Goal: Task Accomplishment & Management: Complete application form

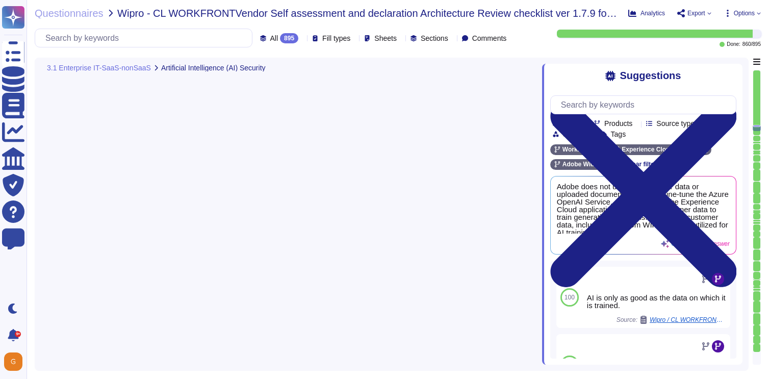
type textarea "We have determined that responsibility is the critical foundational principle t…"
type textarea "Customer data is not used to train the AI."
type textarea "The journey to adopting AI responsibly begins with the people who will lead it."
type textarea "For more information, please visit the Adobe Trust Center here: [URL][DOMAIN_NA…"
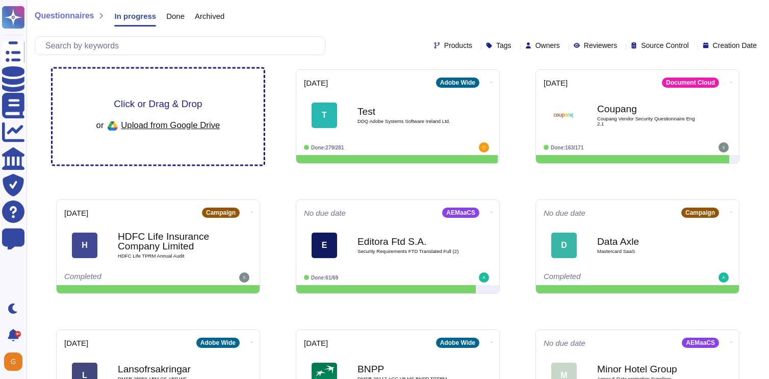
click at [162, 100] on span "Click or Drag & Drop" at bounding box center [158, 104] width 88 height 10
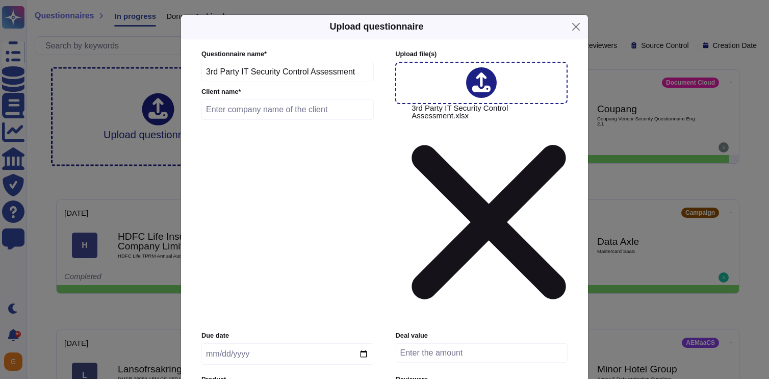
click at [272, 120] on input "text" at bounding box center [288, 109] width 172 height 20
type input "SEB Kort"
click at [266, 343] on input "date" at bounding box center [288, 353] width 172 height 21
click at [362, 343] on input "date" at bounding box center [288, 353] width 172 height 21
type input "[DATE]"
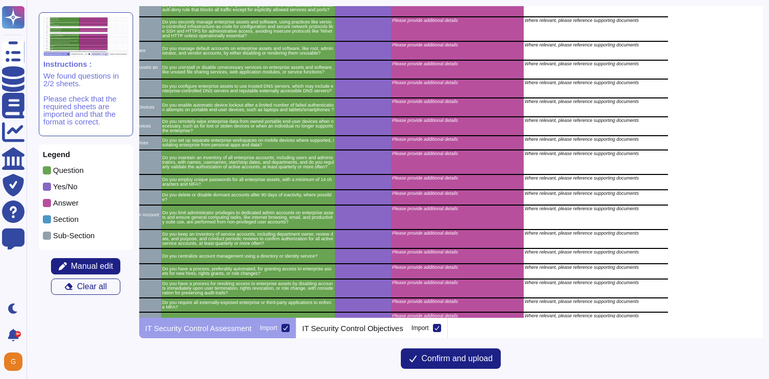
scroll to position [916, 267]
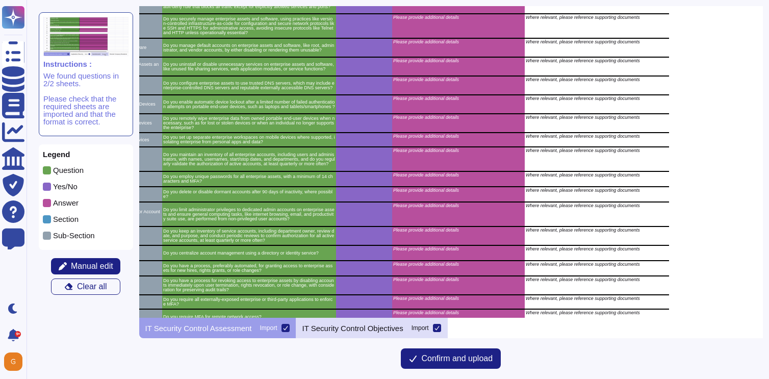
click at [363, 325] on p "IT Security Control Objectives" at bounding box center [353, 329] width 101 height 8
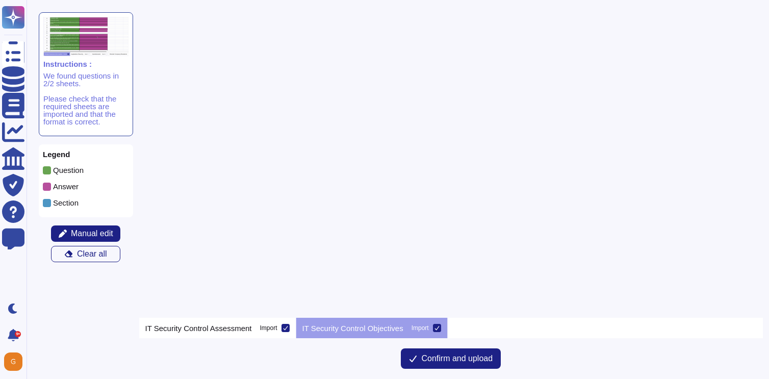
scroll to position [0, 0]
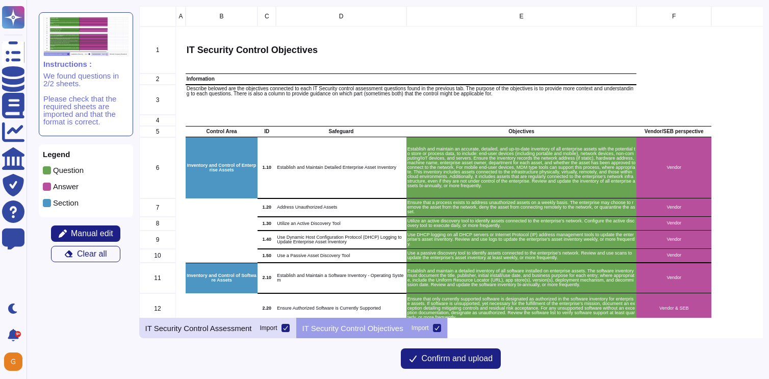
click at [200, 327] on p "IT Security Control Assessment" at bounding box center [198, 329] width 107 height 8
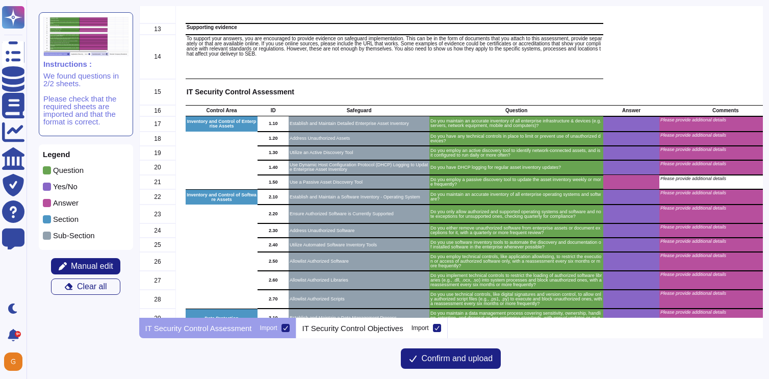
scroll to position [300, 0]
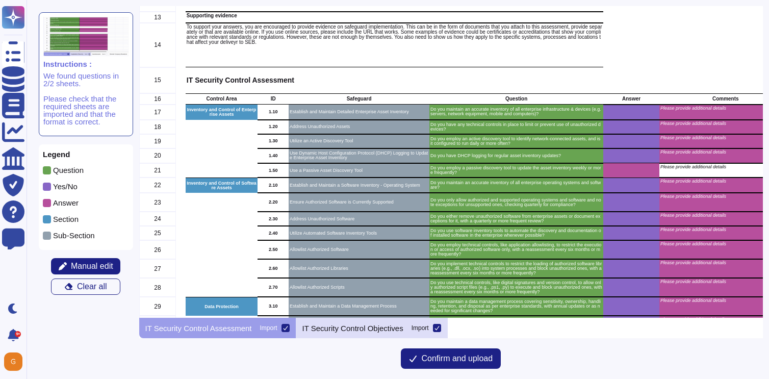
click at [352, 325] on p "IT Security Control Objectives" at bounding box center [353, 329] width 101 height 8
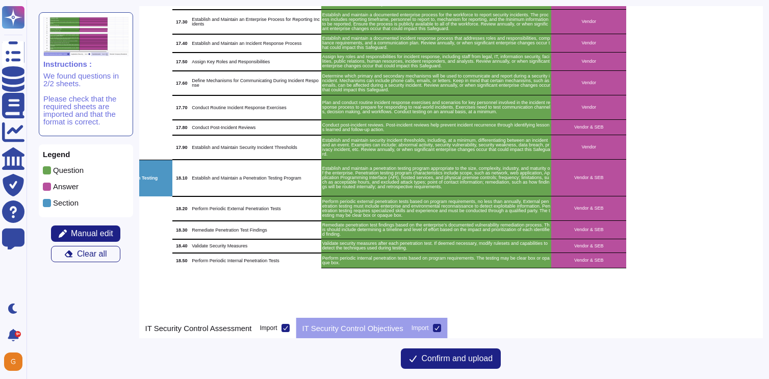
scroll to position [2853, 85]
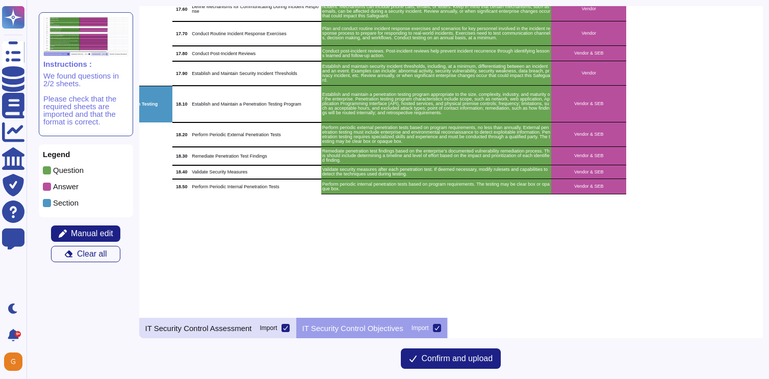
click at [235, 329] on p "IT Security Control Assessment" at bounding box center [198, 329] width 107 height 8
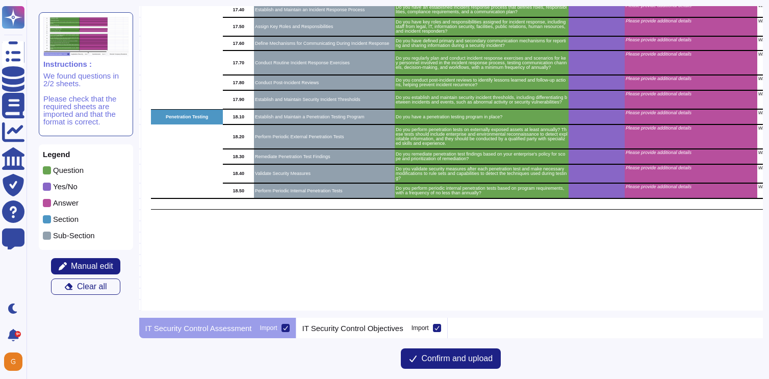
scroll to position [2966, 35]
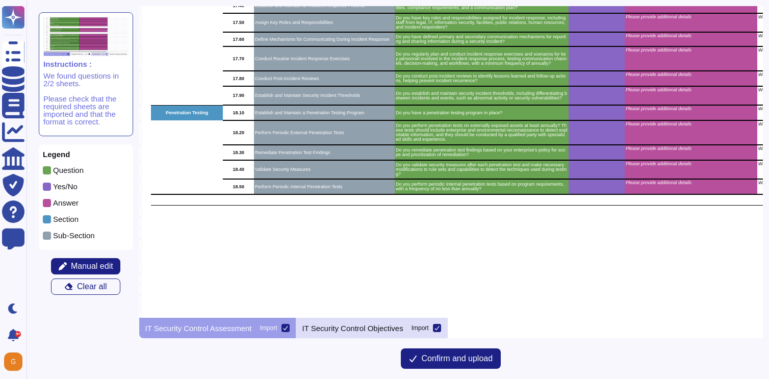
click at [374, 325] on p "IT Security Control Objectives" at bounding box center [353, 329] width 101 height 8
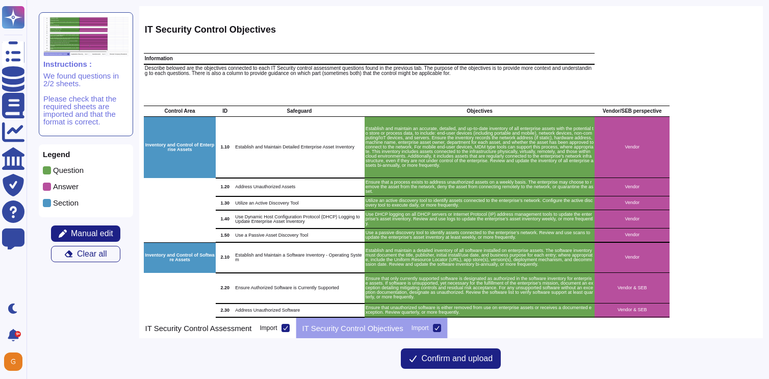
scroll to position [20, 41]
click at [440, 330] on icon at bounding box center [437, 328] width 5 height 5
click at [0, 0] on input "Import" at bounding box center [0, 0] width 0 height 0
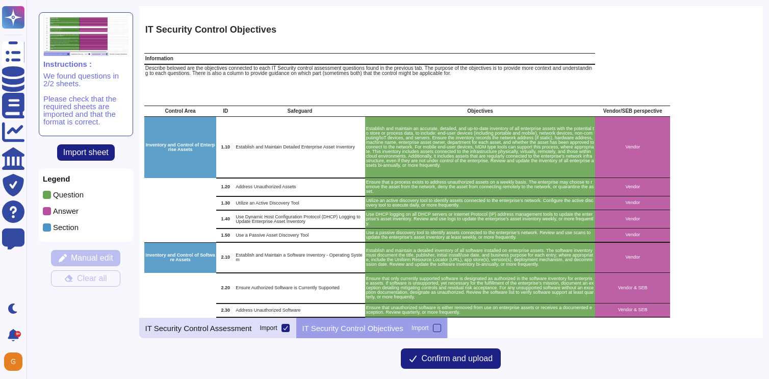
click at [233, 333] on div "IT Security Control Assessment Import" at bounding box center [217, 328] width 157 height 20
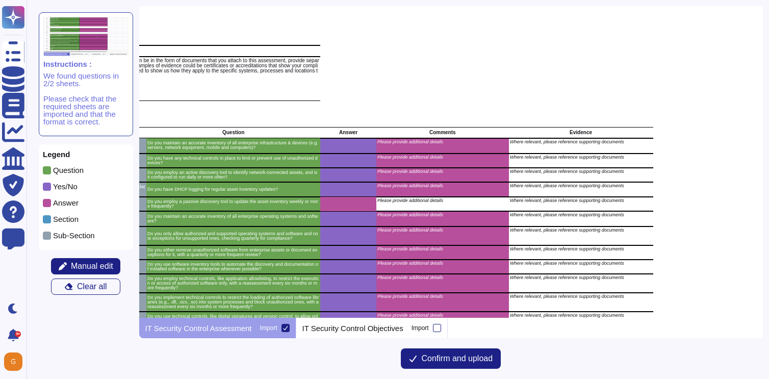
scroll to position [264, 284]
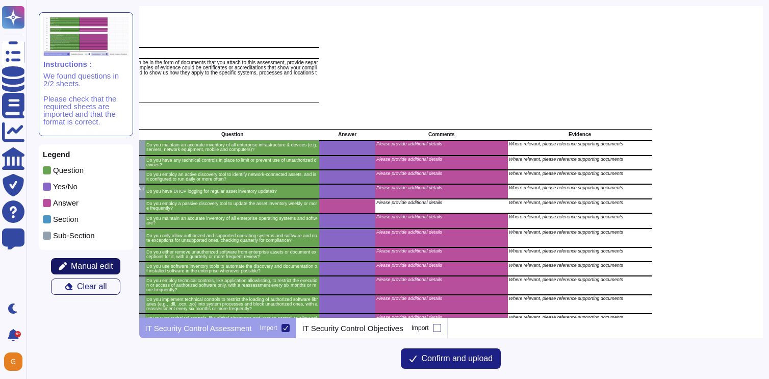
click at [96, 267] on span "Manual edit" at bounding box center [92, 266] width 42 height 8
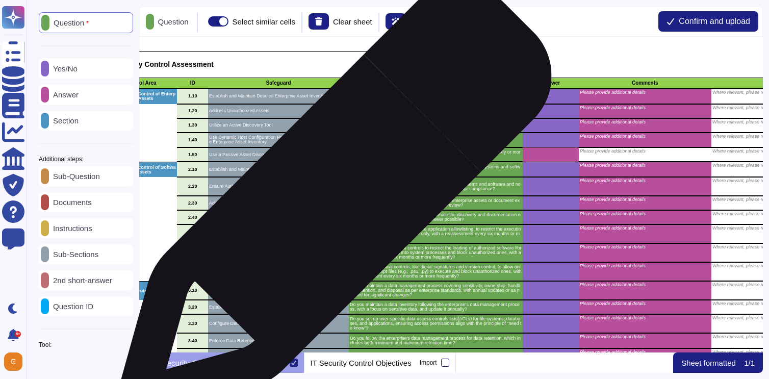
scroll to position [346, 87]
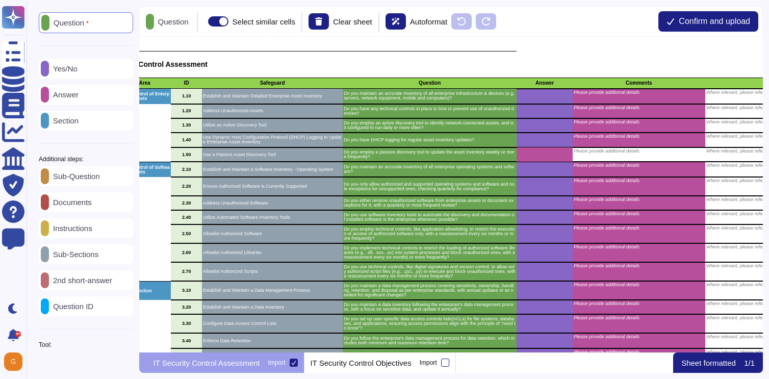
click at [67, 94] on p "Answer" at bounding box center [64, 95] width 30 height 8
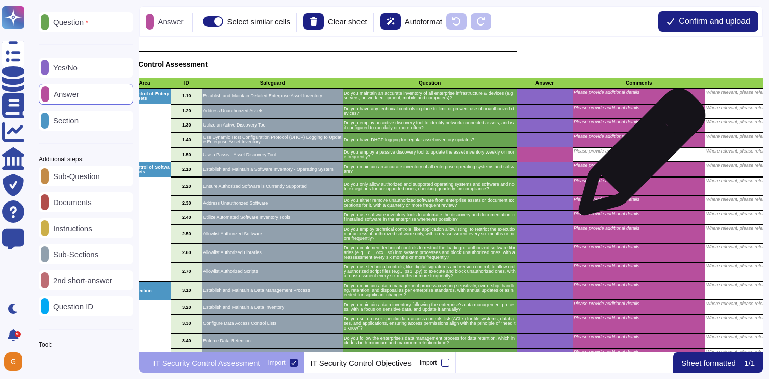
click at [639, 155] on div "Please provide additional details" at bounding box center [638, 154] width 133 height 14
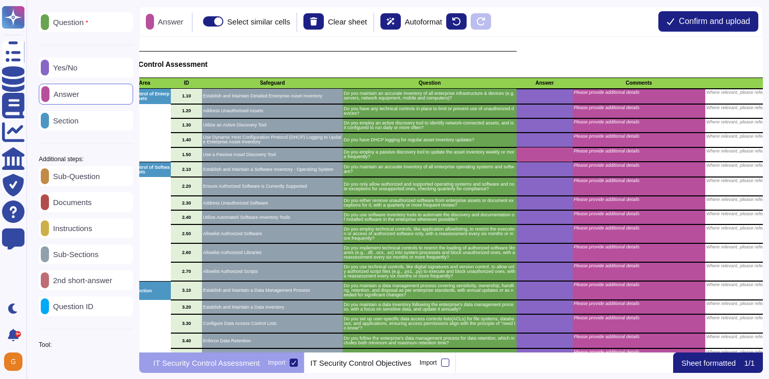
click at [71, 64] on p "Yes/No" at bounding box center [63, 68] width 29 height 8
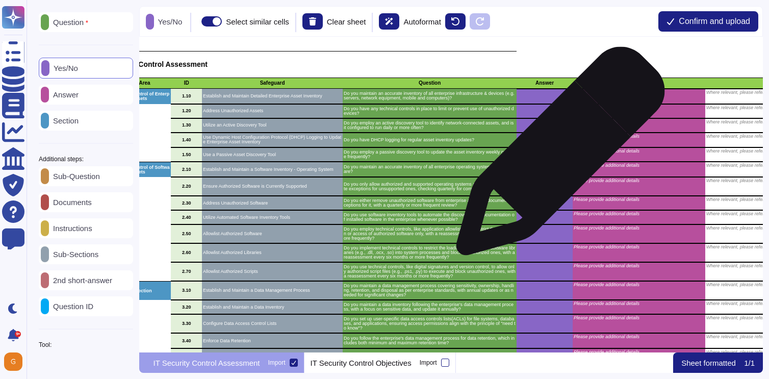
click at [558, 159] on div "grid" at bounding box center [545, 154] width 56 height 14
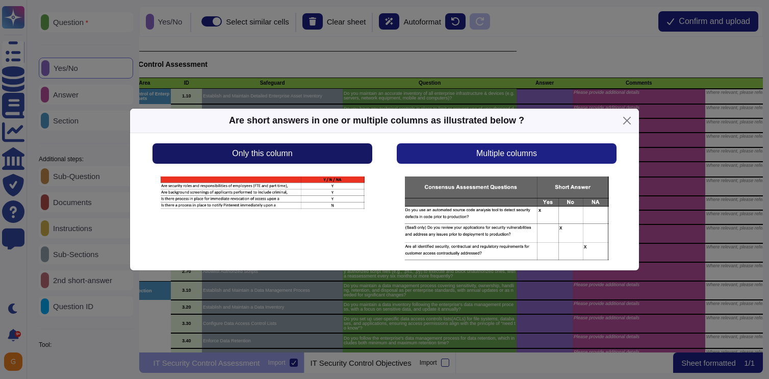
click at [275, 162] on button "Only this column" at bounding box center [263, 153] width 220 height 20
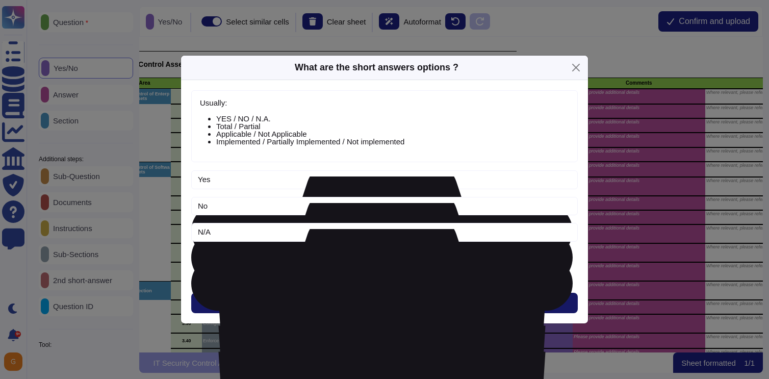
click at [381, 295] on button "Next" at bounding box center [384, 303] width 387 height 20
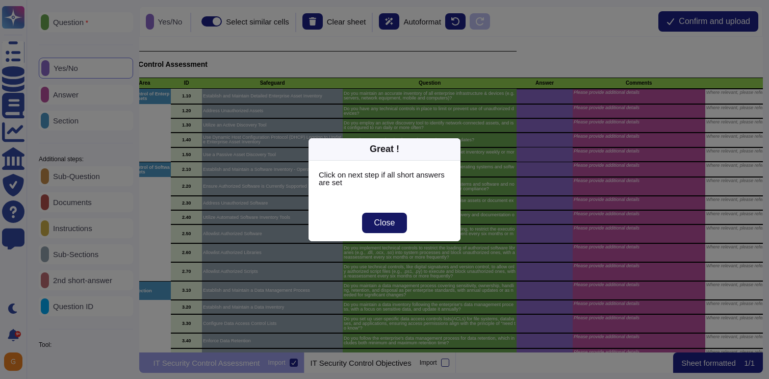
click at [385, 223] on span "Close" at bounding box center [385, 223] width 21 height 8
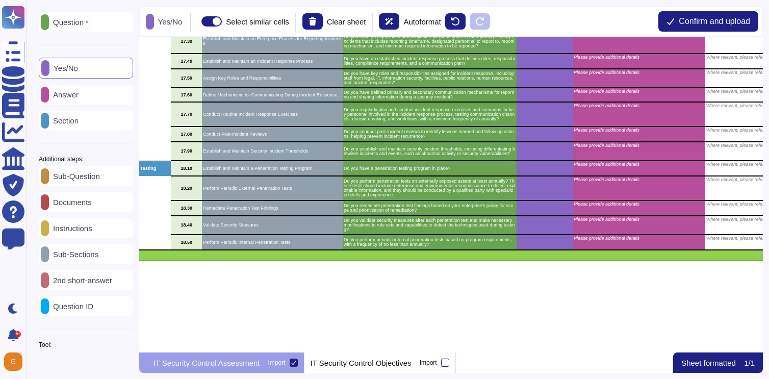
scroll to position [2941, 87]
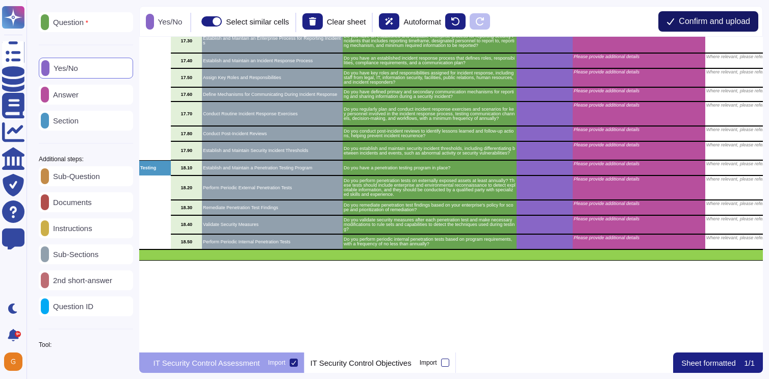
click at [692, 20] on span "Confirm and upload" at bounding box center [714, 21] width 71 height 8
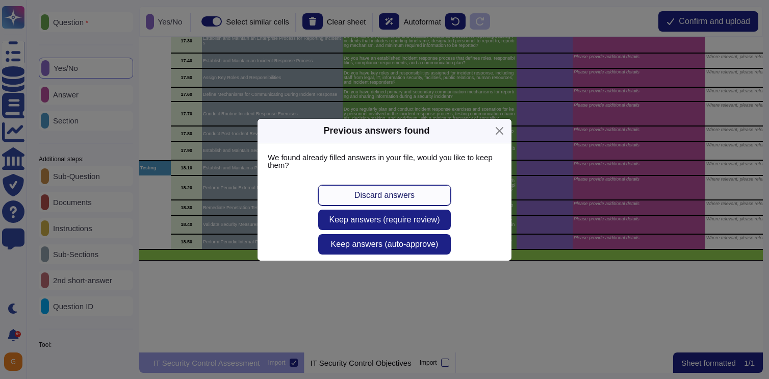
click at [399, 191] on span "Discard answers" at bounding box center [385, 195] width 60 height 8
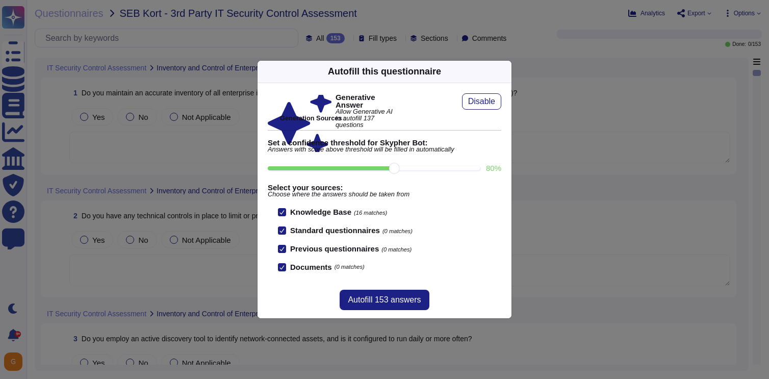
click at [429, 166] on input "80 %" at bounding box center [374, 168] width 212 height 4
click at [462, 168] on input "90 %" at bounding box center [374, 168] width 212 height 4
click at [404, 169] on input "100 %" at bounding box center [372, 168] width 208 height 4
type input "80"
click at [378, 300] on span "Autofill 153 answers" at bounding box center [384, 300] width 73 height 8
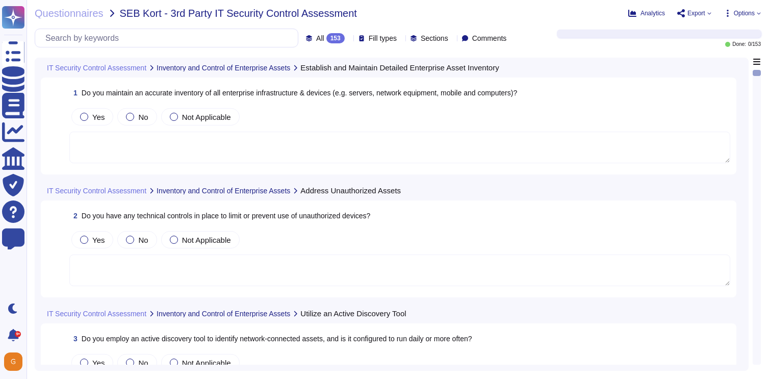
type textarea "We maintain an accurate inventory of all enterprise infrastructure and devices …"
type textarea "Yes, we have implemented technical controls to prevent unauthorized devices fro…"
type textarea "Yes, we utilize an automated audit function in the Configuration Management Dat…"
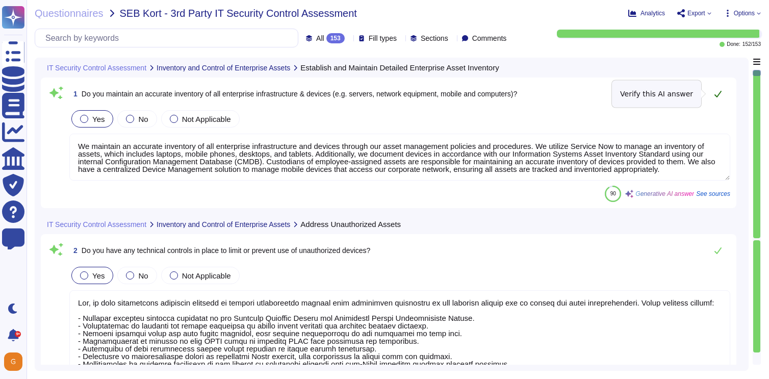
click at [717, 96] on icon at bounding box center [718, 94] width 7 height 7
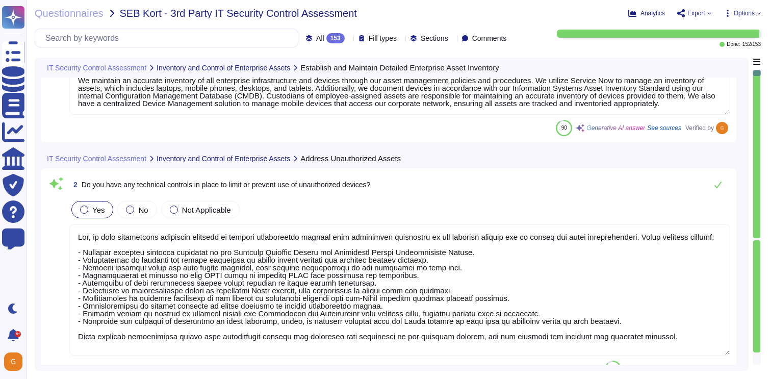
type textarea "The automated audit function in the CMDB is used to inventory devices on Scoped…"
click at [716, 182] on icon at bounding box center [718, 184] width 8 height 8
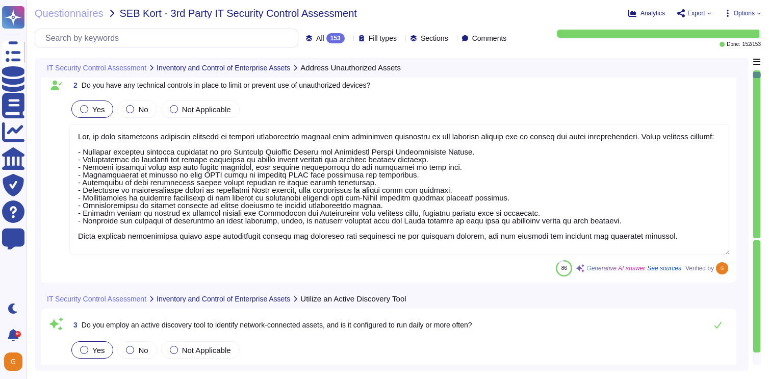
scroll to position [1, 0]
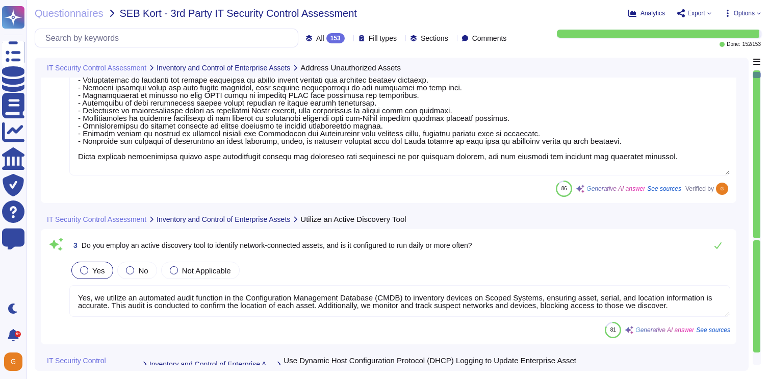
type textarea "The automated audit function in the CMDB is used to inventory devices on Scoped…"
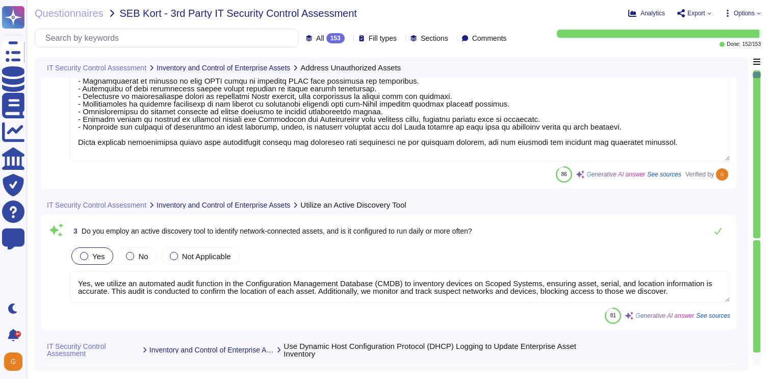
scroll to position [252, 0]
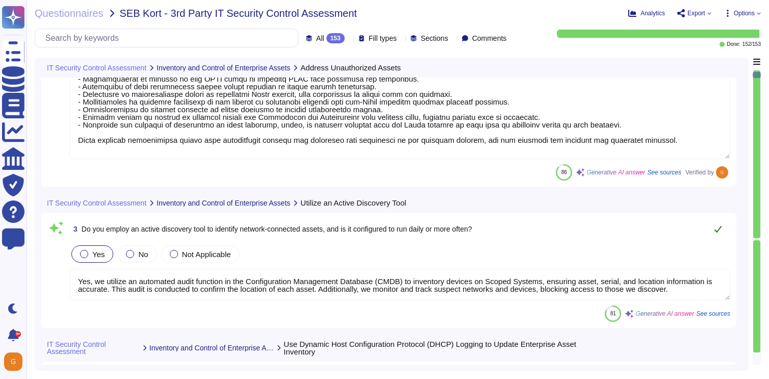
click at [716, 232] on icon at bounding box center [718, 229] width 8 height 8
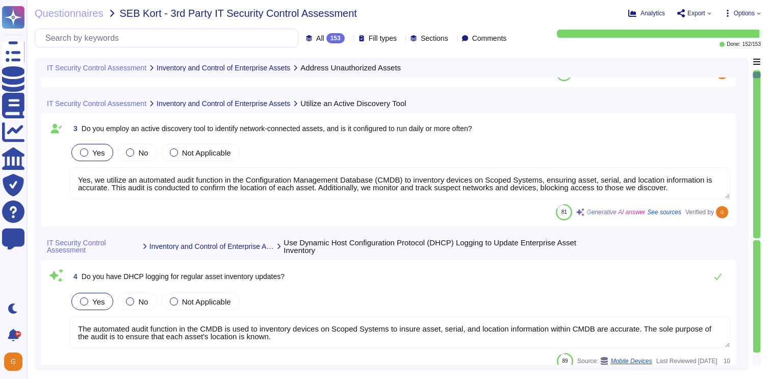
type textarea "Adobe maintains an accurate inventory of all system assets, which includes oper…"
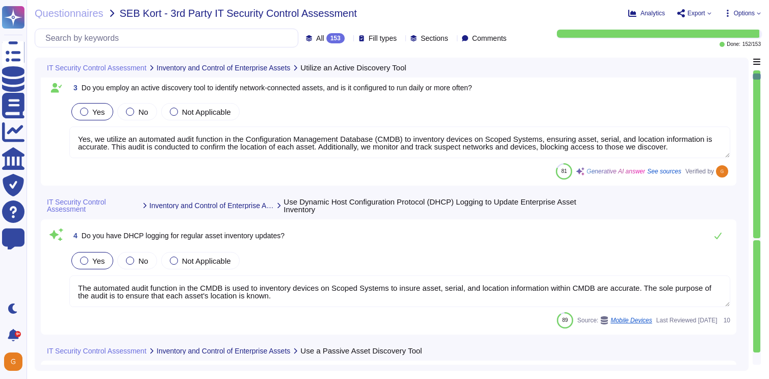
scroll to position [387, 0]
click at [724, 240] on button at bounding box center [718, 235] width 24 height 20
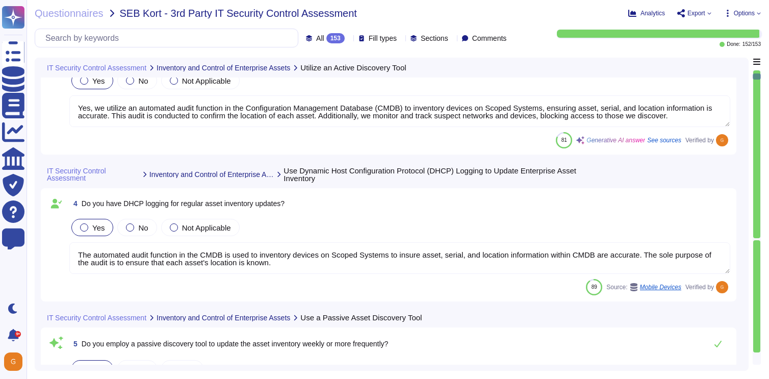
type textarea "Adobe maintains a prohibited and restricted software list and has a policy gove…"
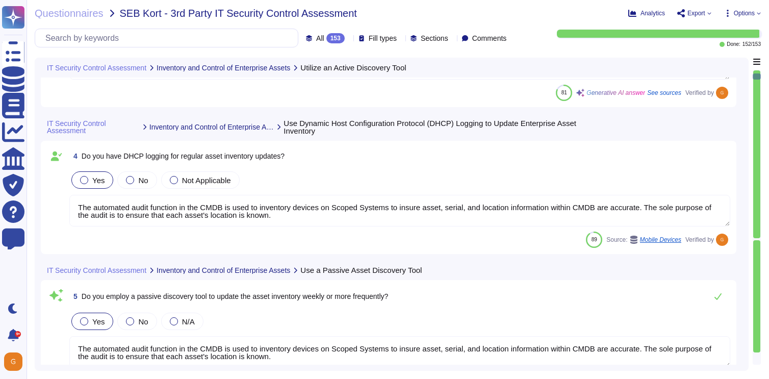
scroll to position [506, 0]
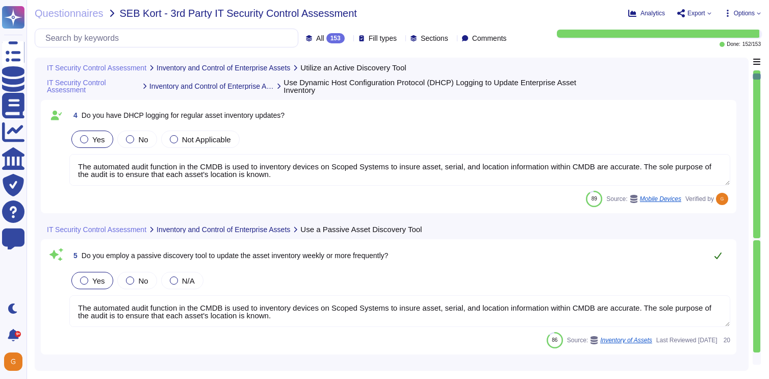
click at [721, 252] on icon at bounding box center [718, 256] width 8 height 8
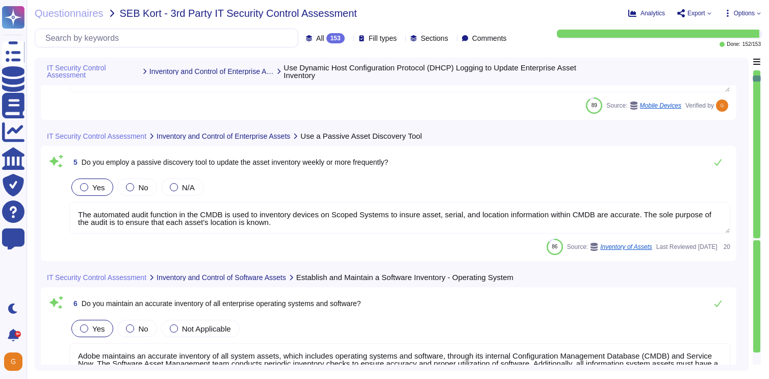
type textarea "Adobe has documented policies and procedures in place to monitor and restrict u…"
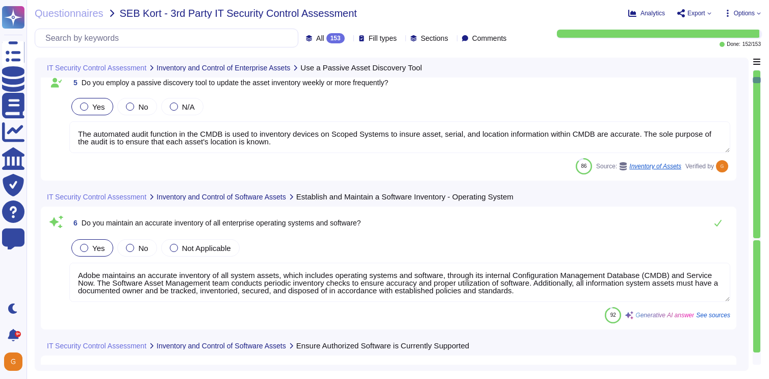
scroll to position [680, 0]
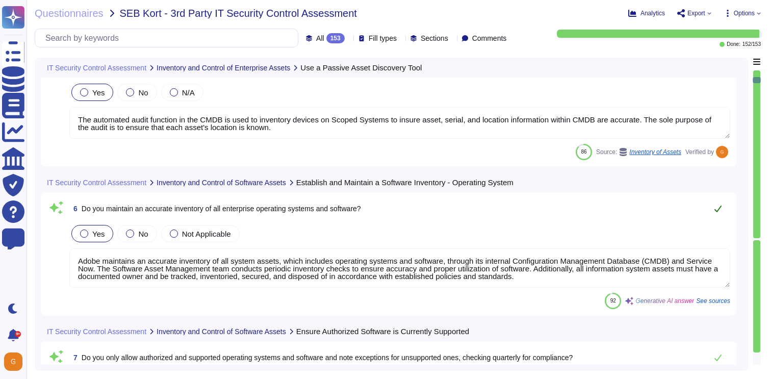
click at [720, 208] on icon at bounding box center [718, 209] width 7 height 7
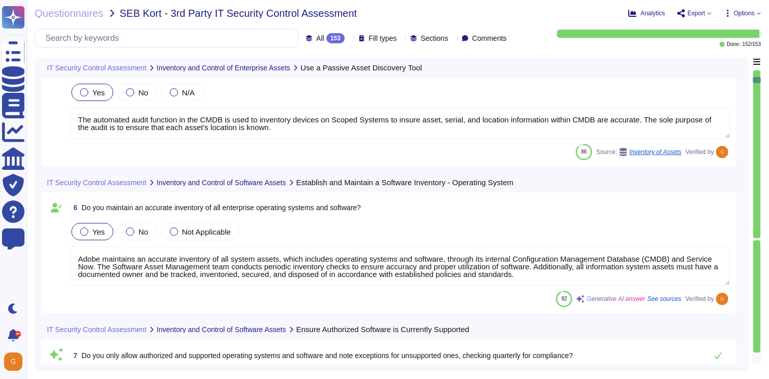
scroll to position [1, 0]
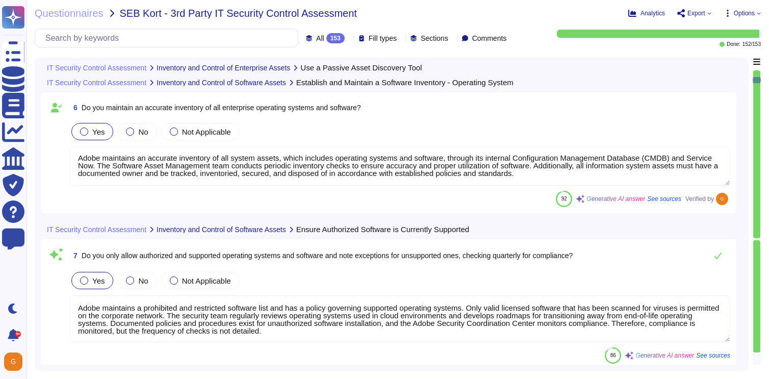
type textarea "Yes, Adobe utilizes a centralized Device Management solution and a Configuratio…"
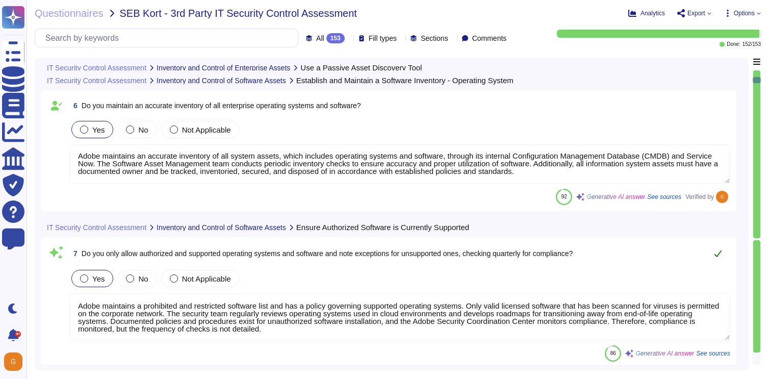
click at [714, 256] on button at bounding box center [718, 253] width 24 height 20
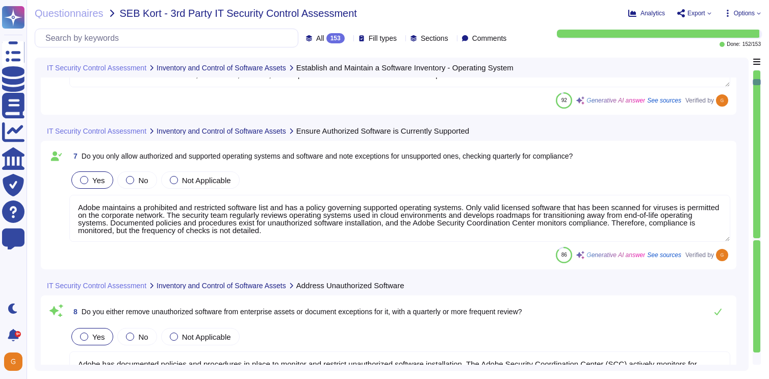
scroll to position [895, 0]
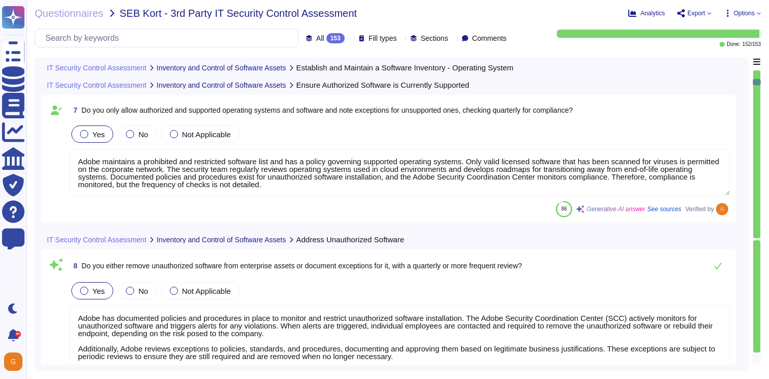
type textarea "Yes, Adobe employs technical controls to restrict the execution or access of au…"
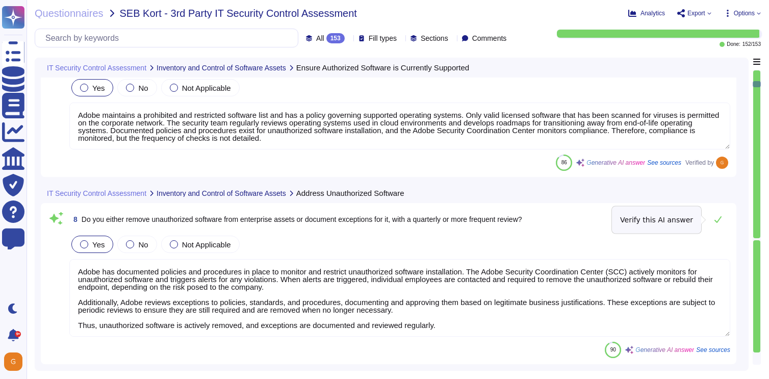
scroll to position [957, 0]
click at [720, 219] on icon at bounding box center [718, 220] width 7 height 7
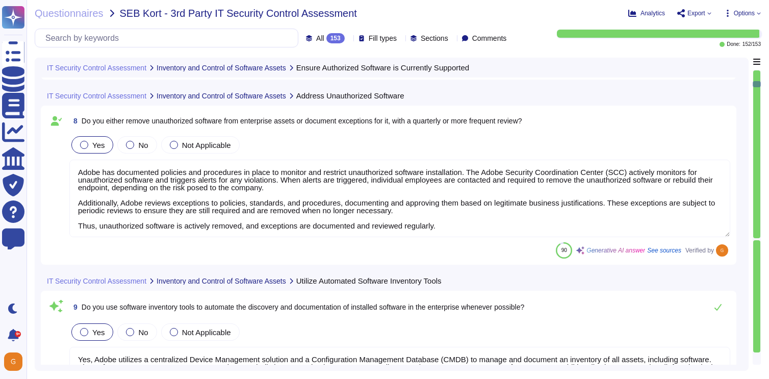
type textarea "Yes."
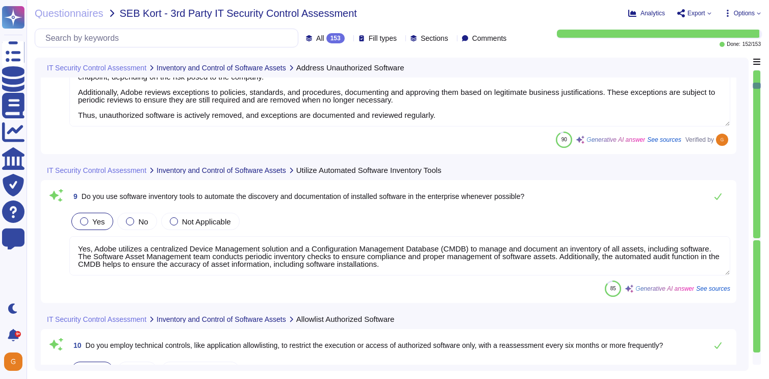
scroll to position [1167, 0]
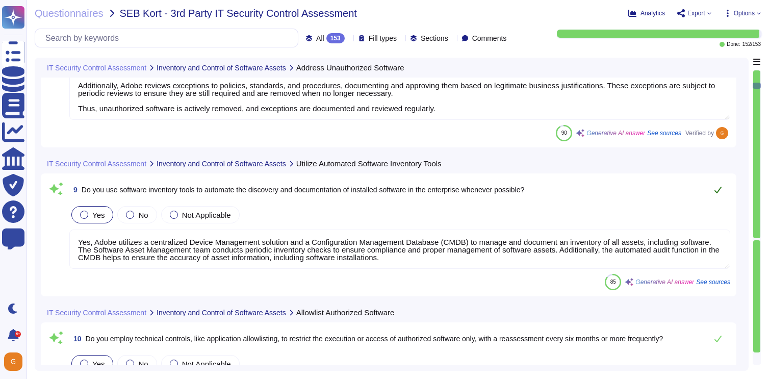
click at [719, 191] on icon at bounding box center [718, 190] width 8 height 8
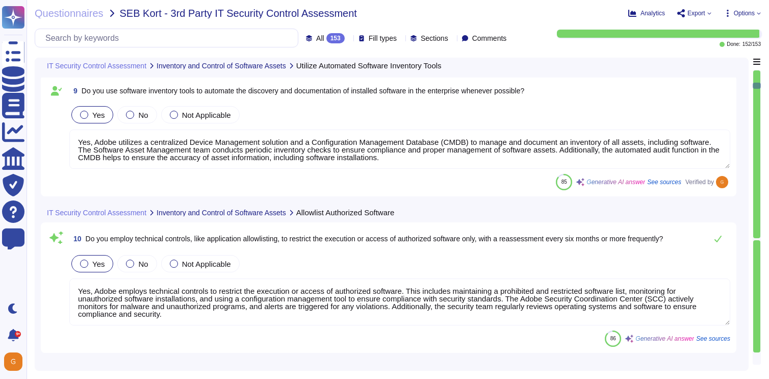
scroll to position [1277, 0]
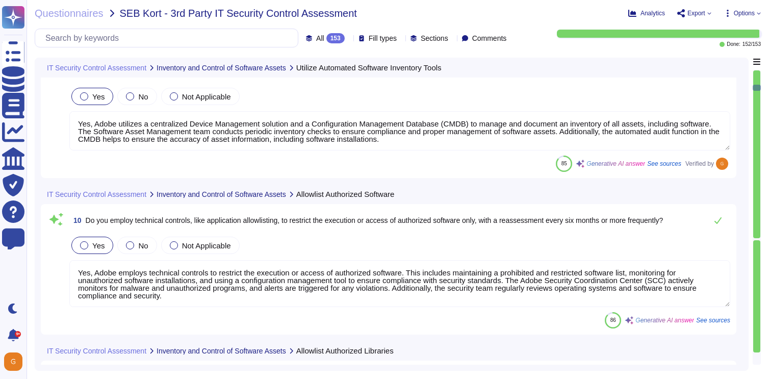
type textarea "Adobe employs technical controls such as version control mechanisms to manage s…"
click at [718, 219] on icon at bounding box center [718, 220] width 8 height 8
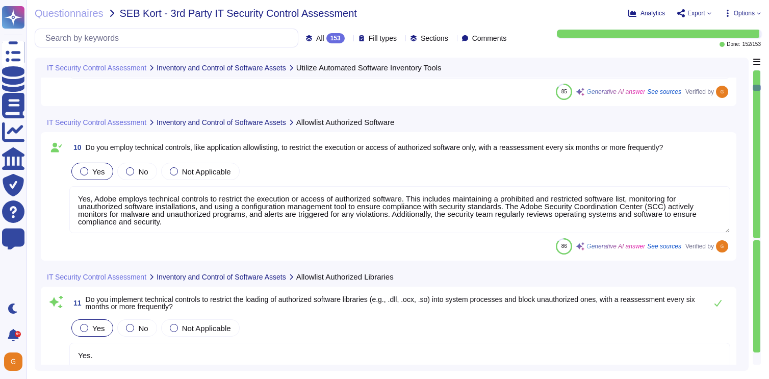
type textarea "Yes, Adobe maintains a comprehensive data management process that covers sensit…"
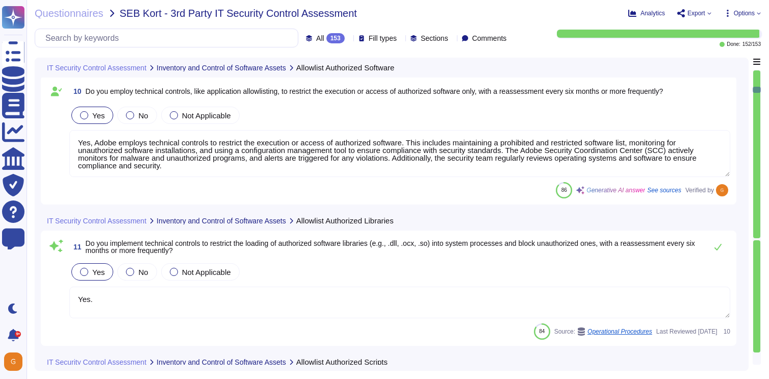
click at [451, 287] on textarea "Yes." at bounding box center [399, 303] width 661 height 32
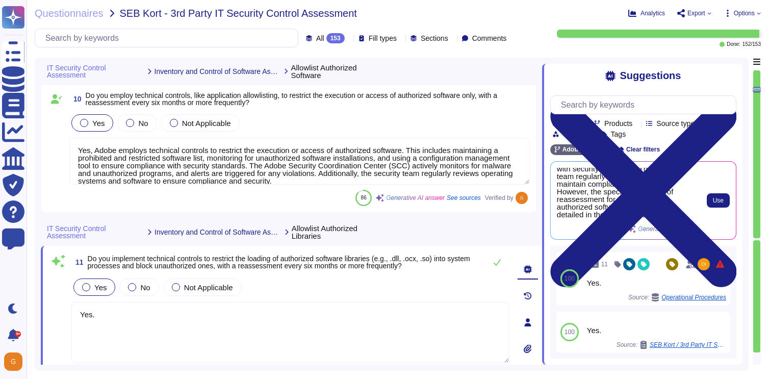
scroll to position [40, 0]
click at [720, 202] on span "Use" at bounding box center [718, 200] width 11 height 6
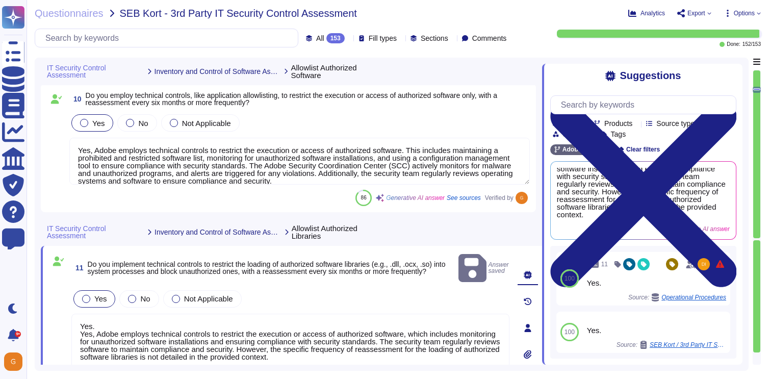
scroll to position [26, 0]
click at [95, 315] on textarea "Yes. Yes, Adobe employs technical controls to restrict the execution or access …" at bounding box center [290, 344] width 438 height 61
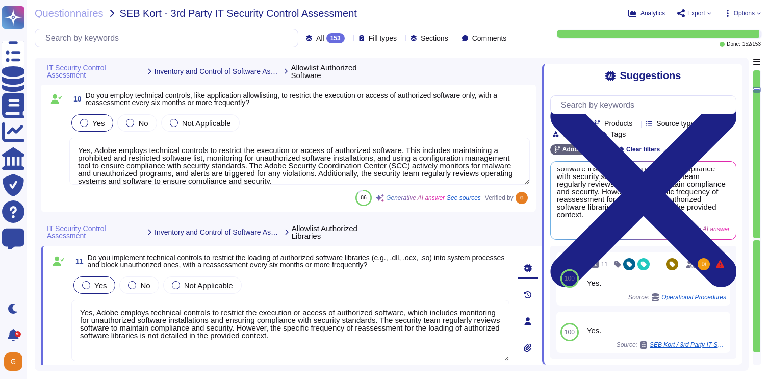
drag, startPoint x: 303, startPoint y: 336, endPoint x: 349, endPoint y: 351, distance: 47.8
click at [349, 351] on textarea "Yes, Adobe employs technical controls to restrict the execution or access of au…" at bounding box center [290, 330] width 438 height 61
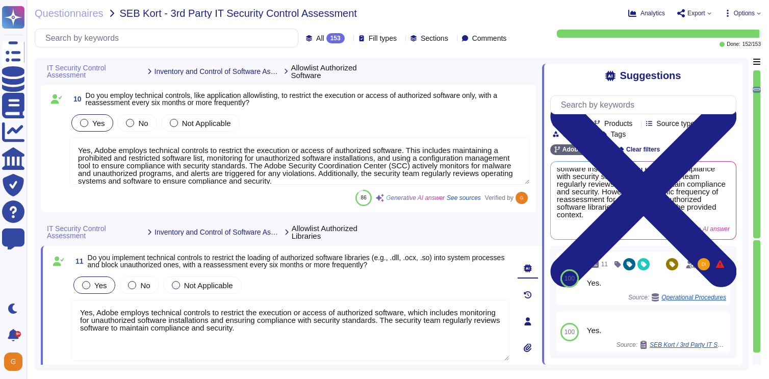
click at [79, 320] on textarea "Yes, Adobe employs technical controls to restrict the execution or access of au…" at bounding box center [290, 330] width 438 height 61
type textarea "Yes, Adobe employs technical controls to restrict the execution or access of au…"
type textarea "Yes, Adobe maintains a comprehensive data management process that covers sensit…"
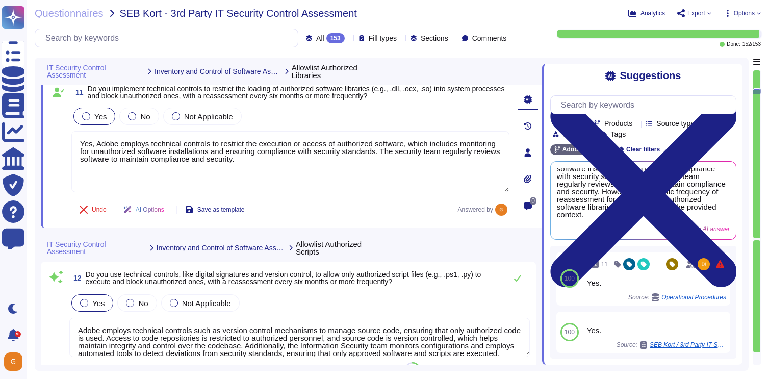
scroll to position [1608, 0]
type textarea "As a data controller, our customers are required to create and maintain invento…"
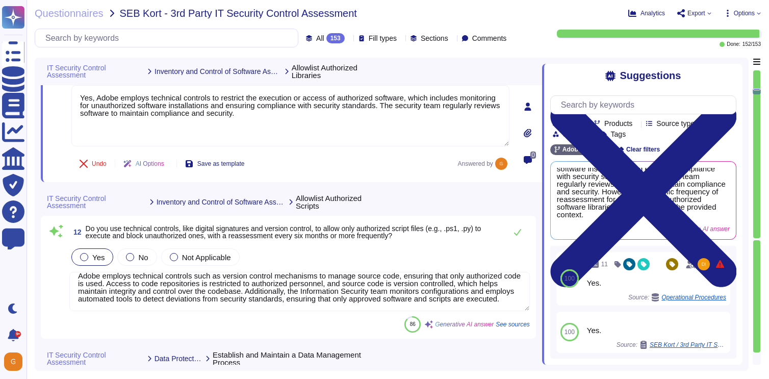
scroll to position [16, 0]
type textarea "Yes, Adobe employs technical controls to restrict the execution or access of au…"
click at [514, 231] on button at bounding box center [518, 232] width 24 height 20
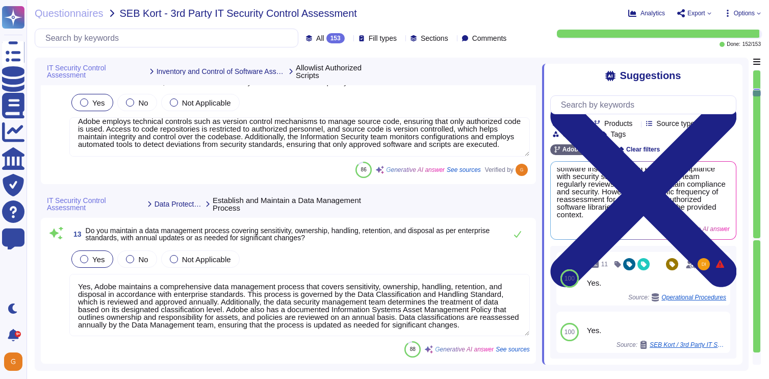
scroll to position [1785, 0]
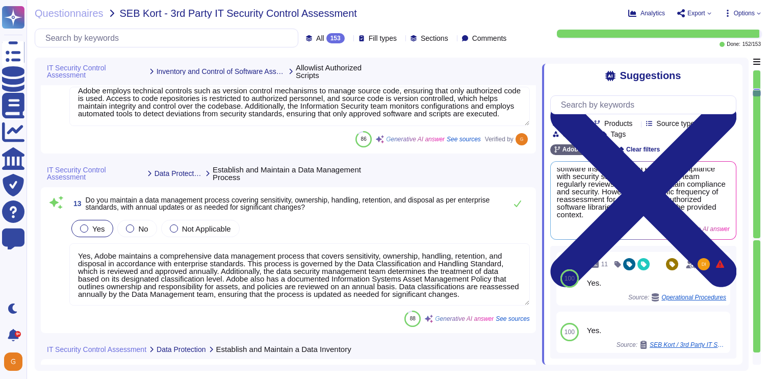
type textarea "Yes, Adobe maintains access control lists (ACLs) that are reviewed in real-time…"
click at [514, 203] on icon at bounding box center [518, 204] width 8 height 8
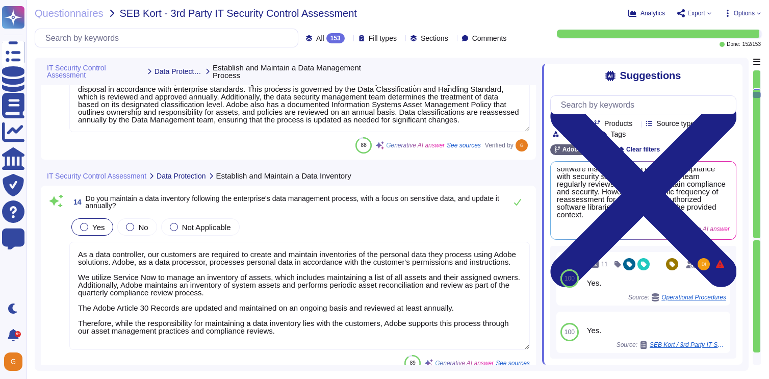
type textarea "Adobe follows a structured data management process for data retention, which is…"
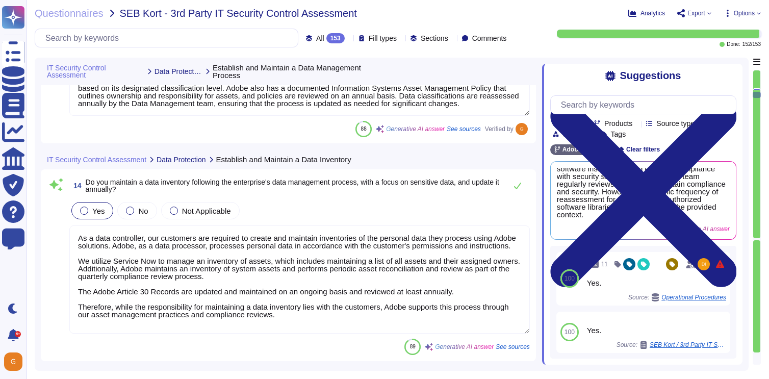
scroll to position [1967, 0]
click at [79, 267] on textarea "As a data controller, our customers are required to create and maintain invento…" at bounding box center [299, 279] width 461 height 108
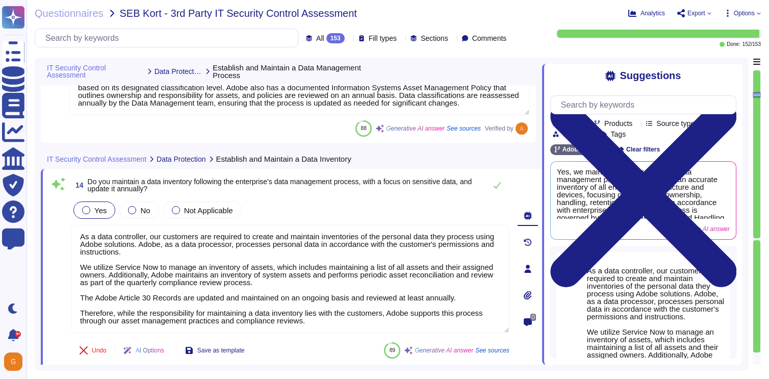
drag, startPoint x: 81, startPoint y: 267, endPoint x: 67, endPoint y: 235, distance: 34.8
click at [67, 235] on div "14 Do you maintain a data inventory following the enterprise's data management …" at bounding box center [279, 269] width 461 height 188
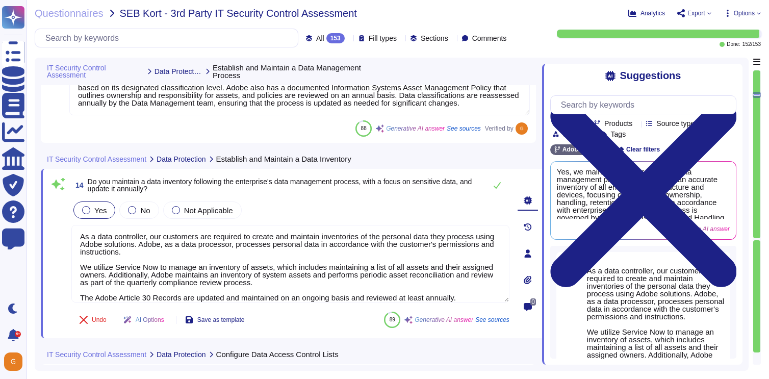
scroll to position [0, 0]
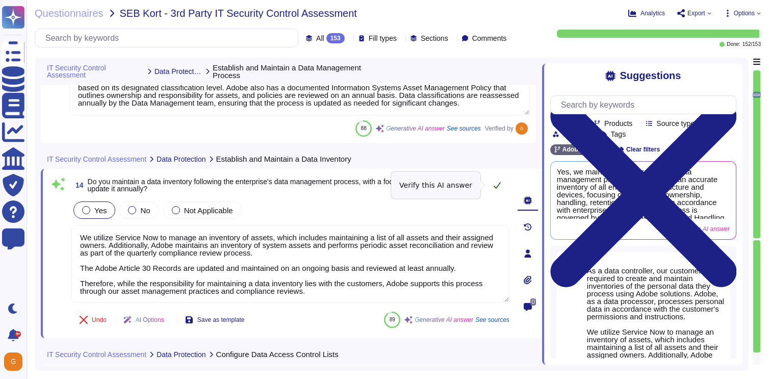
type textarea "We utilize Service Now to manage an inventory of assets, which includes maintai…"
click at [497, 182] on icon at bounding box center [497, 185] width 8 height 8
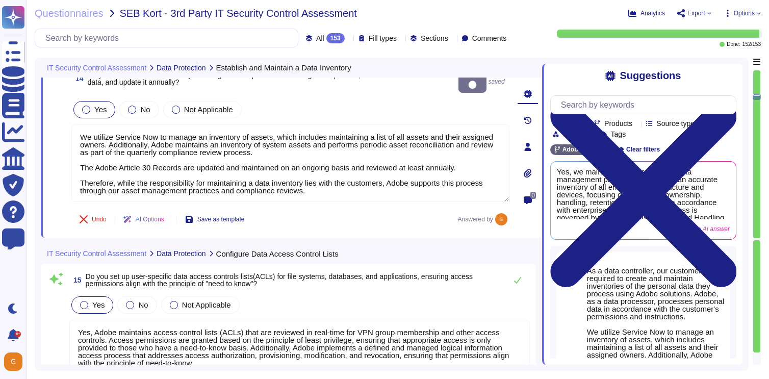
scroll to position [2099, 0]
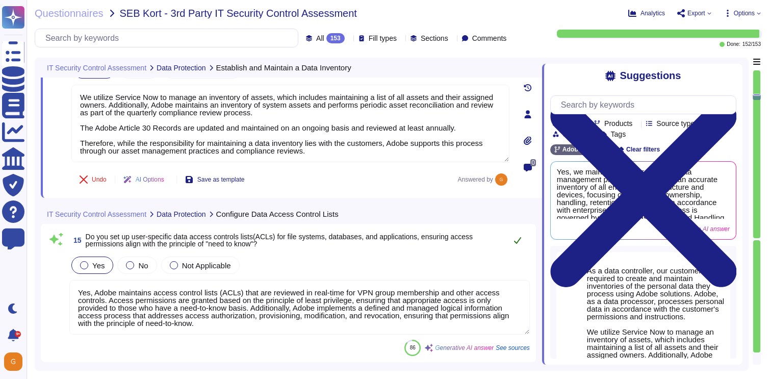
click at [511, 241] on button at bounding box center [518, 240] width 24 height 20
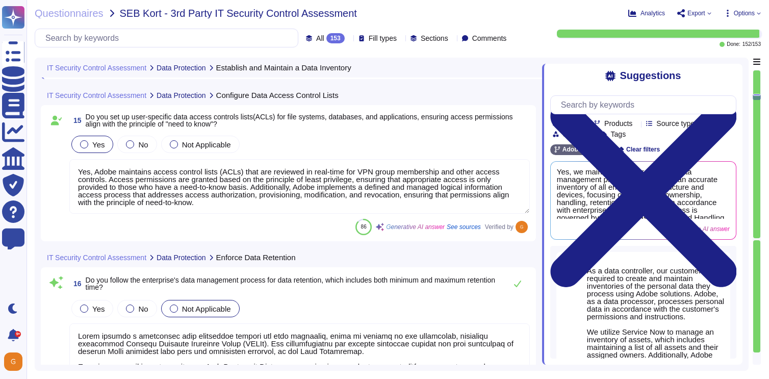
type textarea "Yes, we securely dispose of data in accordance with our established data manage…"
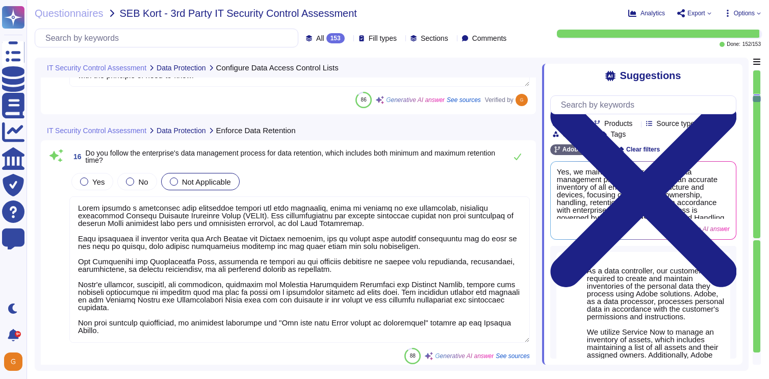
scroll to position [2351, 0]
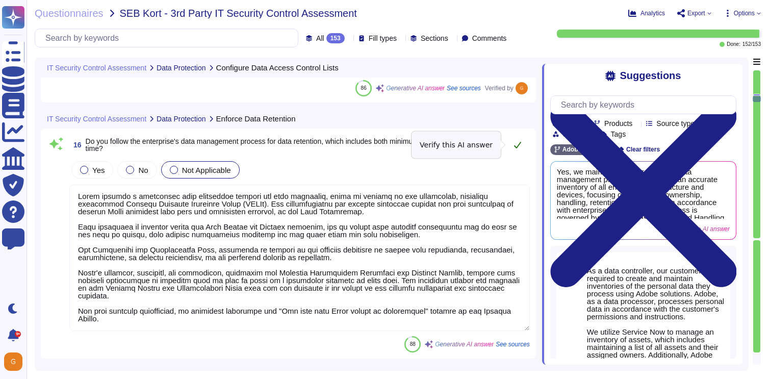
click at [518, 146] on icon at bounding box center [517, 145] width 7 height 7
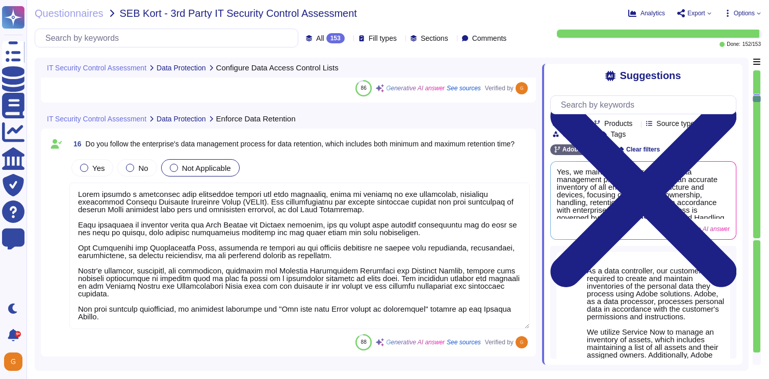
type textarea "Sensitive data on end-user devices is encrypted using Windows BitLocker for Win…"
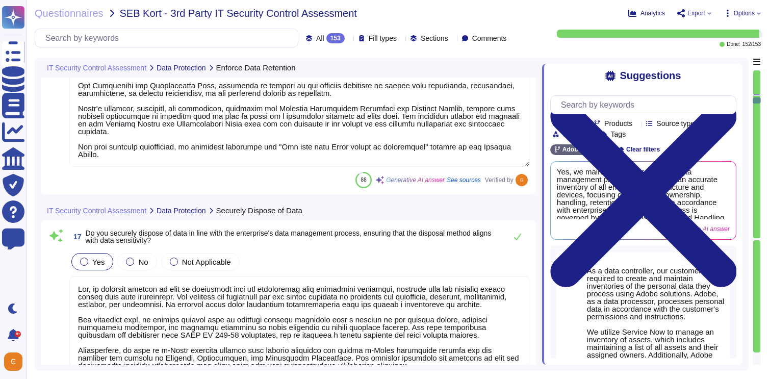
scroll to position [2512, 0]
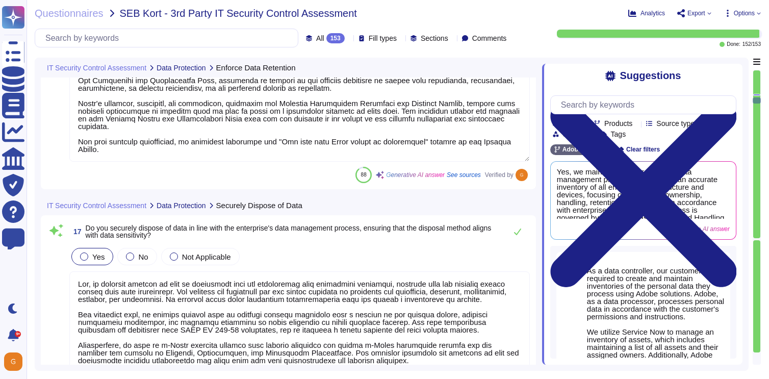
type textarea "Yes, Adobe has a Data Classification & Handling Standard that includes classifi…"
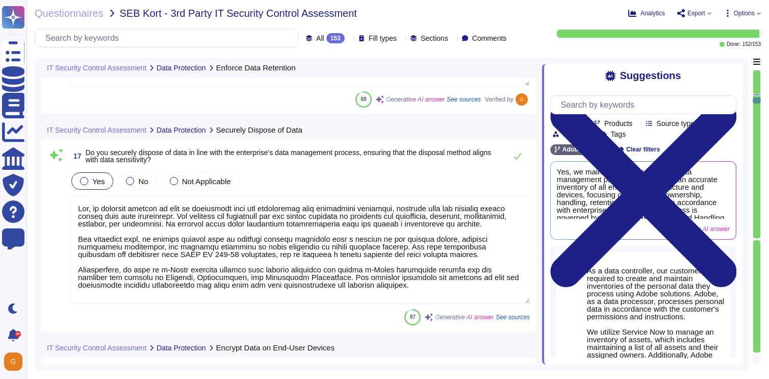
scroll to position [2590, 0]
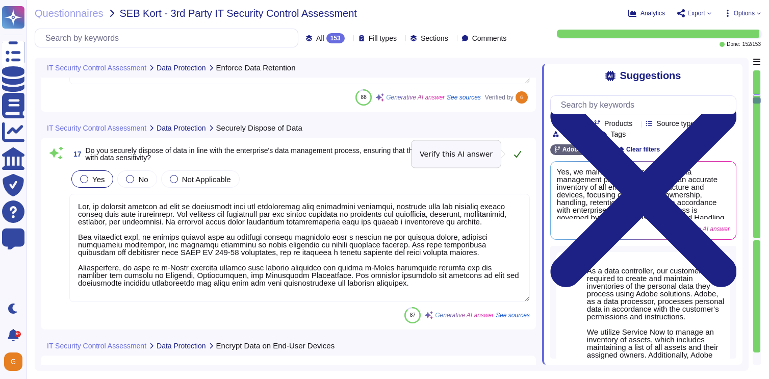
click at [517, 154] on icon at bounding box center [518, 154] width 8 height 8
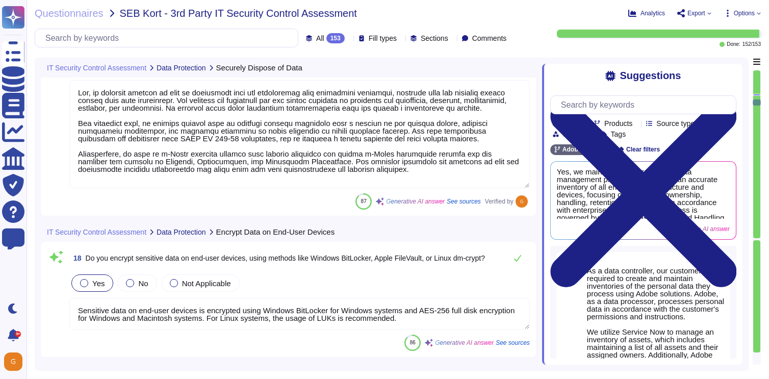
type textarea "Yes, Adobe inventories, documents, and maintains data flows for data within its…"
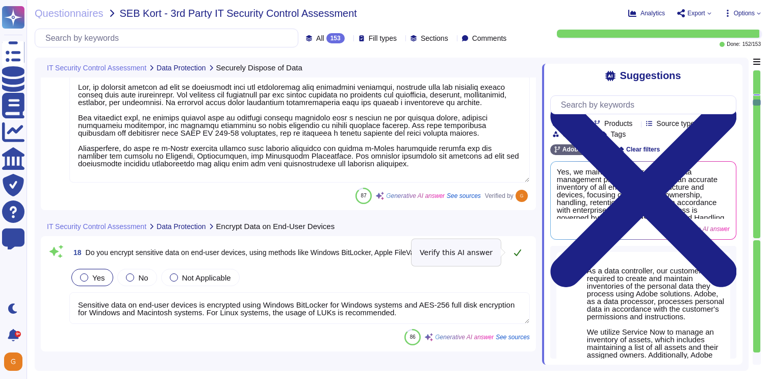
click at [520, 253] on icon at bounding box center [518, 252] width 8 height 8
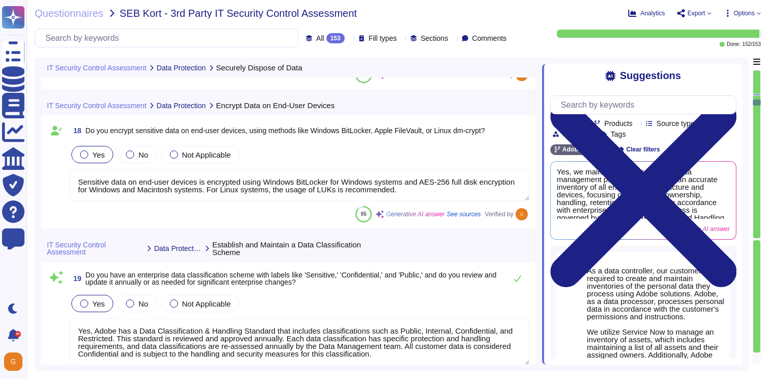
type textarea "Removable media is not used to provide the service."
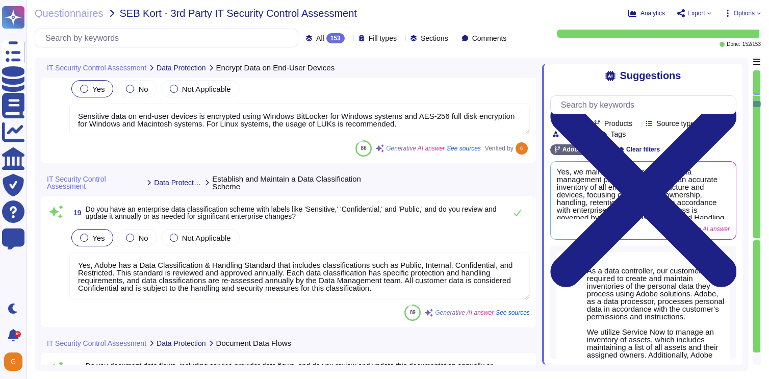
scroll to position [2887, 0]
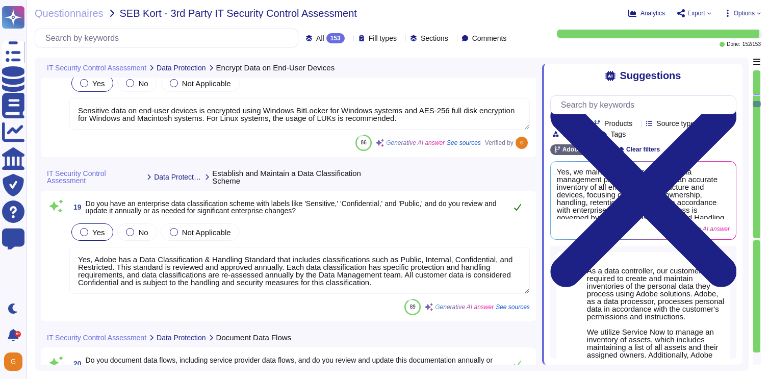
click at [520, 209] on icon at bounding box center [518, 207] width 8 height 8
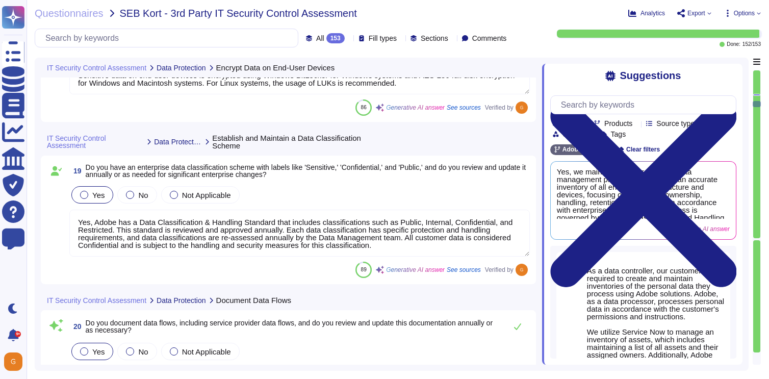
type textarea "Sensitive data in transit is encrypted using TLS 1.2 or higher. Adobe utilizes …"
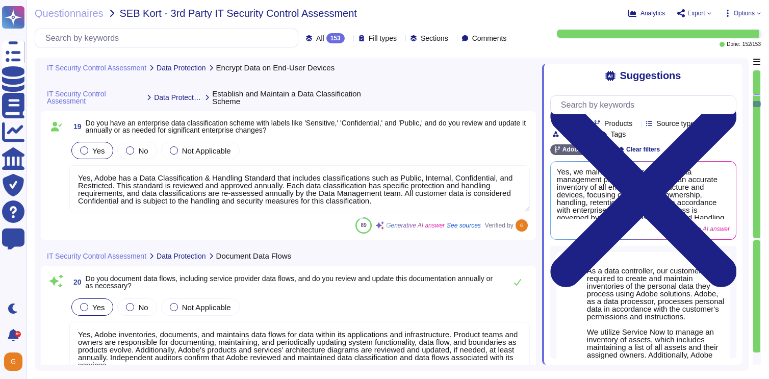
scroll to position [2991, 0]
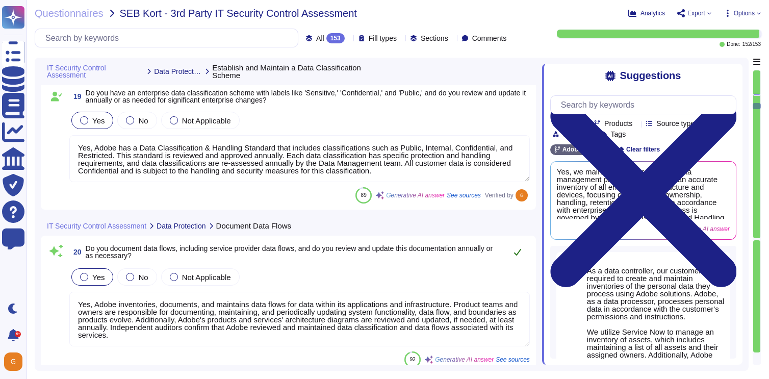
click at [516, 254] on icon at bounding box center [517, 252] width 7 height 7
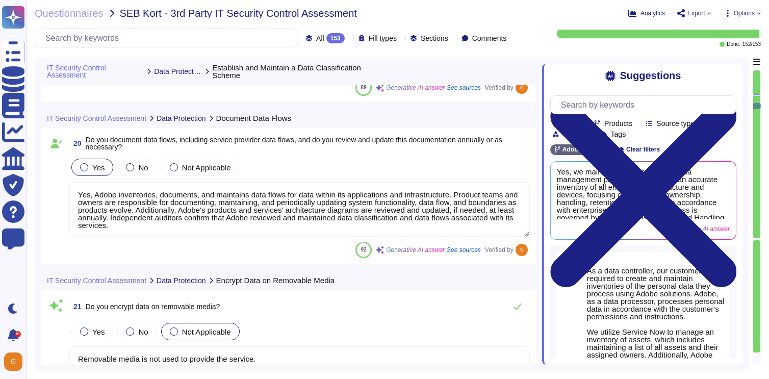
scroll to position [3101, 0]
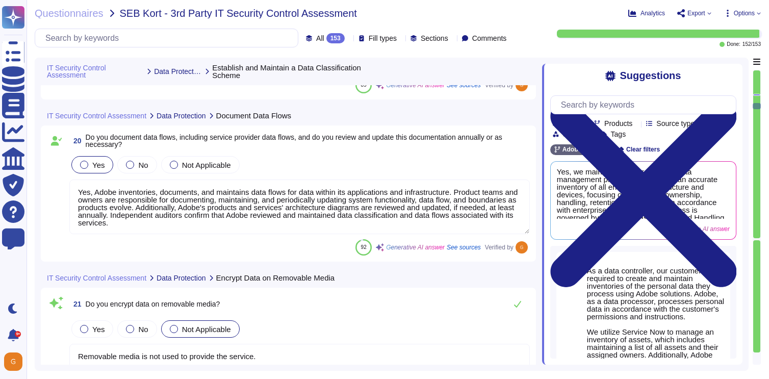
type textarea "Yes, we encrypt sensitive data at rest on servers, applications, and databases.…"
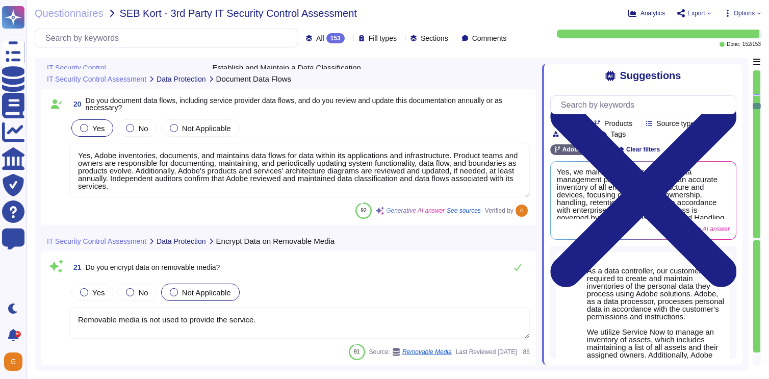
scroll to position [3146, 0]
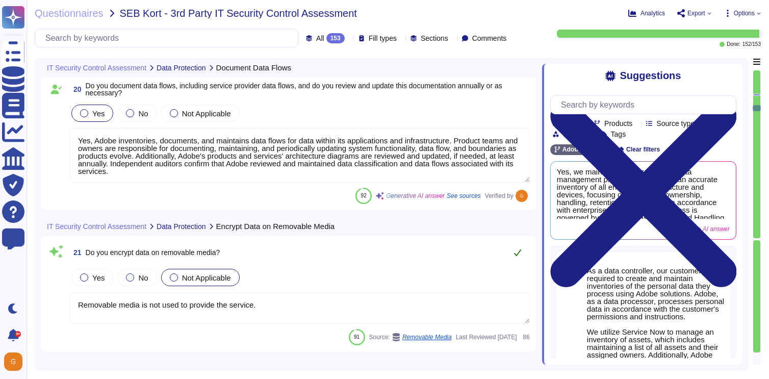
click at [516, 256] on icon at bounding box center [518, 252] width 8 height 8
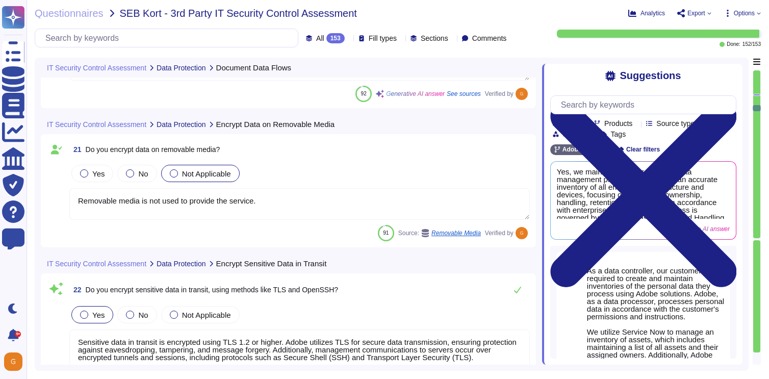
type textarea "Adobe maintains segmented development and production environments, using techni…"
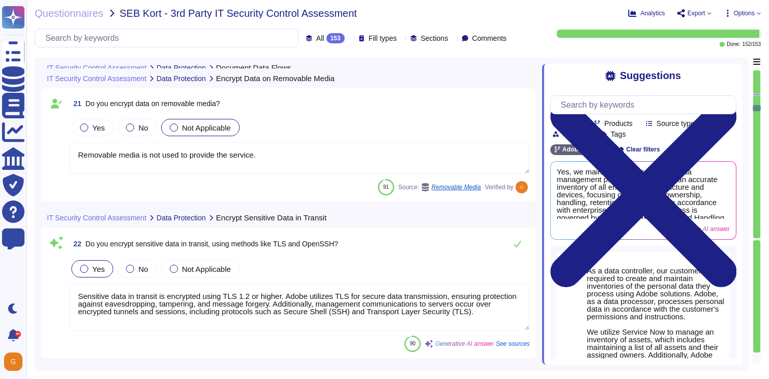
scroll to position [3303, 0]
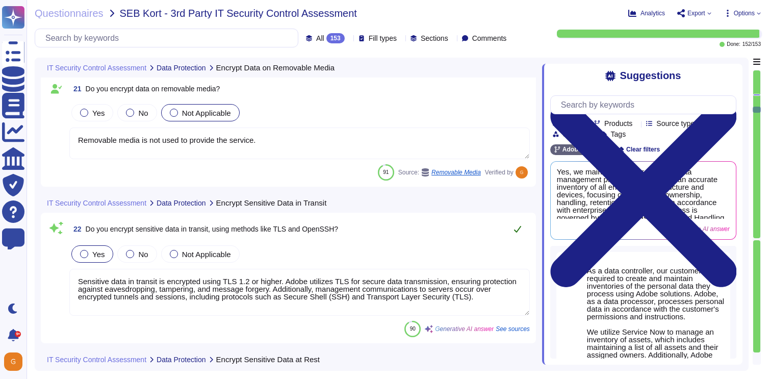
click at [519, 222] on button at bounding box center [518, 229] width 24 height 20
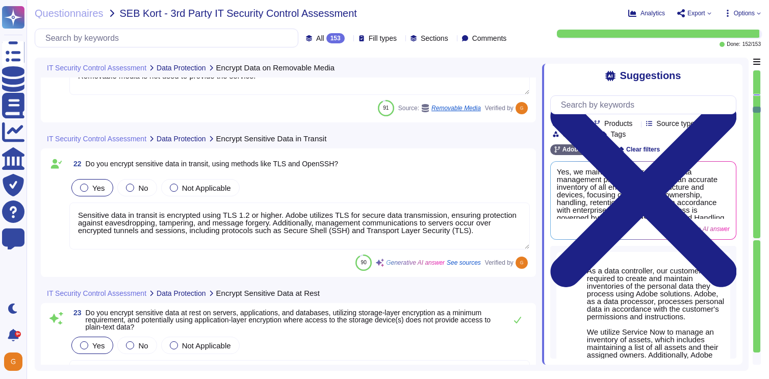
scroll to position [3394, 0]
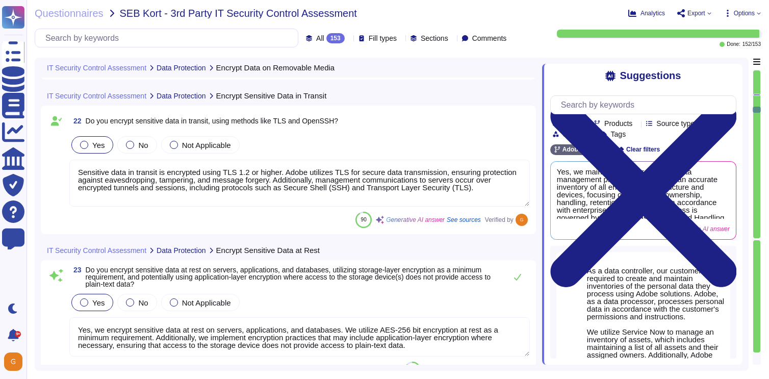
type textarea "Adobe does not rely on one specific data loss protection (DLP) tool but instead…"
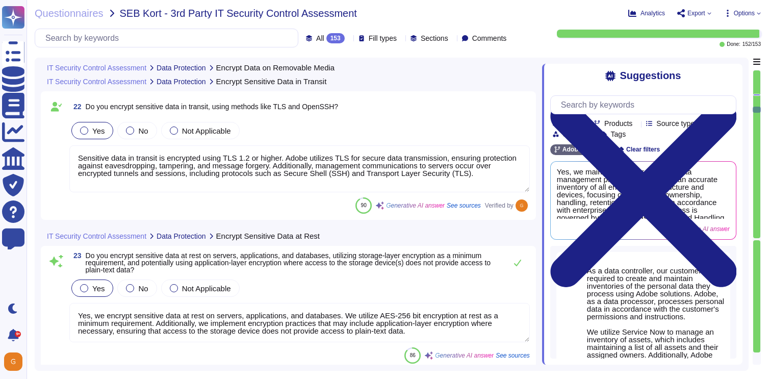
scroll to position [3430, 0]
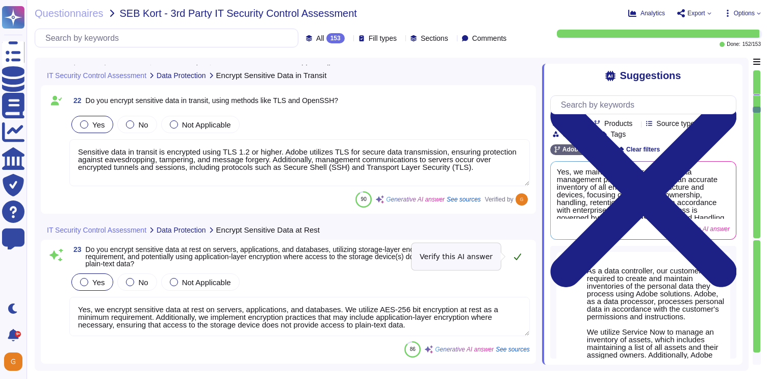
click at [519, 261] on button at bounding box center [518, 256] width 24 height 20
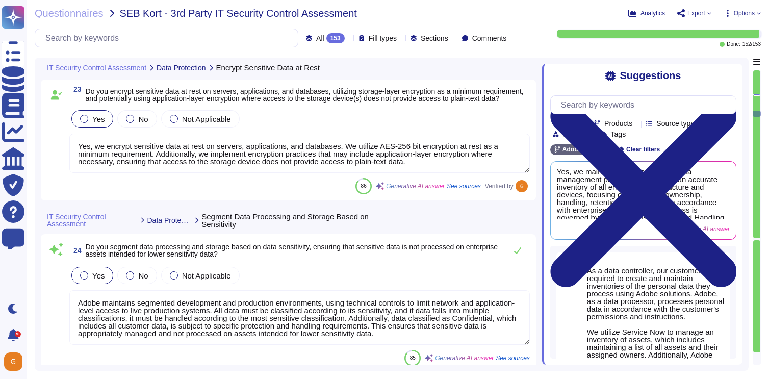
type textarea "Yes, we log access, modification, and disposal of sensitive data. Our logging i…"
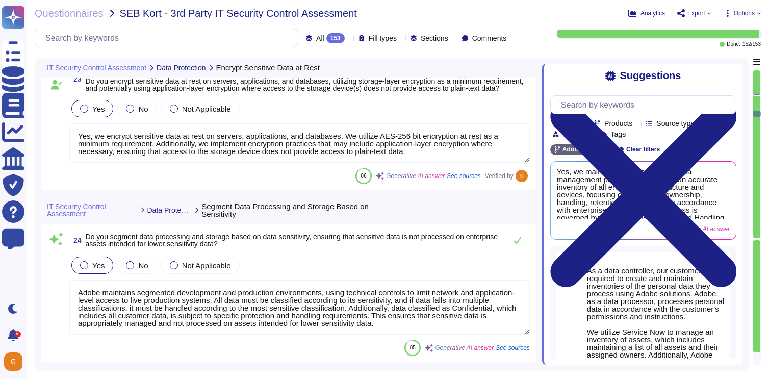
scroll to position [3590, 0]
click at [519, 246] on button at bounding box center [518, 239] width 24 height 20
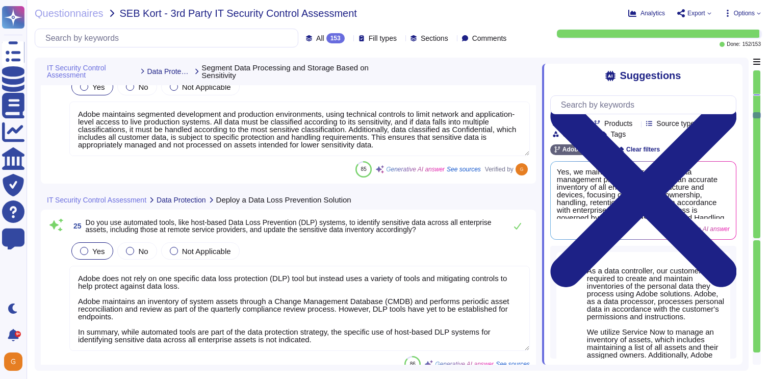
scroll to position [3766, 0]
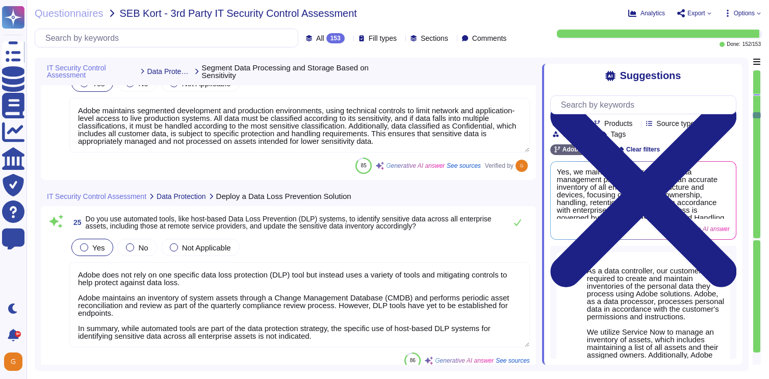
type textarea "Yes, Adobe has a secure configuration process for enterprise assets and softwar…"
click at [519, 221] on icon at bounding box center [517, 222] width 7 height 7
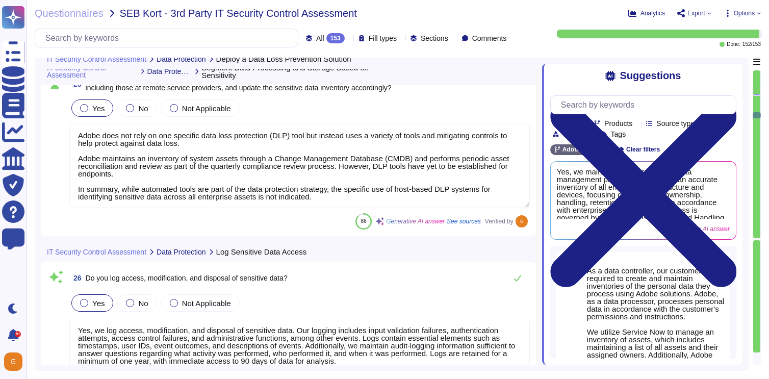
scroll to position [3904, 0]
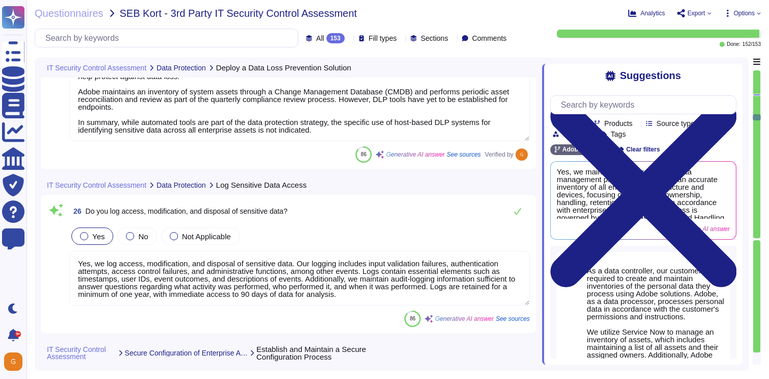
type textarea "Yes, we maintain a secure configuration process for network devices, following …"
click at [517, 213] on icon at bounding box center [518, 210] width 8 height 8
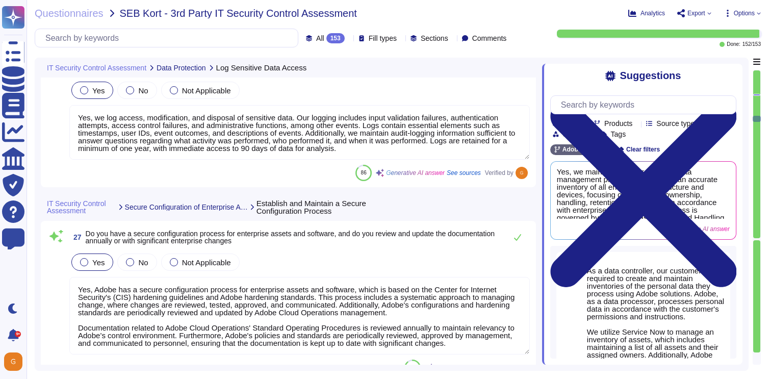
scroll to position [1, 0]
click at [516, 238] on icon at bounding box center [518, 237] width 8 height 8
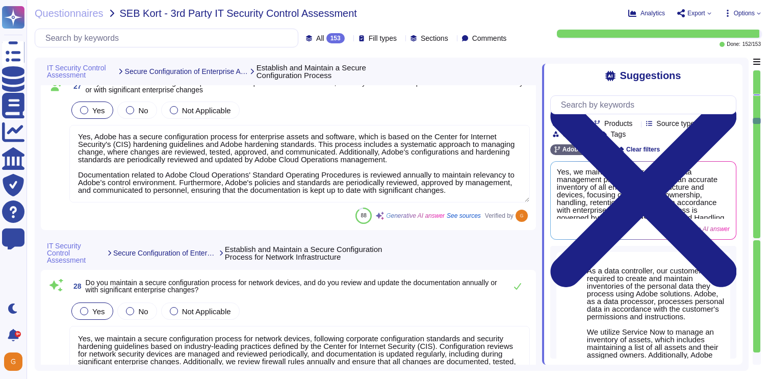
type textarea "Yes, automatic session locking is set up on enterprise assets based on defined …"
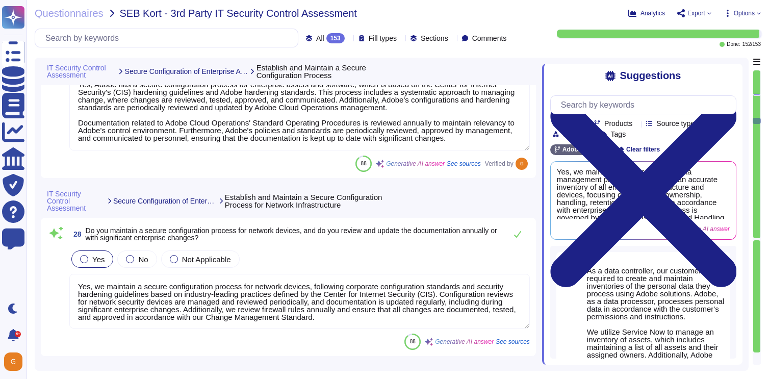
type textarea "Yes, we implement and manage firewalls on servers, including host-based firewal…"
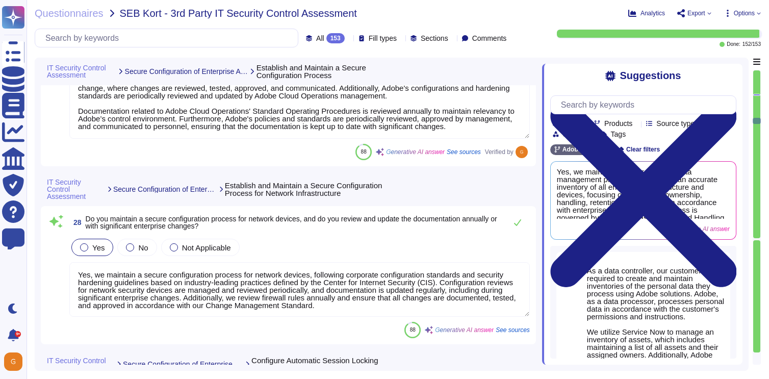
scroll to position [4301, 0]
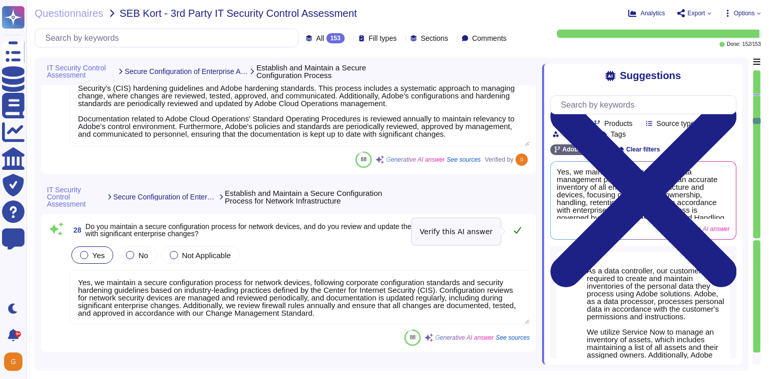
click at [519, 234] on icon at bounding box center [518, 230] width 8 height 8
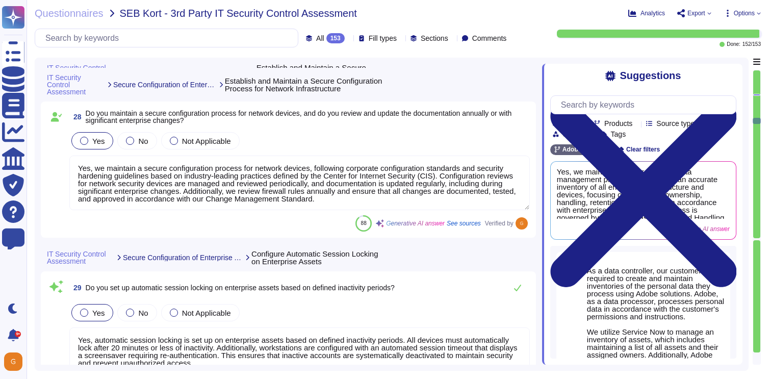
scroll to position [4415, 0]
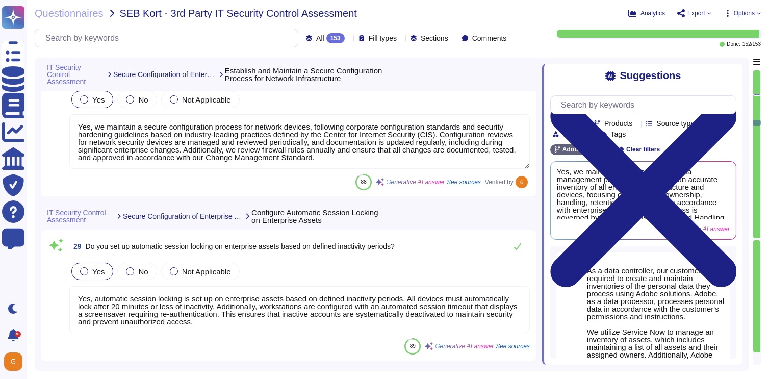
type textarea "Host-based firewalls are enabled on all end user machines and set to deny all i…"
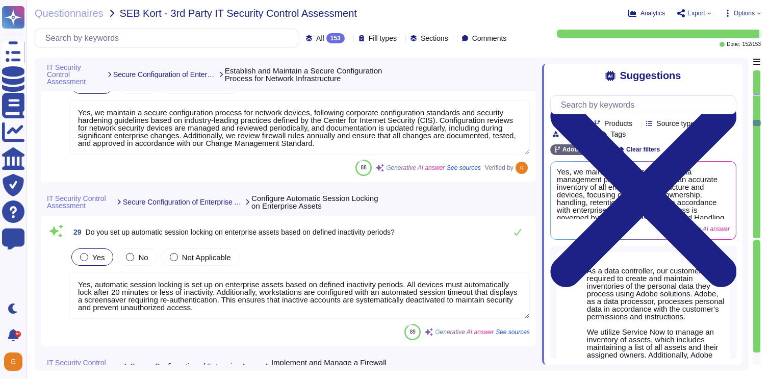
scroll to position [4473, 0]
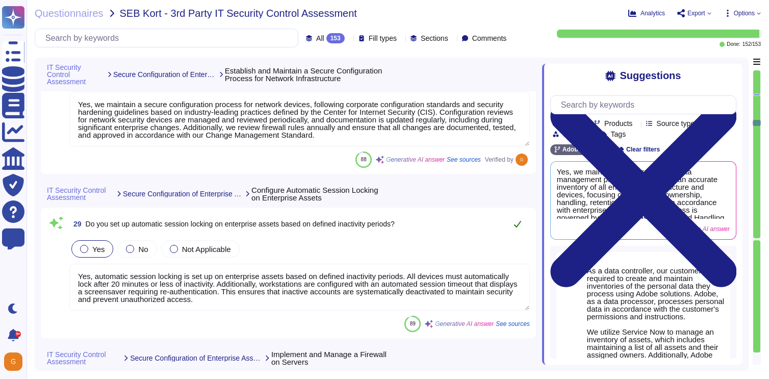
click at [527, 225] on button at bounding box center [518, 224] width 24 height 20
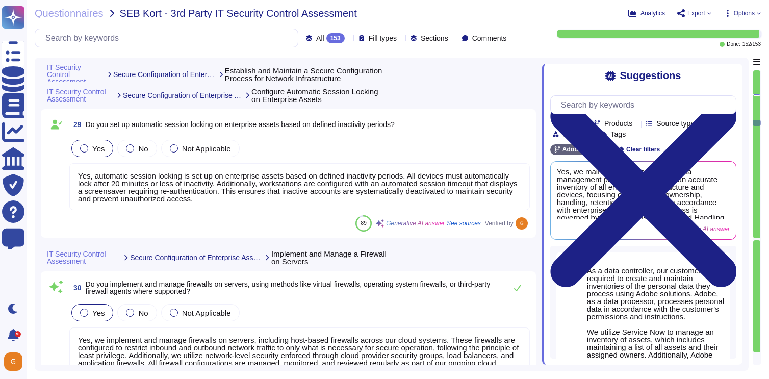
scroll to position [4588, 0]
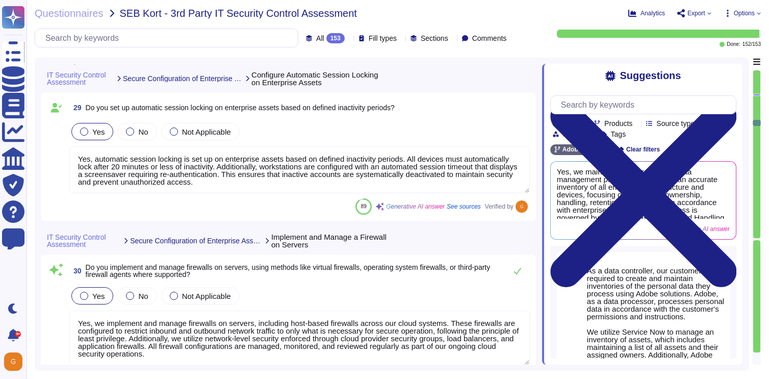
type textarea "We securely manage enterprise assets and software by adhering to best practices…"
click at [516, 267] on icon at bounding box center [518, 271] width 8 height 8
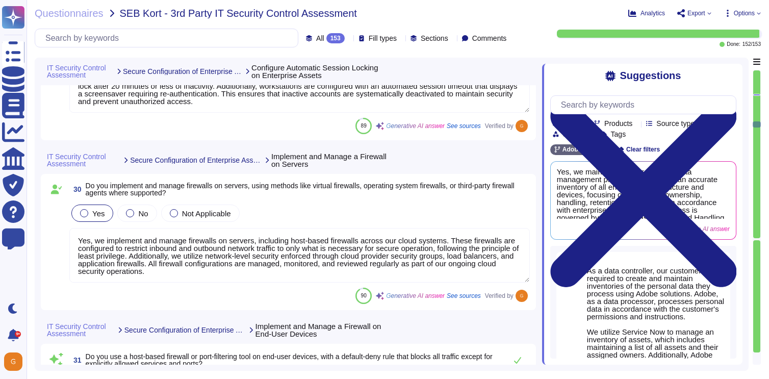
scroll to position [4745, 0]
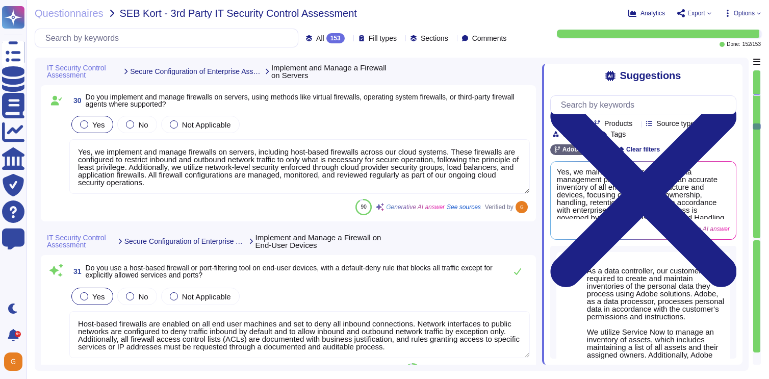
type textarea "Yes, we manage default accounts on enterprise assets and software by removing, …"
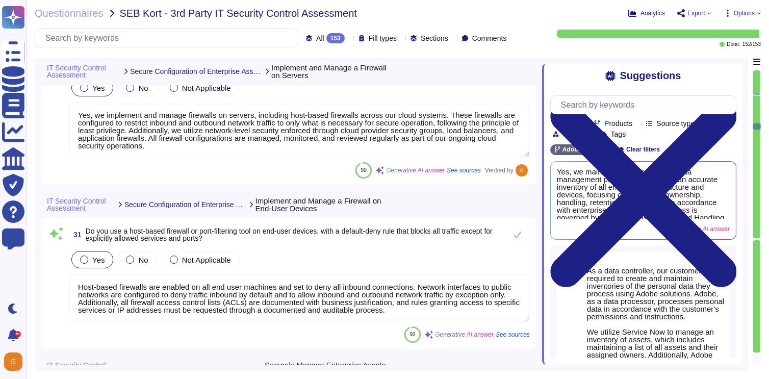
scroll to position [4784, 0]
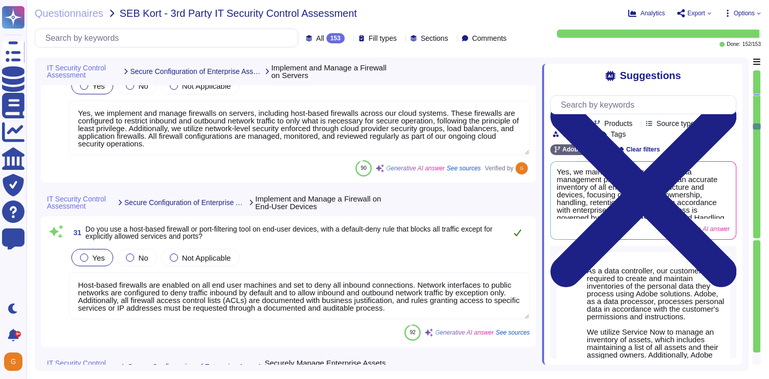
click at [516, 229] on icon at bounding box center [518, 233] width 8 height 8
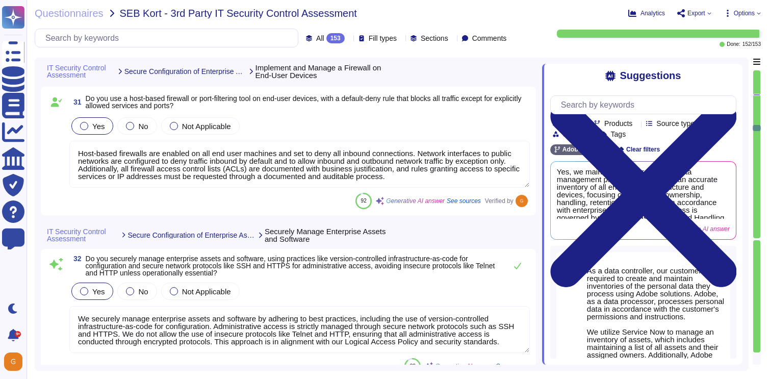
type textarea "Yes, all systems are hardened, which includes disabling all unused services. Th…"
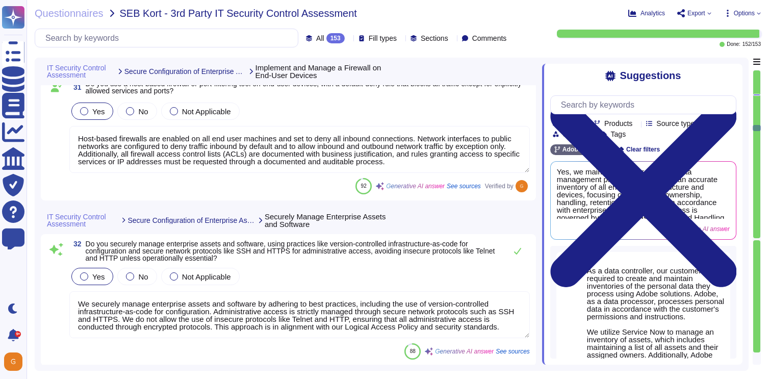
scroll to position [4924, 0]
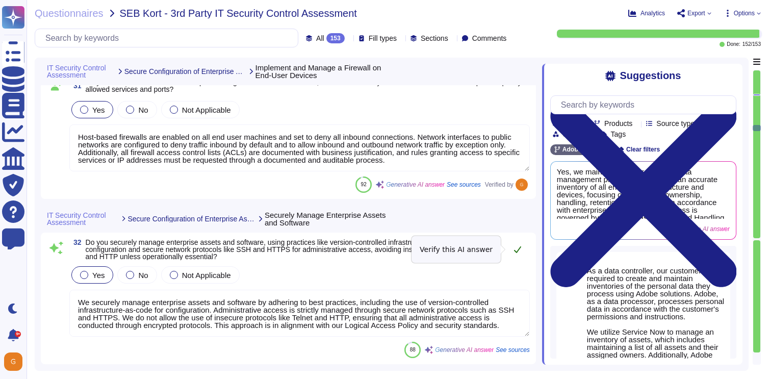
click at [511, 247] on button at bounding box center [518, 249] width 24 height 20
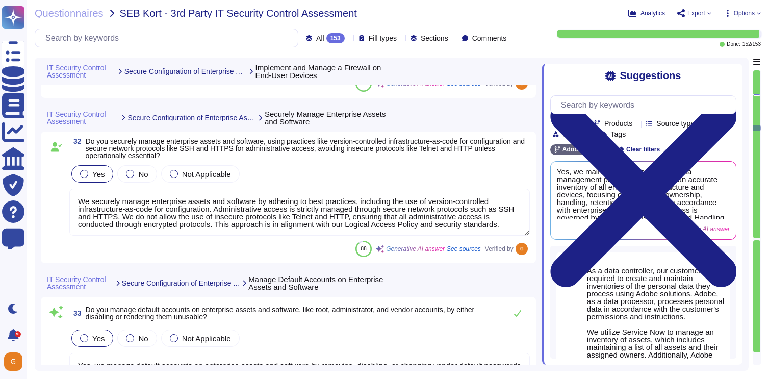
scroll to position [5033, 0]
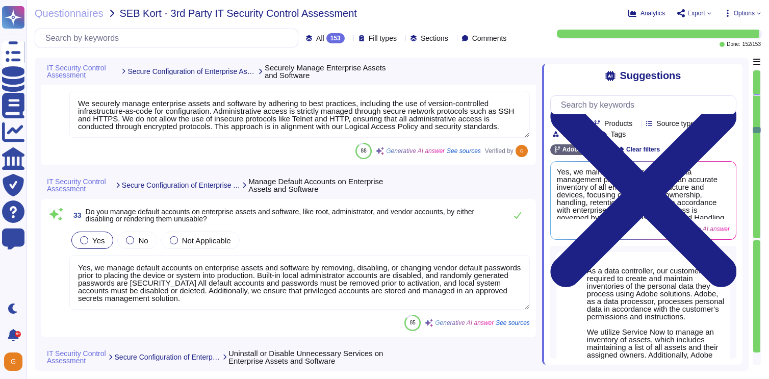
type textarea "Yes, Adobe runs its own DNS infrastructure for all *.adobe domains and has impl…"
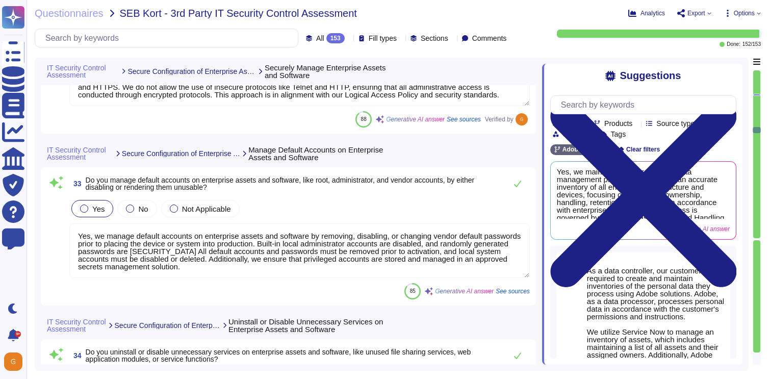
scroll to position [5149, 0]
click at [515, 182] on icon at bounding box center [518, 183] width 8 height 8
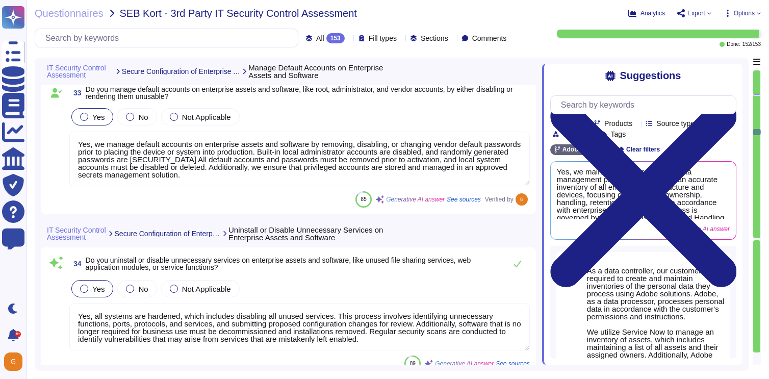
type textarea "Yes, Adobe implements automatic device lockout after a limited number of failed…"
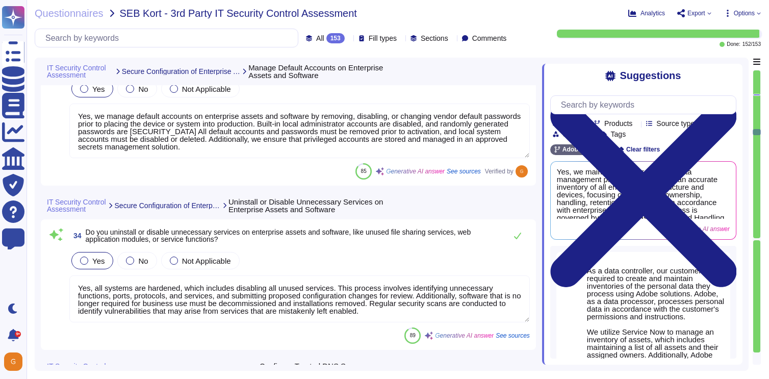
scroll to position [5257, 0]
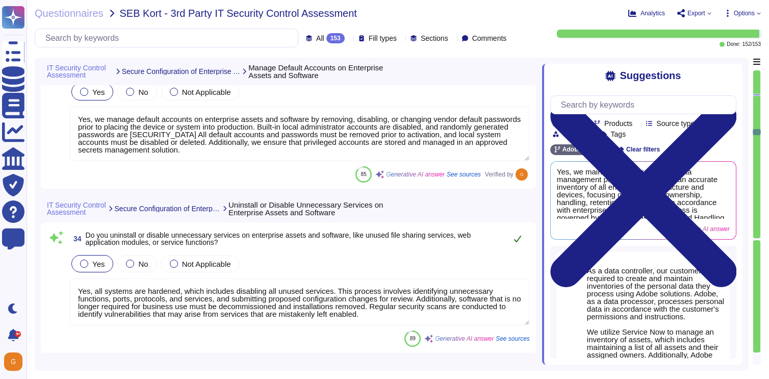
click at [519, 242] on icon at bounding box center [517, 239] width 7 height 7
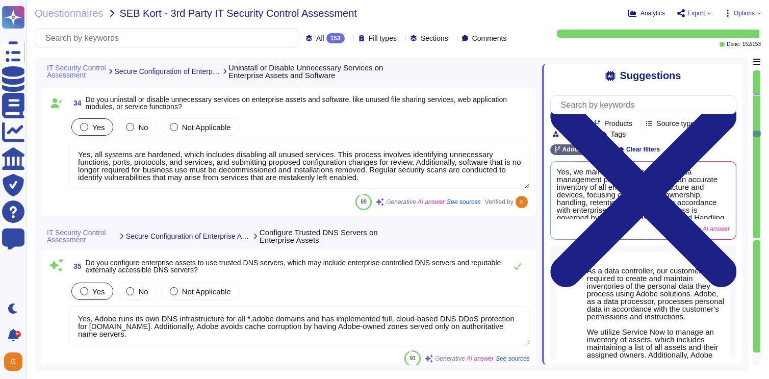
type textarea "Yes, we have a centralized Device Management solution that allows us to remotel…"
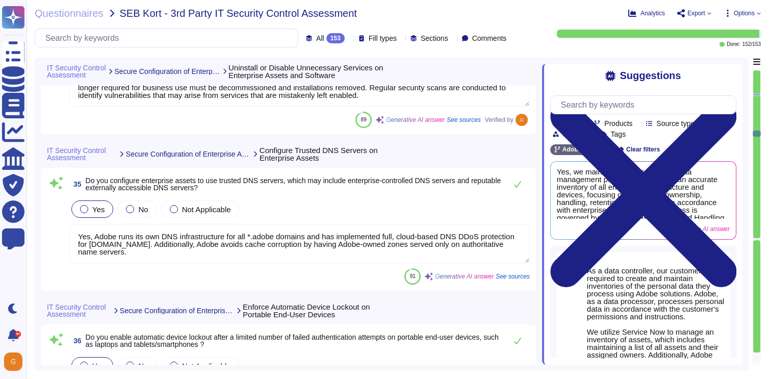
scroll to position [1, 0]
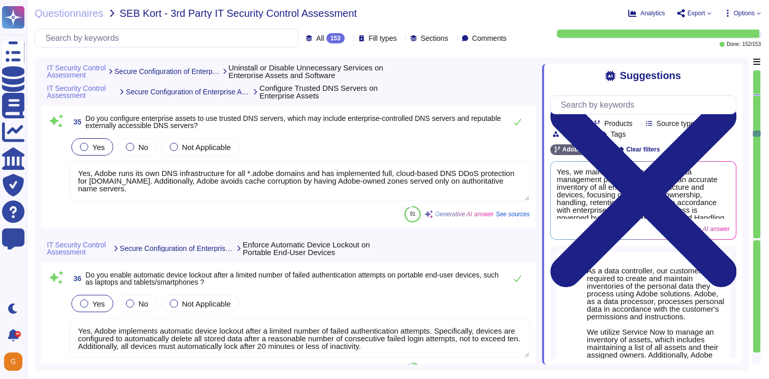
type textarea "Notebooks and laptops are defined as Mobile Devices under FedRAMP requirements …"
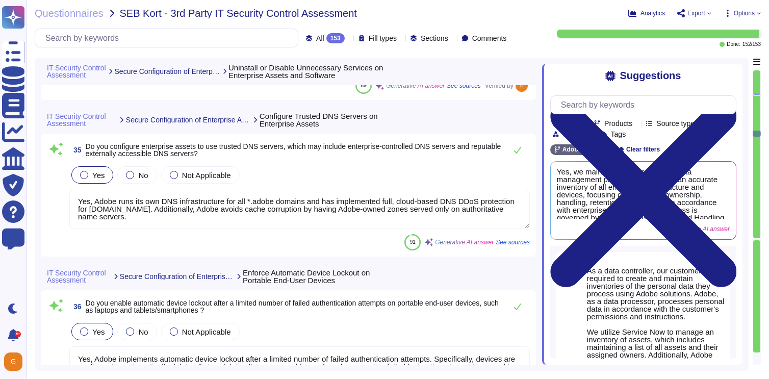
scroll to position [5465, 0]
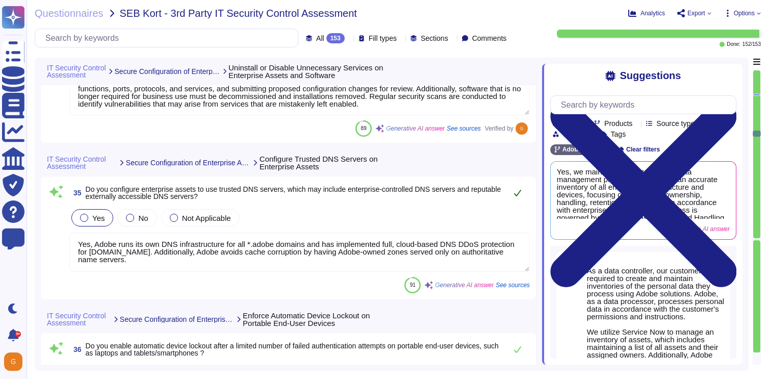
click at [516, 198] on button at bounding box center [518, 193] width 24 height 20
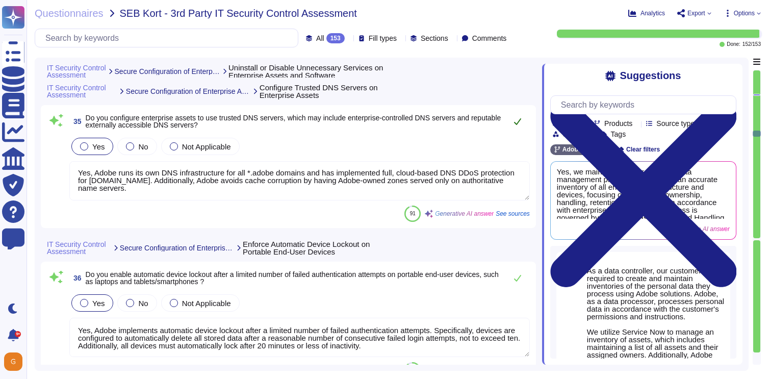
scroll to position [5547, 0]
type textarea "Notebooks and laptops are defined as Mobile Devices under FedRAMP requirements …"
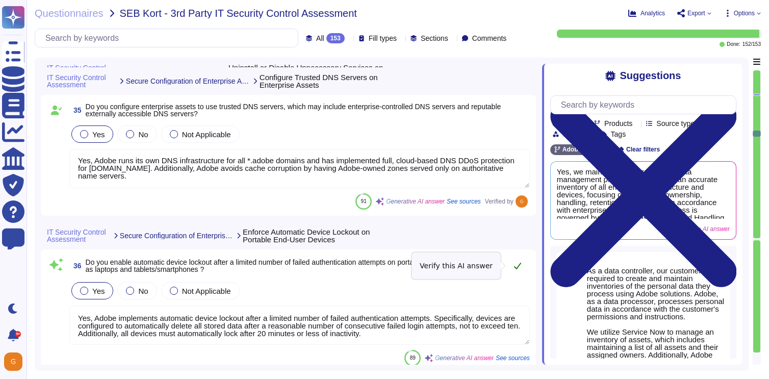
click at [518, 266] on icon at bounding box center [517, 266] width 7 height 7
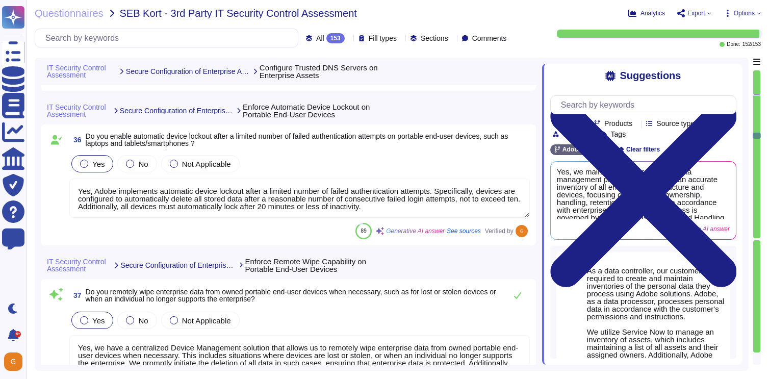
scroll to position [5678, 0]
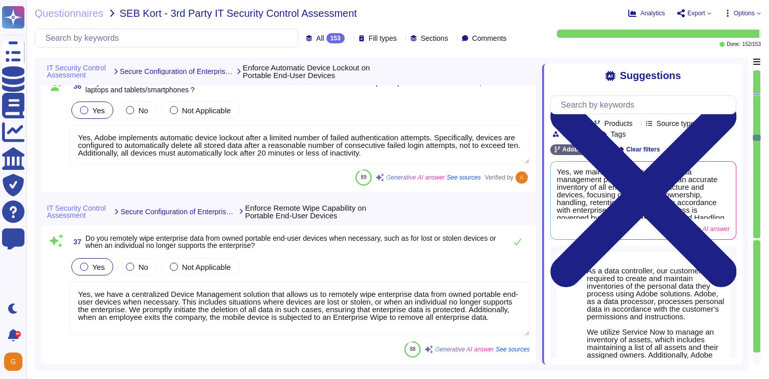
type textarea "Yes, we maintain an inventory of all enterprise accounts, including users and a…"
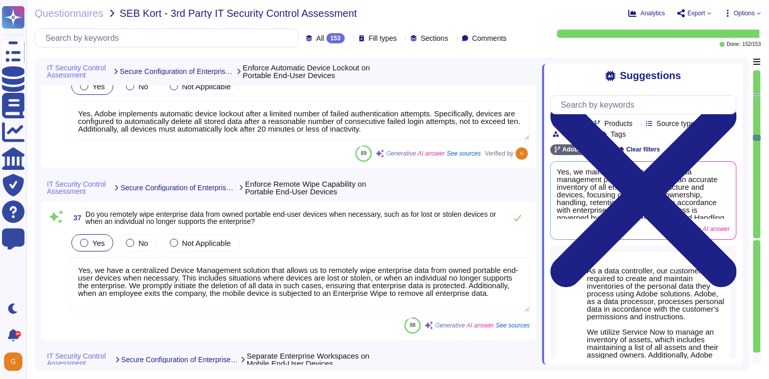
scroll to position [5742, 0]
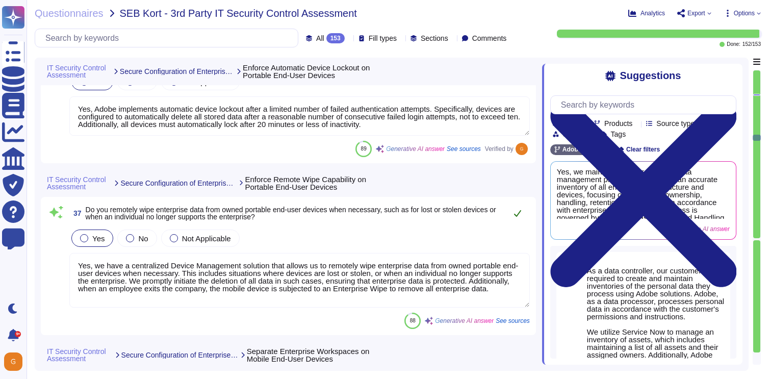
click at [516, 219] on button at bounding box center [518, 213] width 24 height 20
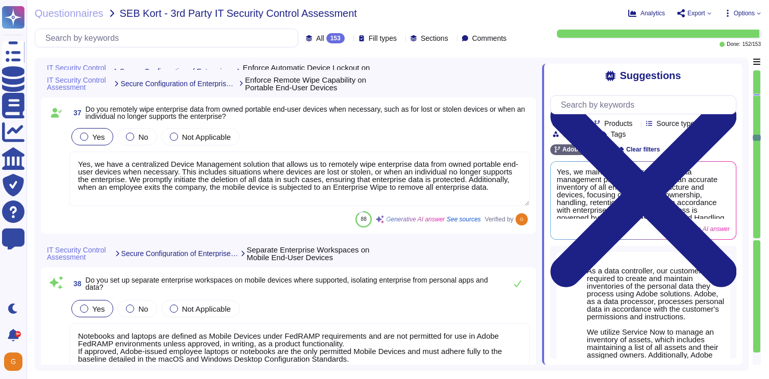
scroll to position [5854, 0]
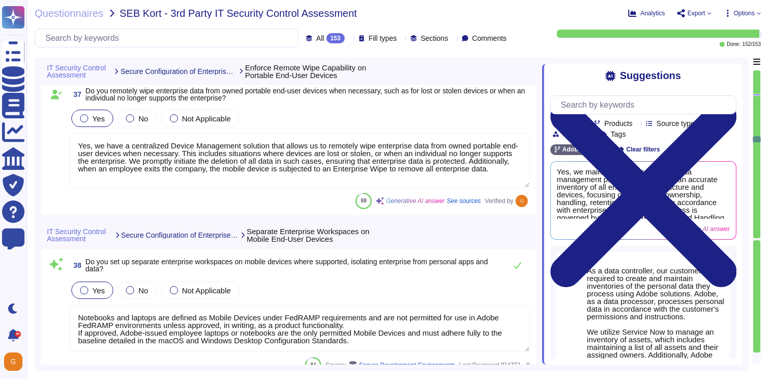
type textarea "Yes, we employ unique passwords for all enterprise assets, with a minimum lengt…"
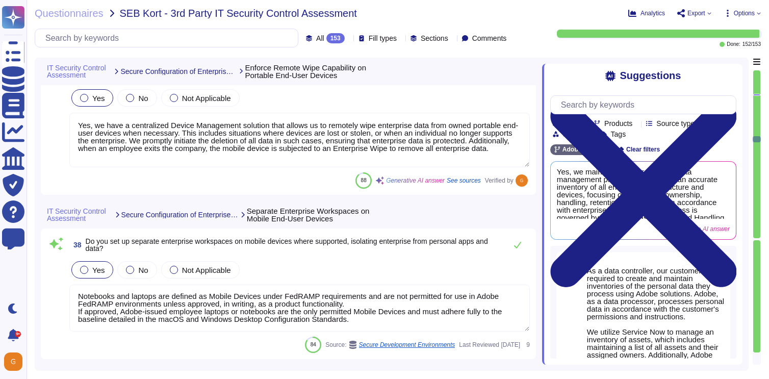
scroll to position [5882, 0]
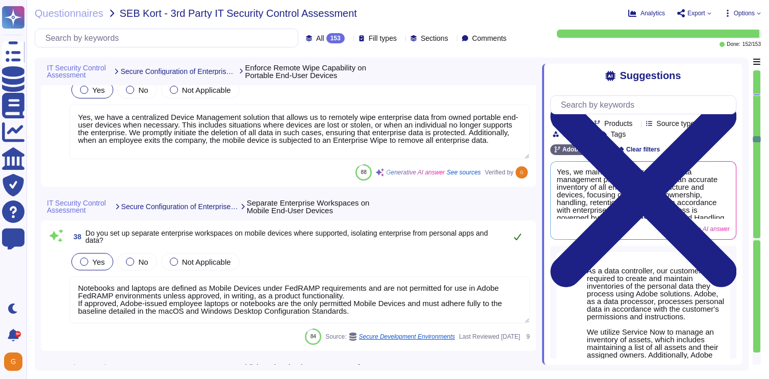
click at [511, 238] on button at bounding box center [518, 237] width 24 height 20
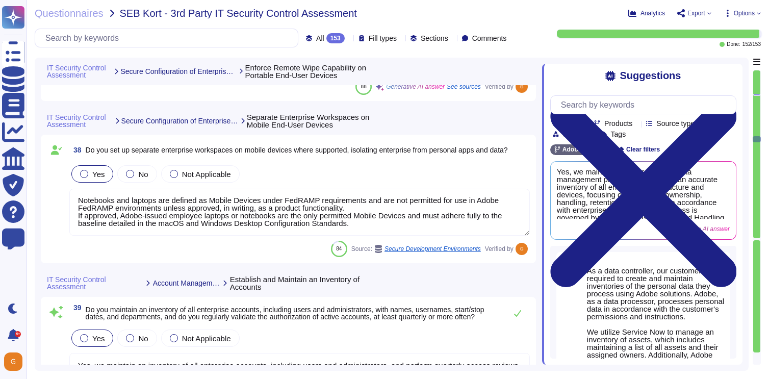
type textarea "Yes, inactive user IDs are deleted or disabled [DATE]. Adobe implements automat…"
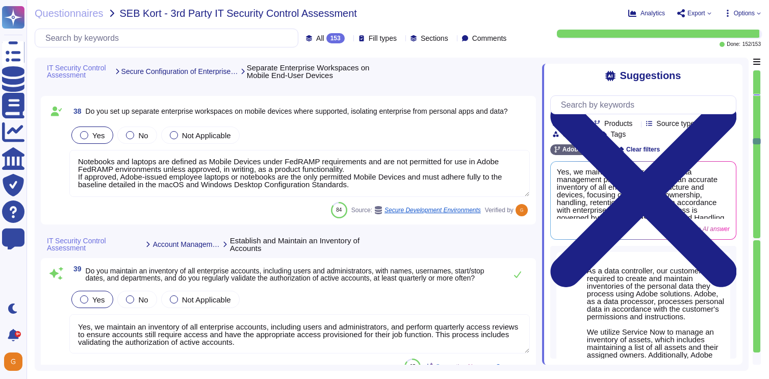
scroll to position [6040, 0]
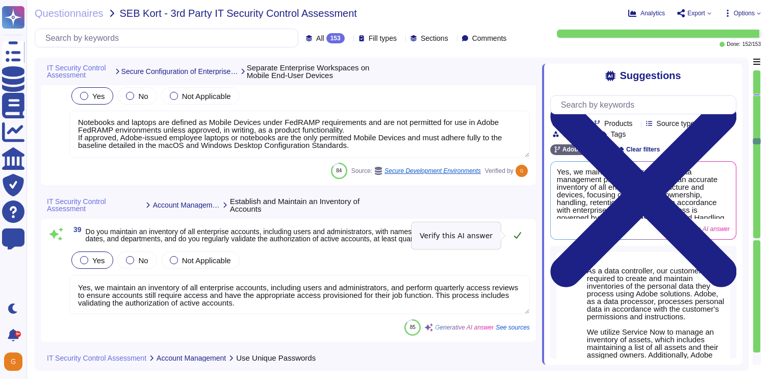
click at [520, 231] on button at bounding box center [518, 235] width 24 height 20
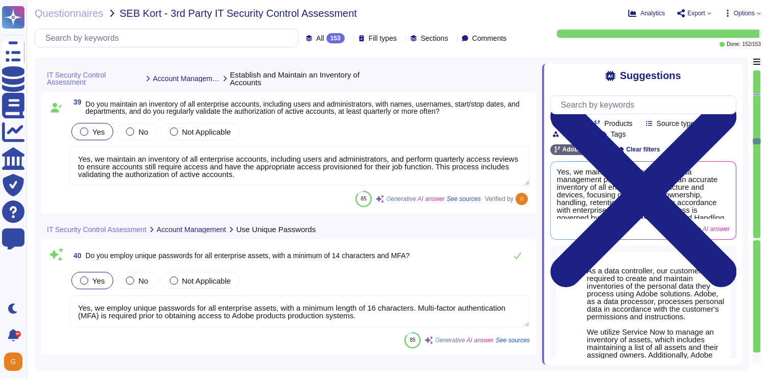
type textarea "Yes, Adobe has established procedures that only enable administrative privilege…"
click at [518, 257] on icon at bounding box center [518, 255] width 8 height 8
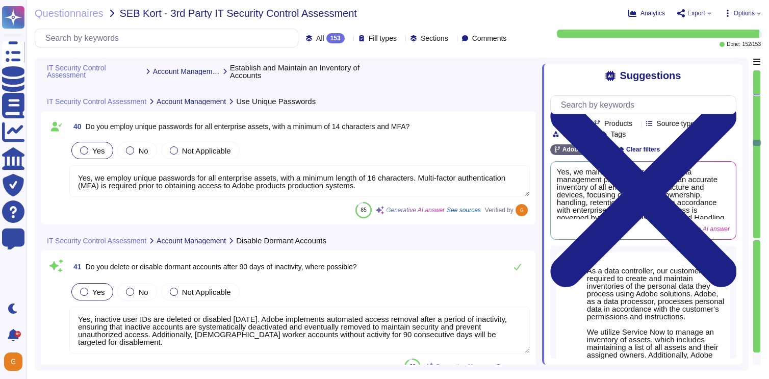
type textarea "Yes, we maintain an inventory of service accounts, which includes details such …"
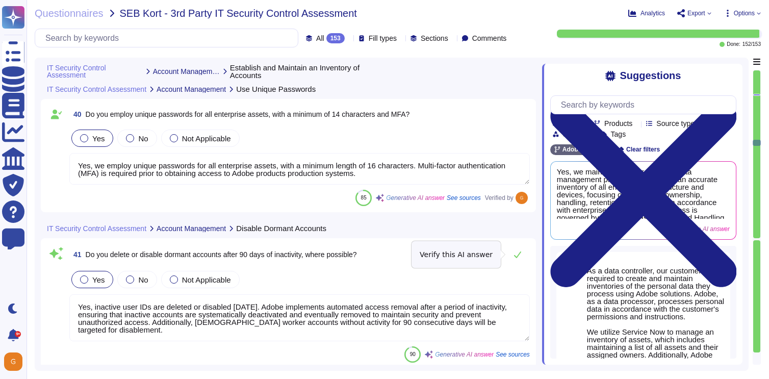
click at [518, 257] on icon at bounding box center [518, 255] width 8 height 8
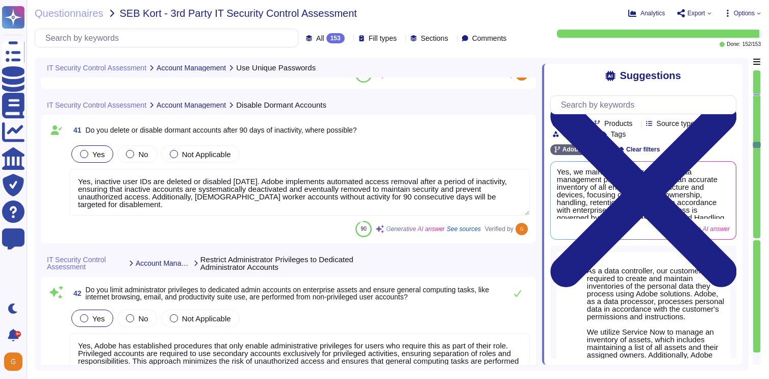
type textarea "Yes, Adobe centralizes account management through the Adobe Admin Console, whic…"
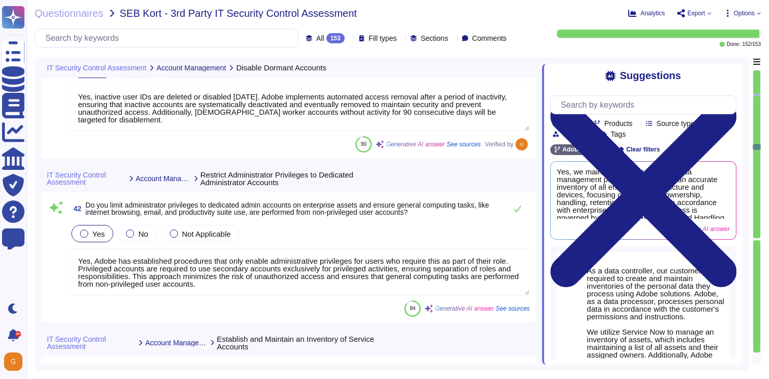
scroll to position [6502, 0]
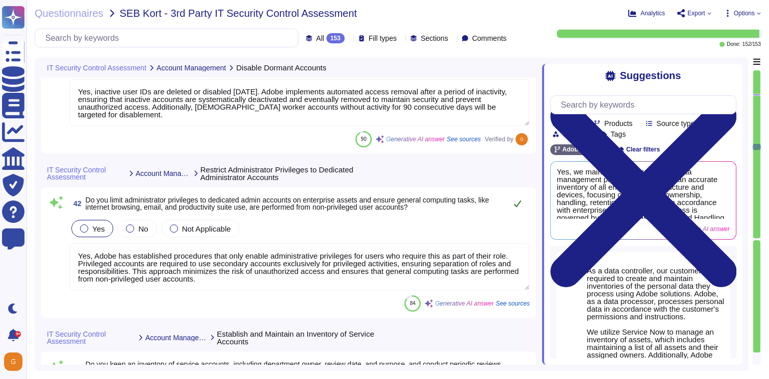
click at [515, 201] on icon at bounding box center [518, 204] width 8 height 8
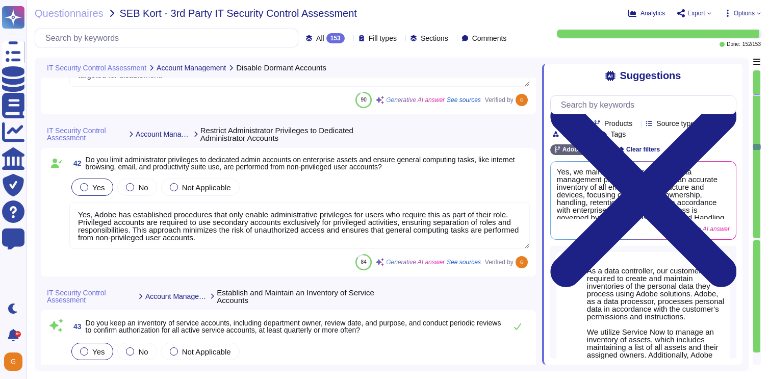
type textarea "Yes, Adobe has a formal process in place for granting access to enterprise asse…"
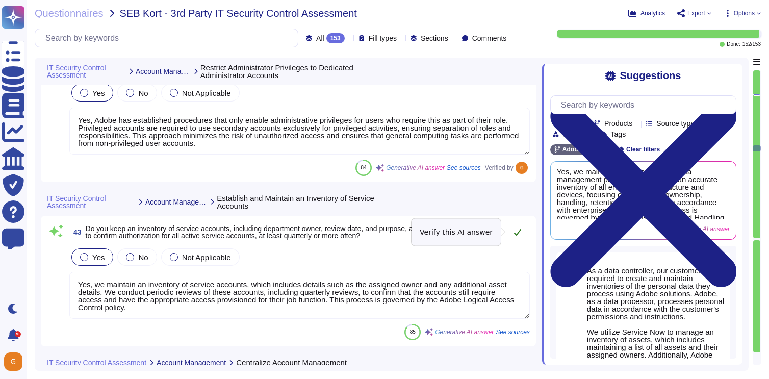
click at [521, 233] on icon at bounding box center [518, 232] width 8 height 8
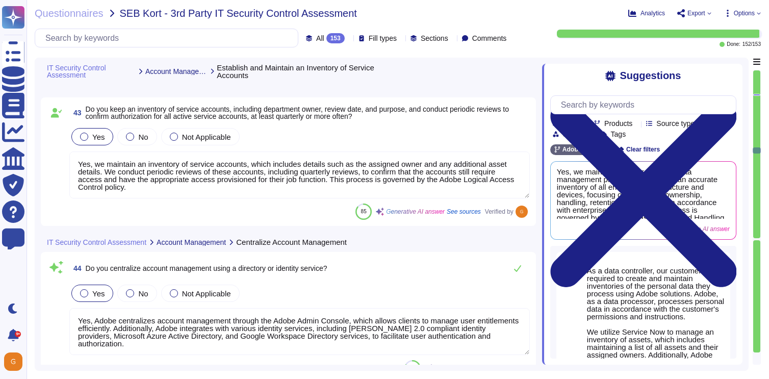
scroll to position [6756, 0]
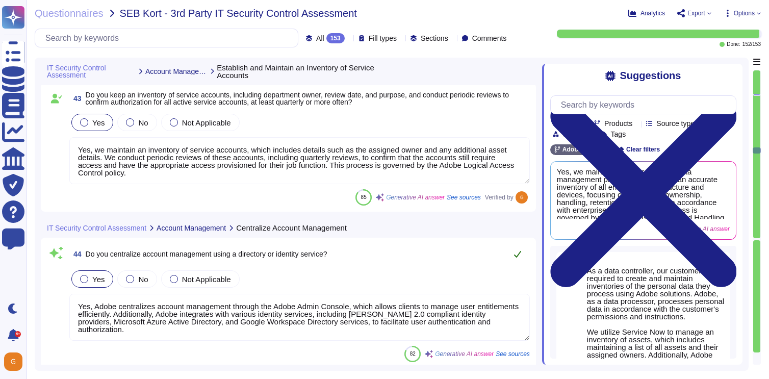
click at [518, 255] on icon at bounding box center [517, 254] width 7 height 7
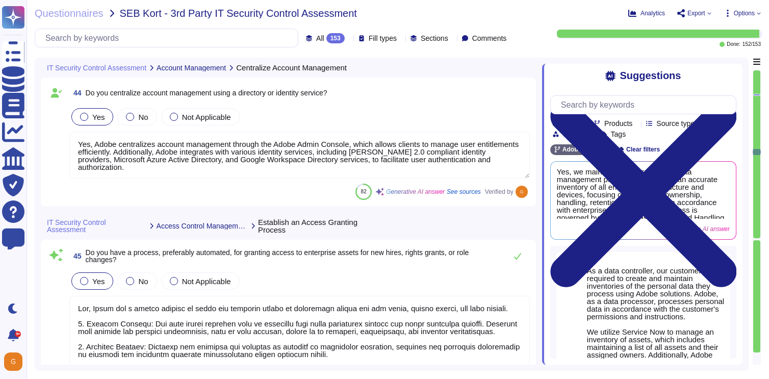
type textarea "Yes, we have a comprehensive process for revoking access to enterprise assets. …"
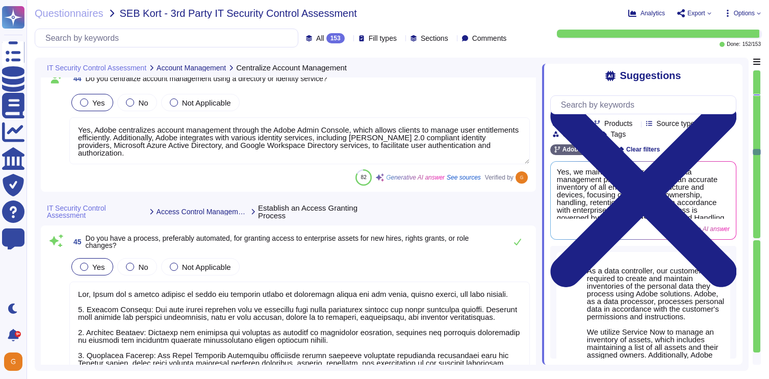
scroll to position [1, 0]
click at [523, 240] on button at bounding box center [518, 242] width 24 height 20
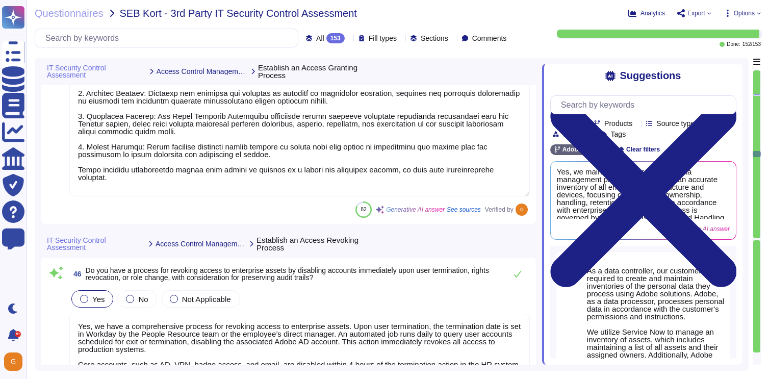
scroll to position [7172, 0]
type textarea "Yes, multi-factor authentication (MFA) is required prior to obtaining access to…"
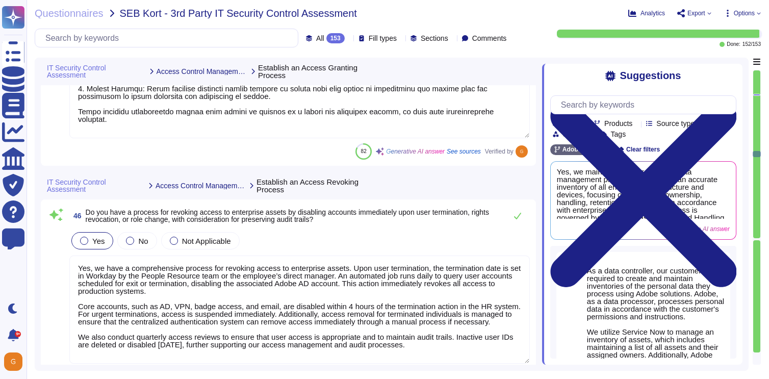
type textarea "Yes, multi-factor authentication (MFA) is required for remote access. Remote co…"
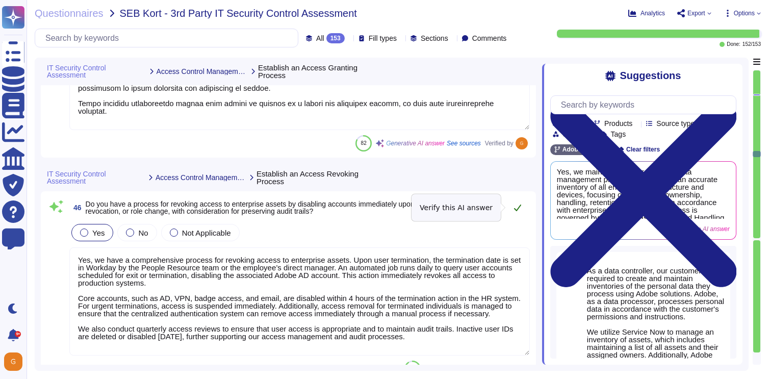
click at [520, 208] on icon at bounding box center [518, 208] width 8 height 8
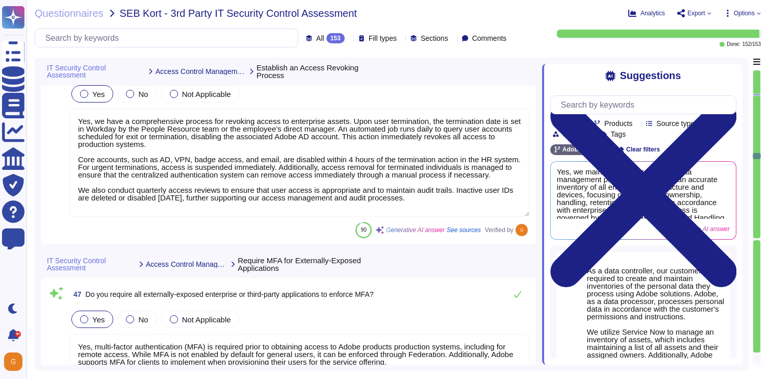
scroll to position [1, 0]
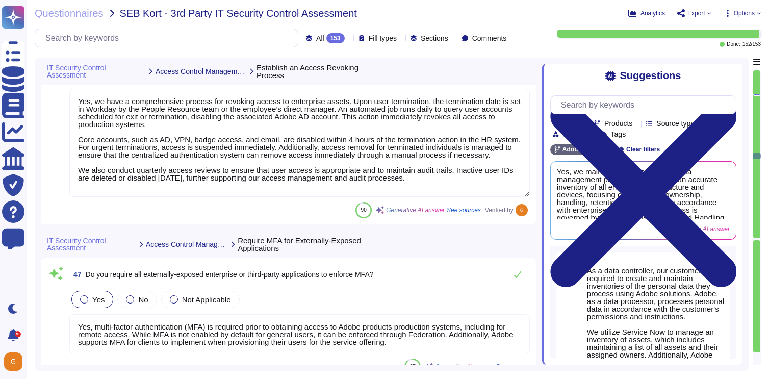
type textarea "Multi-factor authentication (MFA) is required for remote access by Adobe Employ…"
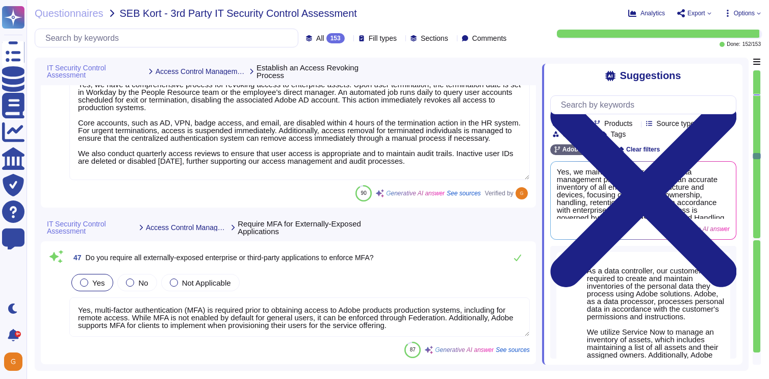
scroll to position [7396, 0]
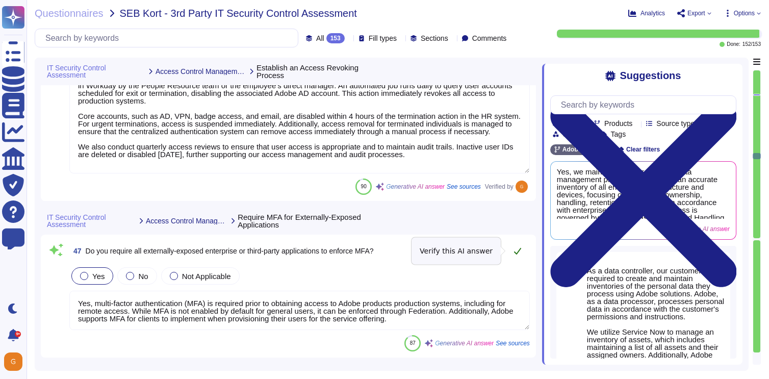
click at [517, 253] on icon at bounding box center [517, 251] width 7 height 7
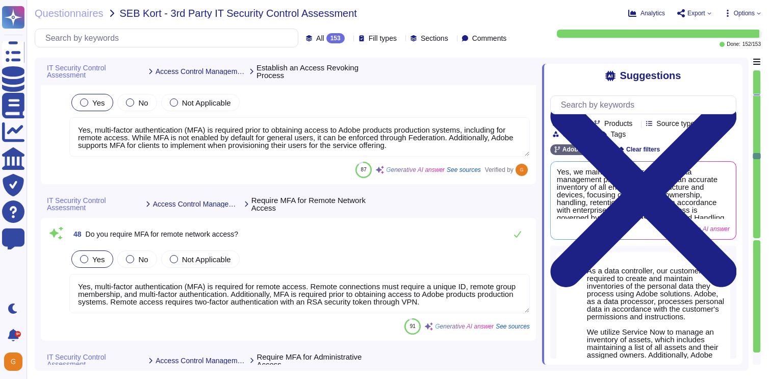
scroll to position [7572, 0]
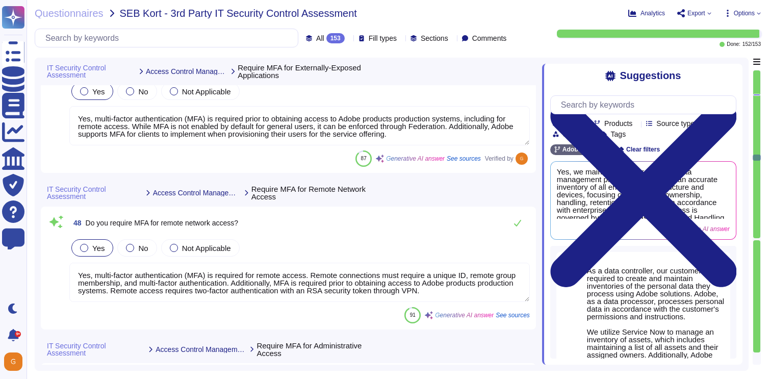
type textarea "Yes, Adobe maintains an inventory of system assets, which includes authenticati…"
click at [516, 224] on icon at bounding box center [518, 223] width 8 height 8
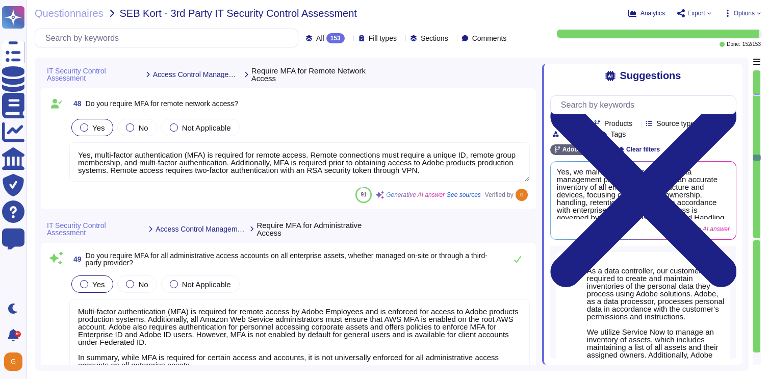
scroll to position [7705, 0]
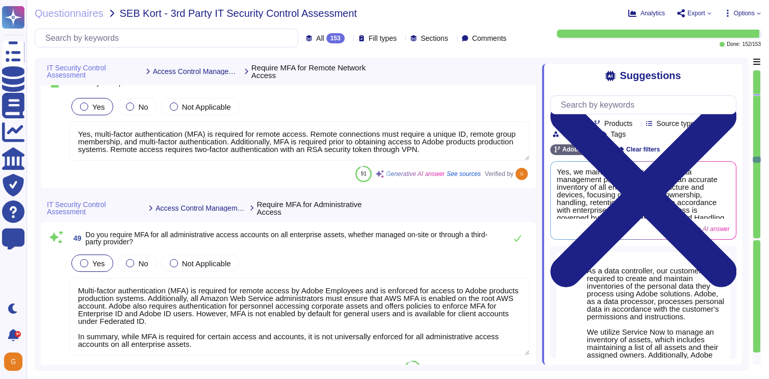
type textarea "Yes, Adobe centralizes access control for all enterprise assets using a directo…"
click at [518, 233] on button at bounding box center [518, 238] width 24 height 20
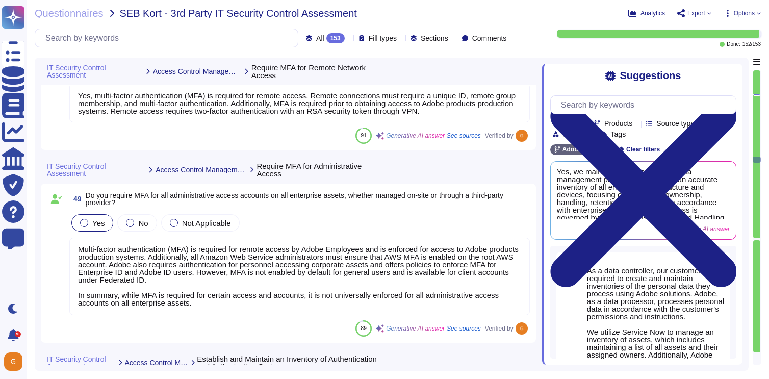
scroll to position [7806, 0]
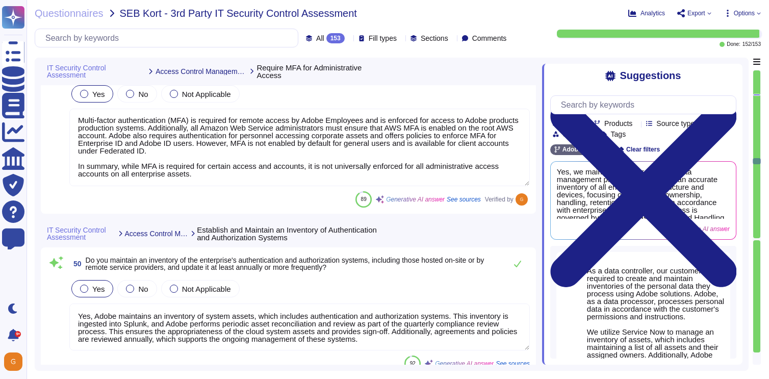
type textarea "Yes, we use role-based access control (RBAC) based on the principle of least pr…"
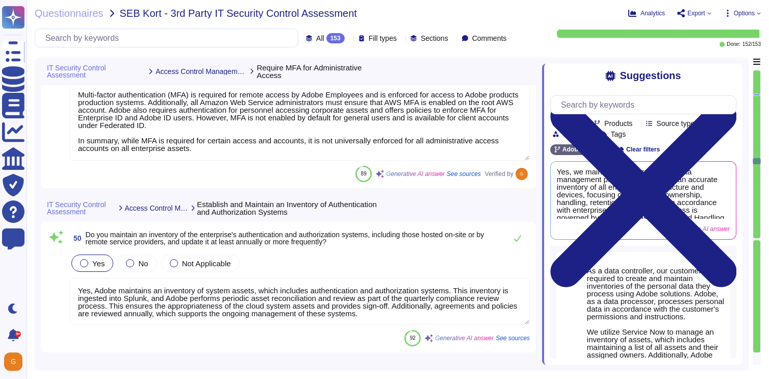
scroll to position [7905, 0]
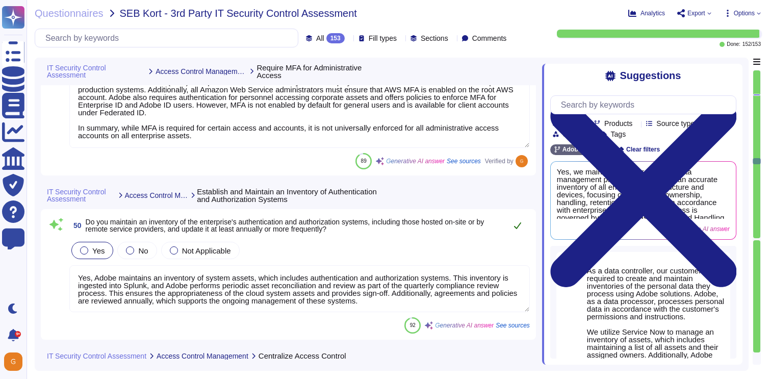
click at [525, 226] on button at bounding box center [518, 225] width 24 height 20
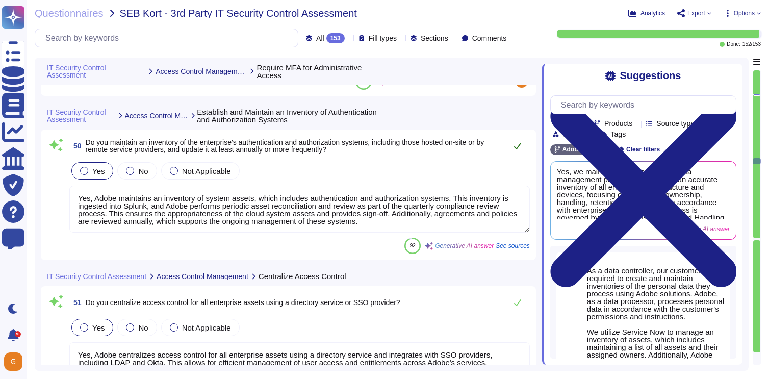
scroll to position [7995, 0]
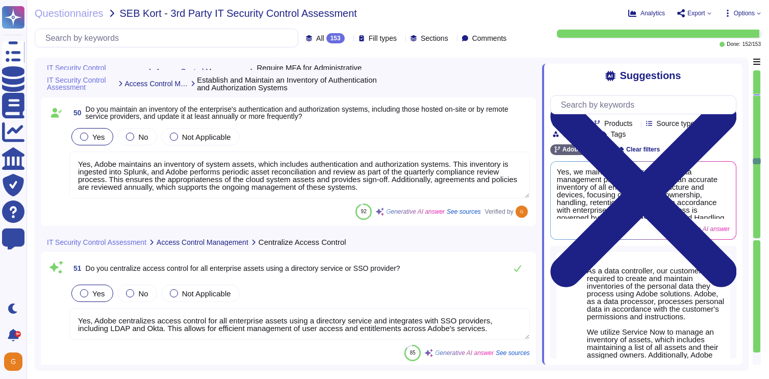
type textarea "Yes, Adobe has a documented Vulnerability Management policy that has been appro…"
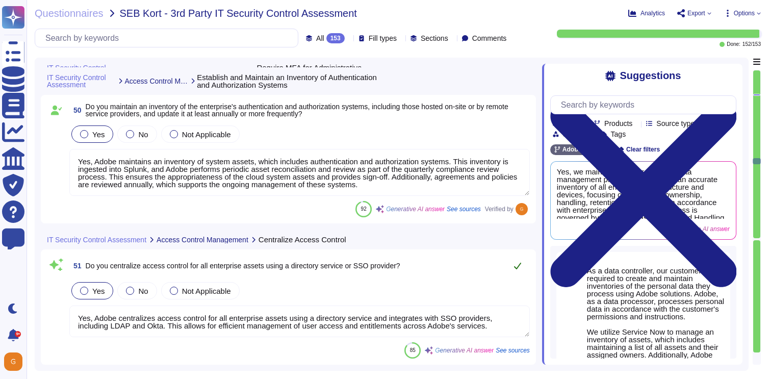
click at [512, 266] on button at bounding box center [518, 266] width 24 height 20
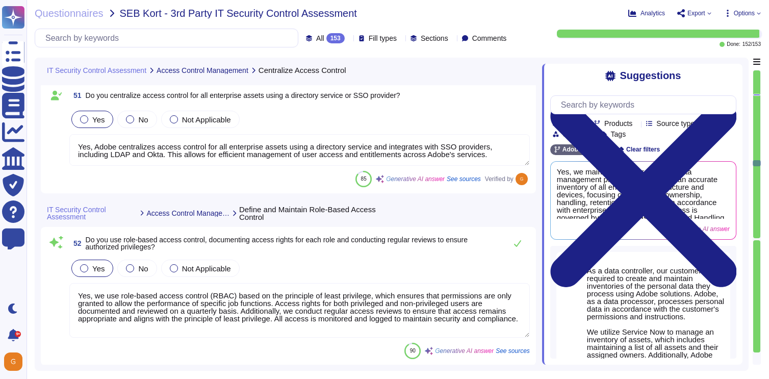
scroll to position [8185, 0]
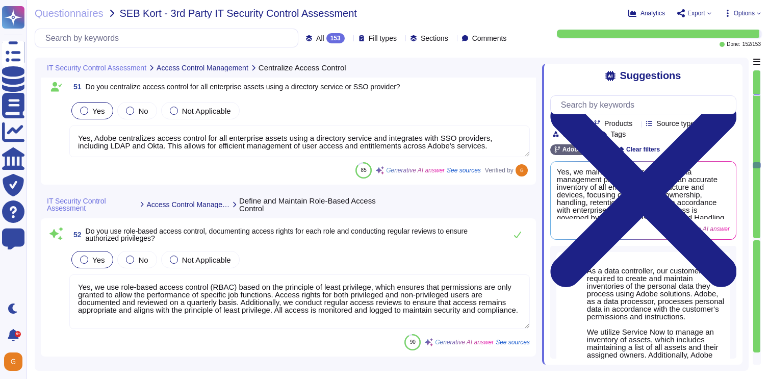
type textarea "Adobe has a formalized risk governance plan and a continuous Risk Assessment pr…"
click at [520, 234] on icon at bounding box center [517, 235] width 7 height 7
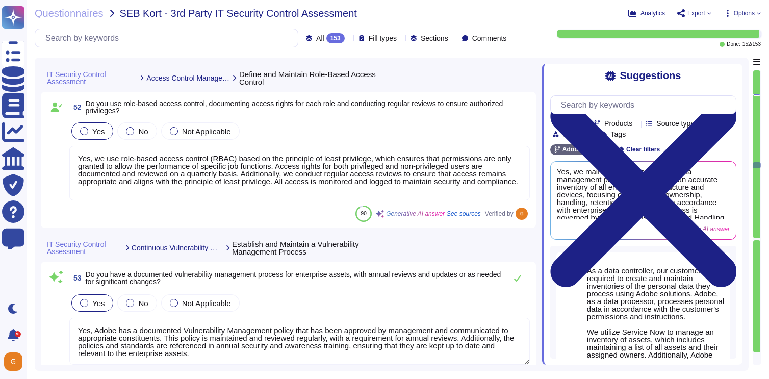
scroll to position [8313, 0]
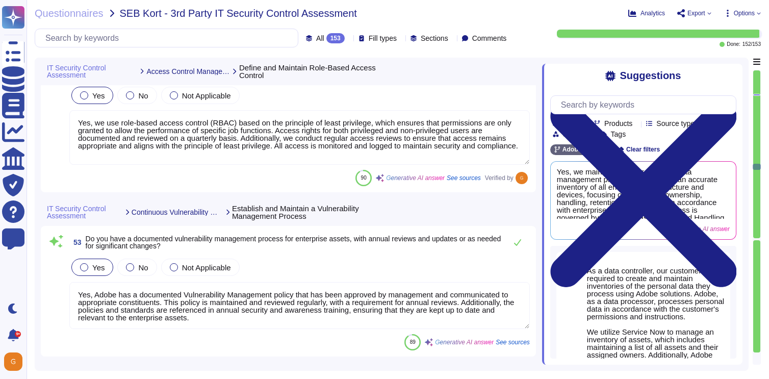
type textarea "Adobe automates updates for operating systems and applications through its patc…"
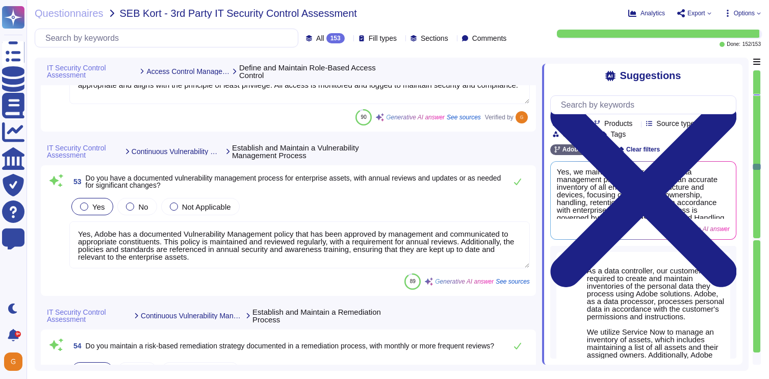
scroll to position [8409, 0]
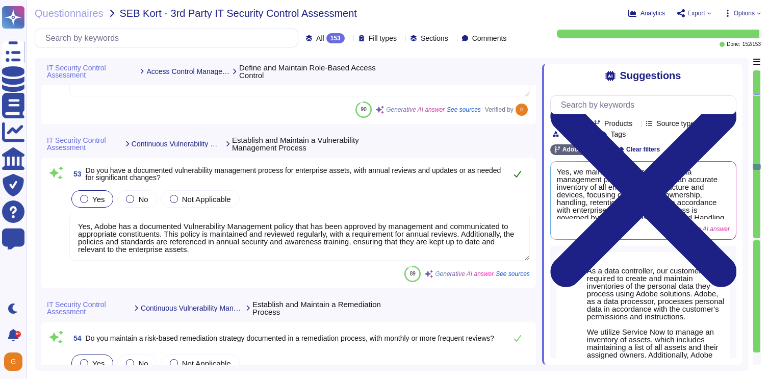
click at [514, 177] on icon at bounding box center [518, 174] width 8 height 8
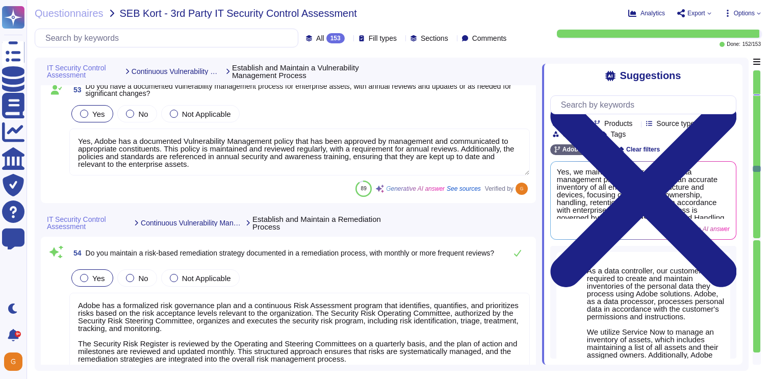
scroll to position [8493, 0]
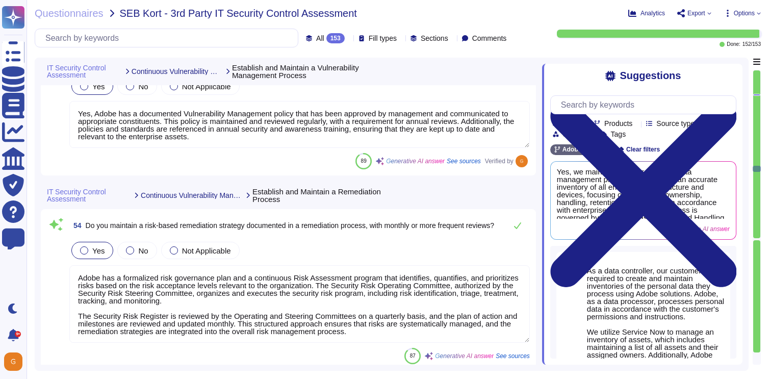
type textarea "Adobe implements a formal patch management process that includes acquiring, tes…"
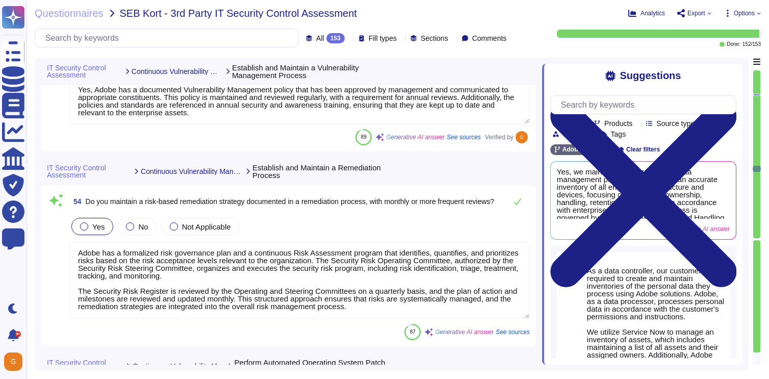
scroll to position [0, 0]
click at [515, 201] on icon at bounding box center [518, 201] width 8 height 8
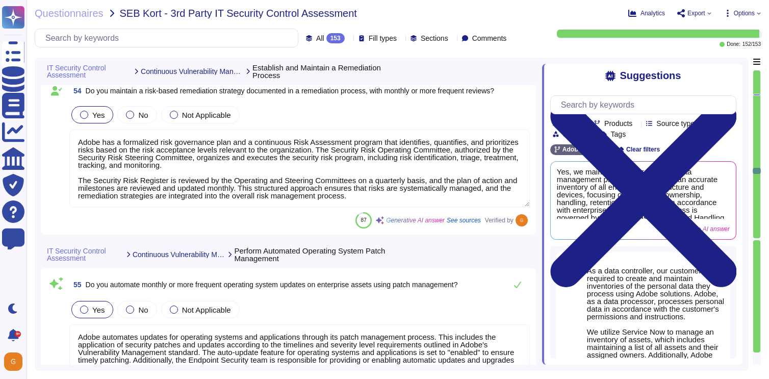
scroll to position [8660, 0]
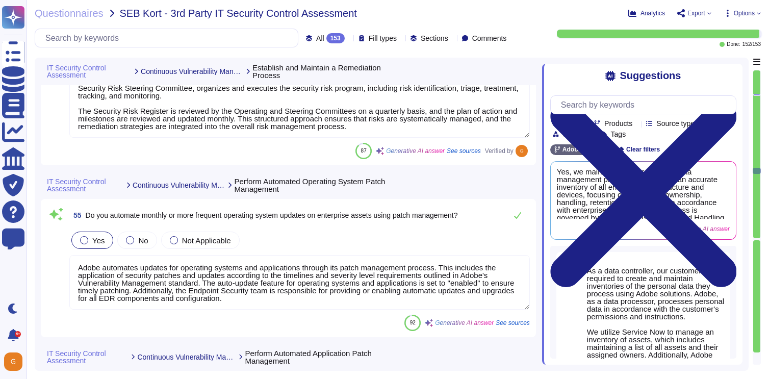
type textarea "Adobe conducts vulnerability scanning on a scheduled basis, including internal …"
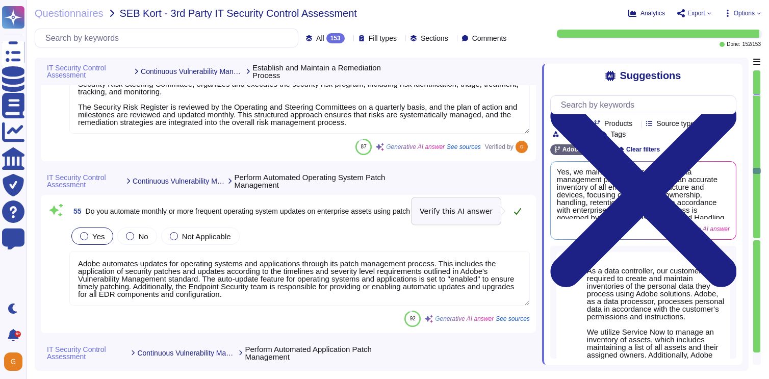
click at [515, 205] on button at bounding box center [518, 211] width 24 height 20
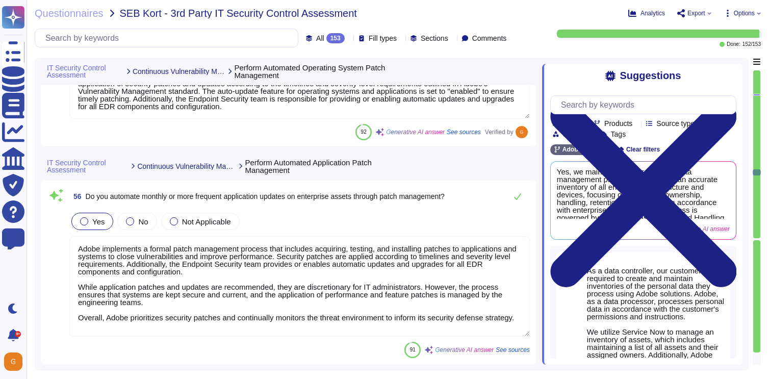
scroll to position [8895, 0]
click at [514, 196] on icon at bounding box center [518, 195] width 8 height 8
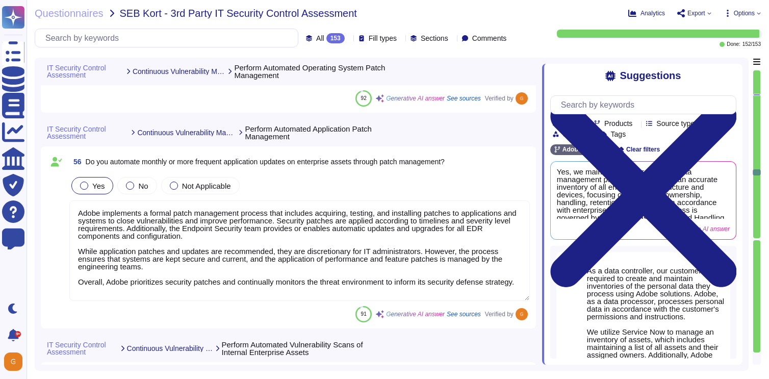
type textarea "Adobe conducts external vulnerability scans at least quarterly using tools such…"
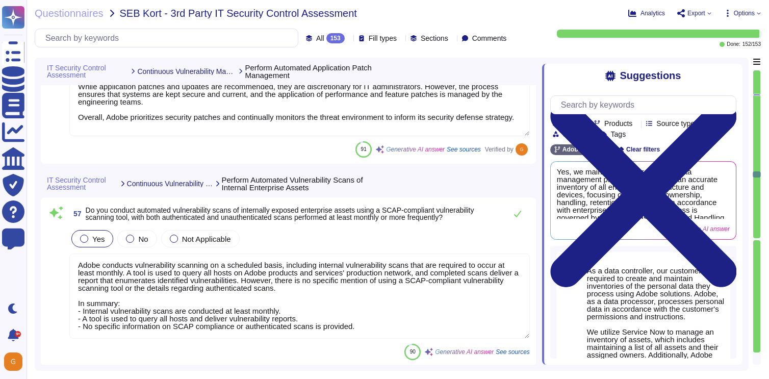
scroll to position [9101, 0]
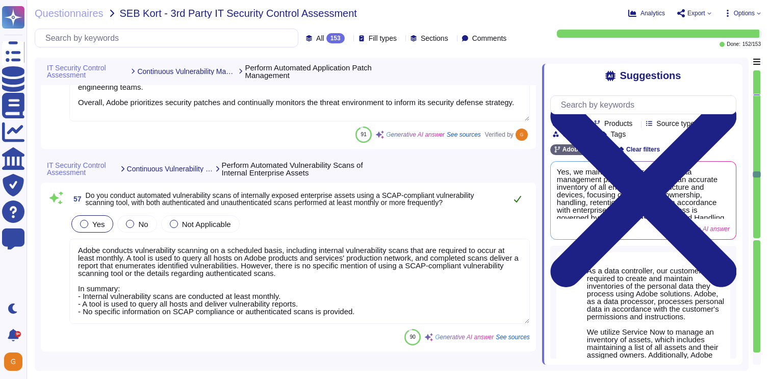
click at [522, 201] on button at bounding box center [518, 199] width 24 height 20
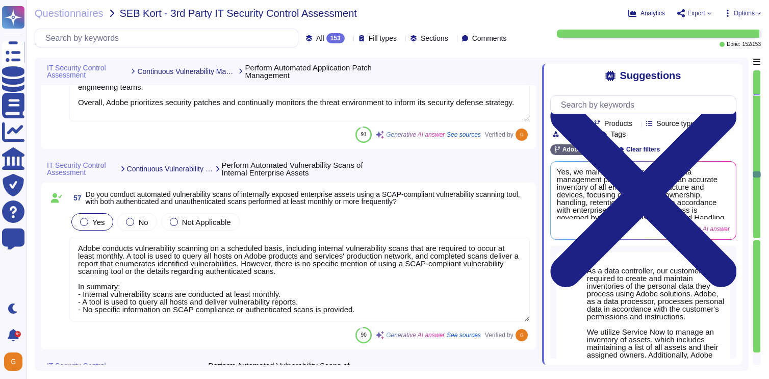
type textarea "Adobe conducts vulnerability scanning on a scheduled basis, with internal and e…"
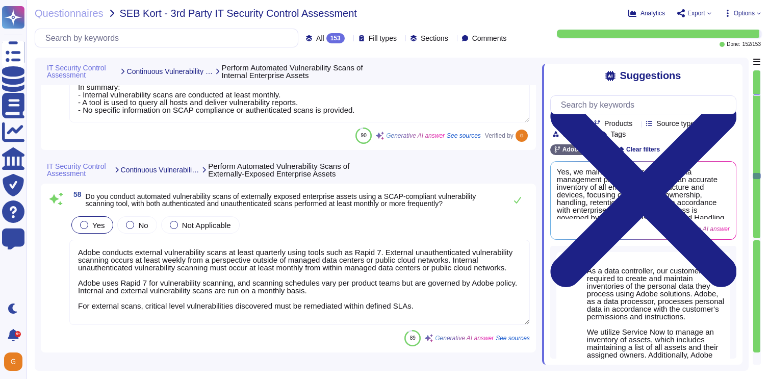
type textarea "Yes, we have an audit log management process that covers logging requirements, …"
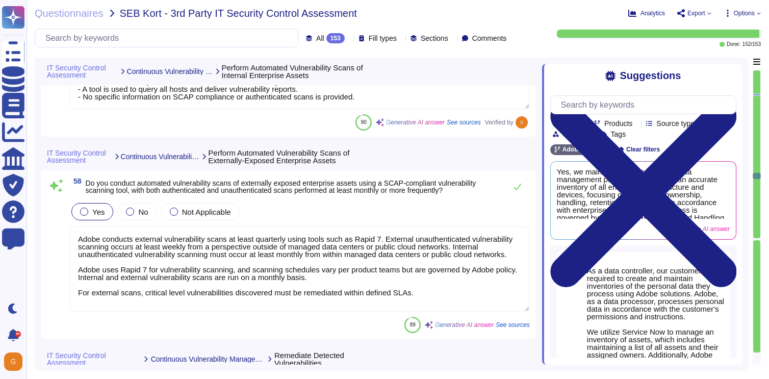
scroll to position [1, 0]
click at [517, 186] on icon at bounding box center [518, 187] width 8 height 8
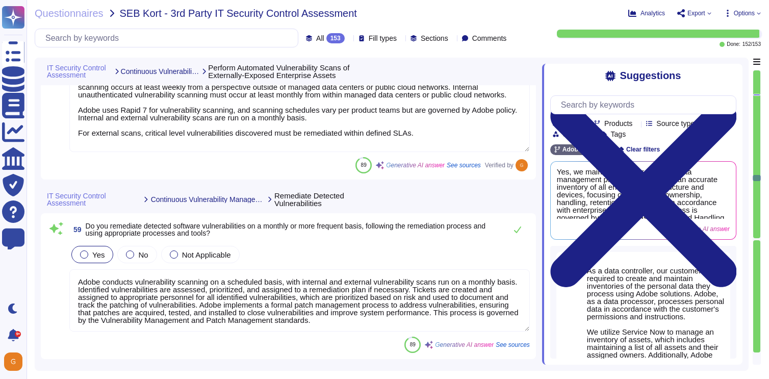
scroll to position [9464, 0]
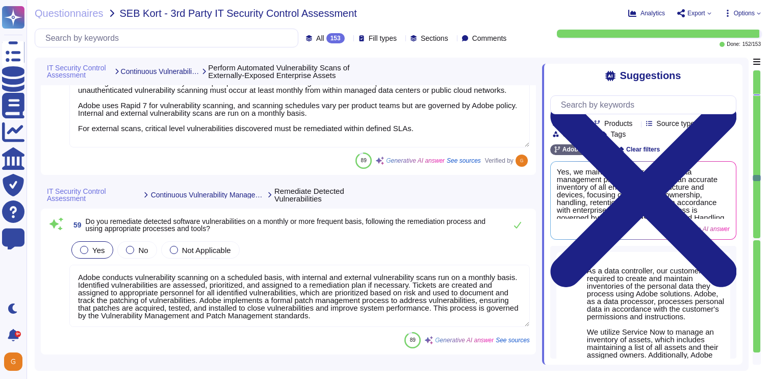
type textarea "Yes, we collect audit logs by ensuring that logging is enabled across all enter…"
click at [521, 229] on button at bounding box center [518, 225] width 24 height 20
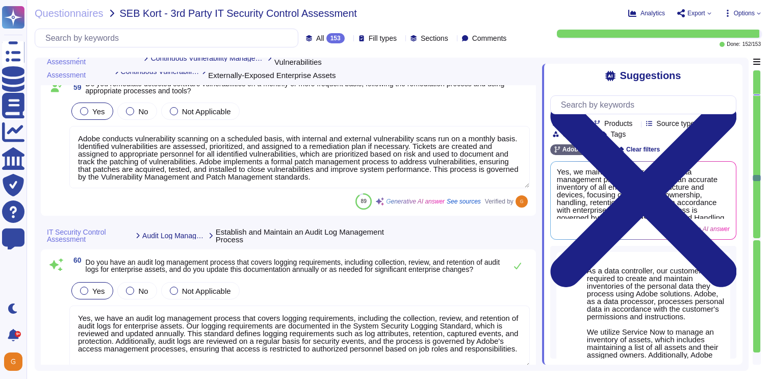
scroll to position [9602, 0]
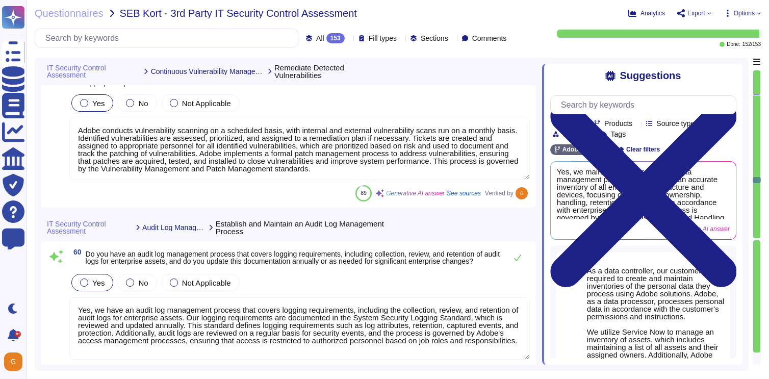
type textarea "Yes, we ensure that logging destinations have sufficient storage capacity to co…"
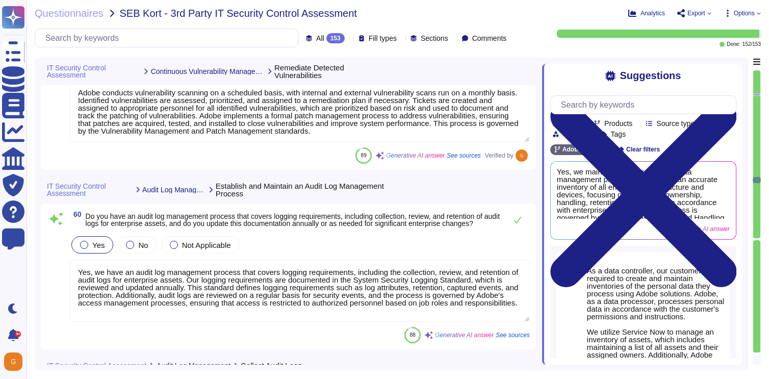
scroll to position [9644, 0]
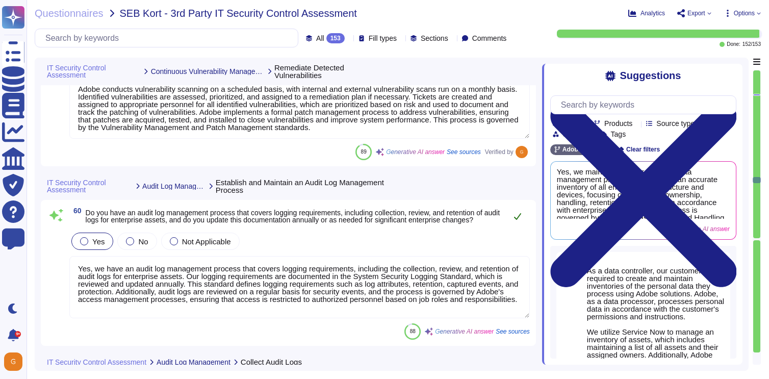
click at [523, 209] on button at bounding box center [518, 216] width 24 height 20
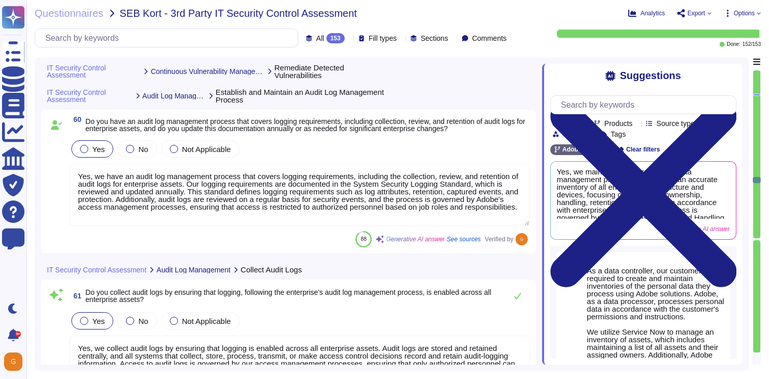
scroll to position [9754, 0]
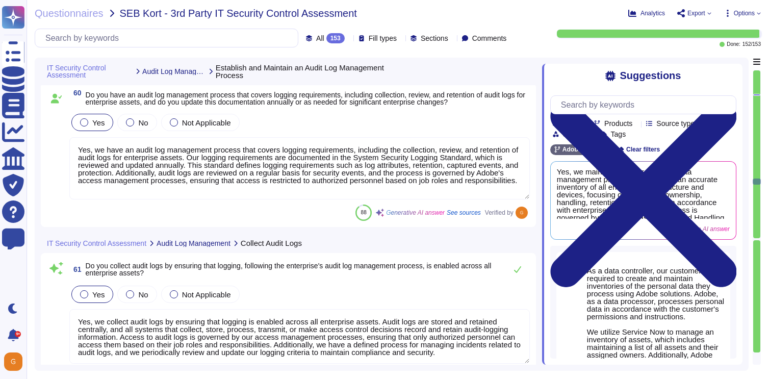
type textarea "Adobe’s production systems adhere to the logging requirements documented in the…"
click at [521, 268] on icon at bounding box center [518, 269] width 8 height 8
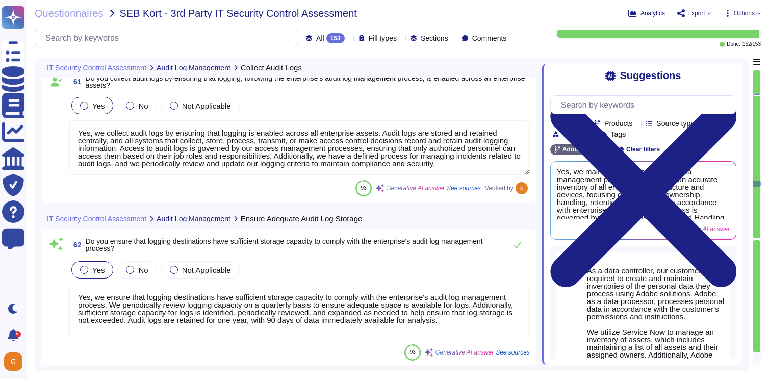
type textarea "Yes, we configure detailed audit logging for enterprise assets containing sensi…"
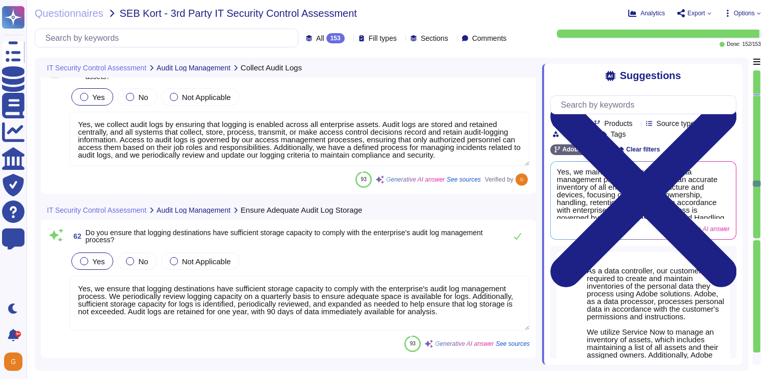
scroll to position [9945, 0]
click at [515, 233] on icon at bounding box center [518, 235] width 8 height 8
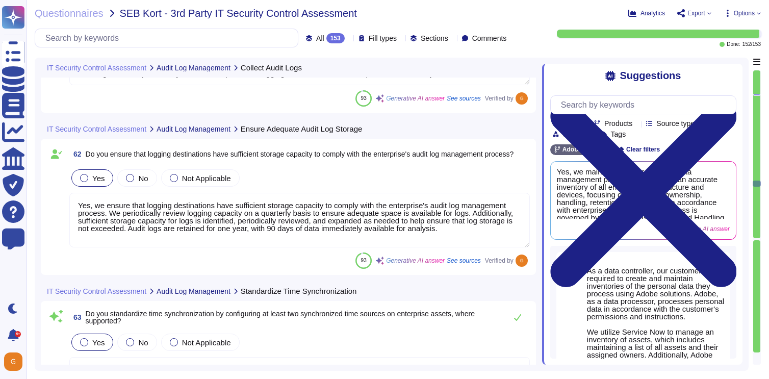
scroll to position [1, 0]
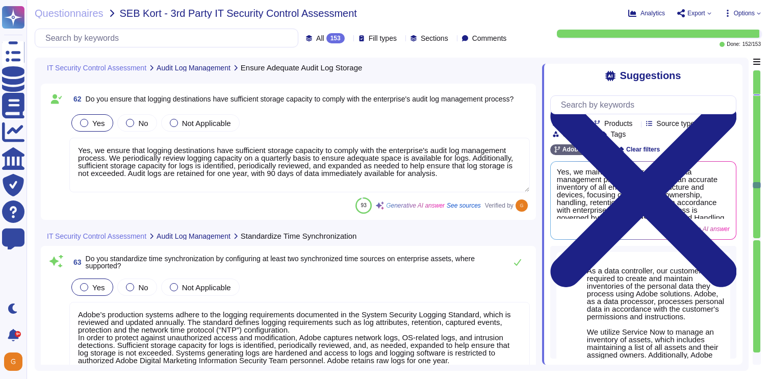
type textarea "Logs identify or contain at least the following elements, directly or indirectl…"
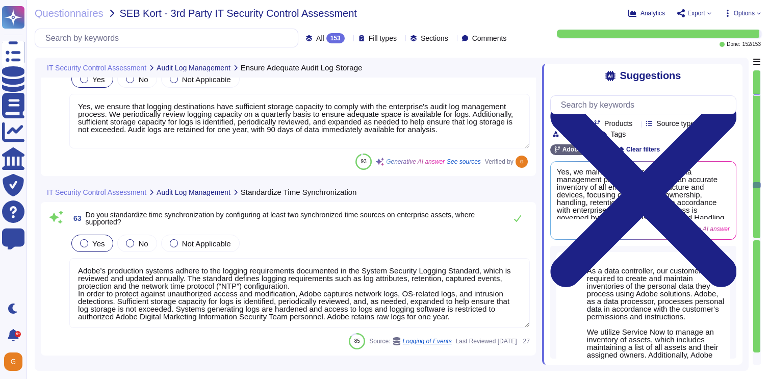
scroll to position [10127, 0]
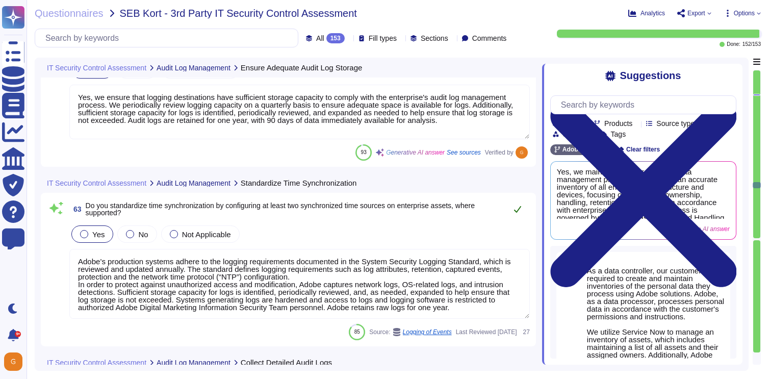
click at [518, 211] on icon at bounding box center [517, 209] width 7 height 7
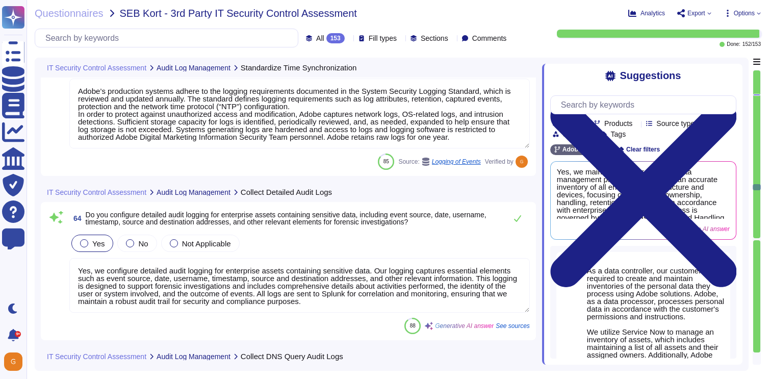
type textarea "Logs identify or contain at least the following elements, directly or indirectl…"
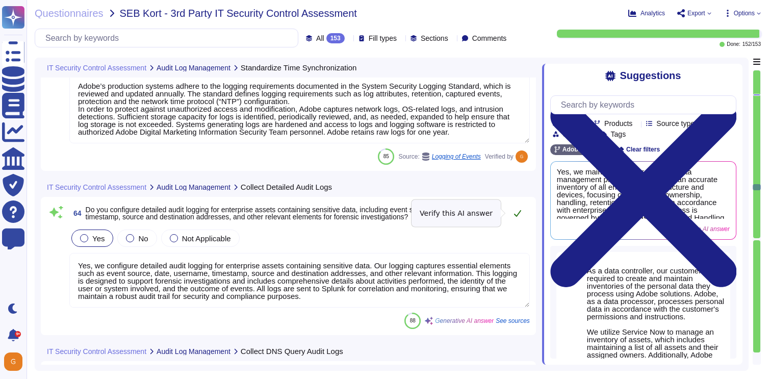
click at [520, 212] on icon at bounding box center [517, 213] width 7 height 7
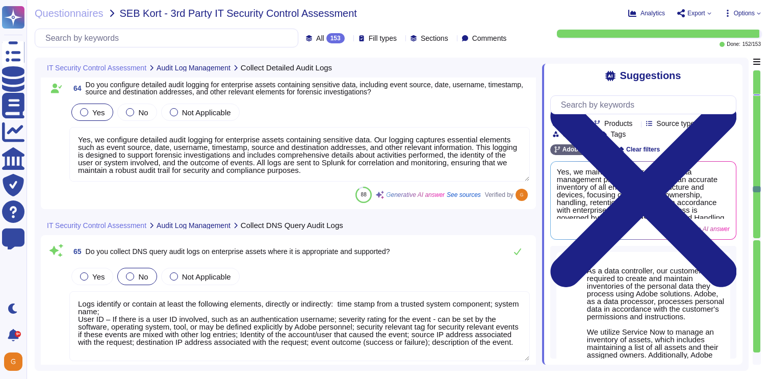
scroll to position [10417, 0]
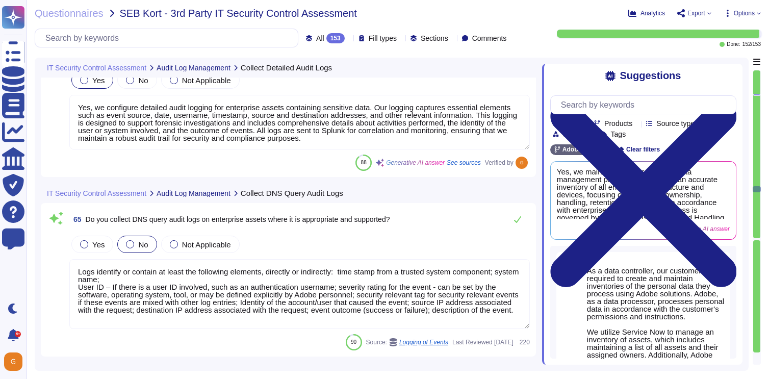
type textarea "Yes, command line interface (CLI) and shell history logging must be enabled on …"
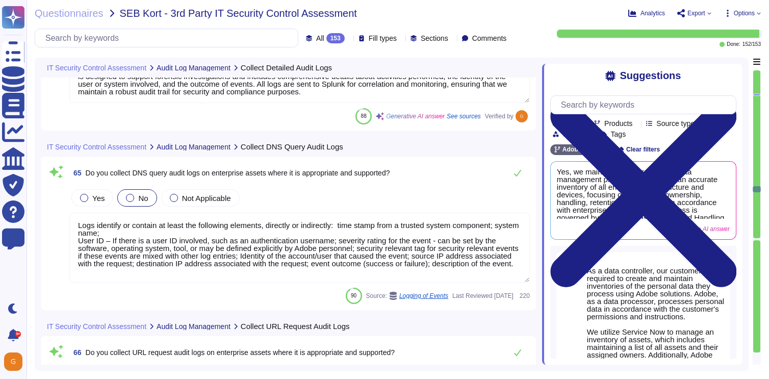
scroll to position [10497, 0]
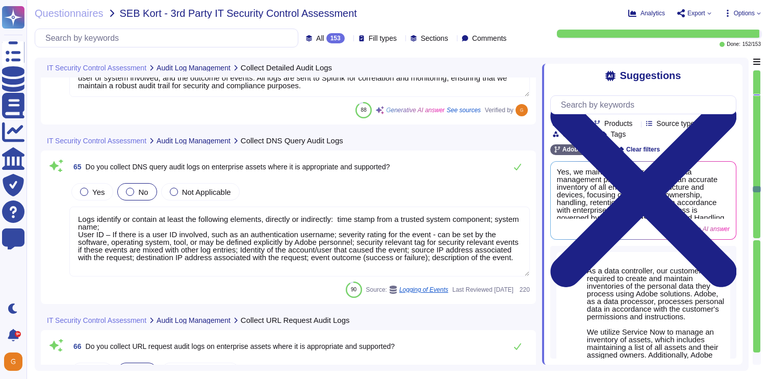
click at [449, 238] on textarea "Logs identify or contain at least the following elements, directly or indirectl…" at bounding box center [299, 242] width 461 height 70
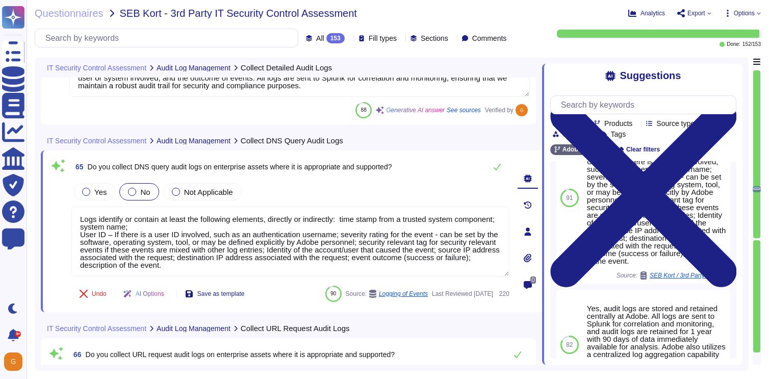
scroll to position [441, 0]
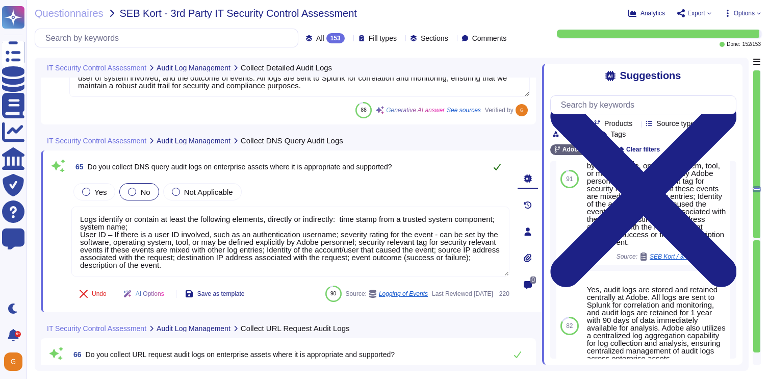
click at [501, 165] on icon at bounding box center [497, 167] width 8 height 8
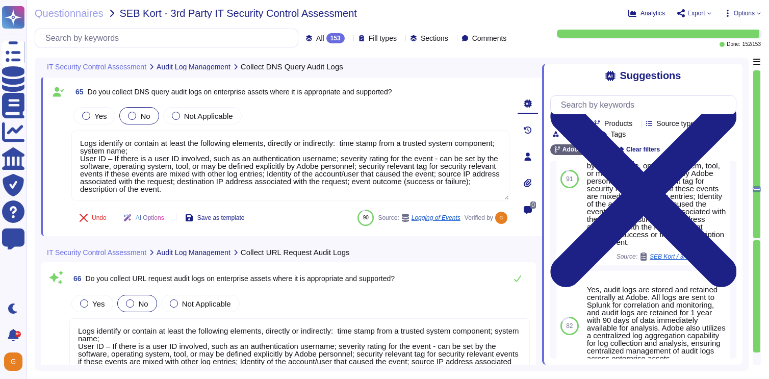
scroll to position [10581, 0]
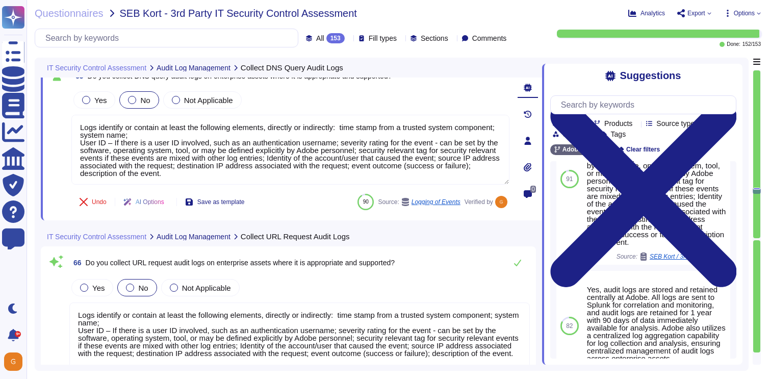
type textarea "Yes, audit logs are stored and retained centrally at Adobe. All logs are sent t…"
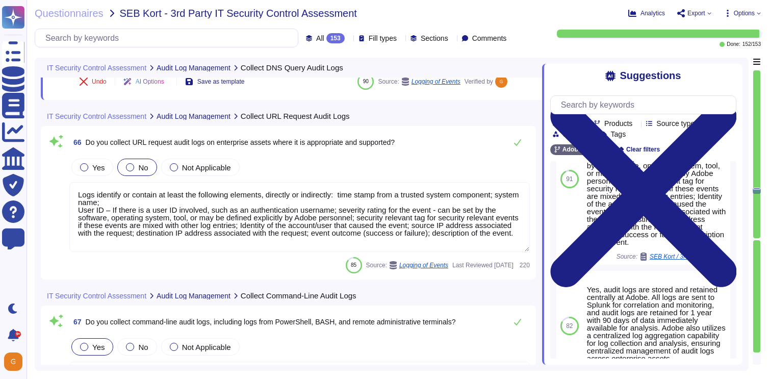
scroll to position [1, 0]
click at [519, 145] on icon at bounding box center [518, 142] width 8 height 8
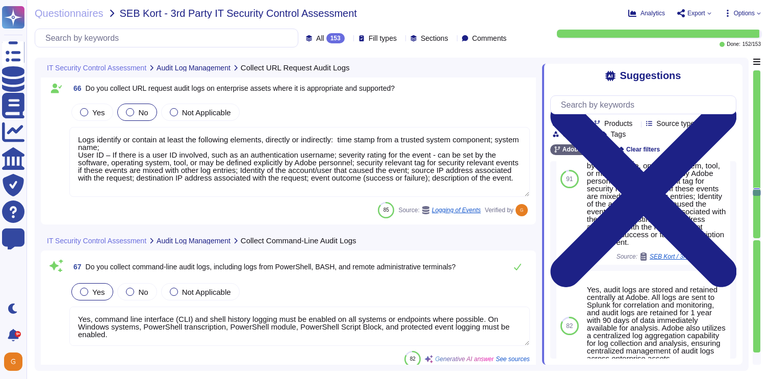
type textarea "Audit logs are retained for a period of 12 months, with 90 days of data immedia…"
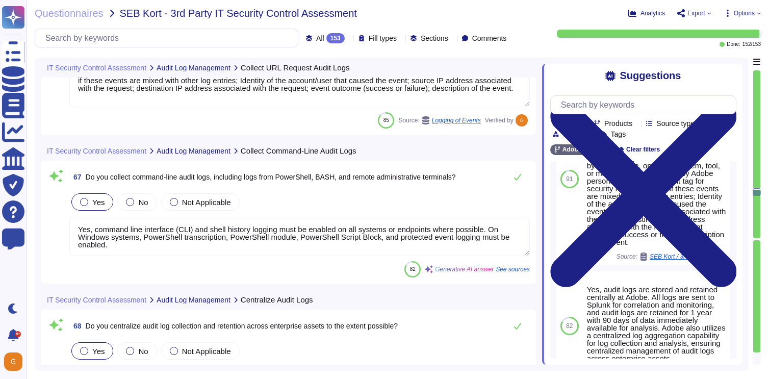
scroll to position [10840, 0]
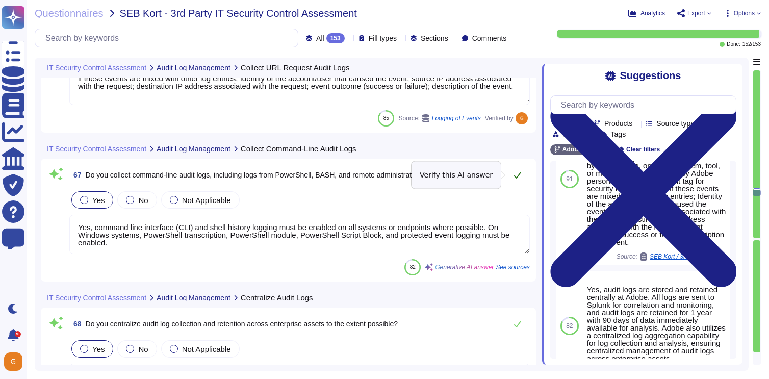
click at [518, 177] on icon at bounding box center [517, 175] width 7 height 7
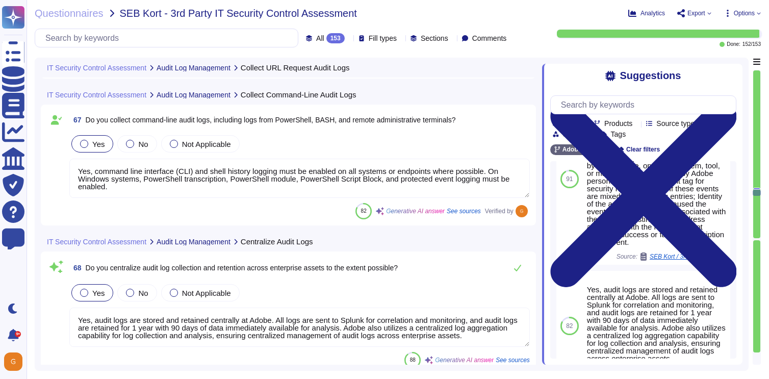
type textarea "Audit logs are reviewed at least once a month, and the SOC team reviews several…"
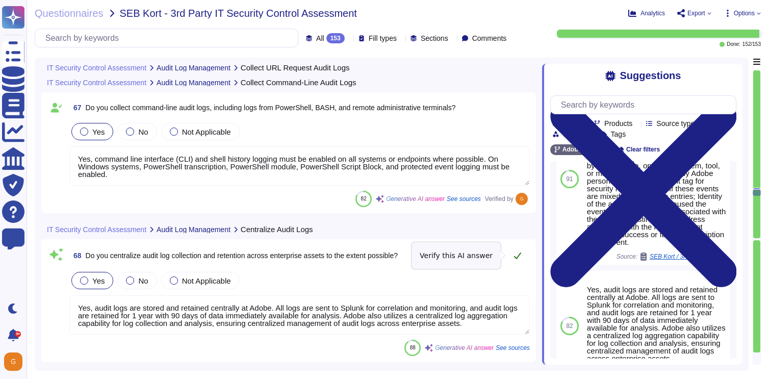
click at [515, 262] on button at bounding box center [518, 255] width 24 height 20
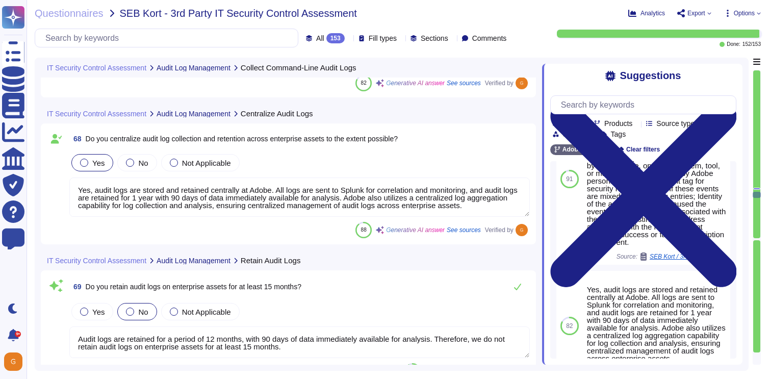
scroll to position [11025, 0]
type textarea "Yes, we collect logs from service providers, where supported, including details…"
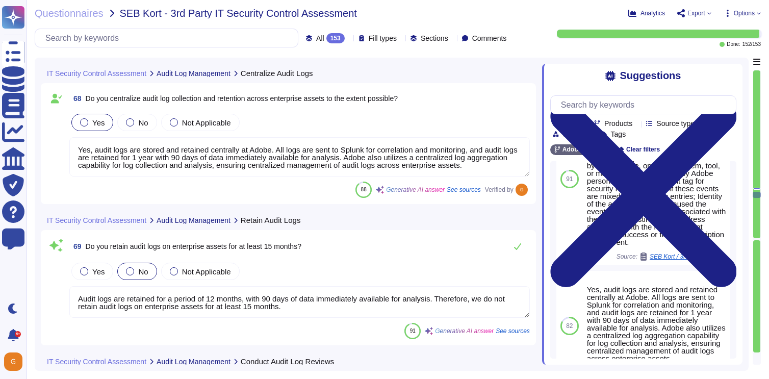
scroll to position [11058, 0]
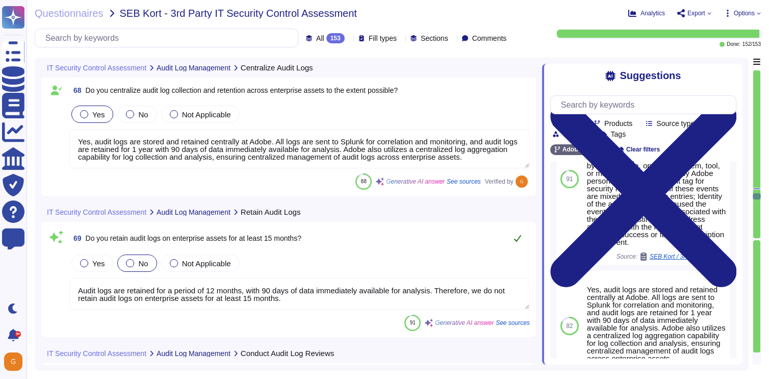
click at [519, 239] on icon at bounding box center [518, 238] width 8 height 8
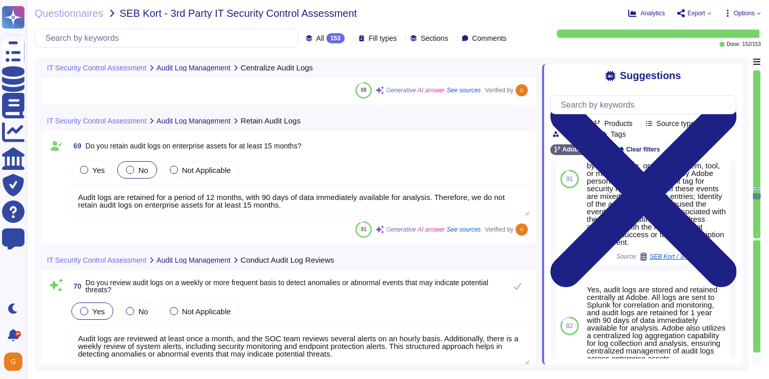
scroll to position [11153, 0]
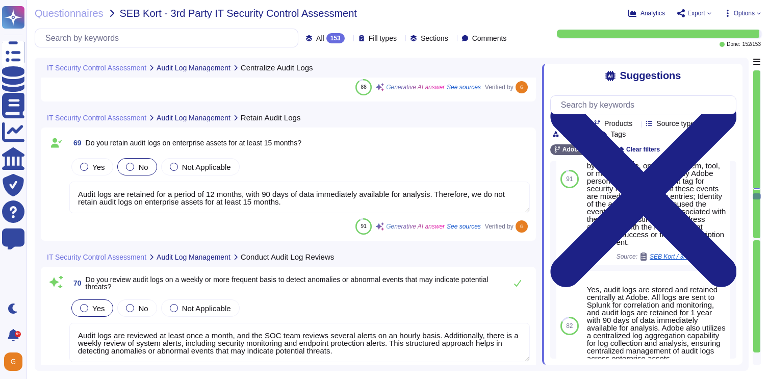
type textarea "Adobe Experience Cloud generally supports the current and previous versions of …"
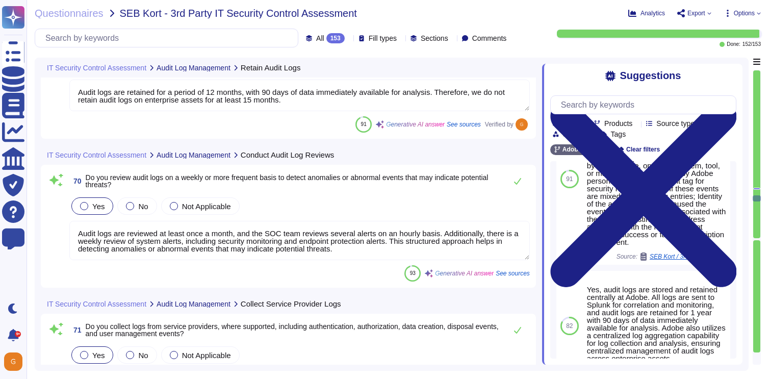
scroll to position [11251, 0]
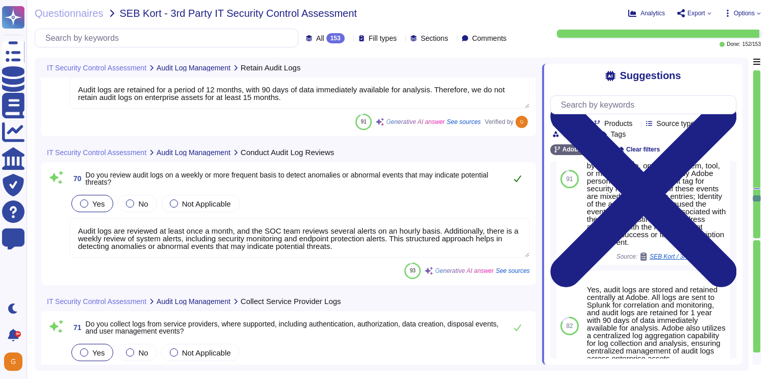
click at [519, 179] on icon at bounding box center [518, 179] width 8 height 8
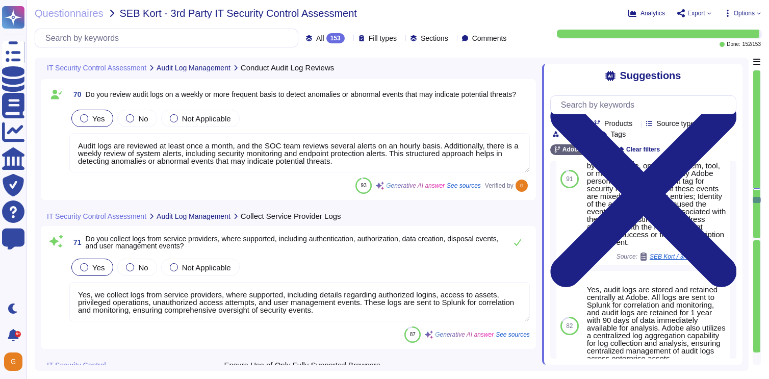
scroll to position [11341, 0]
type textarea "Data flow into and out of Adobe-controlled networks must be restricted by using…"
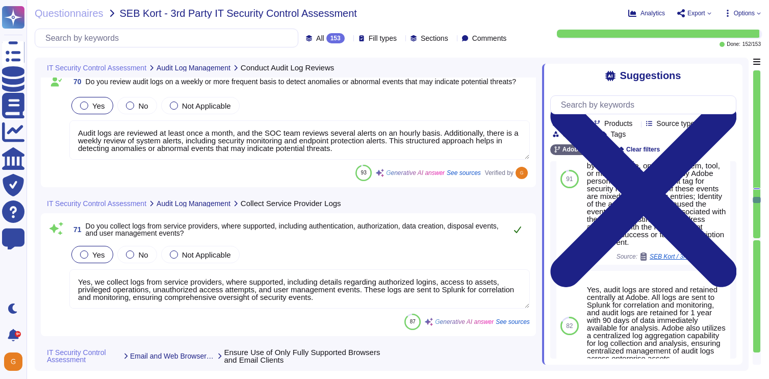
click at [521, 231] on icon at bounding box center [518, 230] width 8 height 8
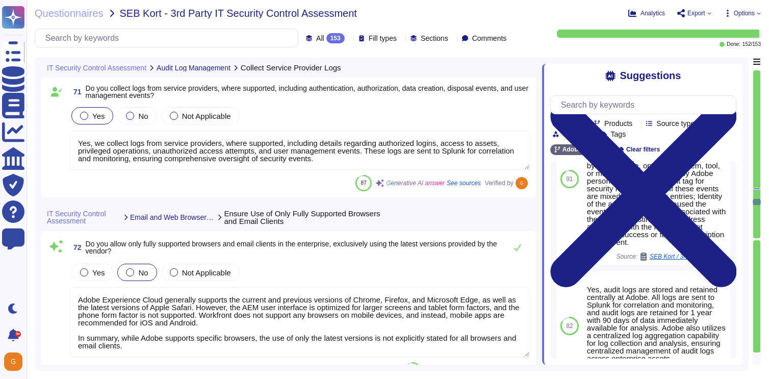
scroll to position [11469, 0]
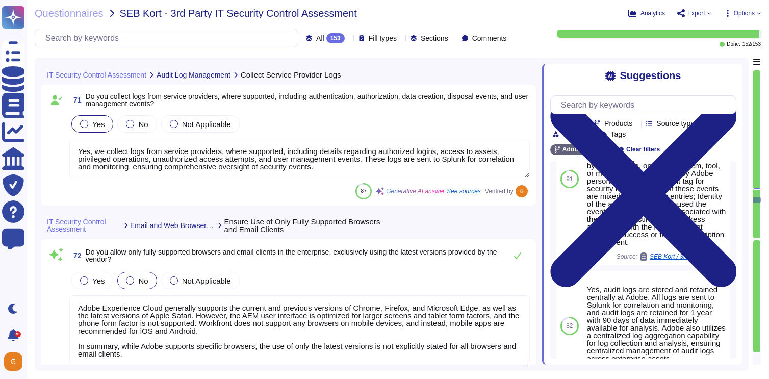
type textarea "Audit logs are reviewed at least once a month, and the SOC team reviews several…"
click at [92, 286] on div "Yes" at bounding box center [92, 280] width 42 height 17
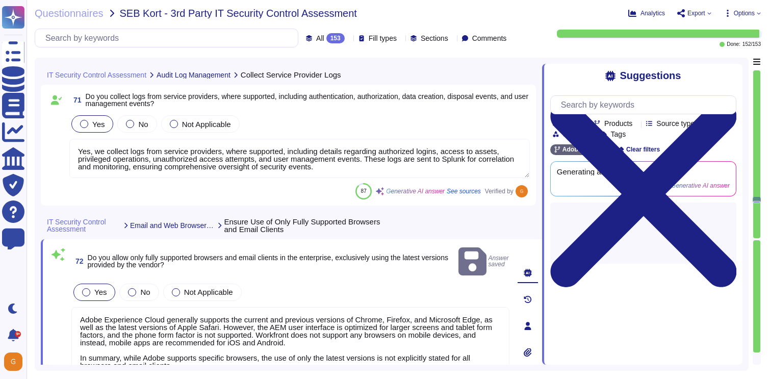
scroll to position [1, 0]
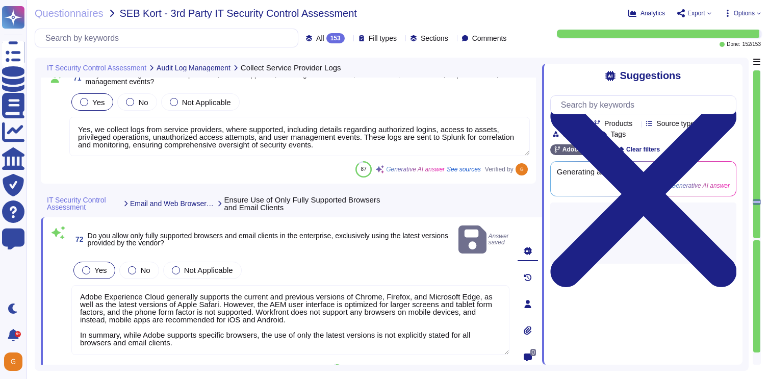
drag, startPoint x: 80, startPoint y: 344, endPoint x: 187, endPoint y: 362, distance: 108.6
click at [187, 362] on div "72 Do you allow only fully supported browsers and email clients in the enterpri…" at bounding box center [279, 303] width 461 height 161
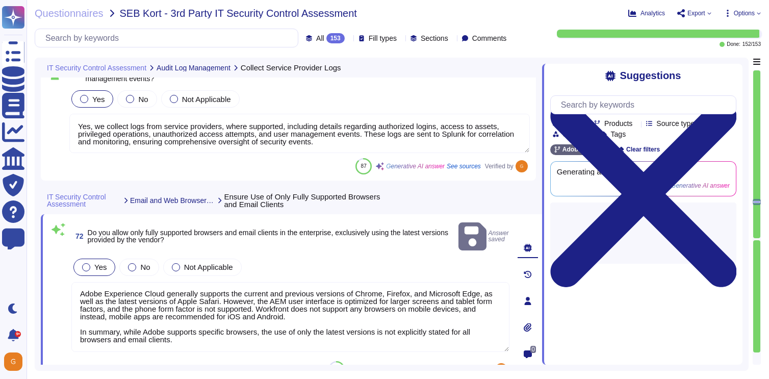
scroll to position [0, 0]
type textarea "Adobe Experience Cloud generally supports the current and previous versions of …"
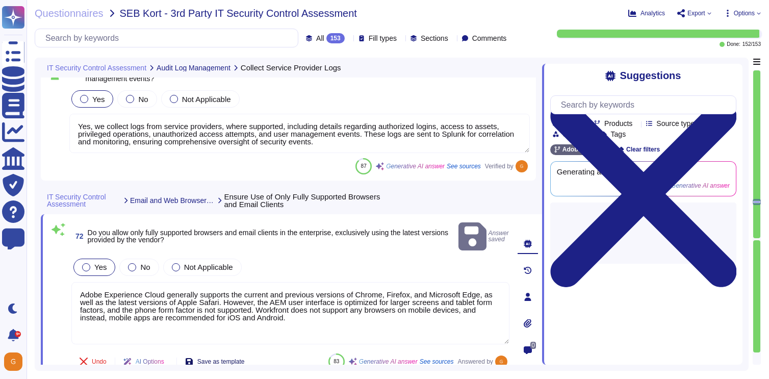
type textarea "Yes, we enforce network policy enforcement appliances, including IP and Content…"
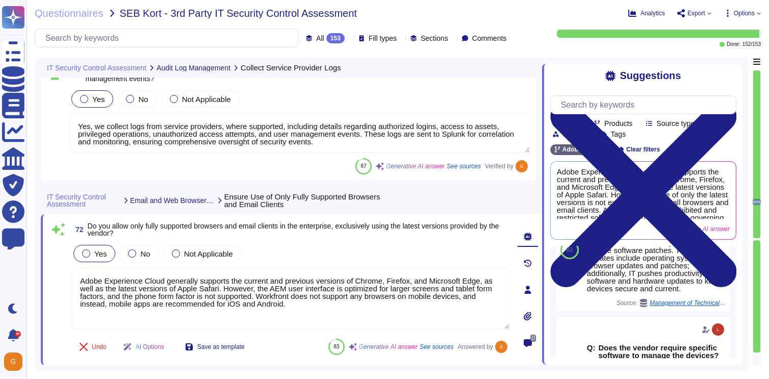
scroll to position [439, 0]
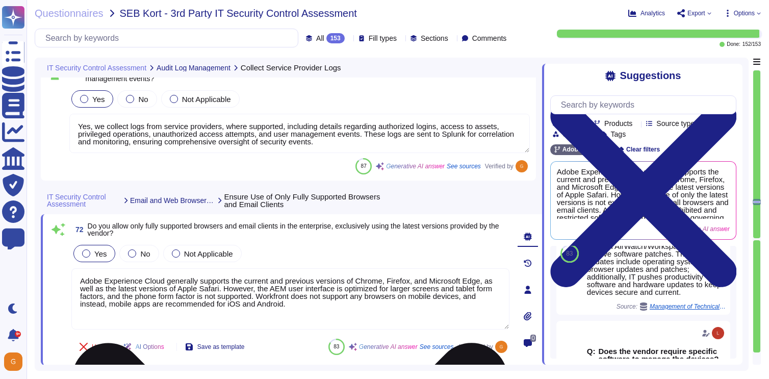
type textarea "Adobe Experience Cloud generally supports the current and previous versions of …"
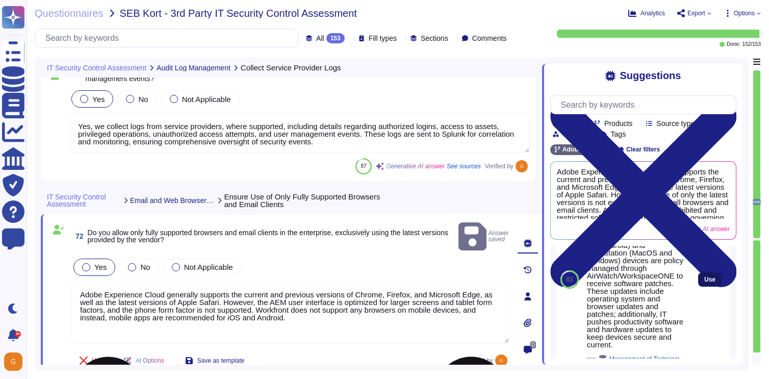
click at [706, 283] on span "Use" at bounding box center [710, 280] width 11 height 6
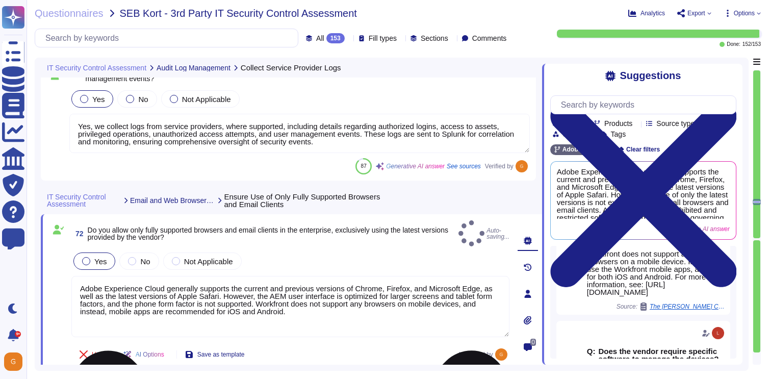
type textarea "Adobe managed Mobile (iOS and Android) and Workstation (MacOS and Windows) devi…"
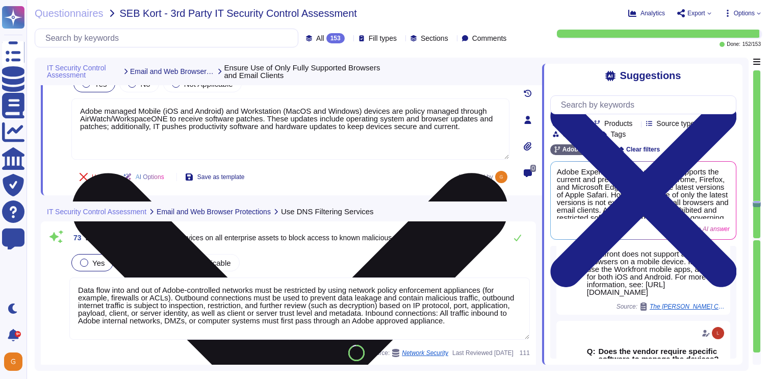
type textarea "Adobe has documented policies and procedures that cover unauthorized software i…"
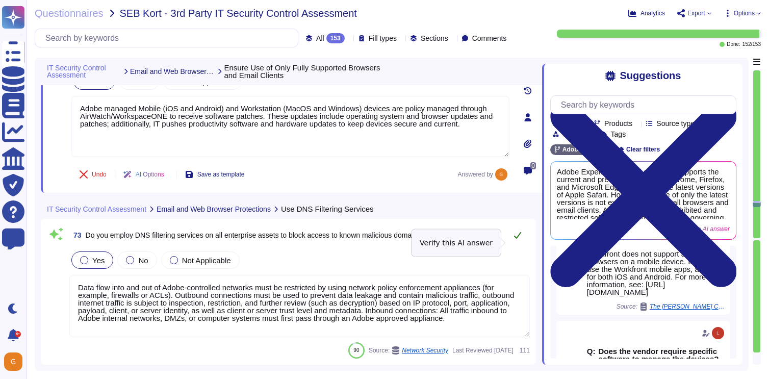
click at [520, 239] on icon at bounding box center [518, 235] width 8 height 8
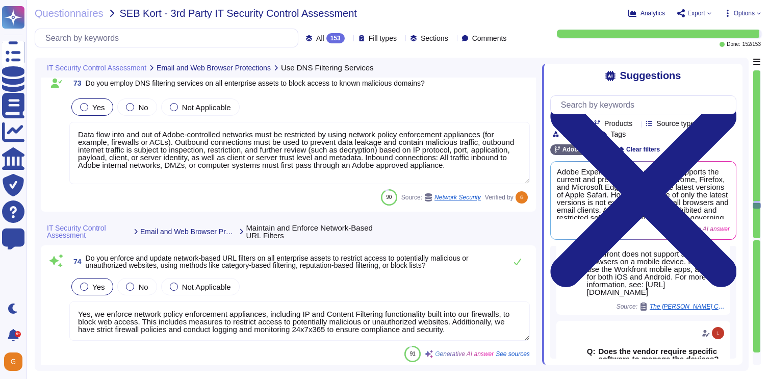
type textarea "Yes, our domain is compliant with Domain-based Message Authentication, Reportin…"
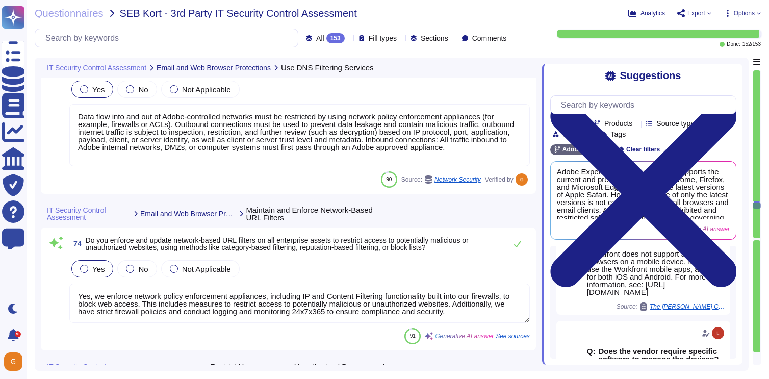
scroll to position [11826, 0]
click at [517, 245] on icon at bounding box center [517, 243] width 7 height 7
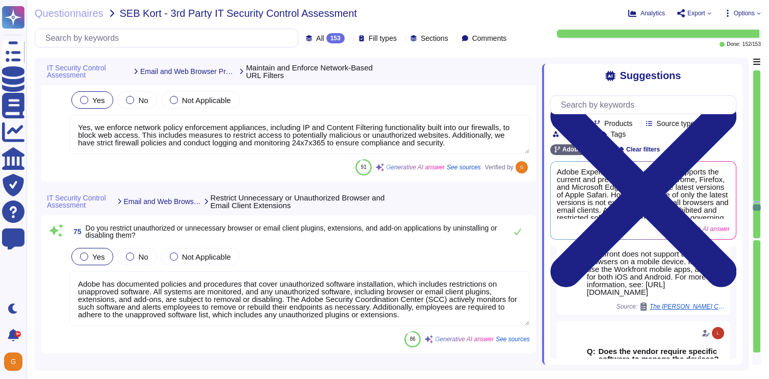
type textarea "Adobe restricts the type and size of attachments that can be sent or received v…"
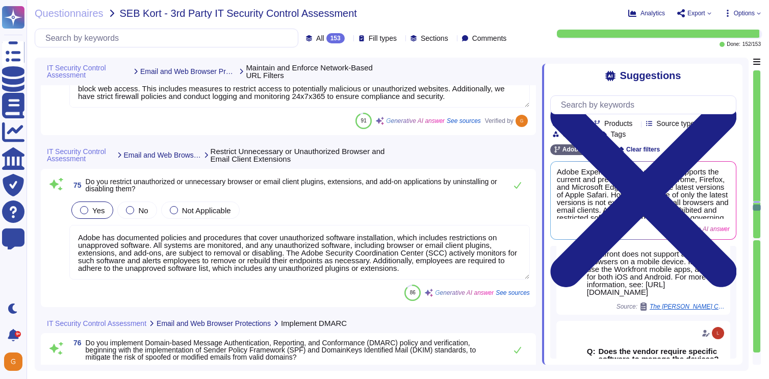
scroll to position [12033, 0]
click at [519, 182] on icon at bounding box center [518, 185] width 8 height 8
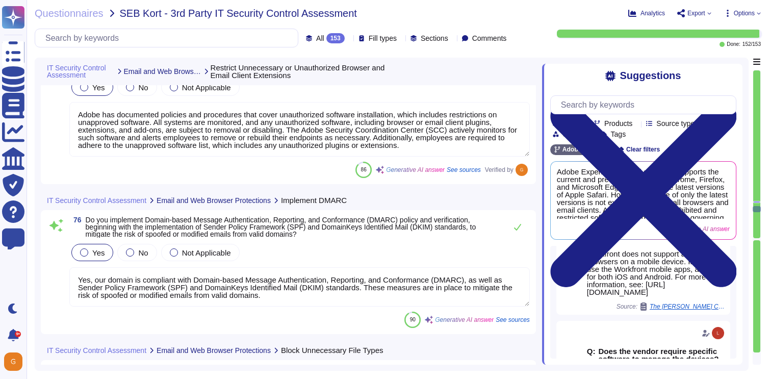
scroll to position [12161, 0]
type textarea "Adobe deploys and maintains anti-malware protections on its email systems. Inbo…"
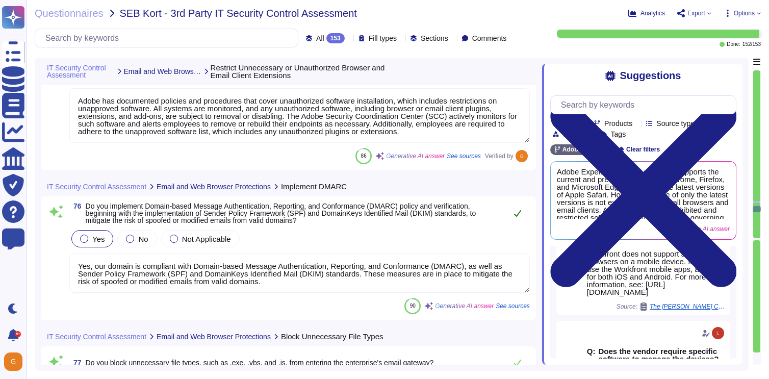
click at [517, 214] on icon at bounding box center [518, 213] width 8 height 8
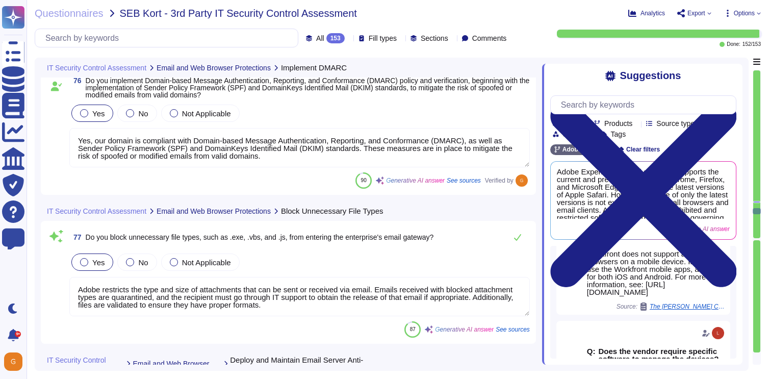
type textarea "Yes, we install and keep anti-malware software up-to-date on all enterprise ass…"
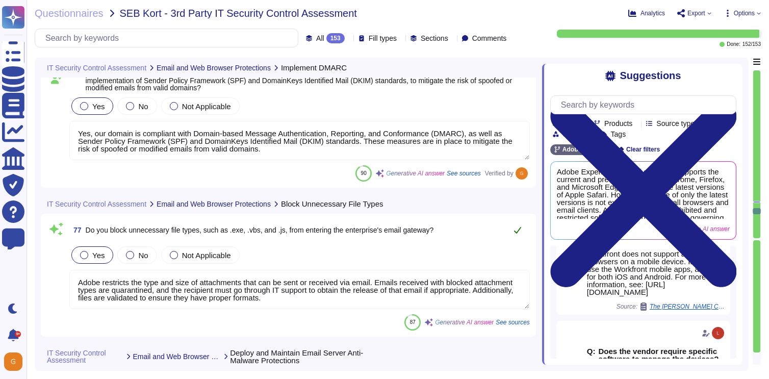
click at [517, 234] on icon at bounding box center [517, 230] width 7 height 7
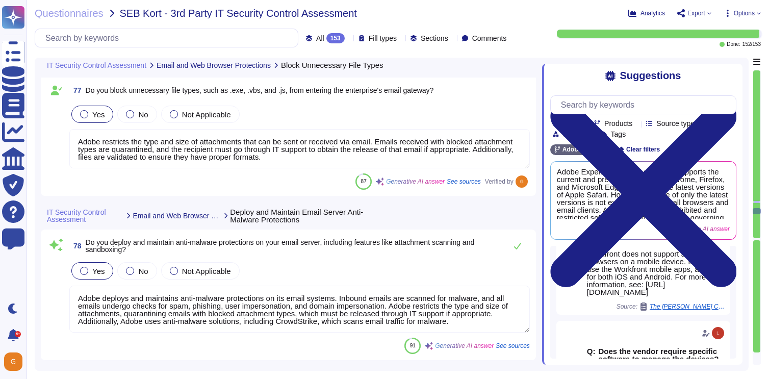
scroll to position [12433, 0]
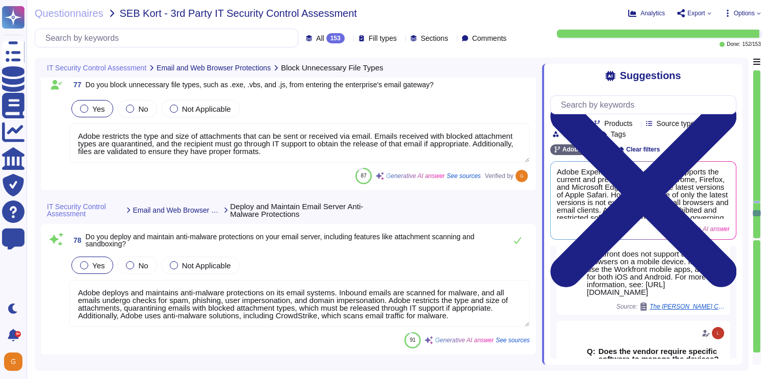
type textarea "Yes, Adobe ensures that antivirus software is kept up-to-date and definitions a…"
click at [517, 240] on icon at bounding box center [518, 240] width 8 height 8
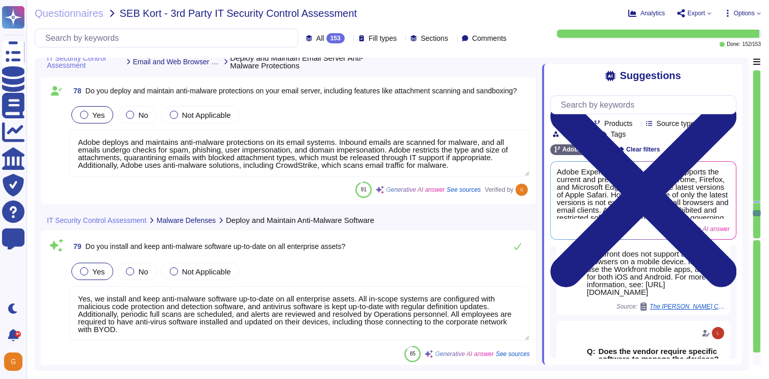
scroll to position [12587, 0]
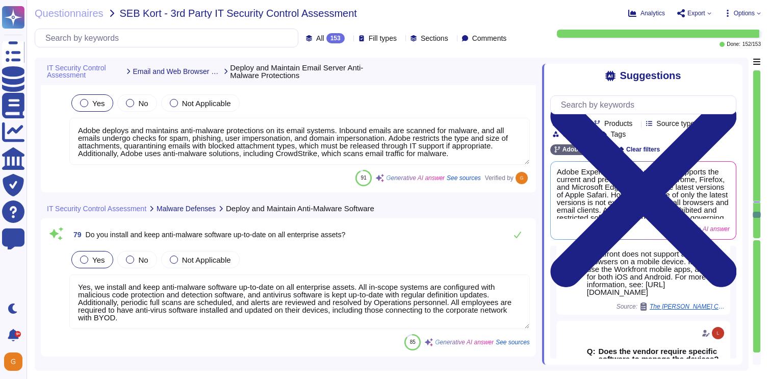
type textarea "Storage of restricted data on removable media is strictly prohibited and enforc…"
click at [517, 239] on icon at bounding box center [518, 235] width 8 height 8
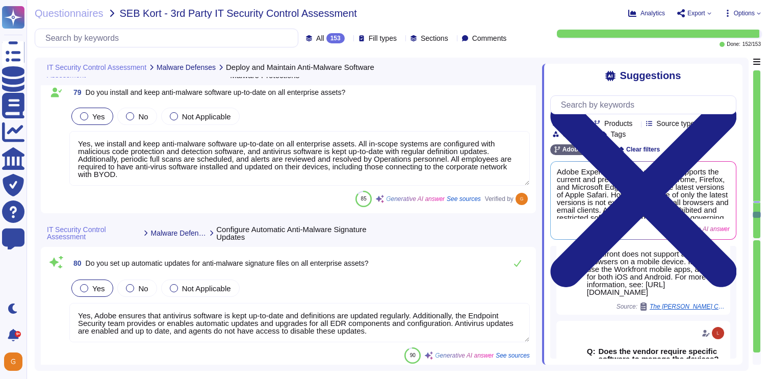
scroll to position [12736, 0]
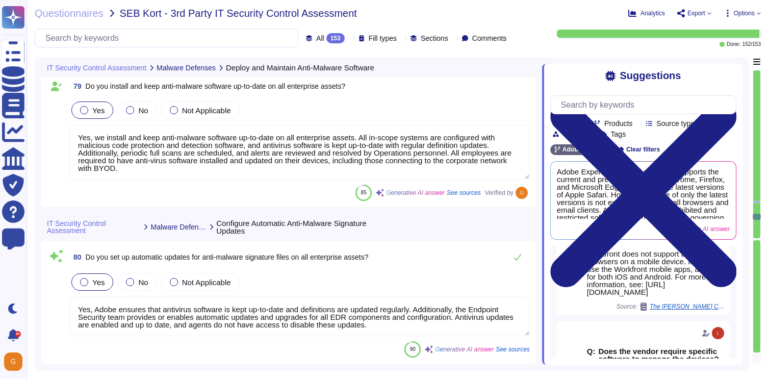
type textarea "Storage of restricted data on removable media is strictly prohibited and enforc…"
click at [515, 262] on button at bounding box center [518, 257] width 24 height 20
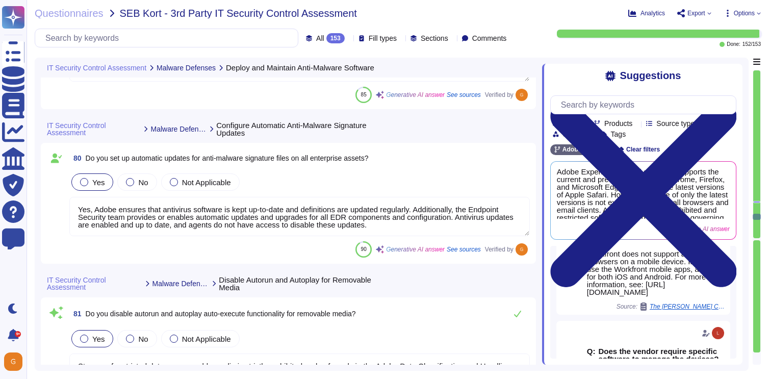
scroll to position [12871, 0]
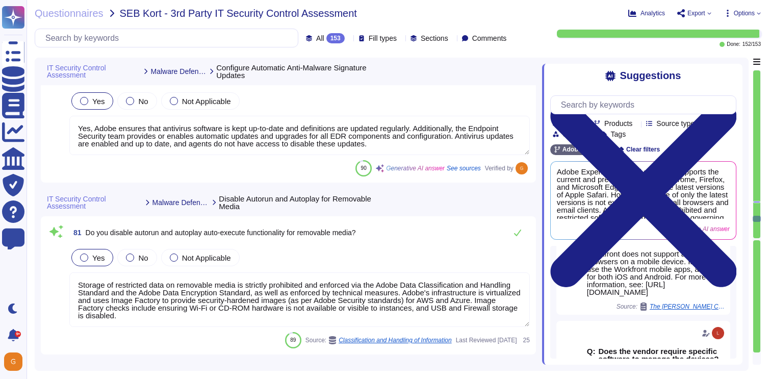
type textarea "Adobe deploys anti-virus and malware prevention solutions including, but not li…"
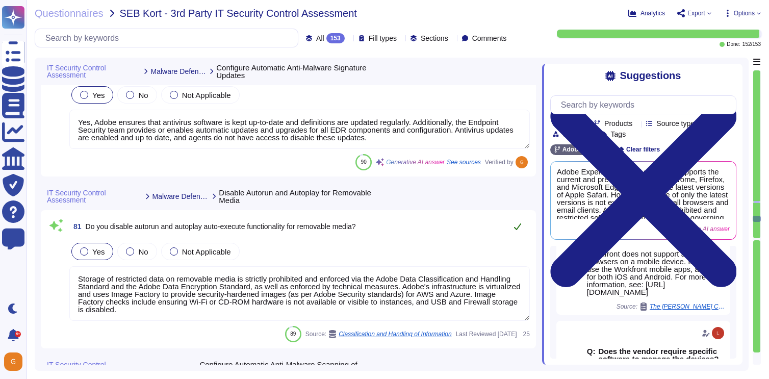
click at [517, 227] on icon at bounding box center [518, 226] width 8 height 8
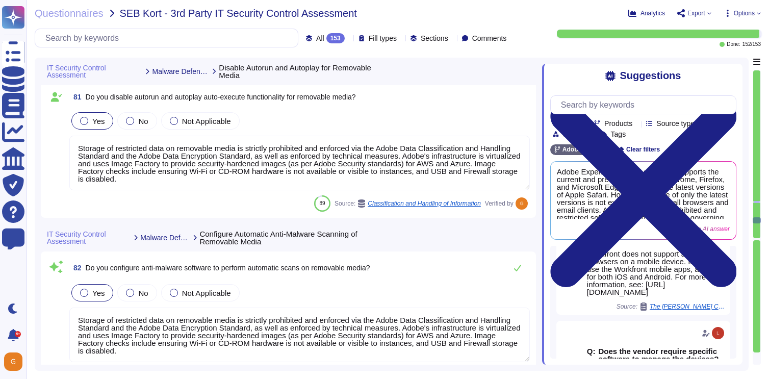
scroll to position [13041, 0]
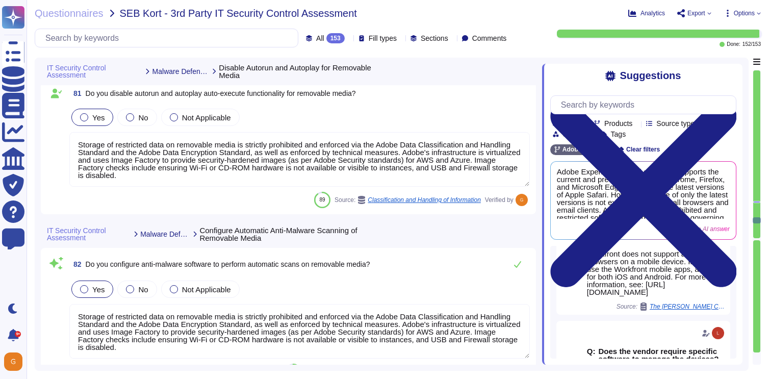
type textarea "Yes, Adobe centrally manages anti-malware software across all workstations and …"
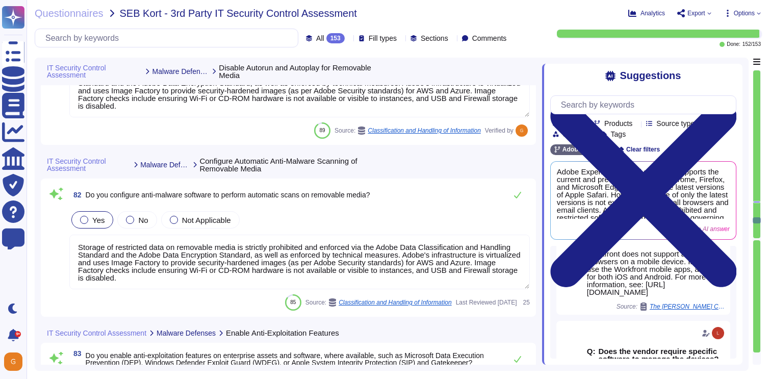
scroll to position [13112, 0]
click at [517, 196] on icon at bounding box center [517, 194] width 7 height 7
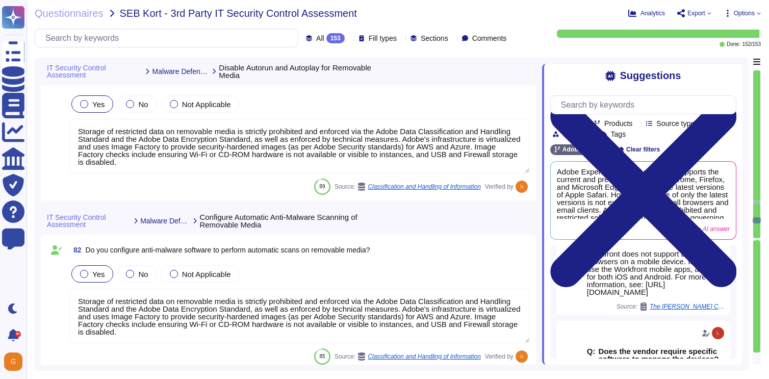
scroll to position [13022, 0]
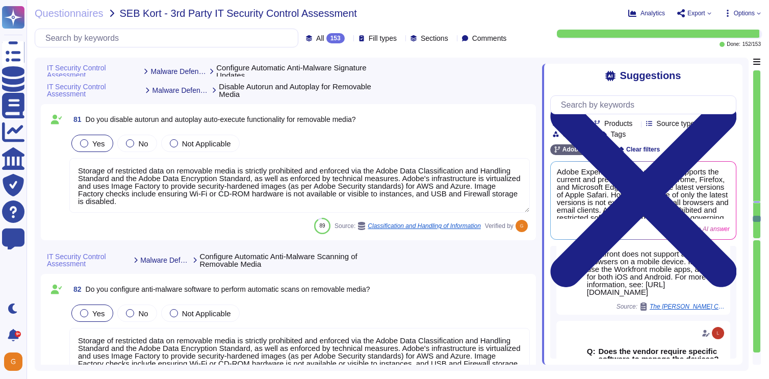
type textarea "Yes, Adobe ensures that antivirus software is kept up-to-date and definitions a…"
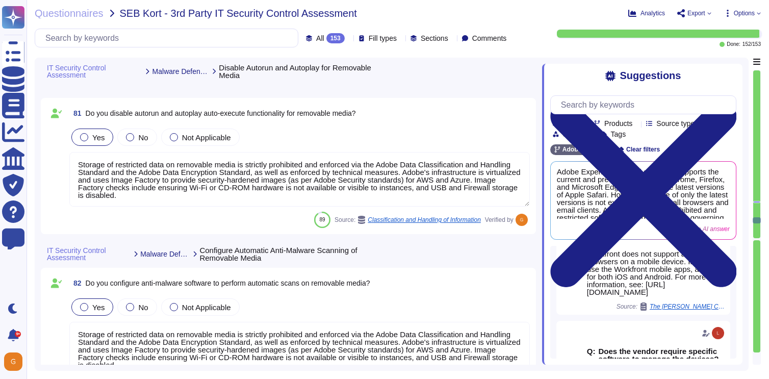
type textarea "Yes, Adobe centrally manages anti-malware software across all workstations and …"
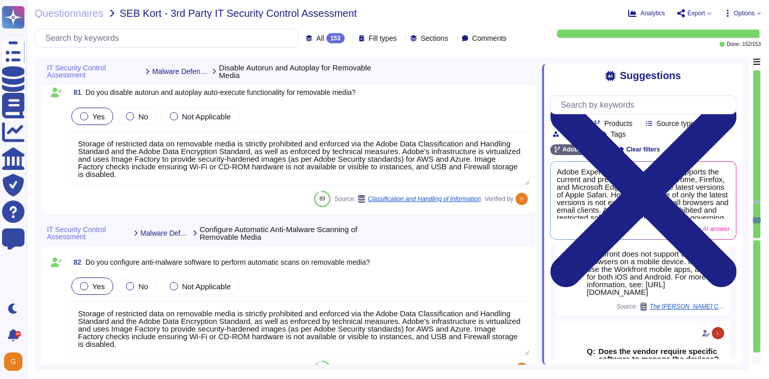
scroll to position [13054, 0]
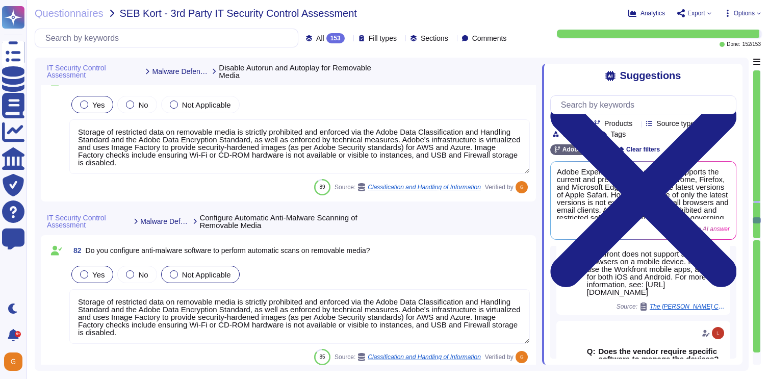
click at [183, 278] on span "Not Applicable" at bounding box center [206, 274] width 49 height 9
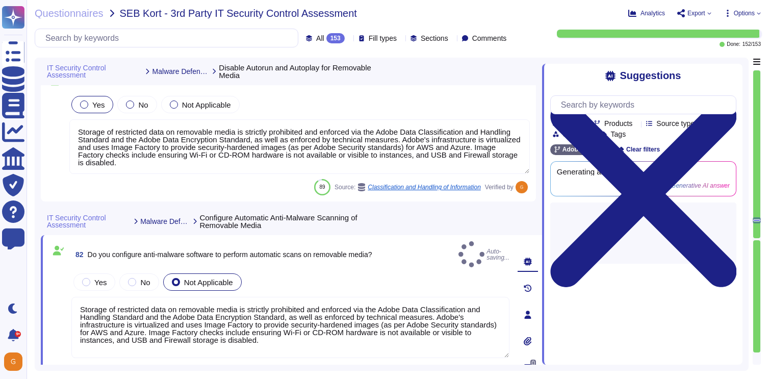
scroll to position [0, 0]
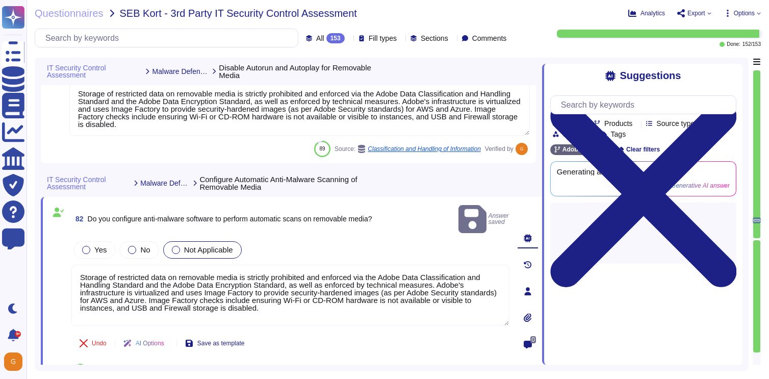
type textarea "Yes, Adobe centrally manages anti-malware software across all workstations and …"
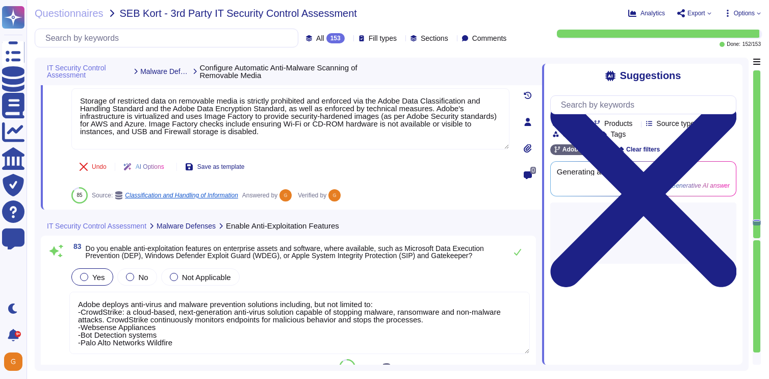
scroll to position [13250, 0]
type textarea "Yes, we utilize behavior-based anti-malware software, specifically CrowdStrike,…"
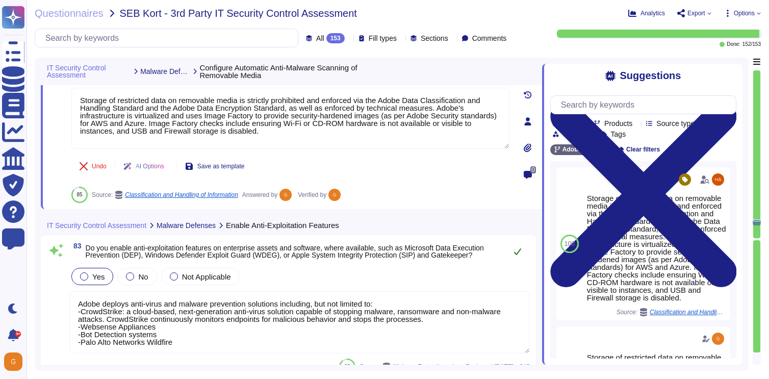
click at [521, 255] on icon at bounding box center [518, 251] width 8 height 8
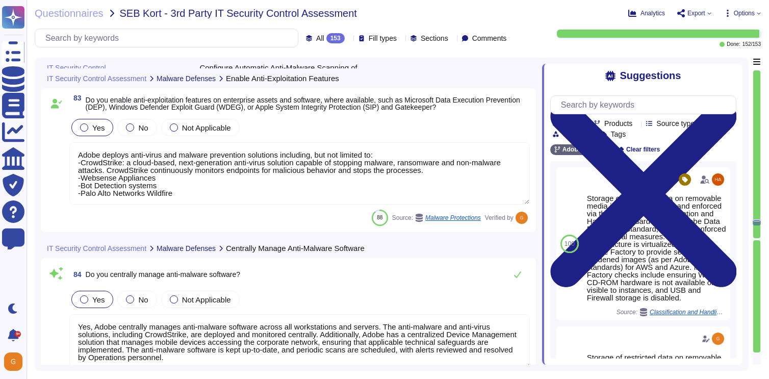
scroll to position [13411, 0]
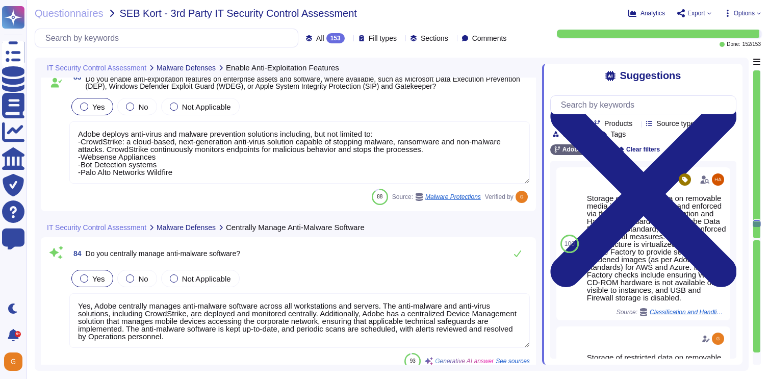
type textarea "Yes, Adobe has a data recovery process that is part of its Business Continuity …"
click at [518, 253] on icon at bounding box center [518, 254] width 8 height 8
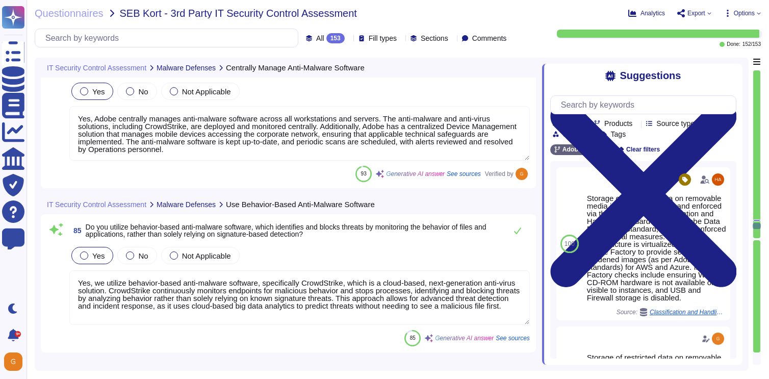
type textarea "Adobe performs periodic backups of customer data regularly, with daily backups …"
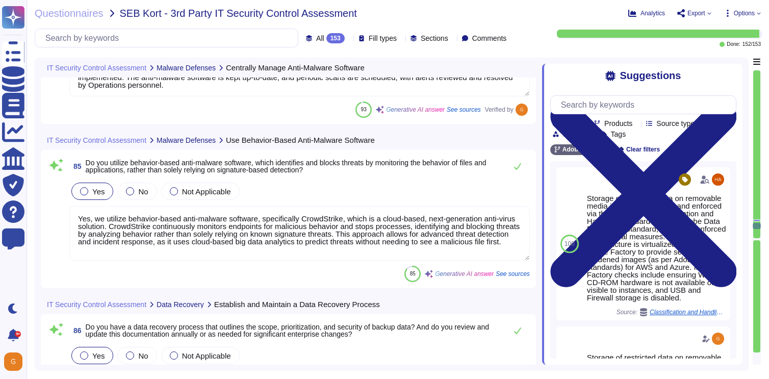
scroll to position [13673, 0]
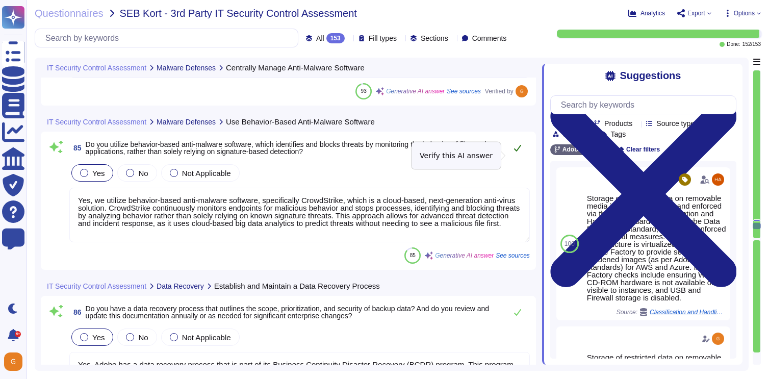
click at [516, 152] on icon at bounding box center [518, 148] width 8 height 8
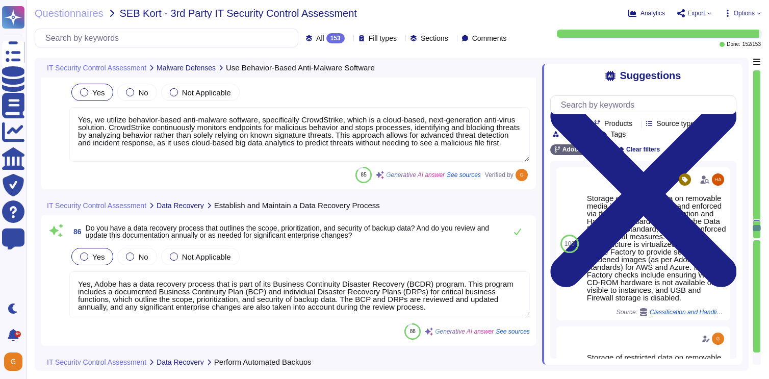
type textarea "Yes, Adobe safeguards recovery data with controls equivalent to those applied t…"
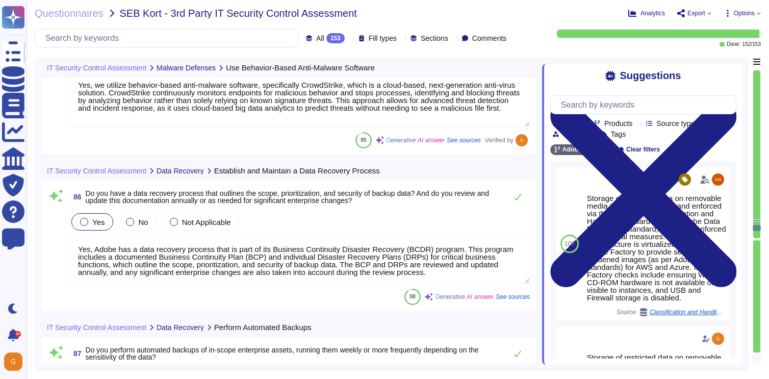
scroll to position [13791, 0]
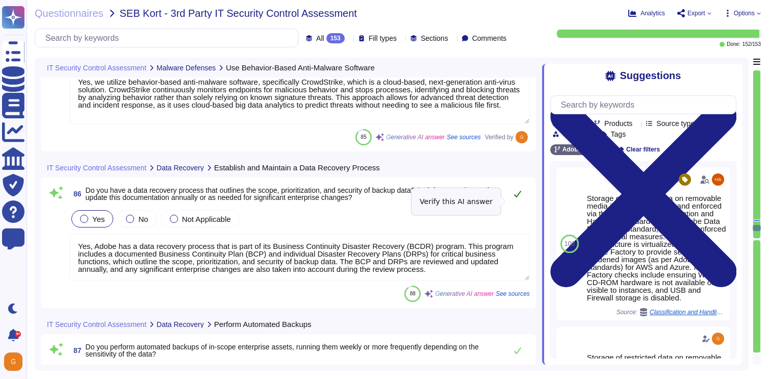
click at [518, 197] on icon at bounding box center [517, 194] width 7 height 7
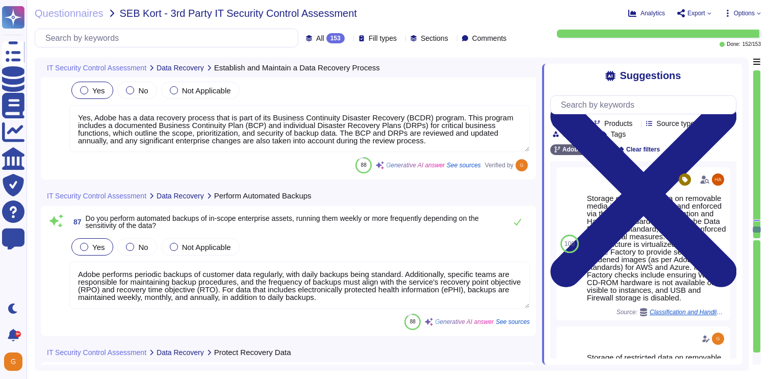
type textarea "Adobe maintains an isolated instance of recovery data through various methods. …"
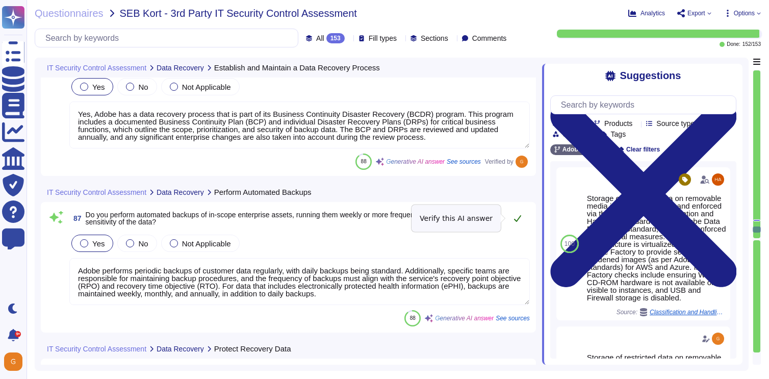
click at [522, 216] on button at bounding box center [518, 218] width 24 height 20
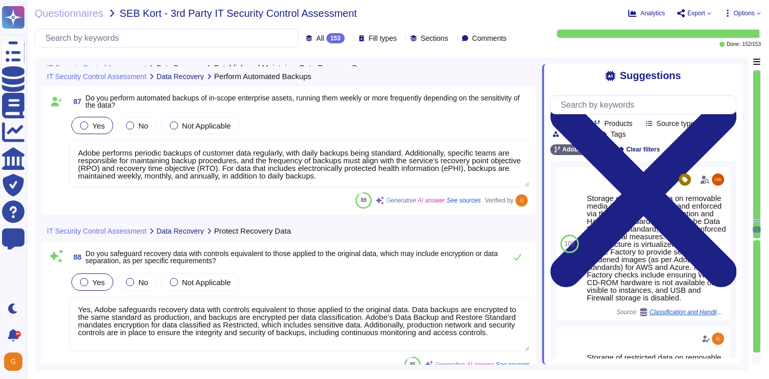
scroll to position [14043, 0]
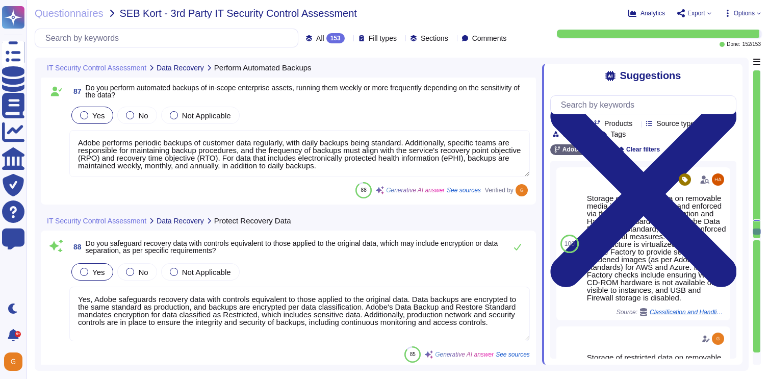
type textarea "Adobe tests backup recovery at least annually. Individual teams perform recover…"
click at [518, 250] on icon at bounding box center [518, 247] width 8 height 8
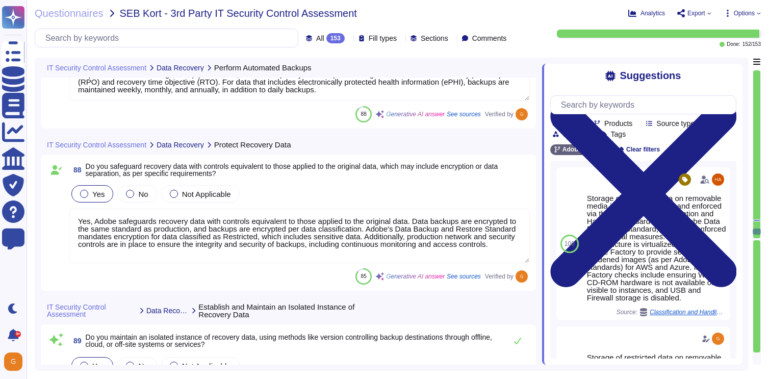
scroll to position [14199, 0]
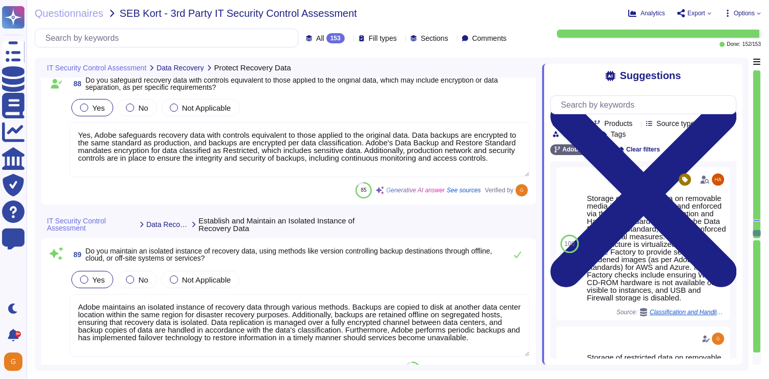
type textarea "Adobe prioritizes keeping its network infrastructure up-to-date with the latest…"
click at [517, 255] on icon at bounding box center [518, 255] width 8 height 8
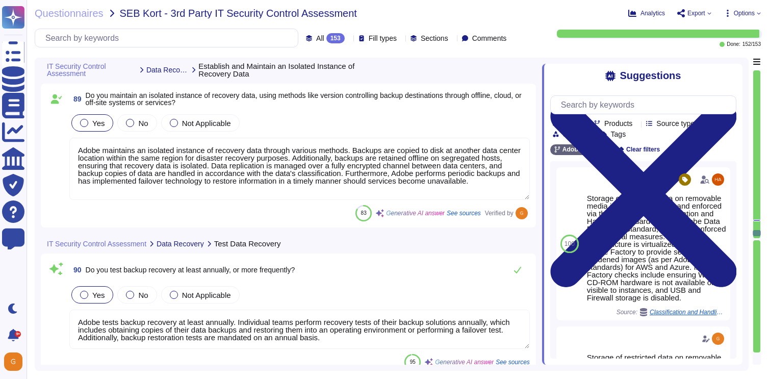
scroll to position [14356, 0]
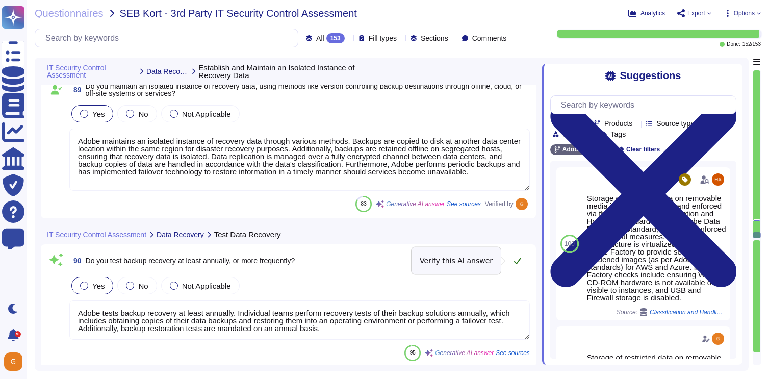
click at [516, 266] on button at bounding box center [518, 261] width 24 height 20
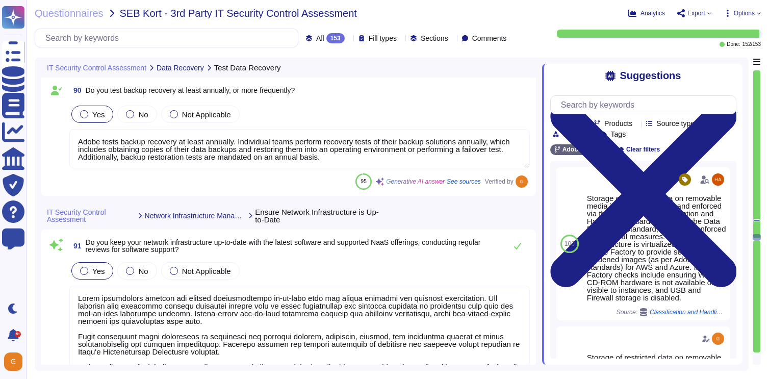
scroll to position [14519, 0]
click at [520, 252] on button at bounding box center [518, 246] width 24 height 20
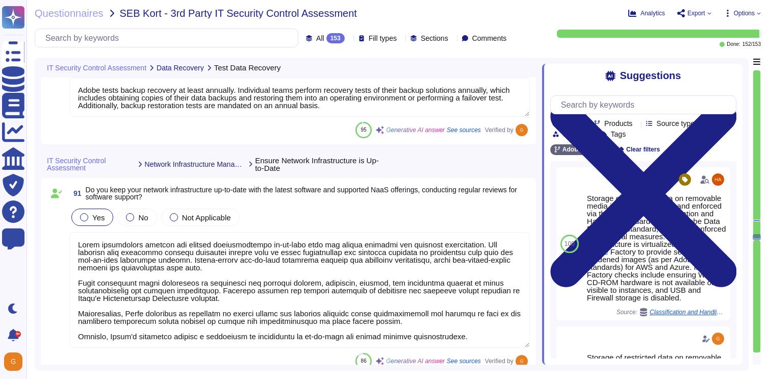
type textarea "Yes, we securely manage our network infrastructure. All systems are hardened, a…"
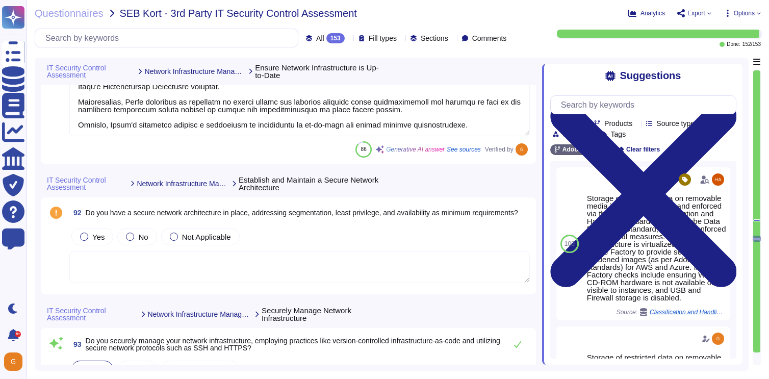
scroll to position [14778, 0]
type textarea "Yes, we maintain architecture diagrams and other network system documentation. …"
click at [86, 233] on div at bounding box center [84, 236] width 8 height 8
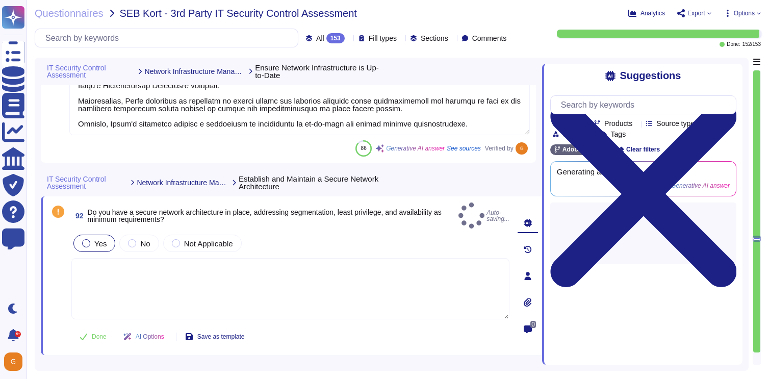
type textarea "Yes, Adobe has established a secure network architecture that addresses segment…"
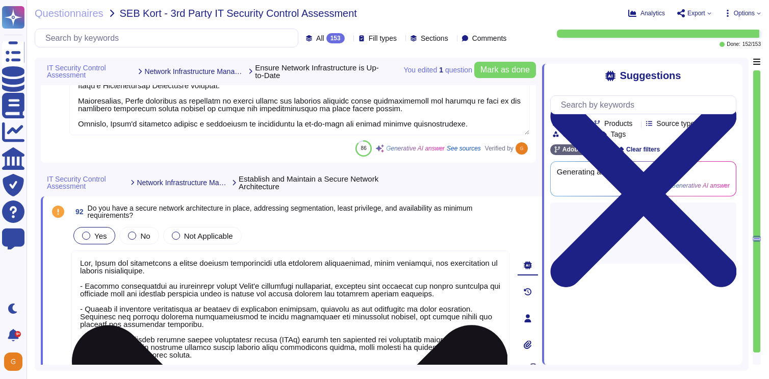
scroll to position [1, 0]
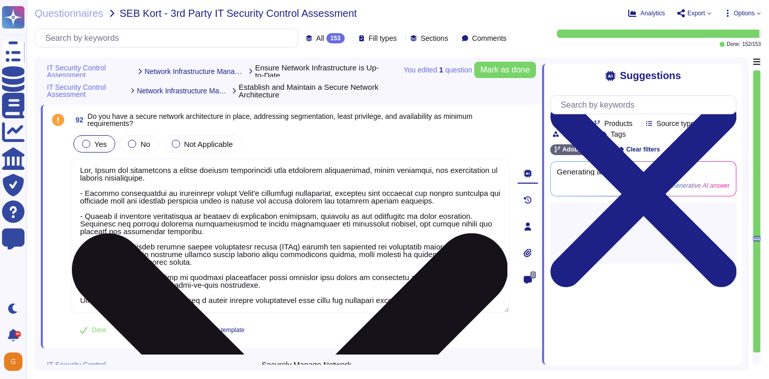
type textarea "Yes, we maintain architecture diagrams and other network system documentation. …"
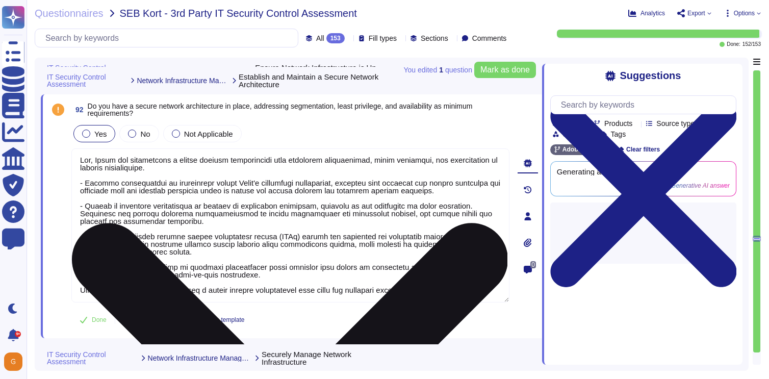
scroll to position [14880, 0]
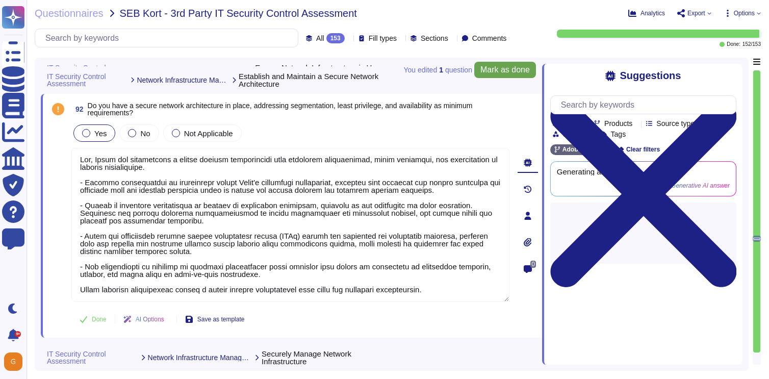
click at [509, 73] on span "Mark as done" at bounding box center [505, 70] width 49 height 8
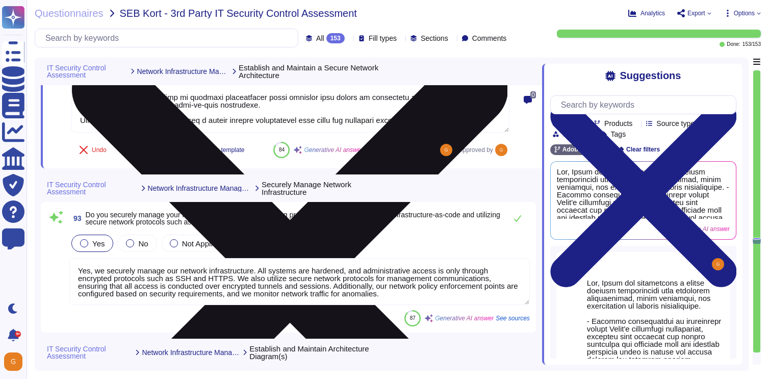
scroll to position [15044, 0]
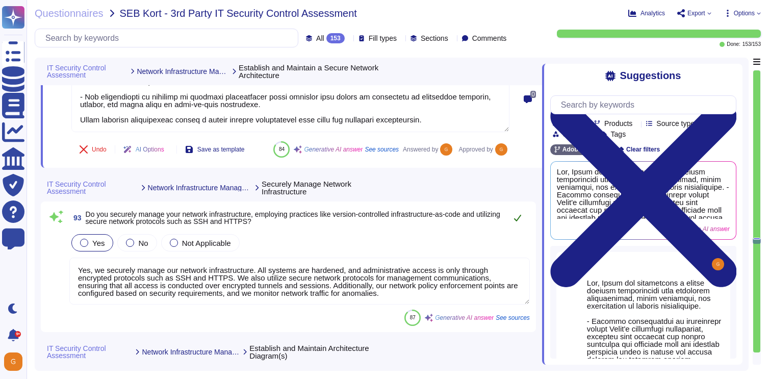
click at [514, 228] on button at bounding box center [518, 218] width 24 height 20
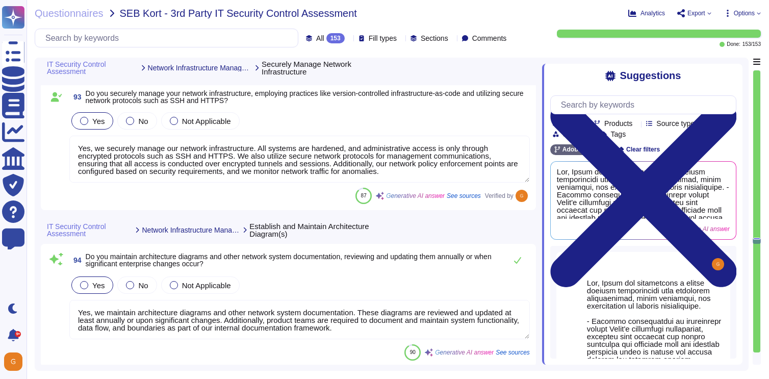
type textarea "Yes, we use secure network management and communication protocols. Adobe corpor…"
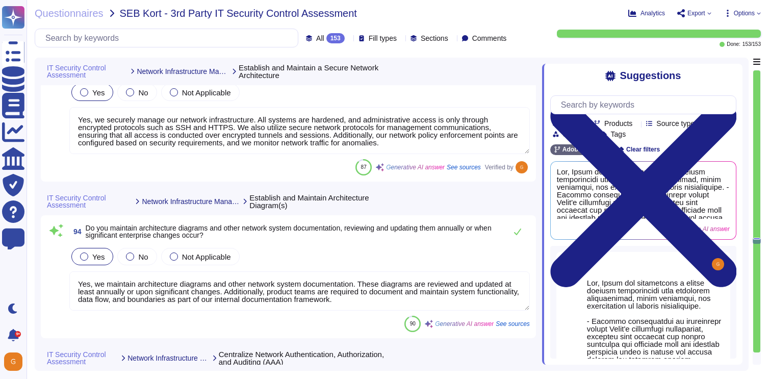
scroll to position [15196, 0]
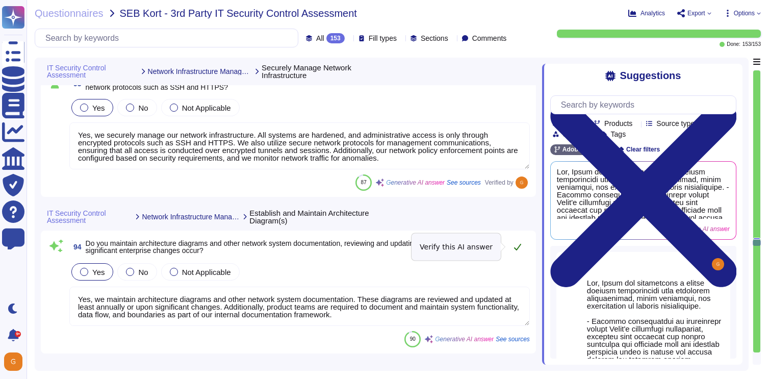
click at [519, 248] on icon at bounding box center [518, 247] width 8 height 8
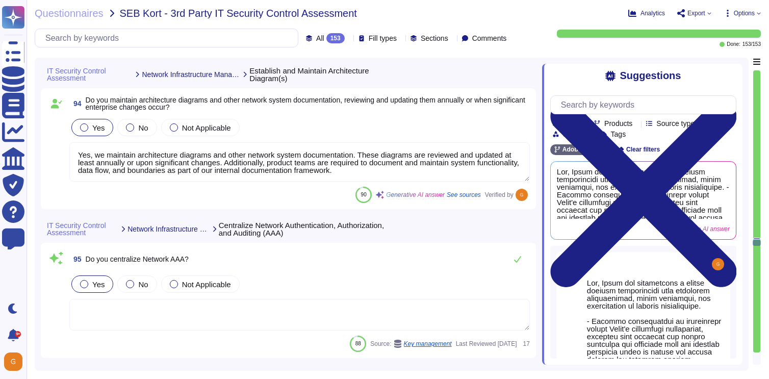
scroll to position [15340, 0]
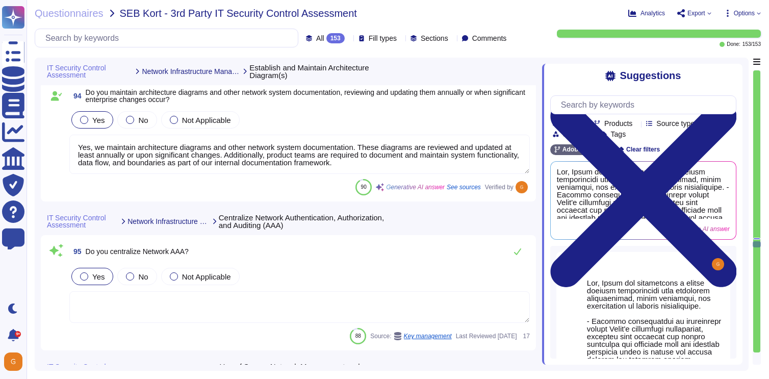
type textarea "Yes, users are required to authenticate through enterprise-managed VPN and mult…"
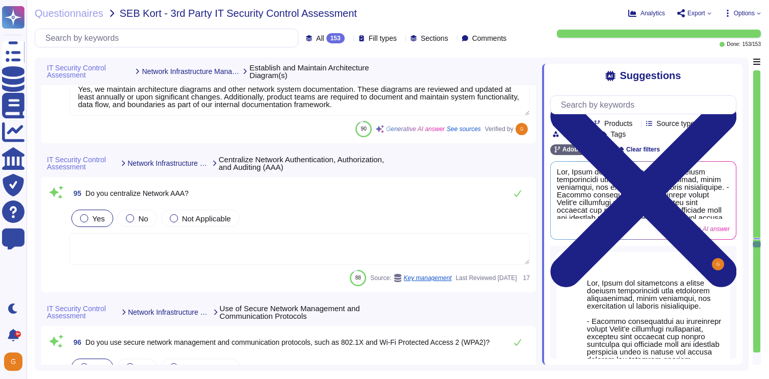
scroll to position [15401, 0]
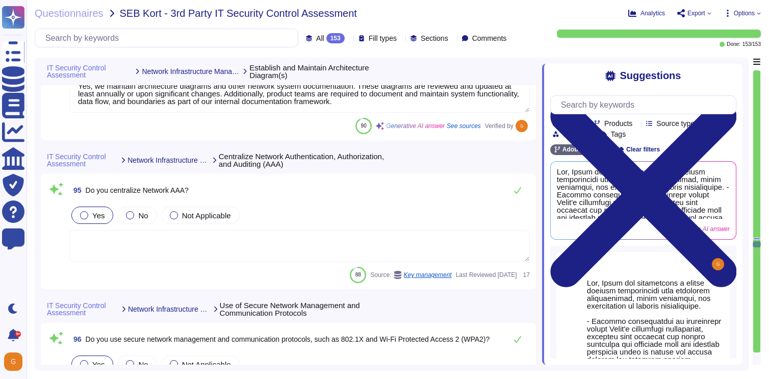
click at [437, 245] on textarea at bounding box center [299, 246] width 461 height 32
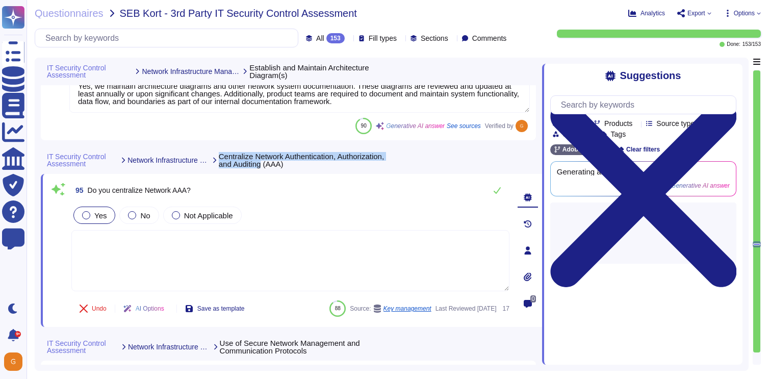
drag, startPoint x: 217, startPoint y: 157, endPoint x: 310, endPoint y: 165, distance: 92.7
click at [310, 165] on span "Centralize Network Authentication, Authorization, and Auditing (AAA)" at bounding box center [303, 160] width 168 height 15
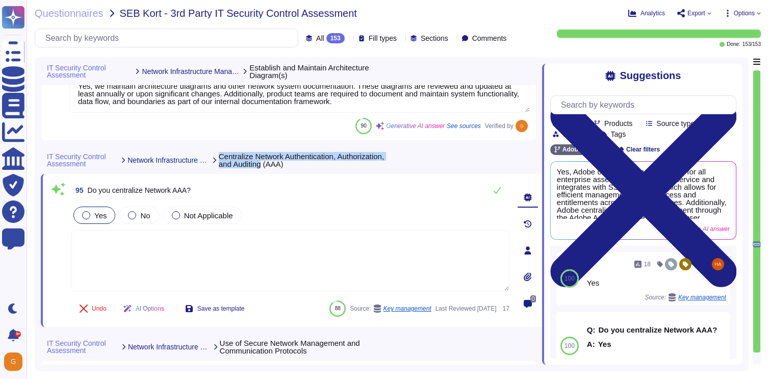
copy span "Centralize Network Authentication, Authorization, and Auditing"
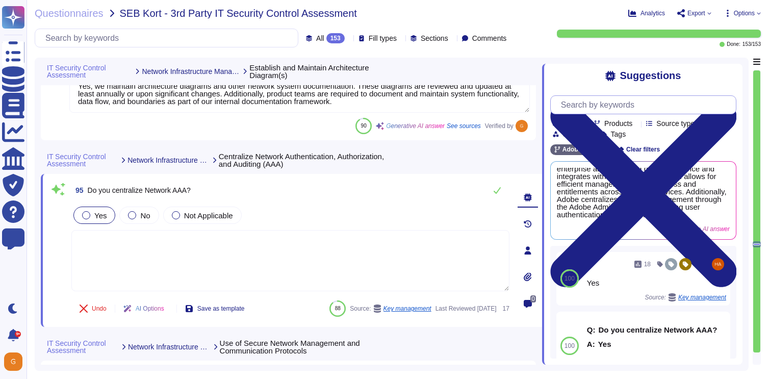
click at [600, 105] on input "text" at bounding box center [646, 105] width 180 height 18
paste input "Centralize Network Authentication, Authorization, and Auditing"
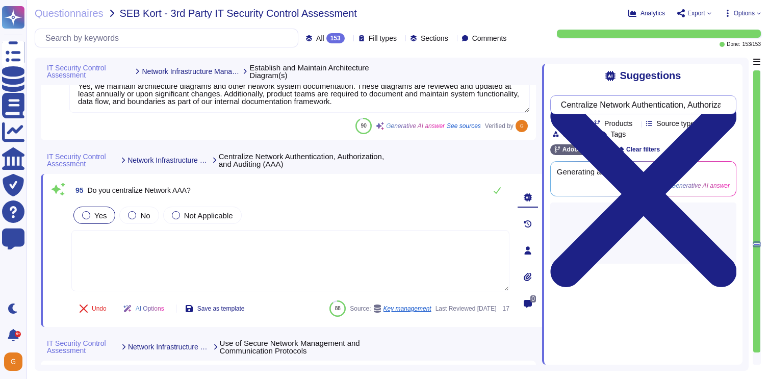
scroll to position [0, 81]
type input "Centralize Network Authentication, Authorization, and Auditing"
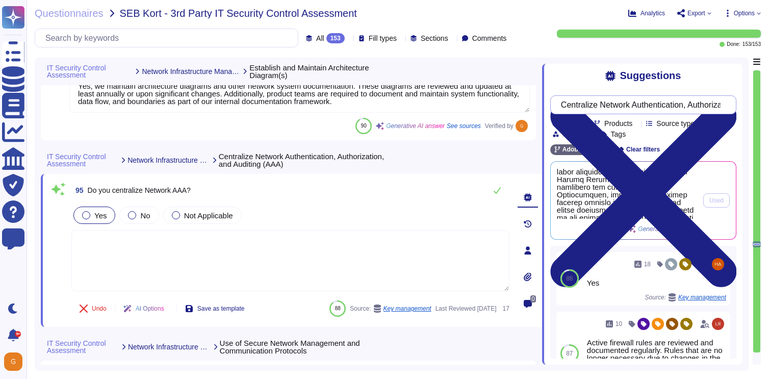
scroll to position [171, 0]
click at [654, 190] on span at bounding box center [627, 193] width 140 height 51
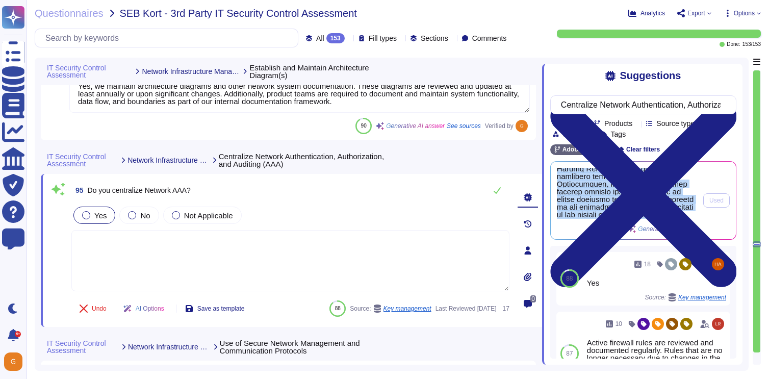
drag, startPoint x: 558, startPoint y: 171, endPoint x: 680, endPoint y: 220, distance: 131.4
click at [680, 220] on div "Generative AI answer" at bounding box center [627, 200] width 140 height 65
copy span "The Adobe [DEMOGRAPHIC_DATA] platform architecture centralizes network authenti…"
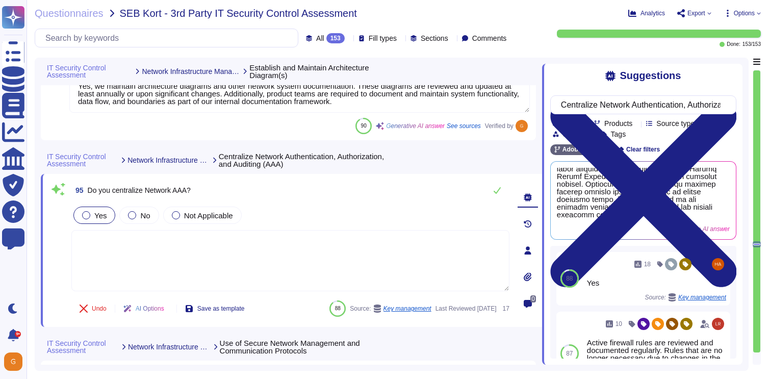
click at [346, 253] on textarea at bounding box center [290, 260] width 438 height 61
paste textarea "The Adobe [DEMOGRAPHIC_DATA] platform architecture centralizes network authenti…"
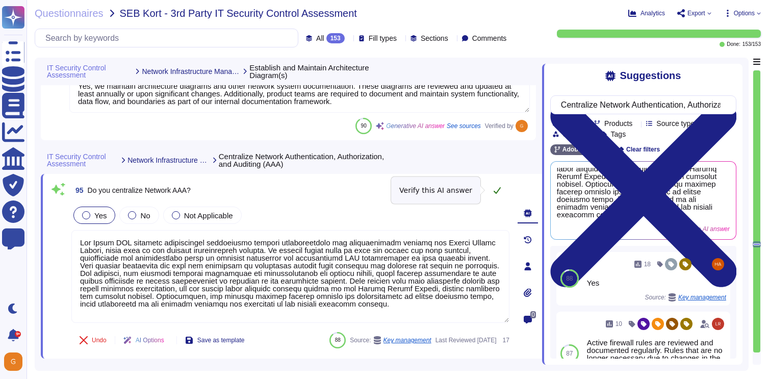
type textarea "The Adobe [DEMOGRAPHIC_DATA] platform architecture centralizes network authenti…"
click at [498, 193] on icon at bounding box center [497, 190] width 8 height 8
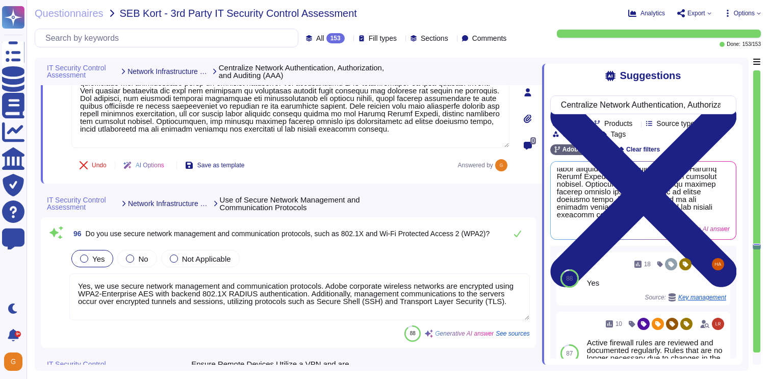
scroll to position [15576, 0]
type textarea "Yes, administrative access must be limited to authorized subnets, and access fr…"
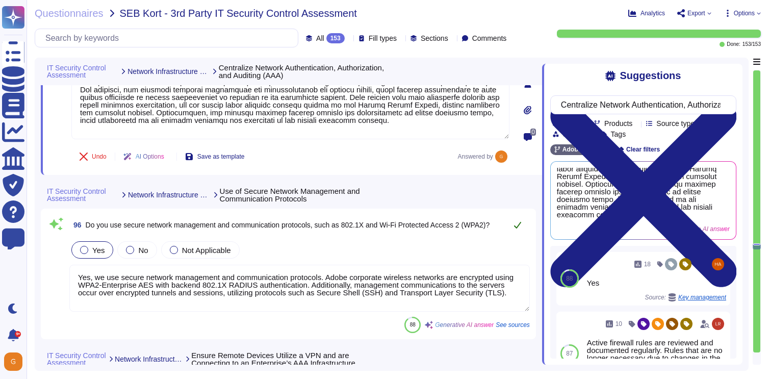
click at [519, 219] on button at bounding box center [518, 225] width 24 height 20
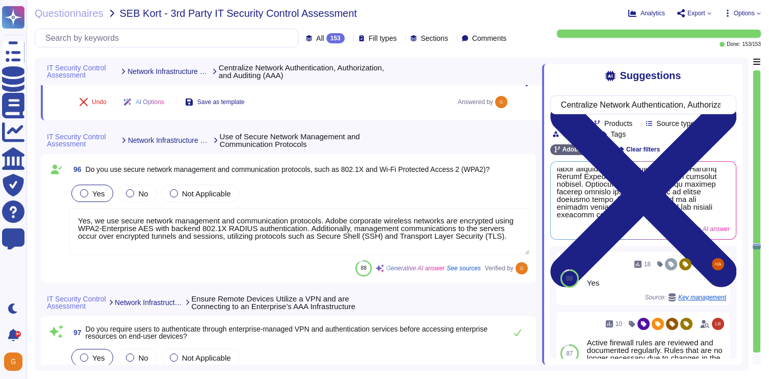
type textarea "Yes, we utilize Splunk as our Security Information and Event Management (SIEM) …"
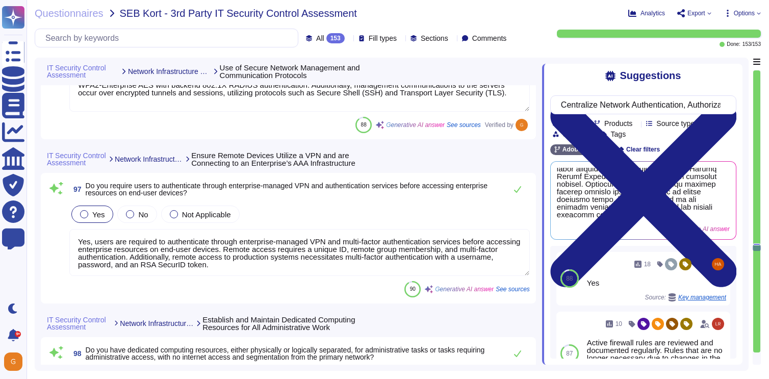
scroll to position [15811, 0]
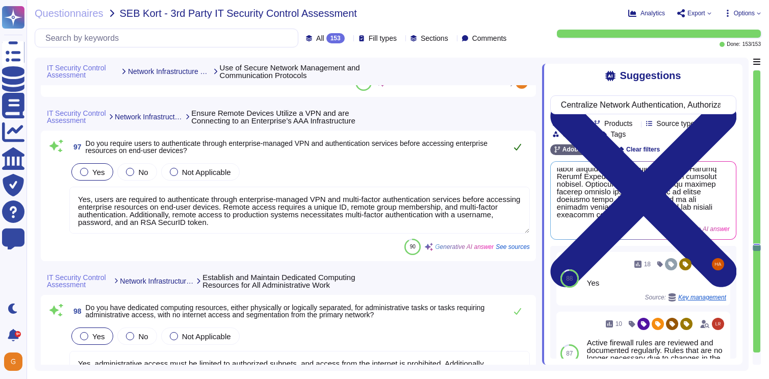
click at [519, 151] on icon at bounding box center [517, 147] width 7 height 7
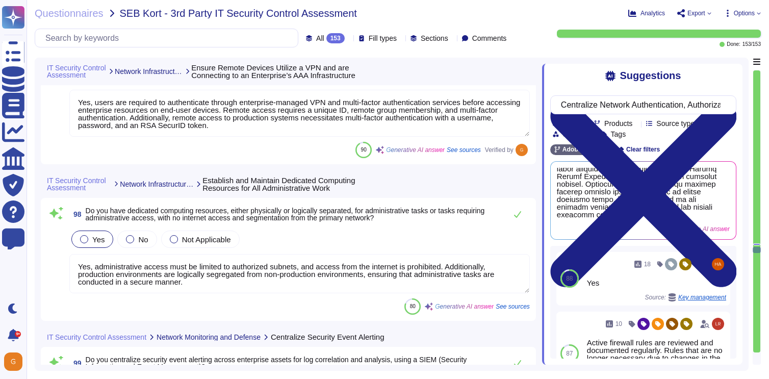
scroll to position [15918, 0]
type textarea "Yes, Adobe employs host-based intrusion detection solutions. Specifically, Adob…"
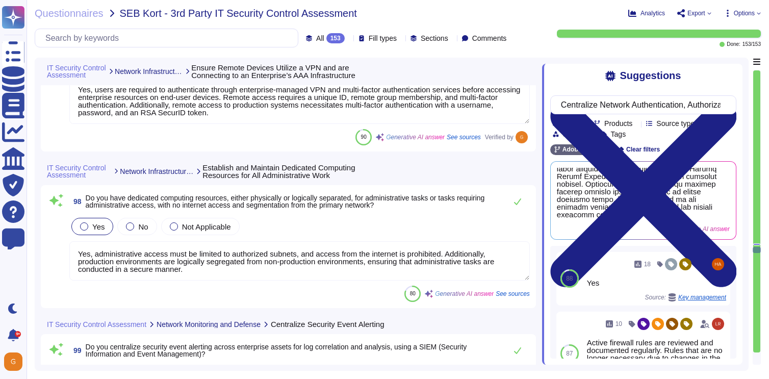
scroll to position [126, 0]
click at [519, 200] on icon at bounding box center [518, 201] width 8 height 8
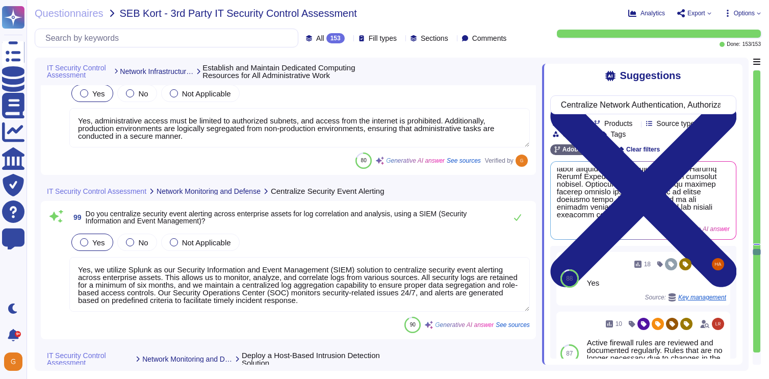
type textarea "Adobe employs network-based Intrusion Detection Systems (IDS) to monitor networ…"
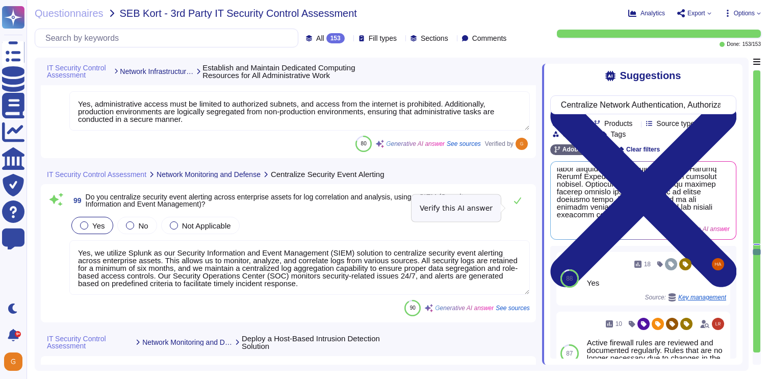
scroll to position [16058, 0]
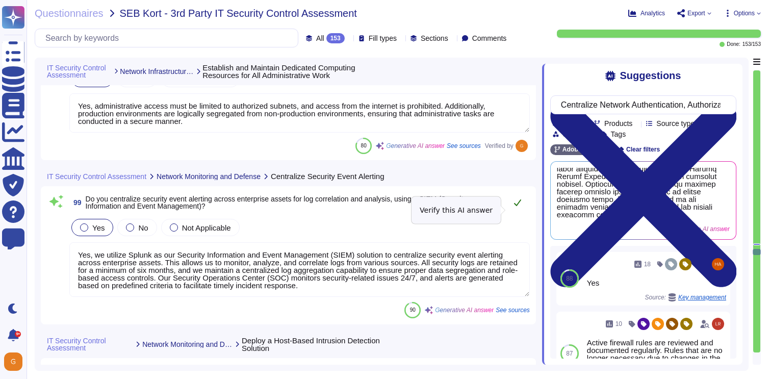
click at [516, 207] on icon at bounding box center [518, 202] width 8 height 8
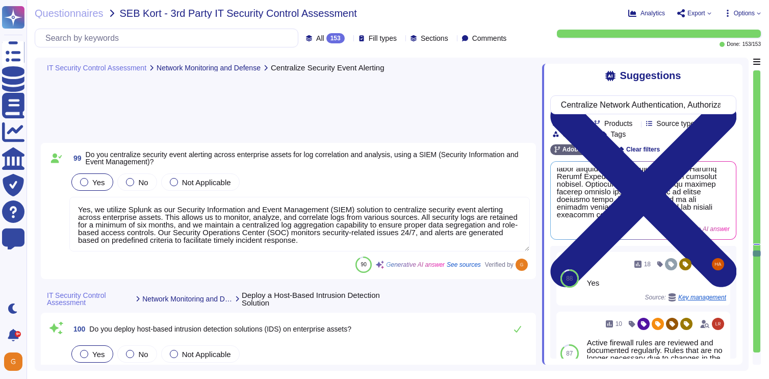
type textarea "Yes, Adobe performs traffic filtering between network segments where deemed app…"
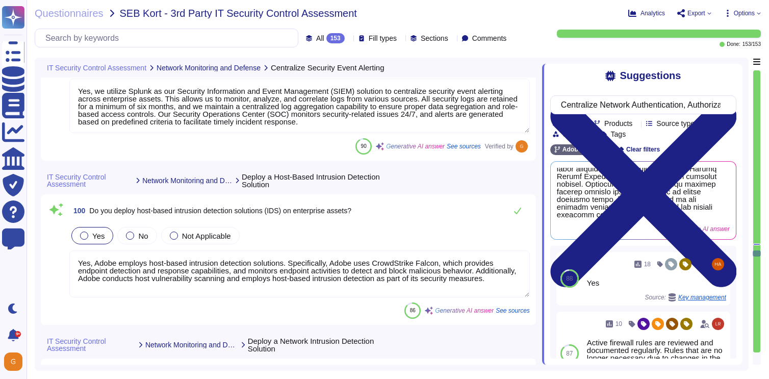
scroll to position [16226, 0]
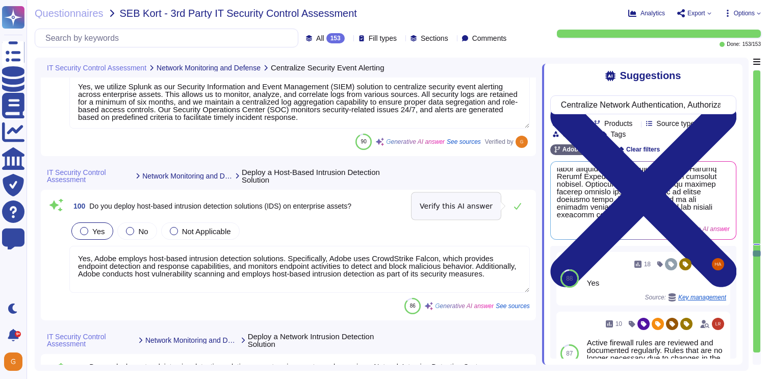
click at [516, 208] on icon at bounding box center [517, 206] width 7 height 7
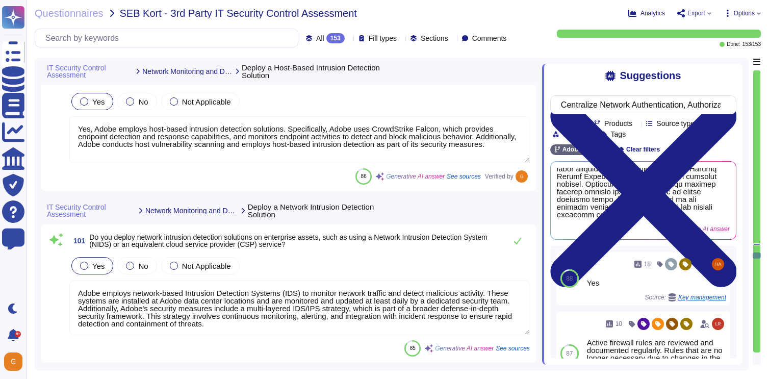
scroll to position [16357, 0]
type textarea "Yes, access control for assets remotely connecting to enterprise resources is m…"
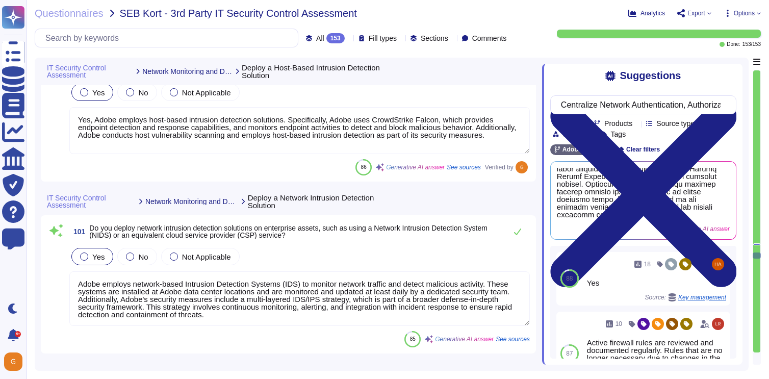
scroll to position [126, 0]
click at [521, 235] on icon at bounding box center [518, 232] width 8 height 8
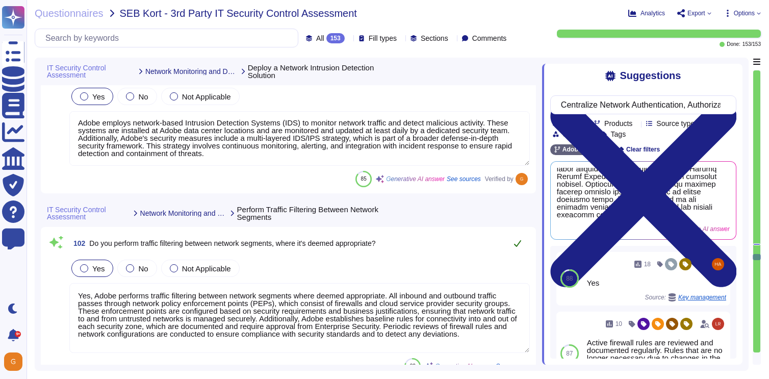
click at [516, 248] on button at bounding box center [518, 243] width 24 height 20
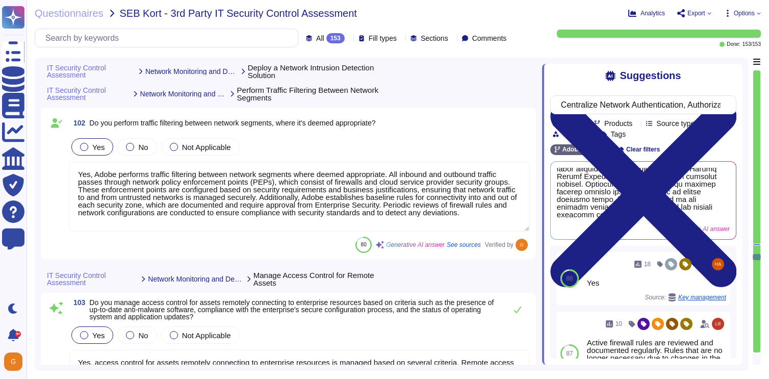
type textarea "Yes, Adobe collects network logs, which include details regarding network and s…"
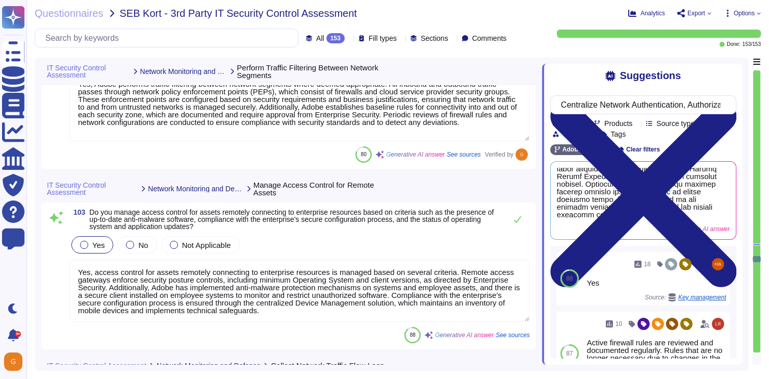
type textarea "Adobe employs host-based intrusion detection and utilizes CrowdStrike Falcon as…"
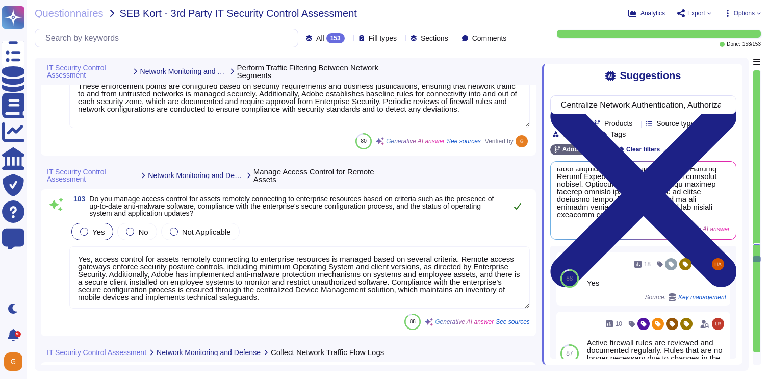
click at [516, 206] on icon at bounding box center [518, 206] width 8 height 8
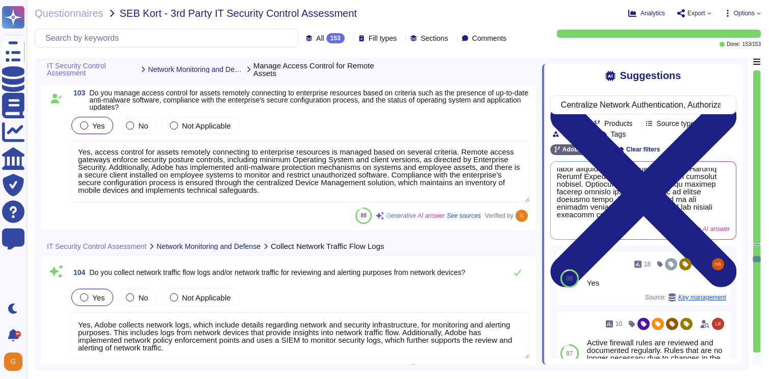
scroll to position [16863, 0]
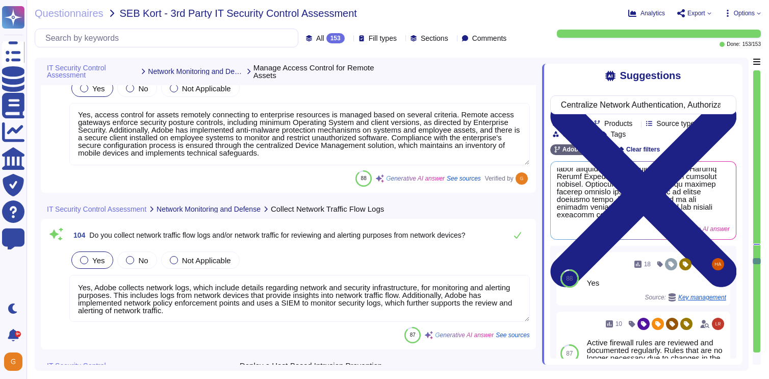
type textarea "Yes, Adobe employs network-based Intrusion Detection and/or Intrusion Preventio…"
click at [519, 239] on icon at bounding box center [517, 235] width 7 height 7
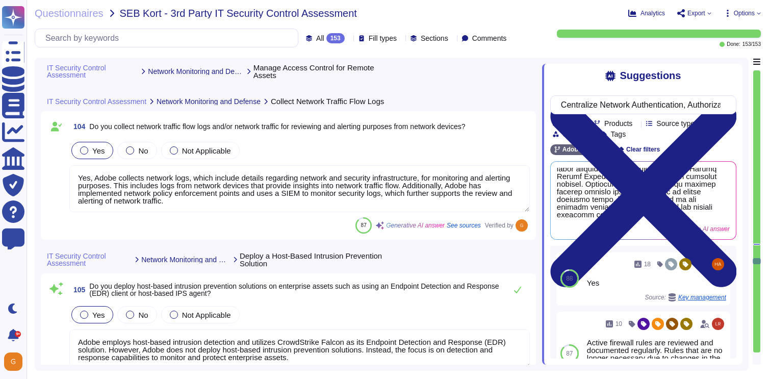
scroll to position [1, 0]
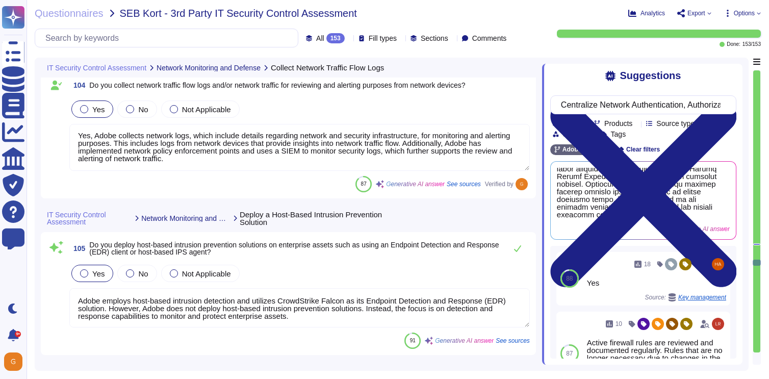
type textarea "Adobe uses the WPA2-Enterprise authentication security protocol."
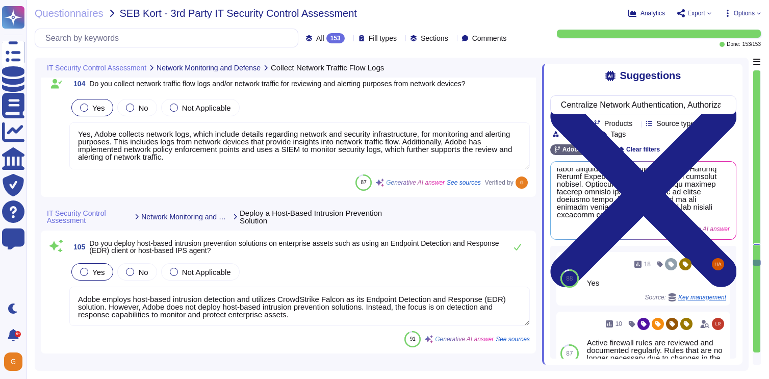
scroll to position [126, 0]
click at [516, 250] on icon at bounding box center [517, 247] width 7 height 7
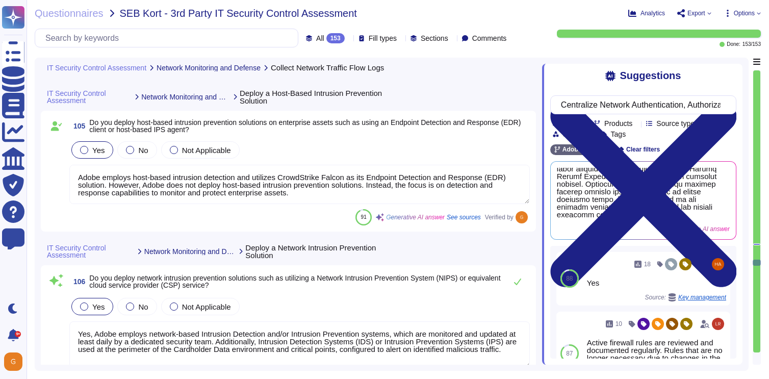
scroll to position [17141, 0]
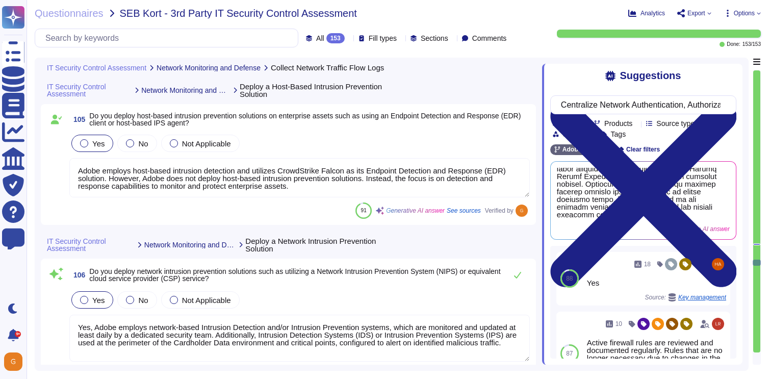
type textarea "Yes, we perform application layer filtering using a Web Application Firewall (W…"
click at [515, 270] on button at bounding box center [518, 275] width 24 height 20
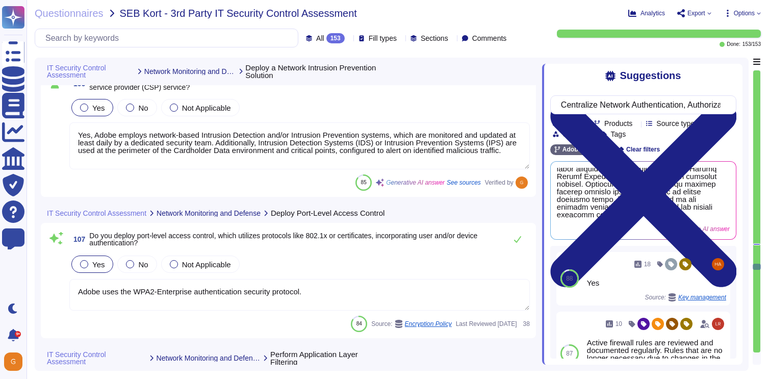
type textarea "Alert criteria are reviewed for applicability and effectiveness on an annual ba…"
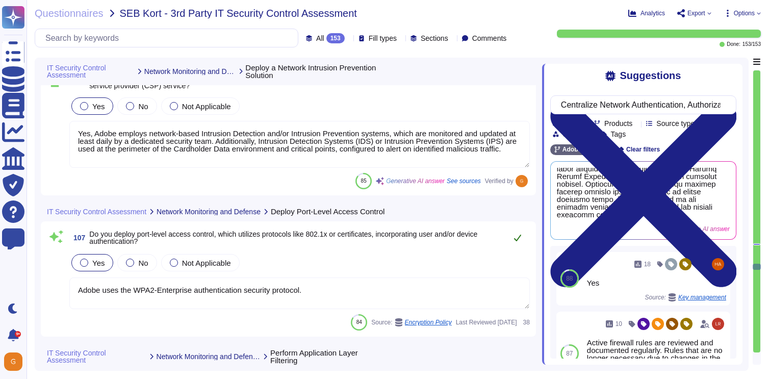
click at [517, 242] on icon at bounding box center [518, 238] width 8 height 8
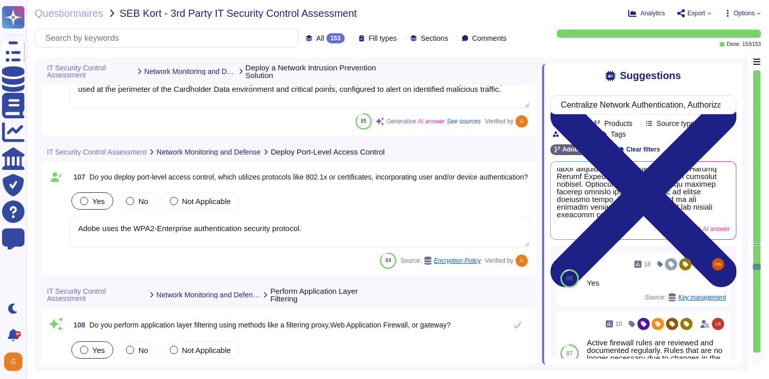
type textarea "Yes, Adobe has a security awareness program in place that educates the workforc…"
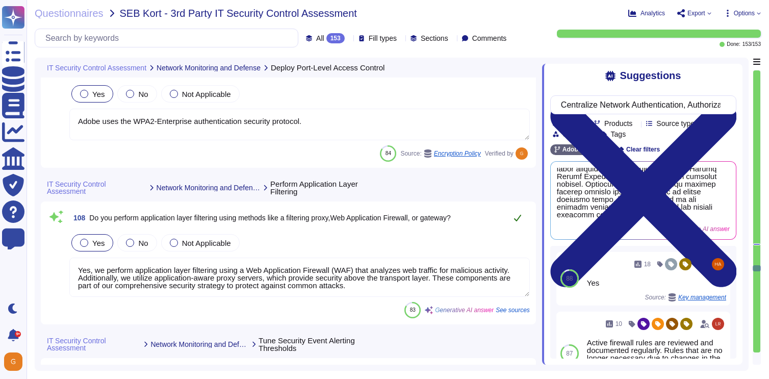
click at [517, 223] on button at bounding box center [518, 218] width 24 height 20
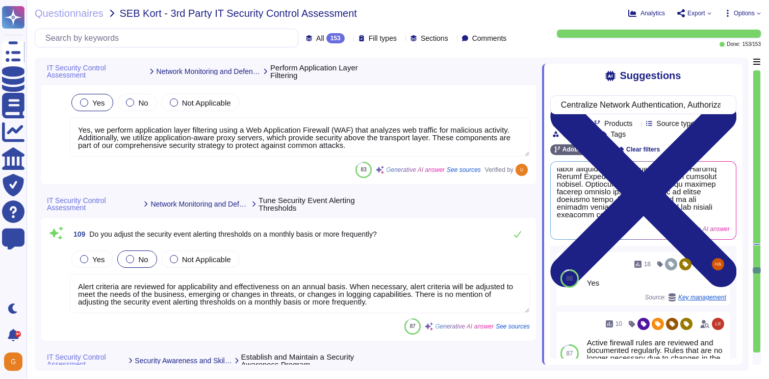
click at [368, 293] on textarea "Alert criteria are reviewed for applicability and effectiveness on an annual ba…" at bounding box center [299, 293] width 461 height 39
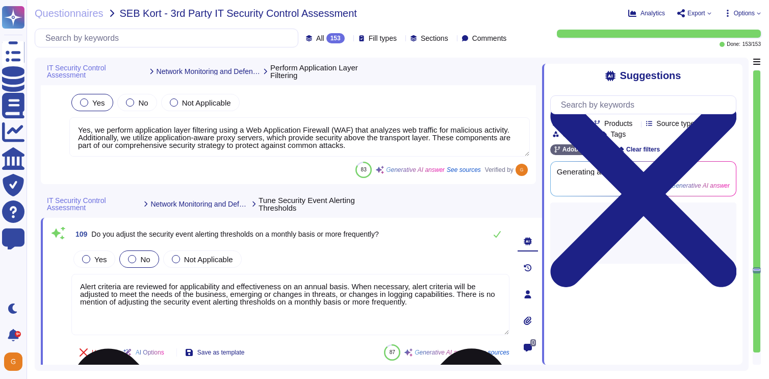
drag, startPoint x: 470, startPoint y: 294, endPoint x: 486, endPoint y: 322, distance: 32.7
click at [486, 322] on textarea "Alert criteria are reviewed for applicability and effectiveness on an annual ba…" at bounding box center [290, 304] width 438 height 61
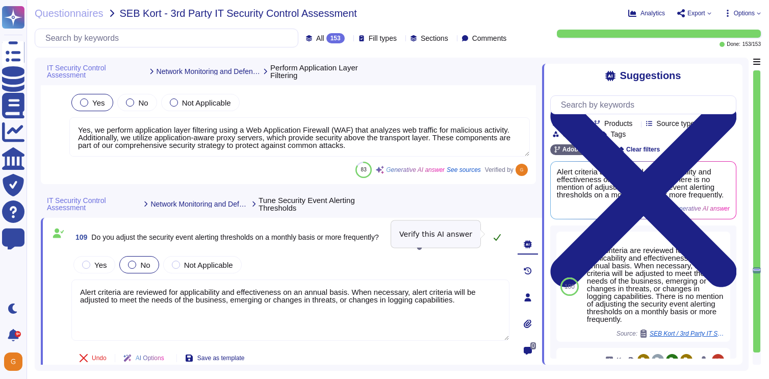
click at [499, 235] on icon at bounding box center [497, 237] width 8 height 8
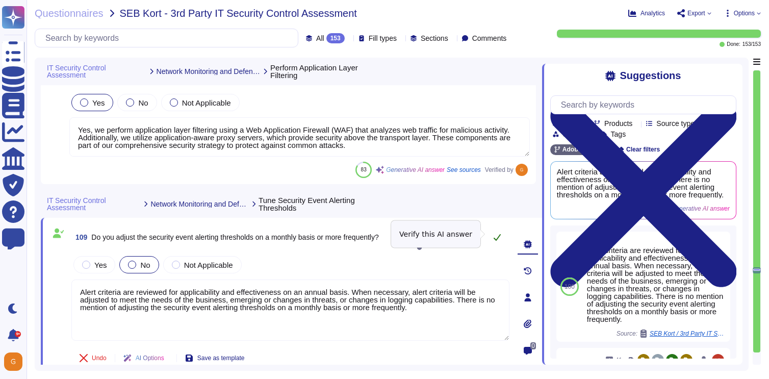
type textarea "Alert criteria are reviewed for applicability and effectiveness on an annual ba…"
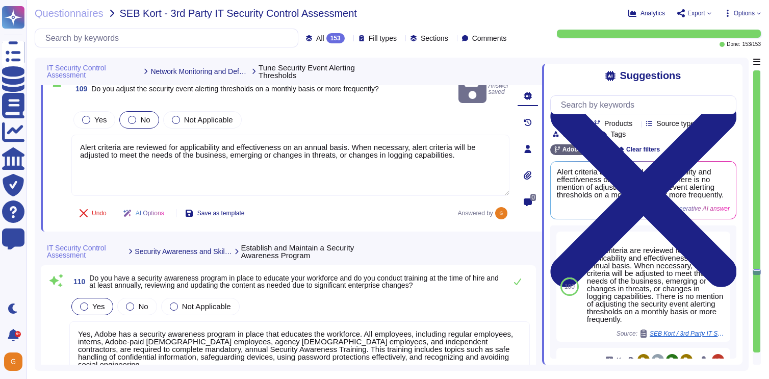
type textarea "Adobe provides annual mandatory security awareness training for all employees, …"
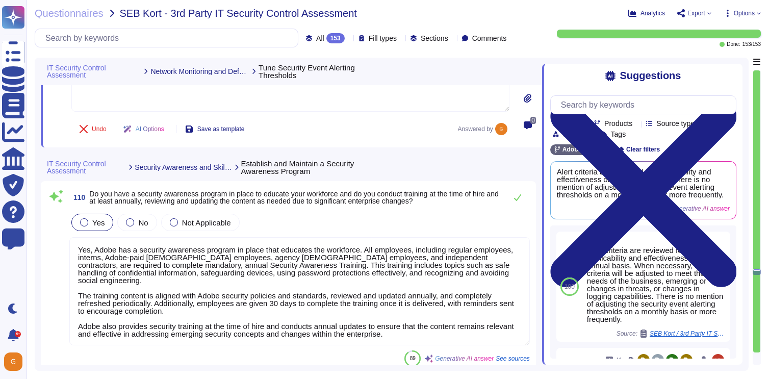
scroll to position [17838, 0]
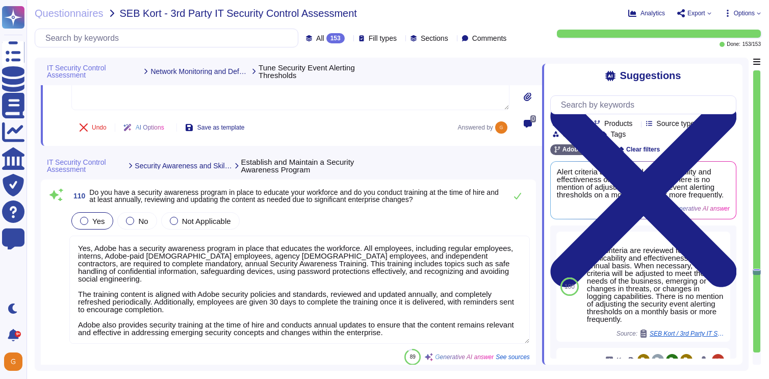
type textarea "Yes, Adobe provides training to workforce members on authentication best practi…"
click at [520, 198] on icon at bounding box center [518, 196] width 8 height 8
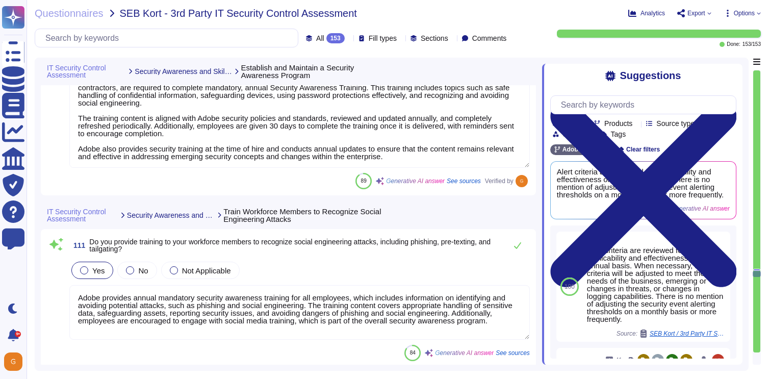
type textarea "Adobe conducts mandatory annual Security Awareness Training for all employees, …"
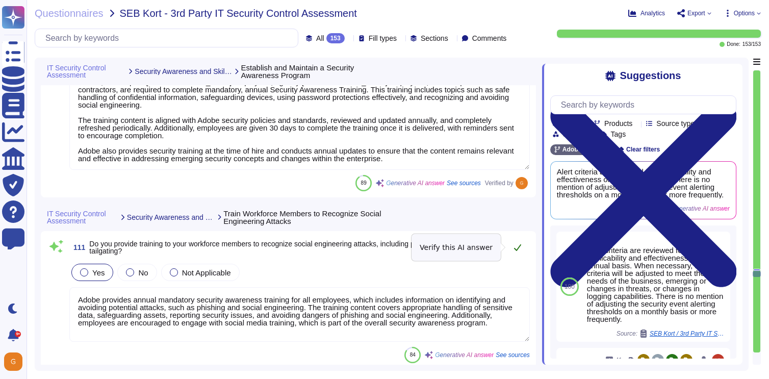
click at [514, 248] on icon at bounding box center [517, 247] width 7 height 7
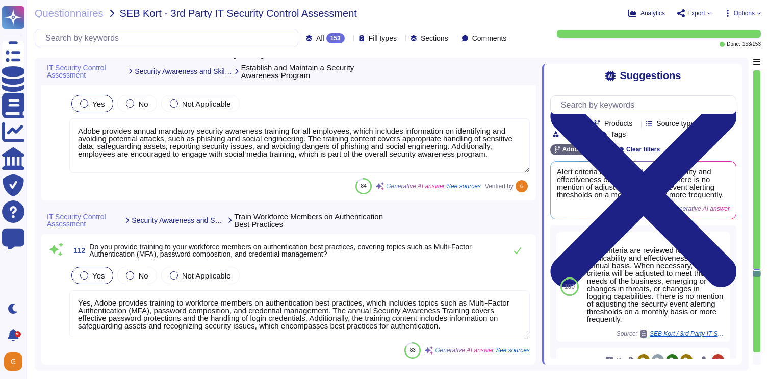
scroll to position [18185, 0]
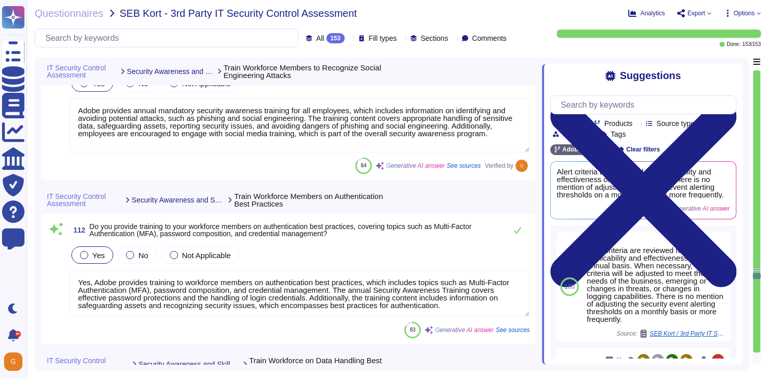
click at [522, 210] on div "IT Security Control Assessment Security Awareness and Skills Training Train Wor…" at bounding box center [292, 200] width 502 height 28
click at [519, 229] on icon at bounding box center [517, 230] width 7 height 7
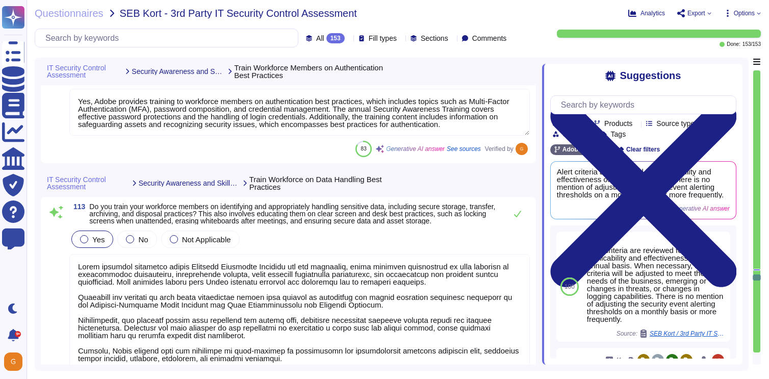
type textarea "Adobe provides annual mandatory security awareness training for all employees, …"
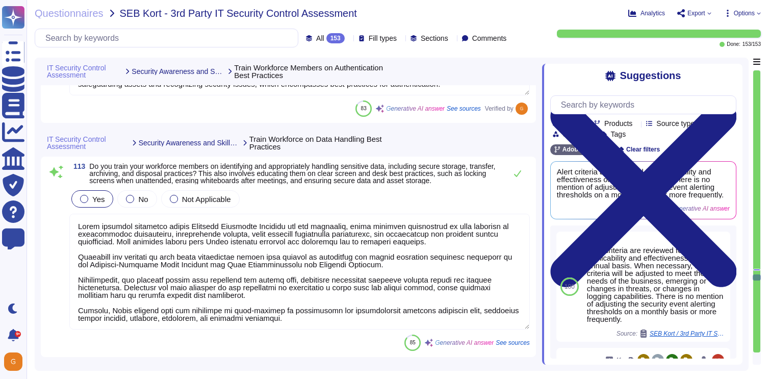
type textarea "Yes, all employees at Adobe receive training that includes directions on how to…"
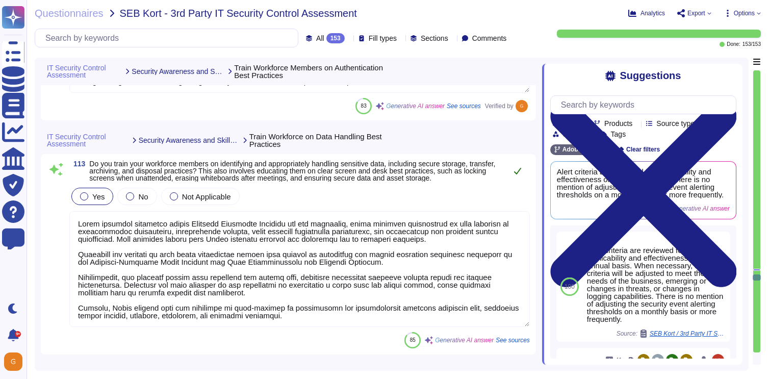
click at [520, 172] on icon at bounding box center [517, 171] width 7 height 7
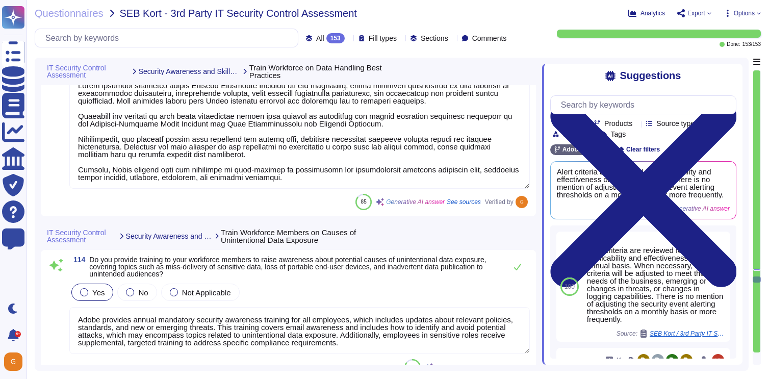
type textarea "Adobe monitors all of the servers, routers, switches, load balancers, and other…"
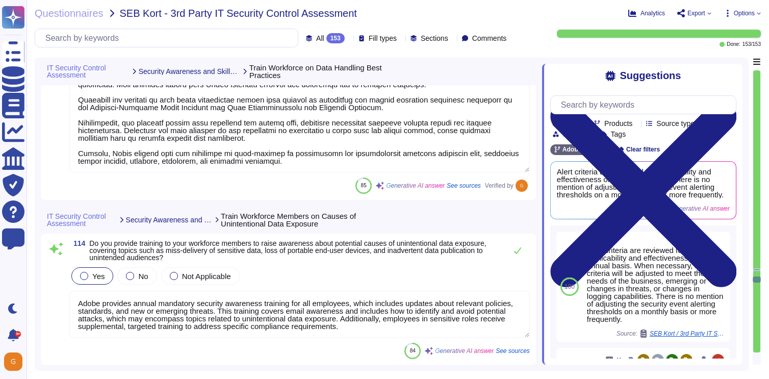
scroll to position [18550, 0]
click at [520, 252] on icon at bounding box center [518, 250] width 8 height 8
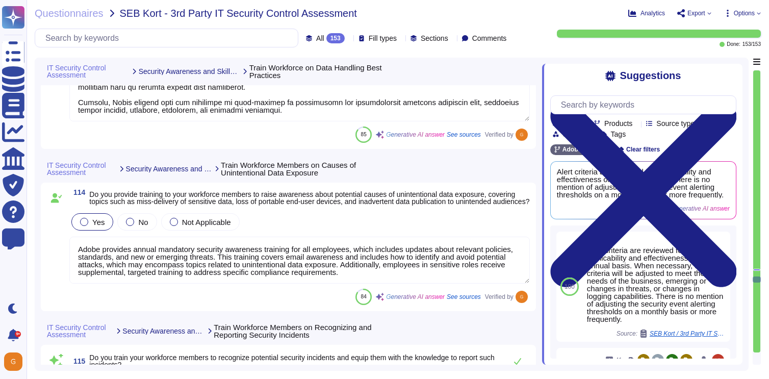
scroll to position [18668, 0]
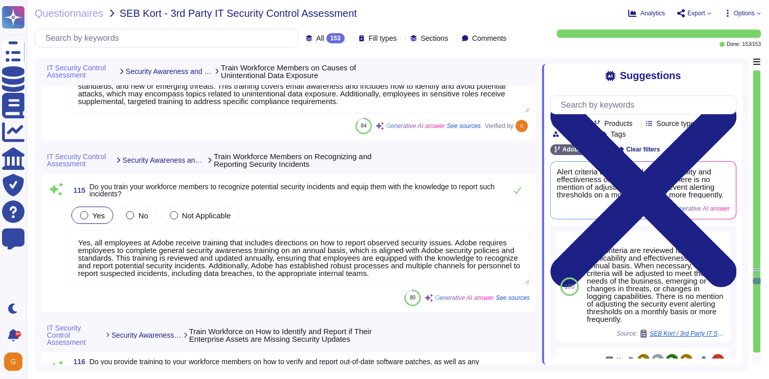
type textarea "Yes, our Security Awareness training includes topics related to the risks assoc…"
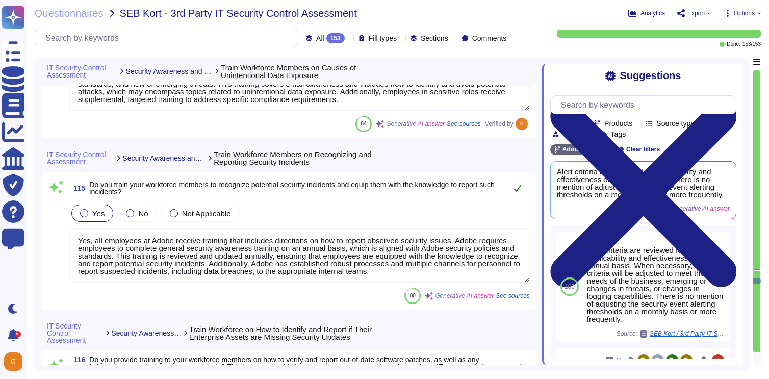
click at [517, 192] on icon at bounding box center [518, 188] width 8 height 8
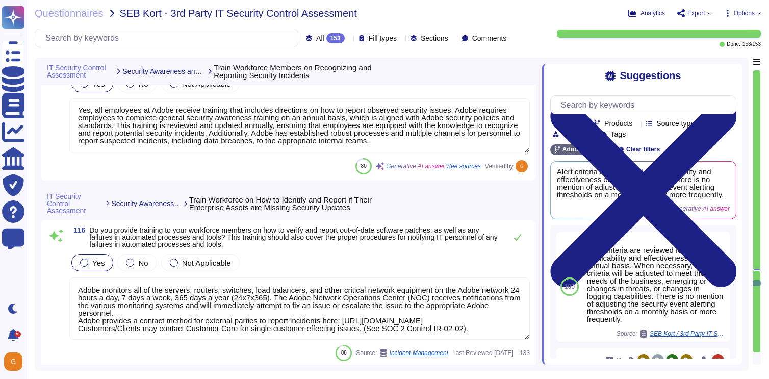
scroll to position [18902, 0]
type textarea "Yes, we conduct role-specific security awareness and skills training, tailoring…"
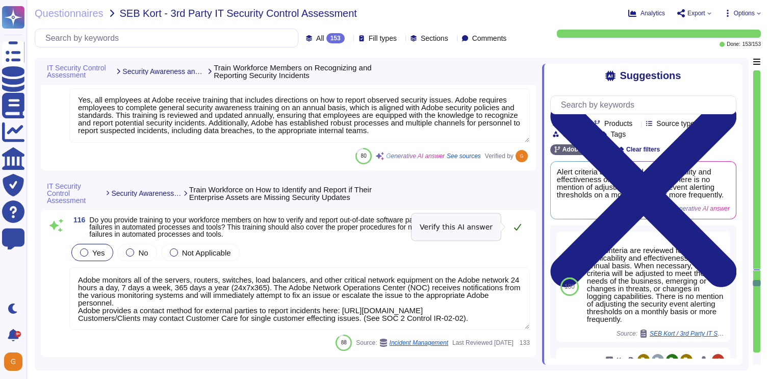
click at [518, 227] on icon at bounding box center [517, 227] width 7 height 7
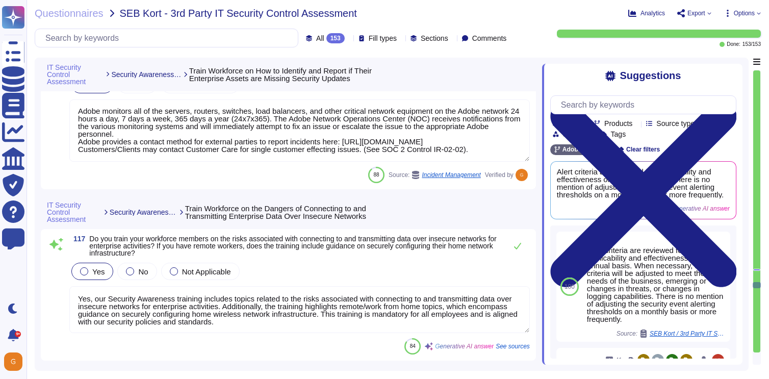
scroll to position [19070, 0]
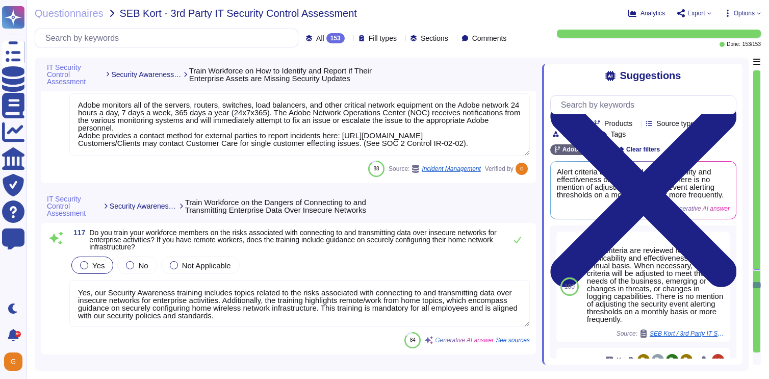
type textarea "Yes, we maintain an inventory of vendors, which includes documentation on vendo…"
click at [518, 240] on icon at bounding box center [517, 240] width 7 height 7
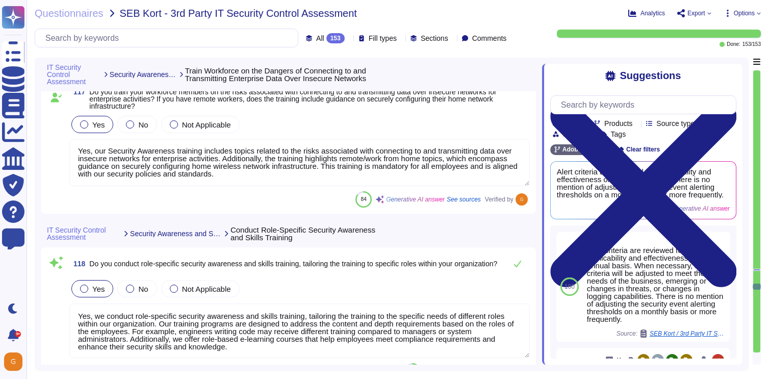
scroll to position [19203, 0]
type textarea "Yes, Adobe has a documented third-party risk management program, which includes…"
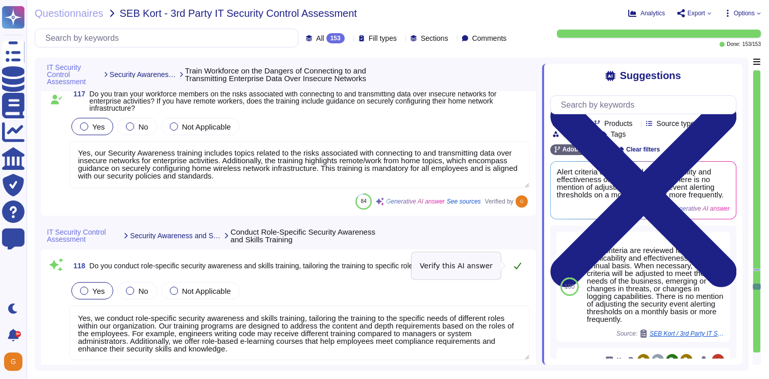
click at [522, 266] on button at bounding box center [518, 266] width 24 height 20
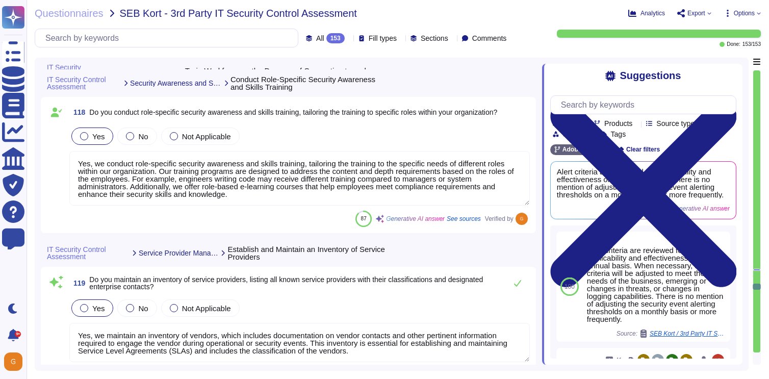
scroll to position [19354, 0]
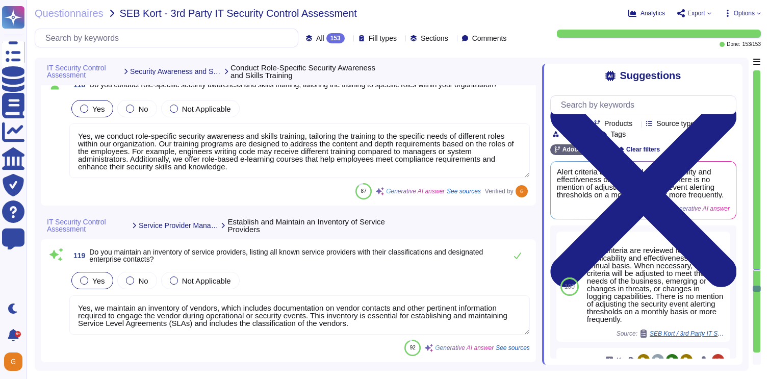
type textarea "Yes, we classify our service providers based on data sensitivity, volume, avail…"
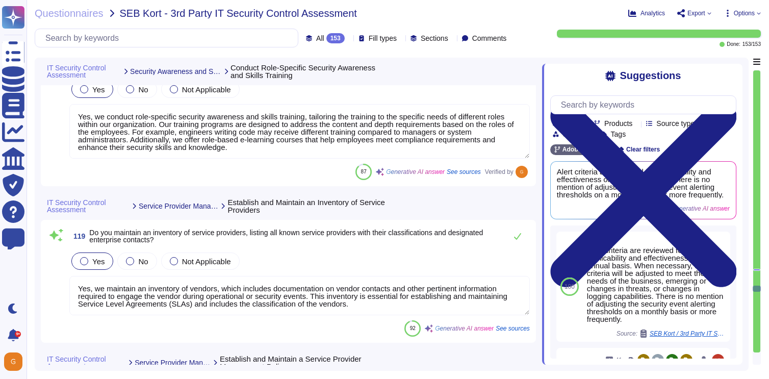
scroll to position [19402, 0]
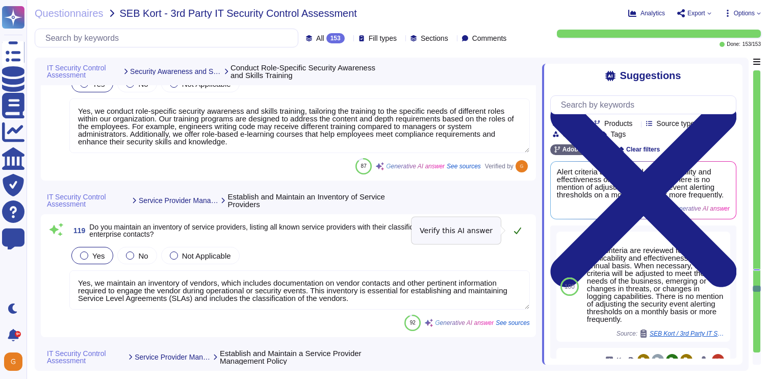
click at [520, 227] on icon at bounding box center [518, 231] width 8 height 8
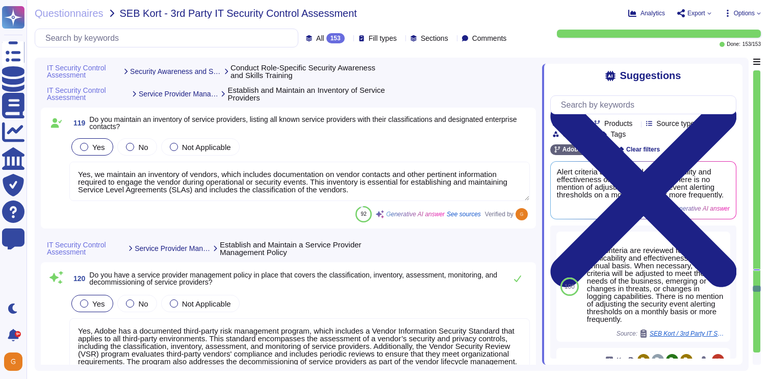
scroll to position [19510, 0]
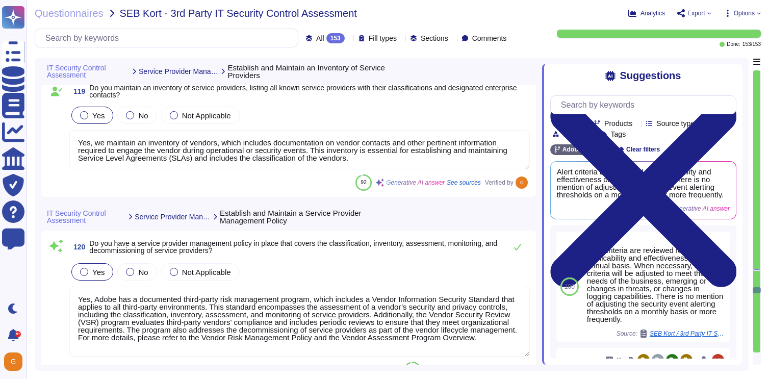
type textarea "Yes, our service provider contracts include security requirements, such as mini…"
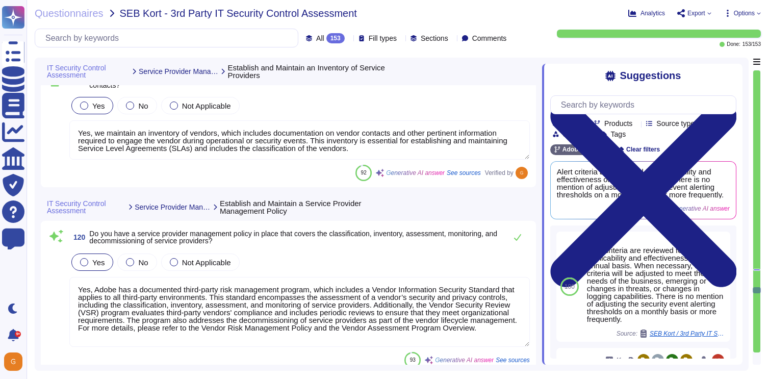
scroll to position [19554, 0]
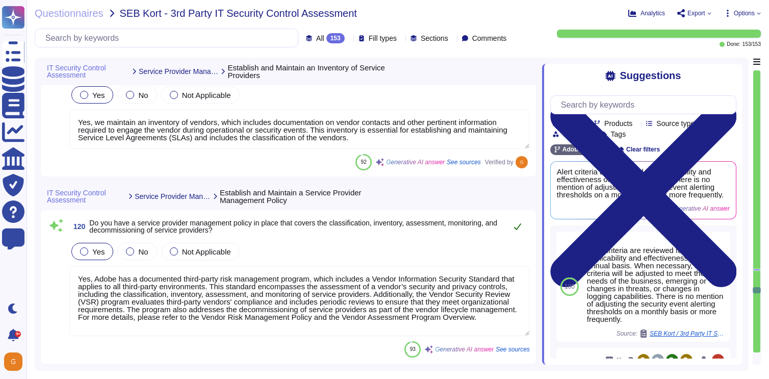
click at [517, 228] on icon at bounding box center [517, 226] width 7 height 7
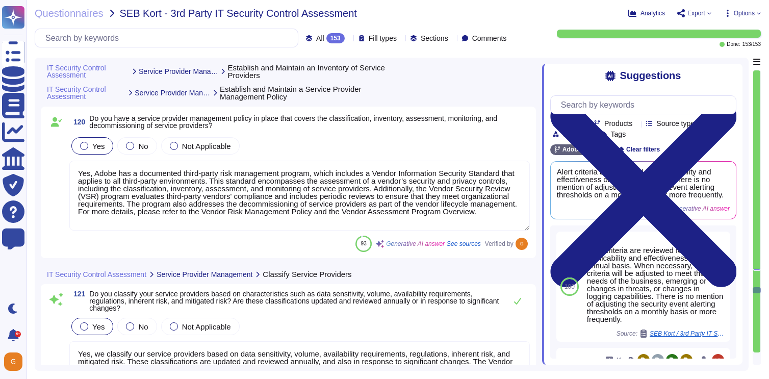
scroll to position [19669, 0]
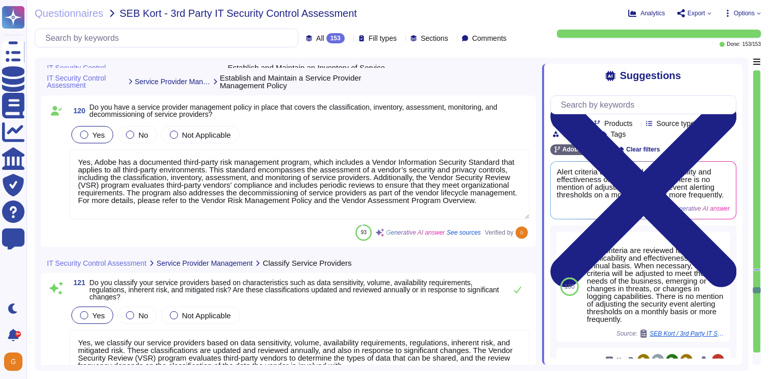
click at [401, 203] on textarea "Yes, Adobe has a documented third-party risk management program, which includes…" at bounding box center [299, 185] width 461 height 70
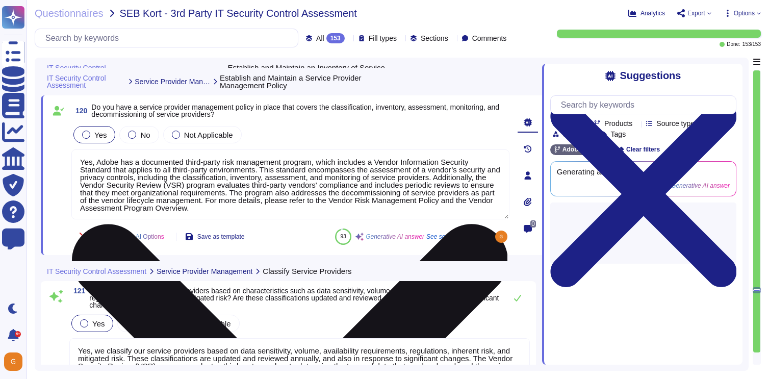
drag, startPoint x: 411, startPoint y: 201, endPoint x: 164, endPoint y: 209, distance: 247.1
click at [164, 209] on textarea "Yes, Adobe has a documented third-party risk management program, which includes…" at bounding box center [290, 185] width 438 height 70
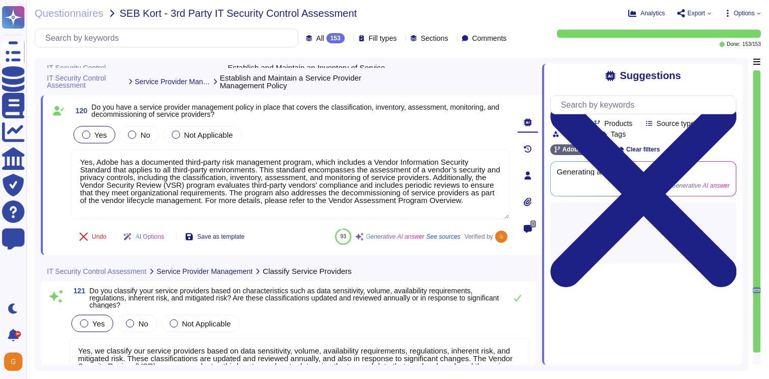
type textarea "Yes, Adobe has a documented third-party risk management program, which includes…"
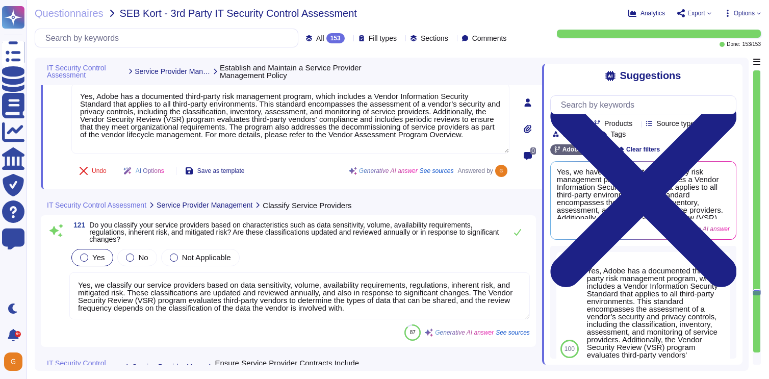
scroll to position [19751, 0]
type textarea "Adobe continuously assesses its service providers through the Vendor Security R…"
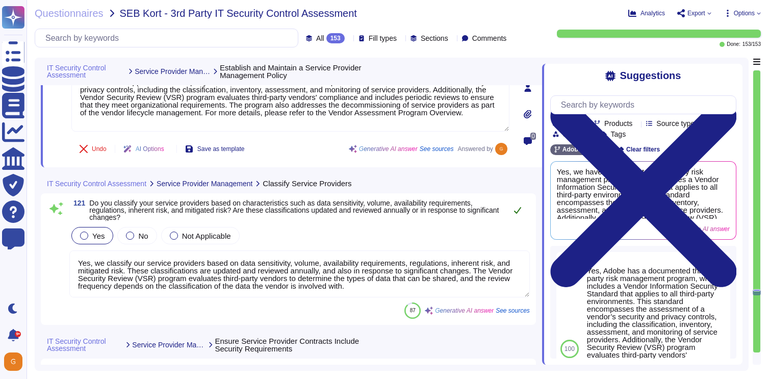
click at [516, 210] on icon at bounding box center [518, 210] width 8 height 8
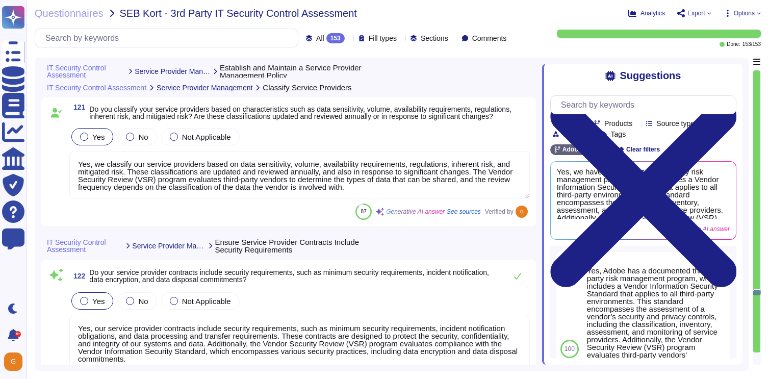
type textarea "Adobe monitors all of its services, including those provided by third-party ven…"
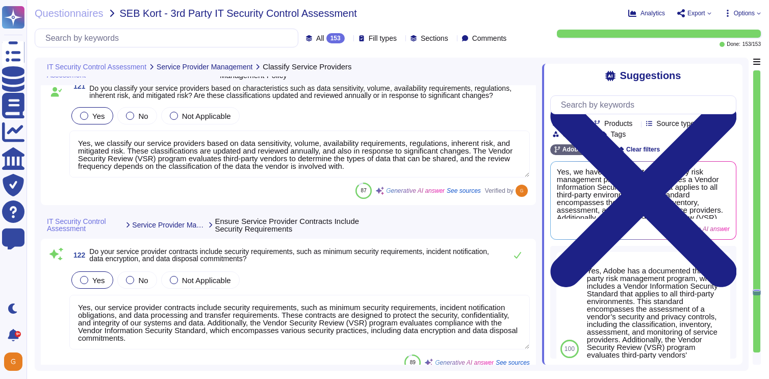
scroll to position [19870, 0]
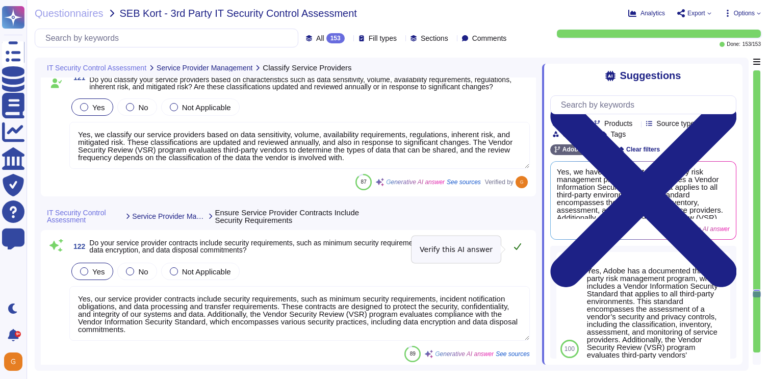
click at [518, 248] on icon at bounding box center [518, 246] width 8 height 8
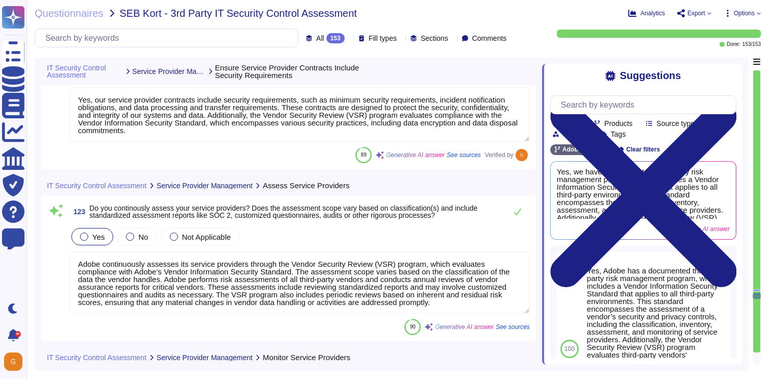
scroll to position [20070, 0]
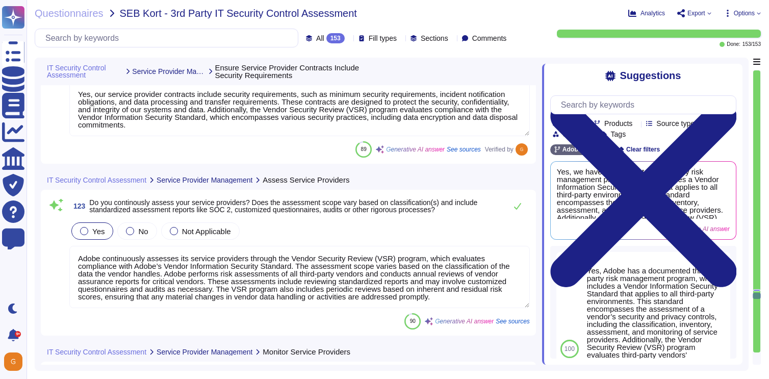
type textarea "Yes, we securely decommission our service providers. This process includes deac…"
click at [517, 208] on icon at bounding box center [517, 206] width 7 height 7
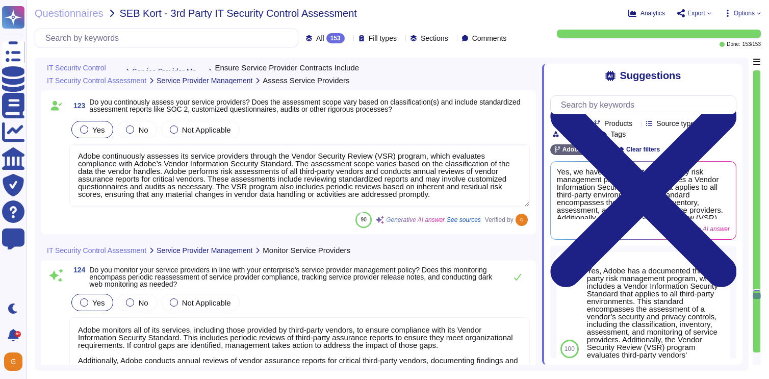
scroll to position [1, 0]
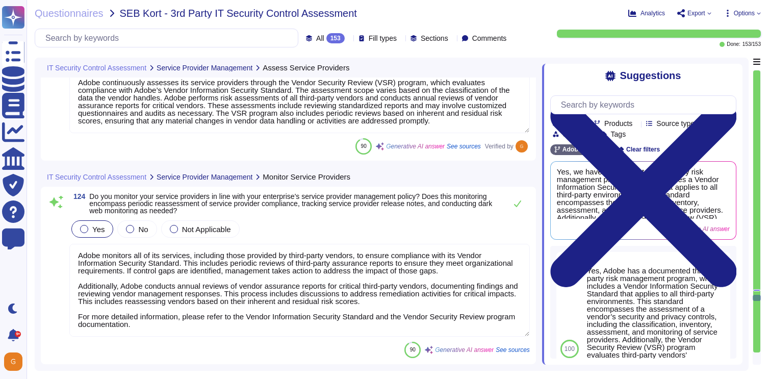
type textarea "Yes, Adobe has a secure application development process in place, known as the …"
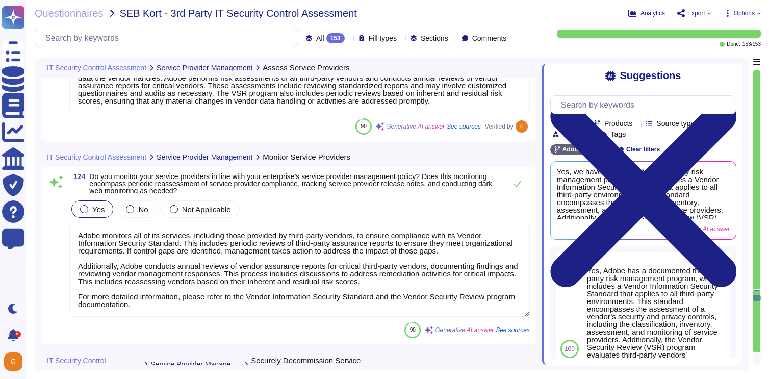
click at [304, 301] on textarea "Adobe monitors all of its services, including those provided by third-party ven…" at bounding box center [299, 270] width 461 height 93
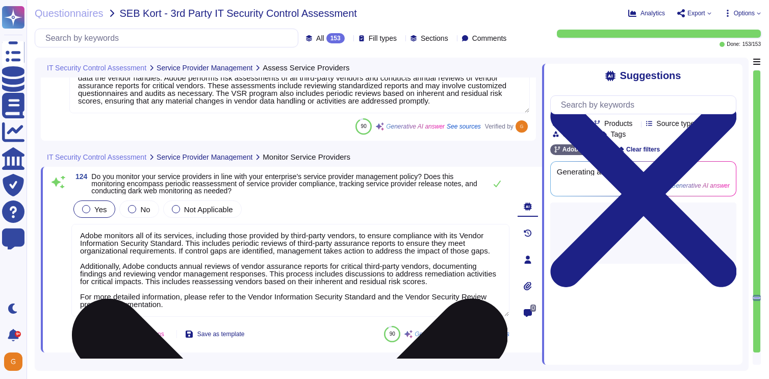
drag, startPoint x: 80, startPoint y: 304, endPoint x: 192, endPoint y: 313, distance: 113.1
click at [192, 313] on textarea "Adobe monitors all of its services, including those provided by third-party ven…" at bounding box center [290, 270] width 438 height 93
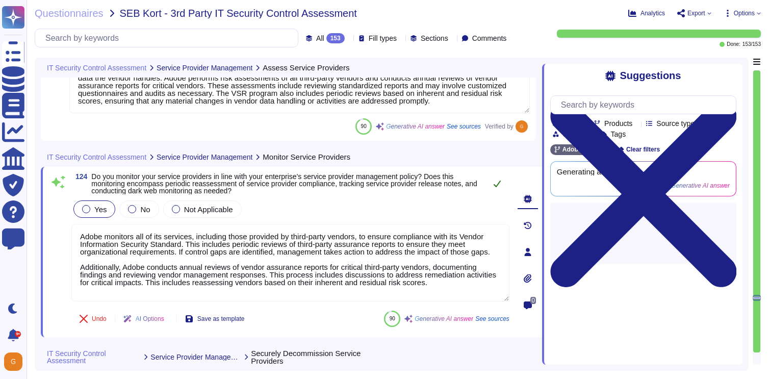
type textarea "Adobe monitors all of its services, including those provided by third-party ven…"
click at [497, 184] on icon at bounding box center [497, 184] width 7 height 7
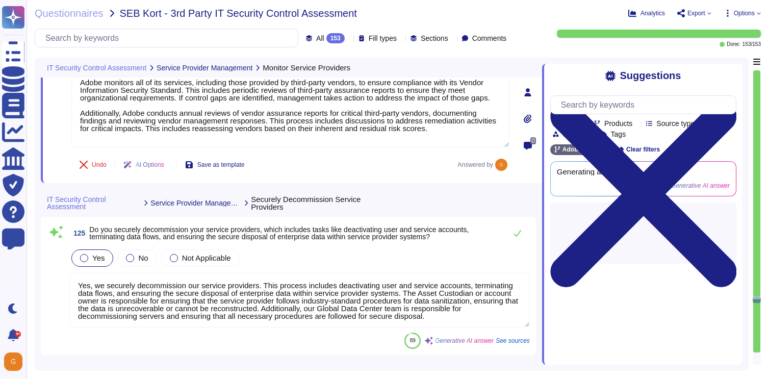
scroll to position [20418, 0]
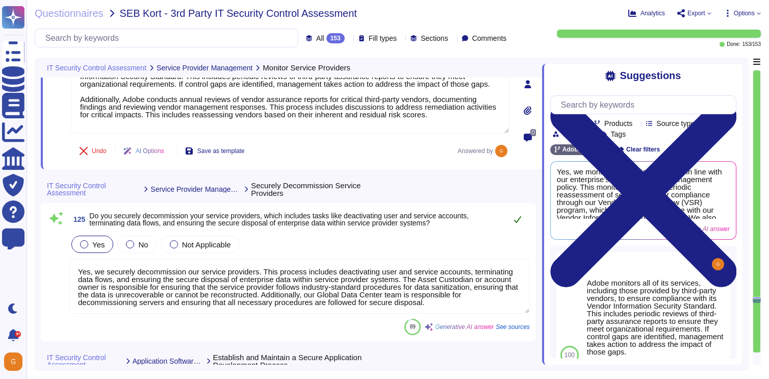
click at [516, 219] on icon at bounding box center [518, 219] width 8 height 8
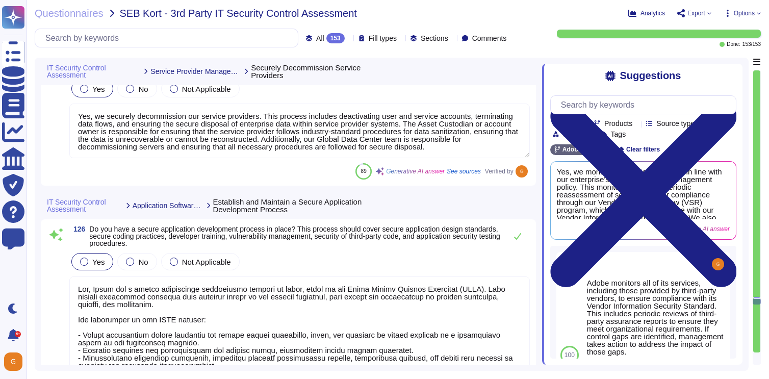
type textarea "Yes, Adobe has a process for accepting and addressing software vulnerability re…"
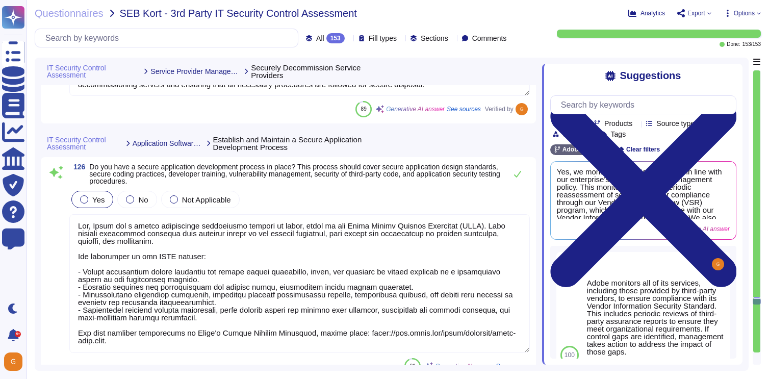
scroll to position [20659, 0]
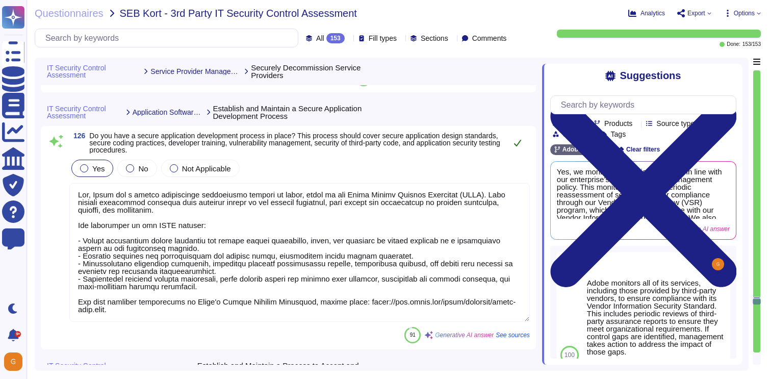
click at [517, 142] on icon at bounding box center [518, 143] width 8 height 8
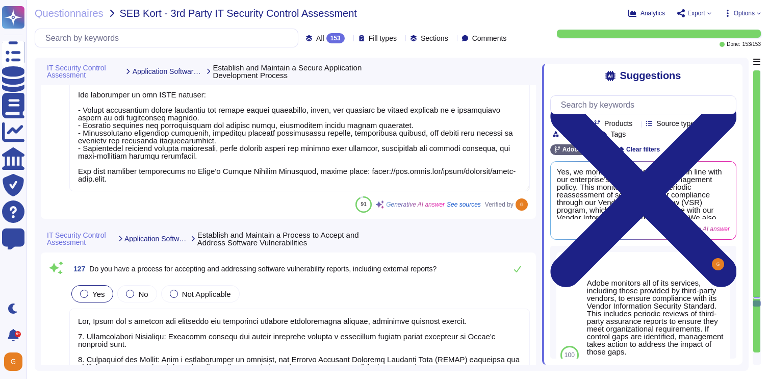
scroll to position [20786, 0]
type textarea "Yes, Adobe's Incident Response team takes lessons learned from incidents and ma…"
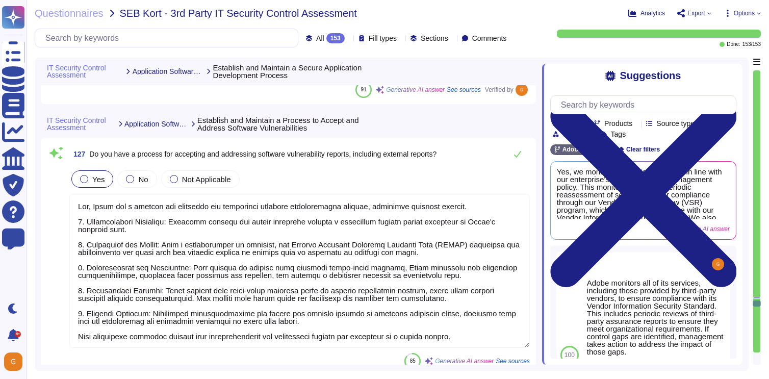
scroll to position [20899, 0]
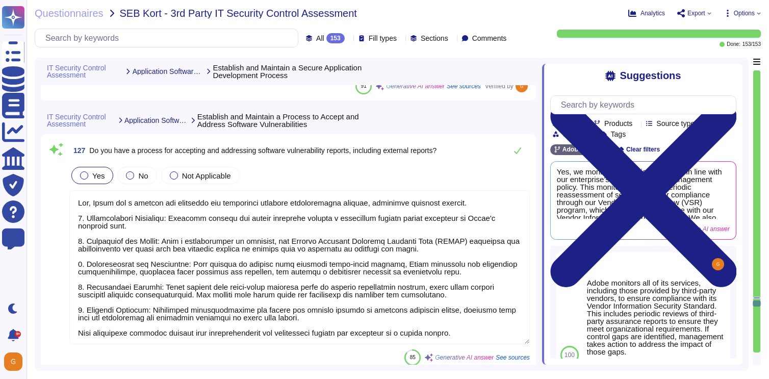
type textarea "Adobe documents devices in accordance with its Information Systems Asset Invent…"
click at [516, 151] on icon at bounding box center [518, 150] width 8 height 8
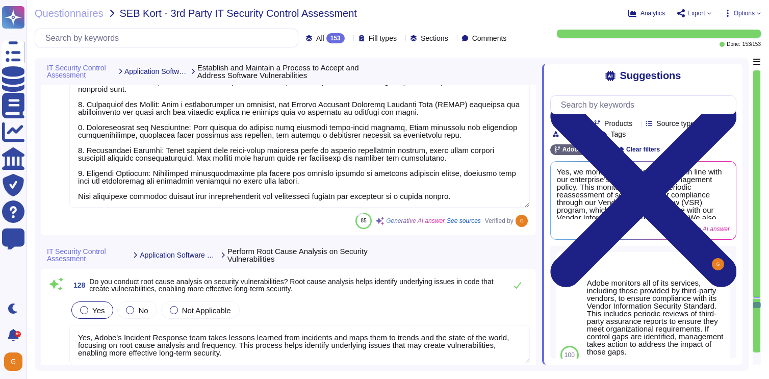
scroll to position [21031, 0]
type textarea "Adobe ensures the use of up-to-date and trusted third-party software components…"
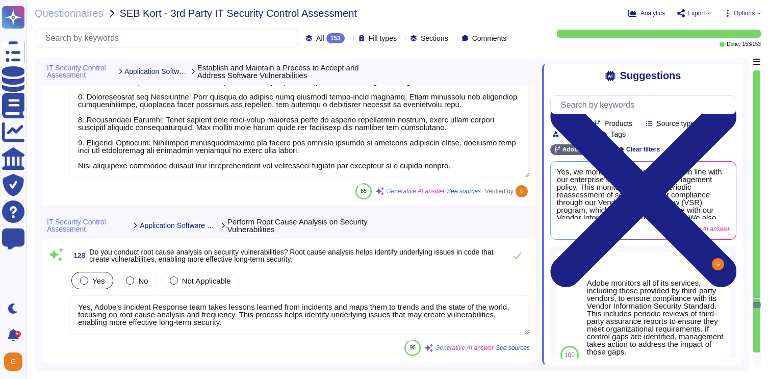
scroll to position [21062, 0]
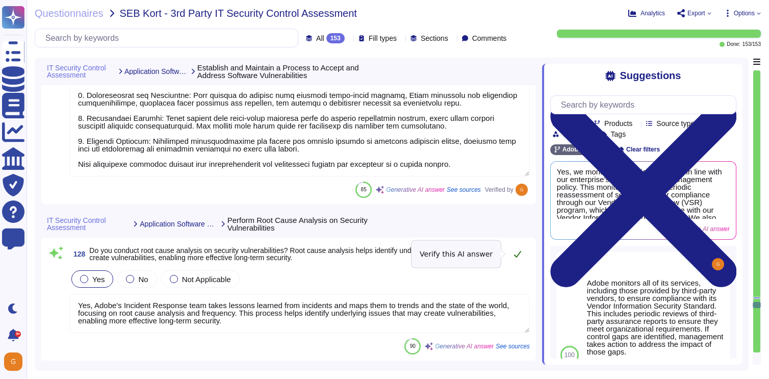
click at [519, 256] on icon at bounding box center [518, 254] width 8 height 8
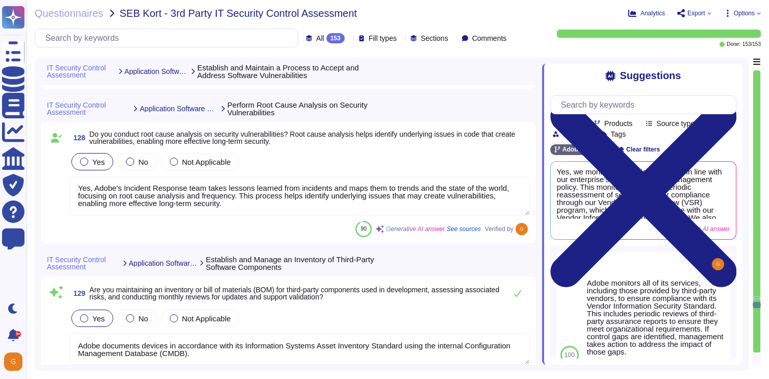
scroll to position [21203, 0]
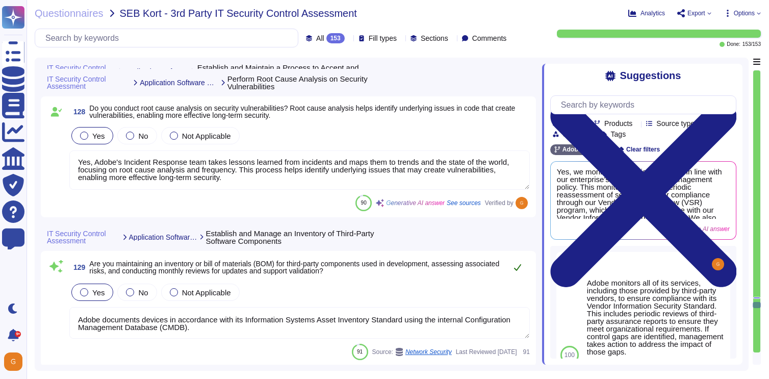
click at [519, 265] on icon at bounding box center [518, 267] width 8 height 8
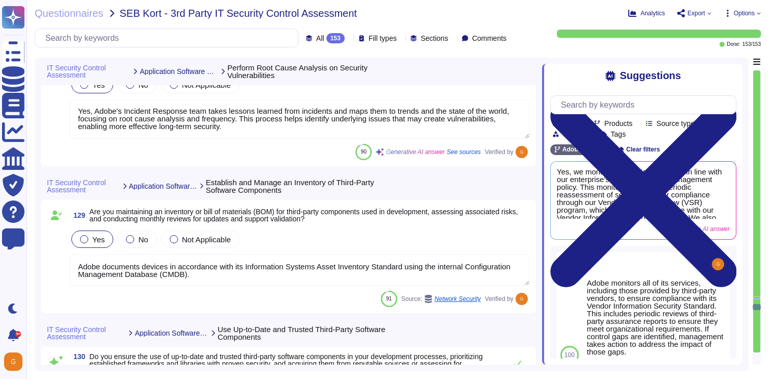
type textarea "Yes, Adobe has a severity rating system and process for application vulnerabili…"
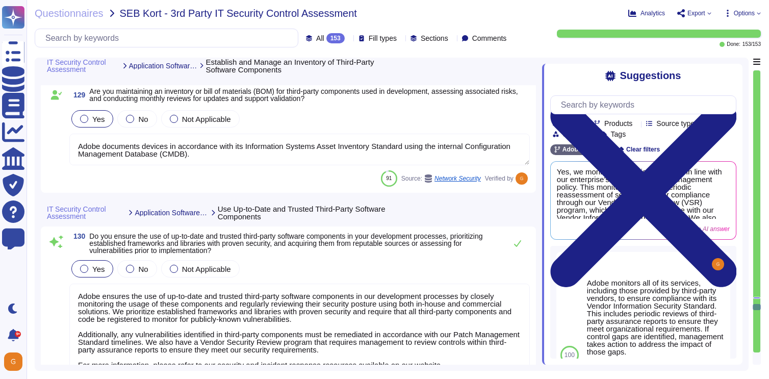
scroll to position [21395, 0]
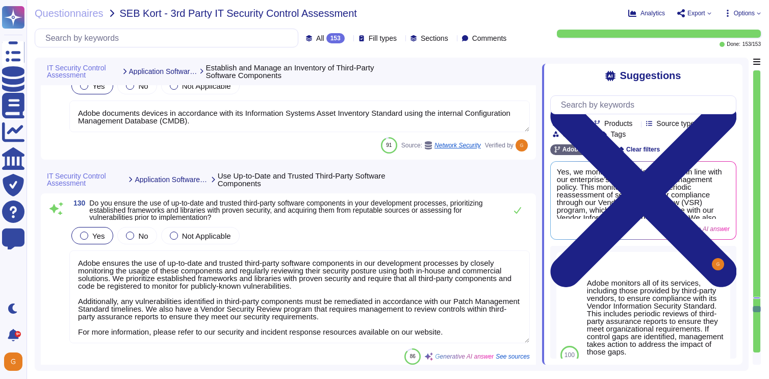
type textarea "We adhere to industry-accepted security hardening standards for all hardware, o…"
click at [517, 213] on icon at bounding box center [517, 210] width 7 height 7
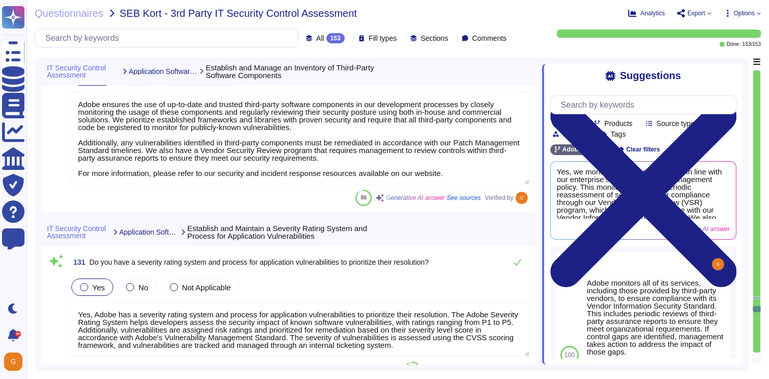
scroll to position [21559, 0]
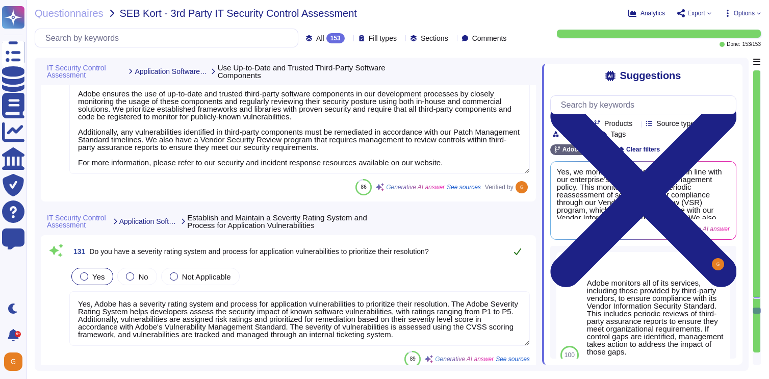
click at [519, 244] on button at bounding box center [518, 251] width 24 height 20
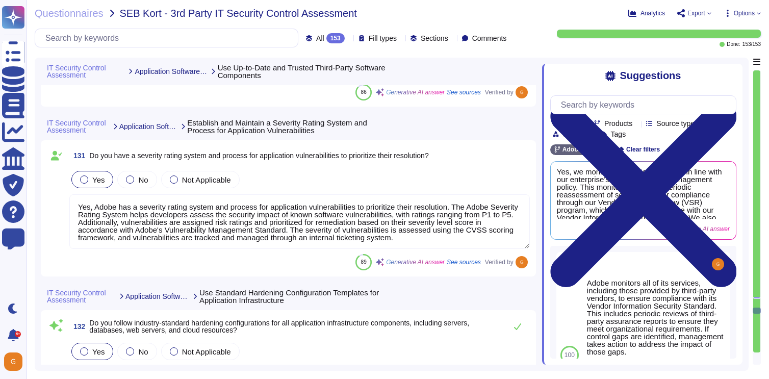
scroll to position [1, 0]
type textarea "Yes, Adobe maintains separate environments for production and non-production sy…"
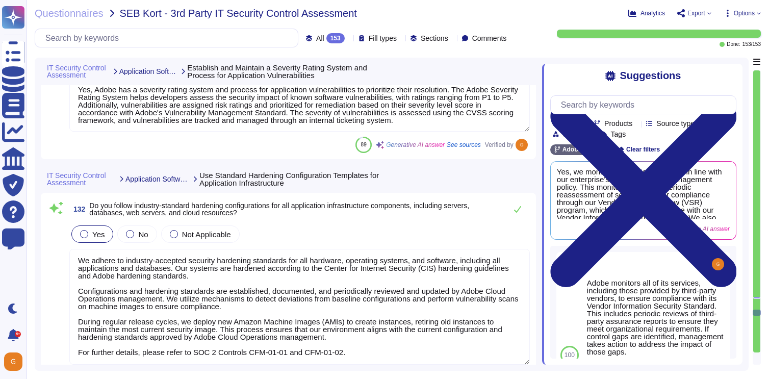
type textarea "Adobe provides security training through the Adobe Security Training & Advancem…"
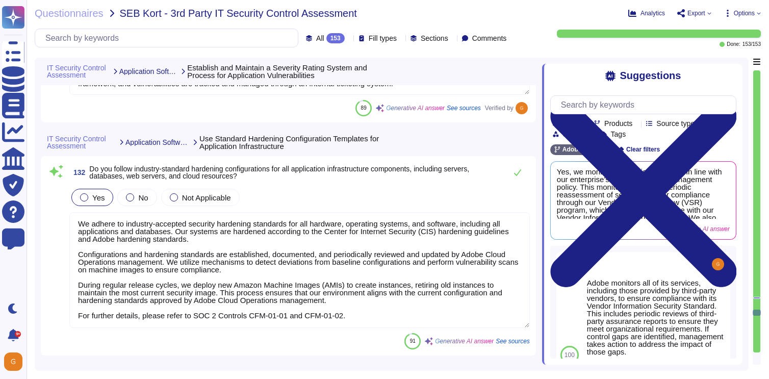
scroll to position [21814, 0]
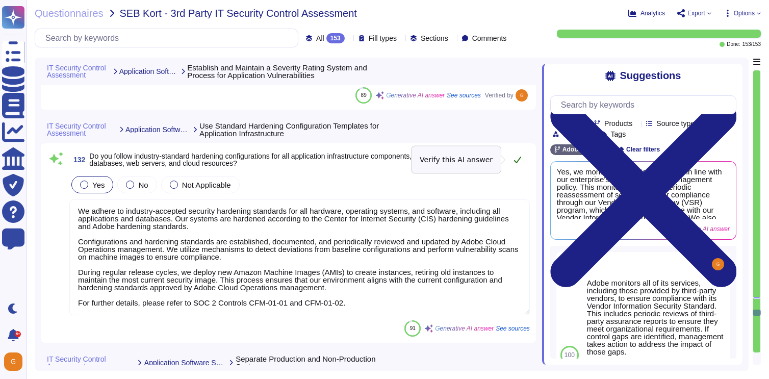
click at [518, 157] on icon at bounding box center [518, 160] width 8 height 8
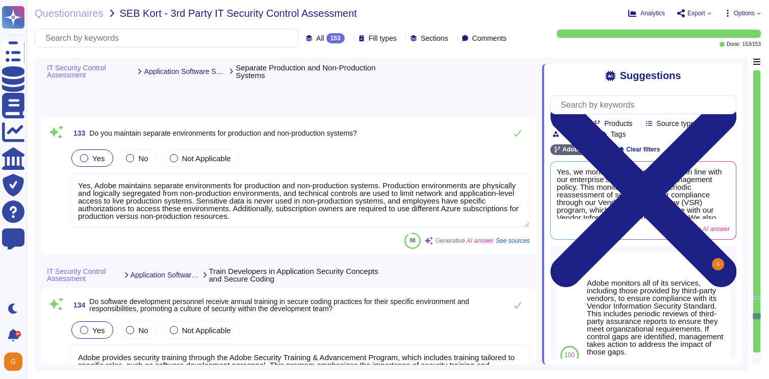
type textarea "Adobe applies secure design principles in the architecture of its applications.…"
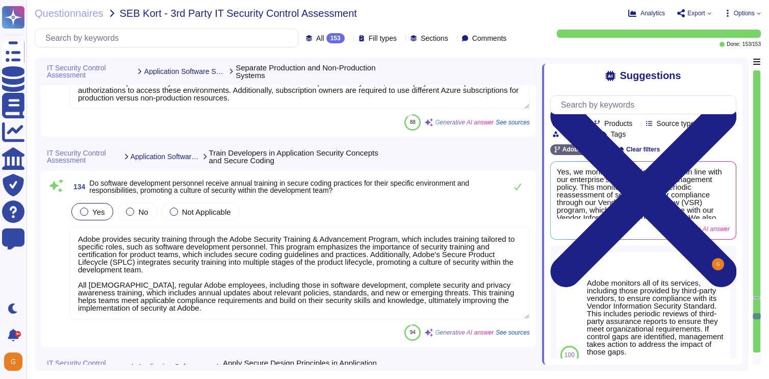
type textarea "Adobe employs trusted and validated modules and services for critical applicati…"
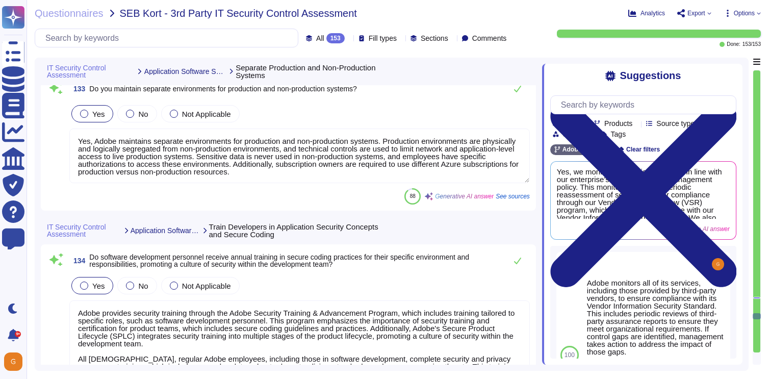
scroll to position [22084, 0]
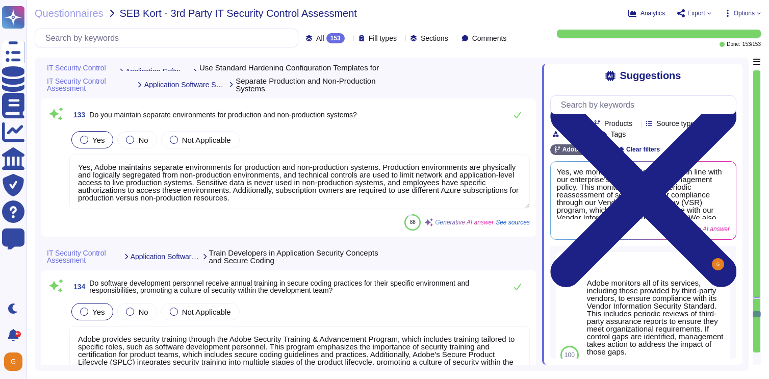
type textarea "We adhere to industry-accepted security hardening standards for all hardware, o…"
click at [520, 114] on icon at bounding box center [518, 115] width 8 height 8
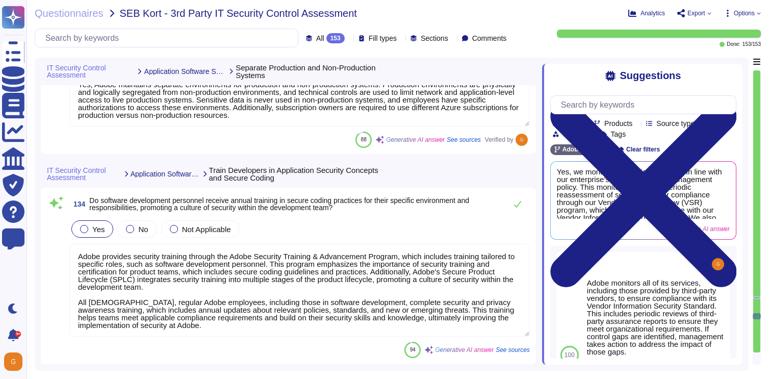
scroll to position [22168, 0]
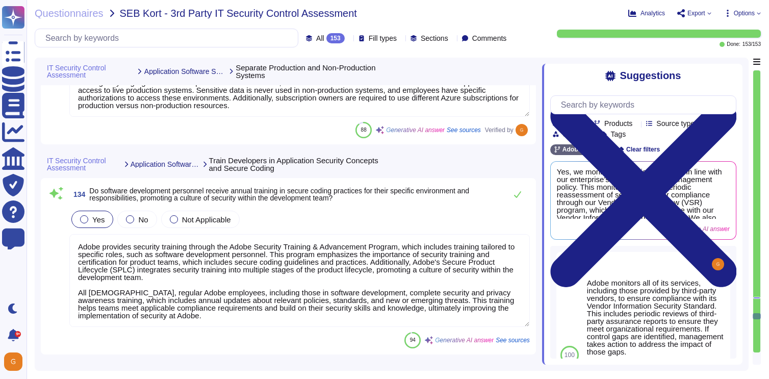
type textarea "Adobe employs trusted and validated modules and services for critical applicati…"
click at [518, 193] on icon at bounding box center [518, 194] width 8 height 8
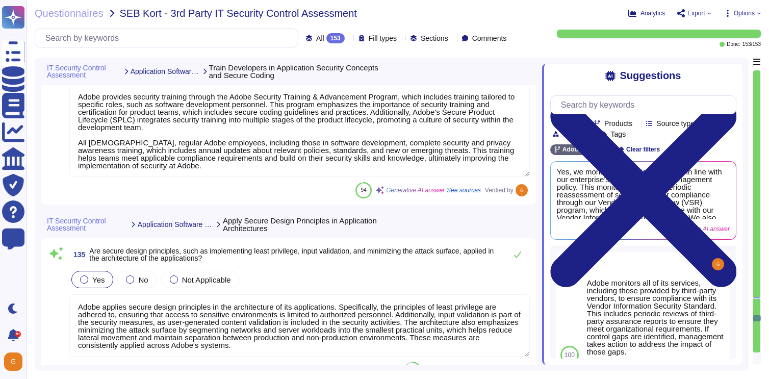
scroll to position [22311, 0]
click at [519, 254] on icon at bounding box center [517, 254] width 7 height 7
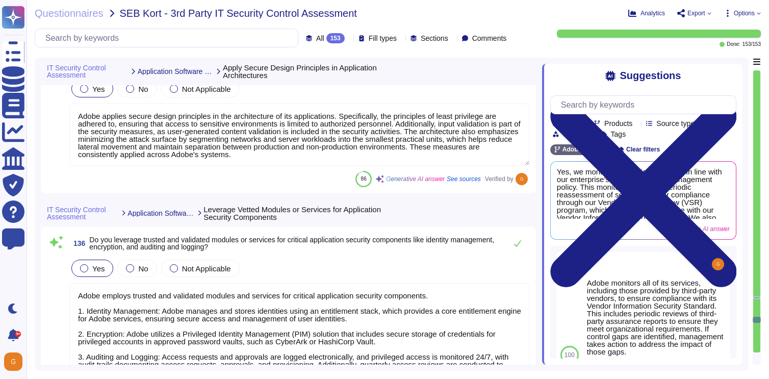
type textarea "Yes, we utilize both static and dynamic analysis tools throughout the applicati…"
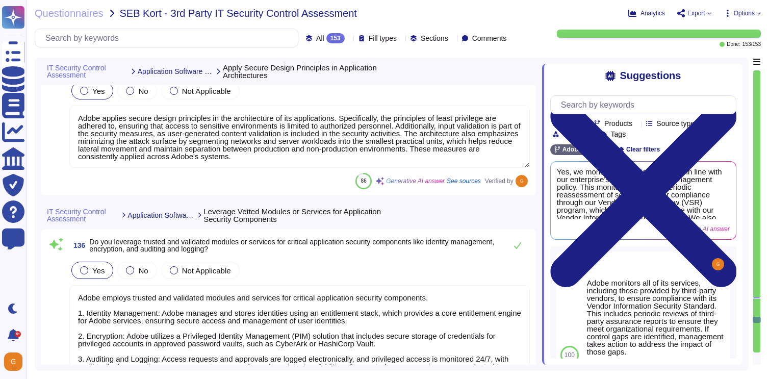
scroll to position [1, 0]
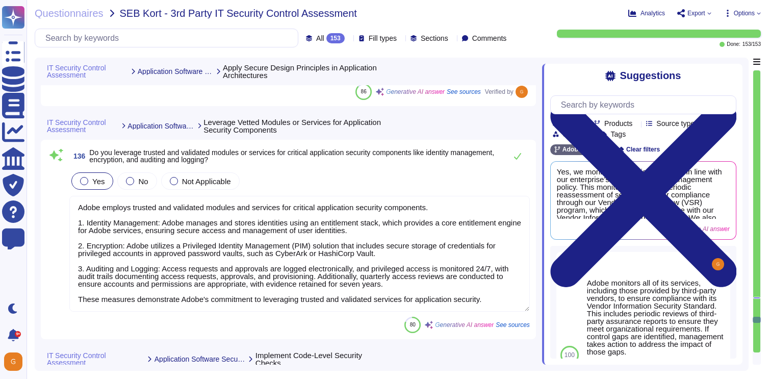
type textarea "Adobe conducts penetration testing annually, which includes both network and ap…"
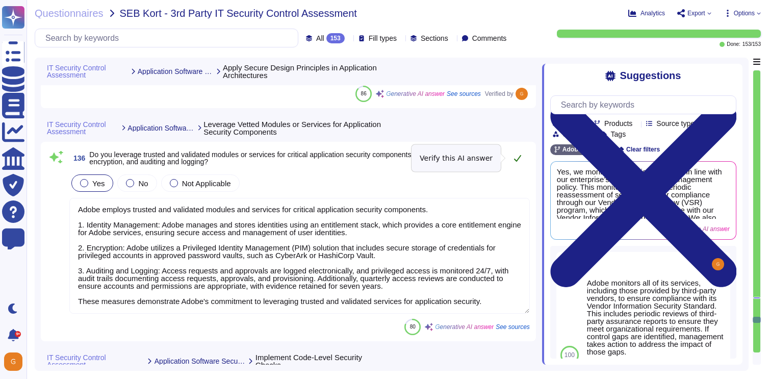
click at [520, 162] on icon at bounding box center [518, 158] width 8 height 8
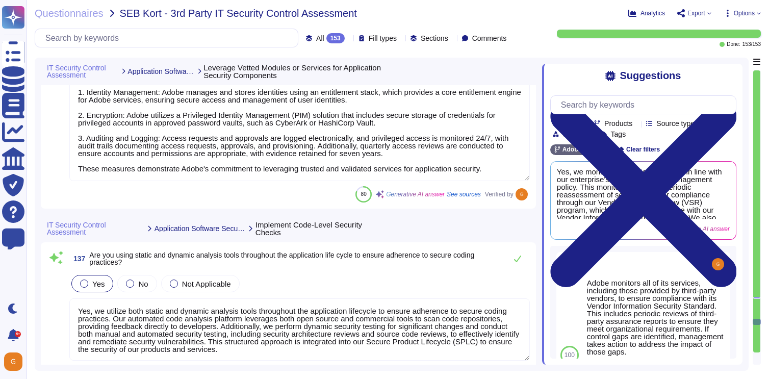
scroll to position [22703, 0]
click at [517, 259] on icon at bounding box center [517, 258] width 7 height 7
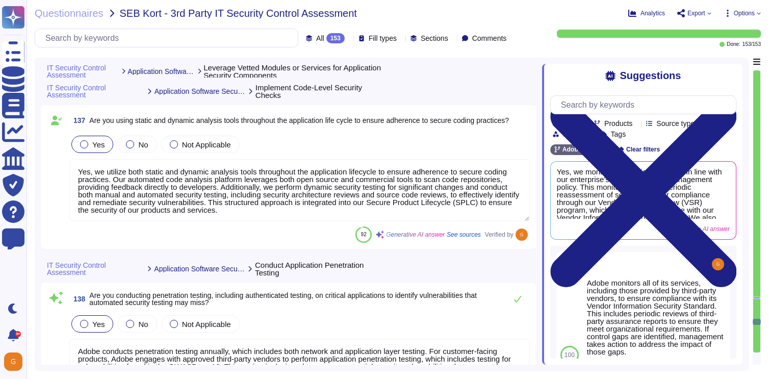
type textarea "Yes, we conduct threat modeling during the design phase to identify security fl…"
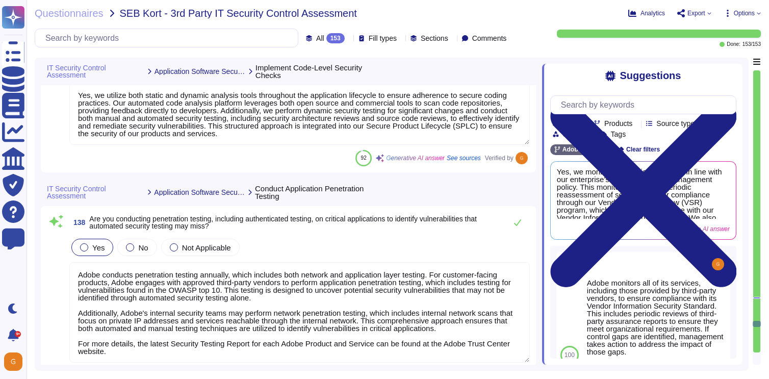
scroll to position [22914, 0]
type textarea "Yes, Adobe has designated key personnel to manage the incident handling process…"
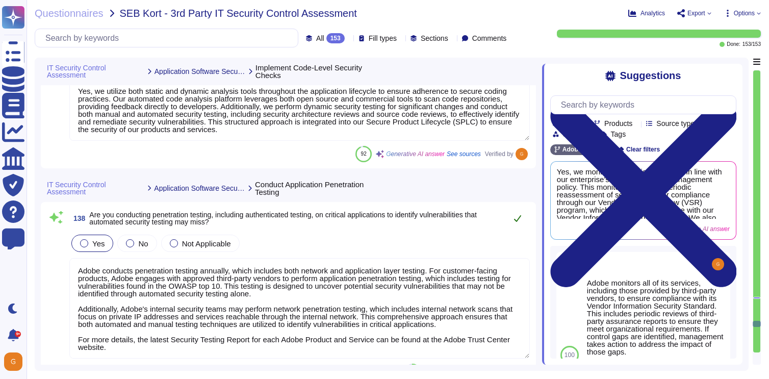
click at [518, 216] on icon at bounding box center [518, 218] width 8 height 8
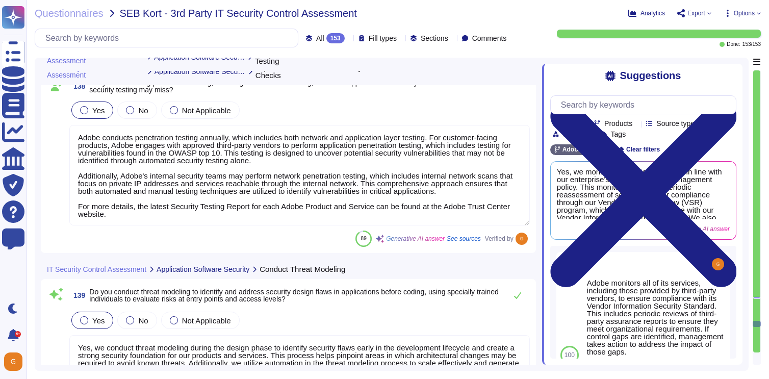
scroll to position [23057, 0]
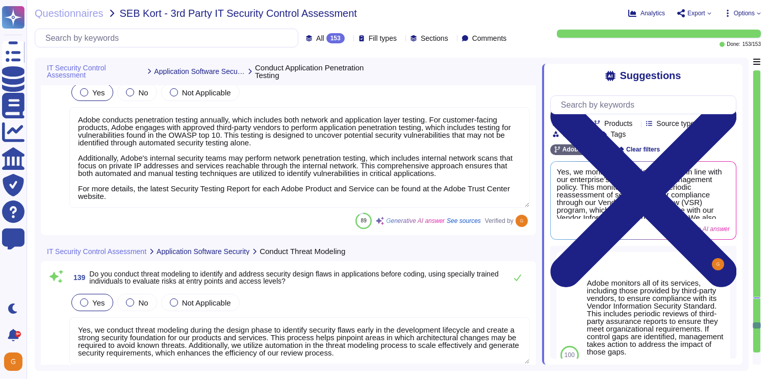
type textarea "Yes, Adobe maintains established and up-to-date contact information for all rel…"
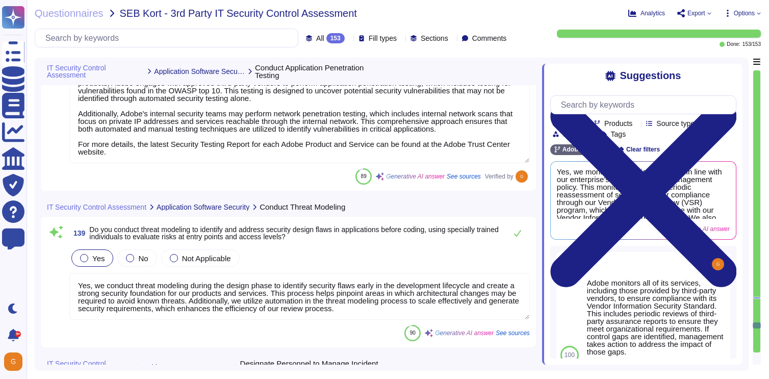
scroll to position [23102, 0]
click at [519, 232] on icon at bounding box center [517, 233] width 7 height 7
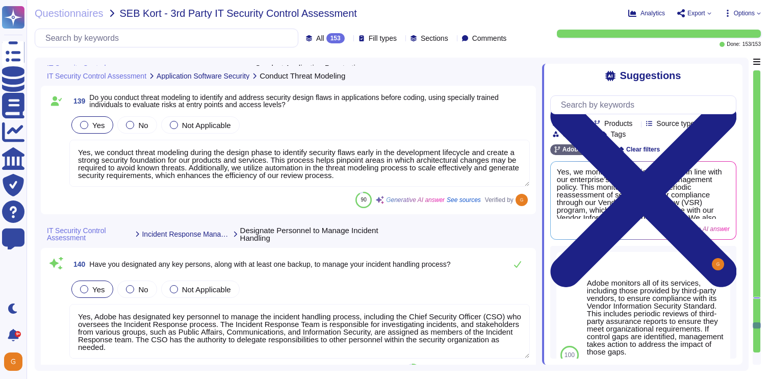
scroll to position [23235, 0]
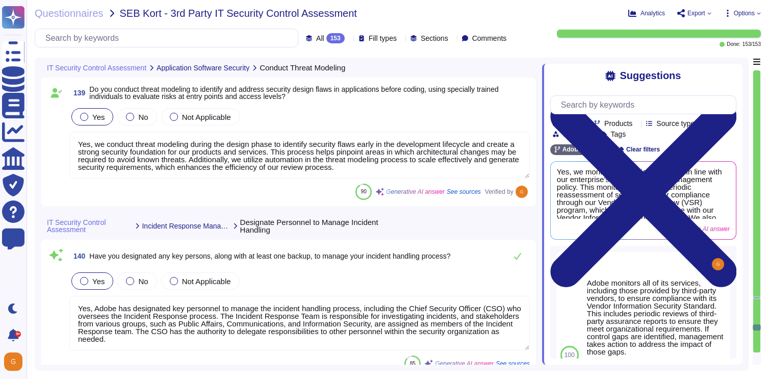
type textarea "Yes, Adobe has established and maintains robust processes and multiple channels…"
click at [519, 257] on icon at bounding box center [518, 256] width 8 height 8
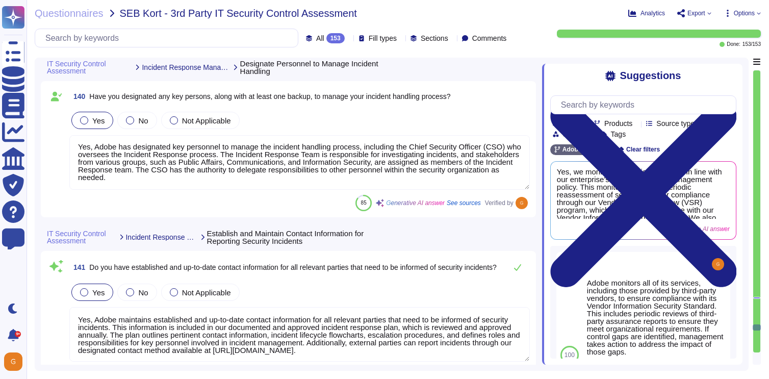
scroll to position [23401, 0]
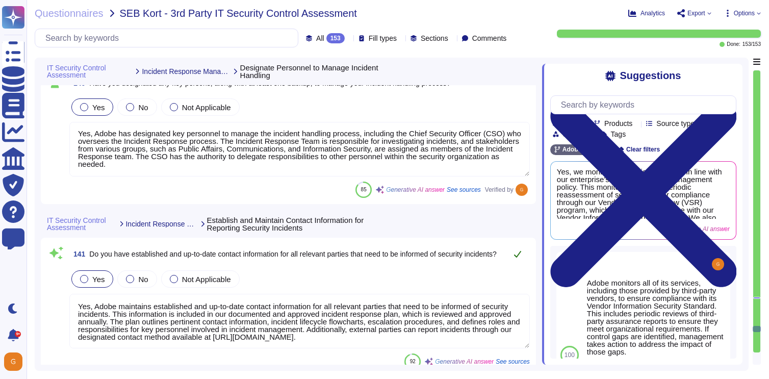
click at [524, 255] on button at bounding box center [518, 254] width 24 height 20
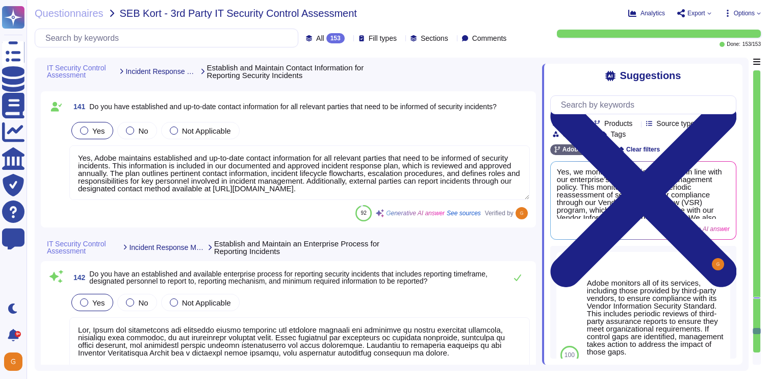
type textarea "Yes, we have a documented and approved incident response plan in place that def…"
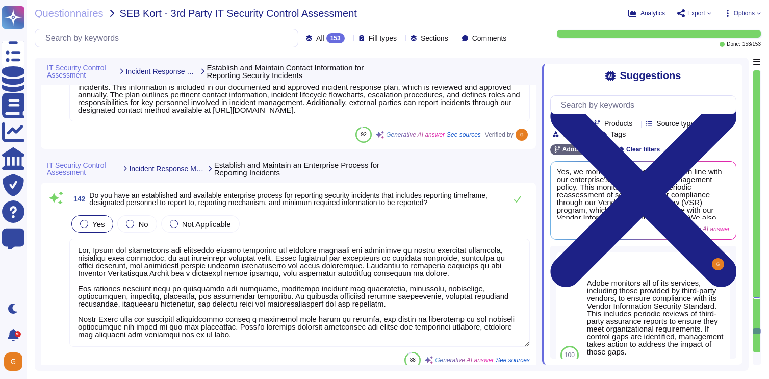
scroll to position [23639, 0]
type textarea "Yes, we have key roles and responsibilities assigned for incident response. The…"
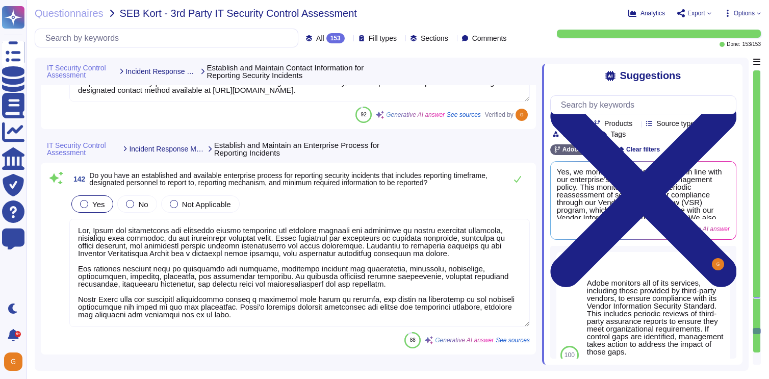
click at [517, 159] on div "IT Security Control Assessment Incident Response Management Establish and Maint…" at bounding box center [292, 149] width 502 height 28
click at [517, 182] on icon at bounding box center [518, 179] width 8 height 8
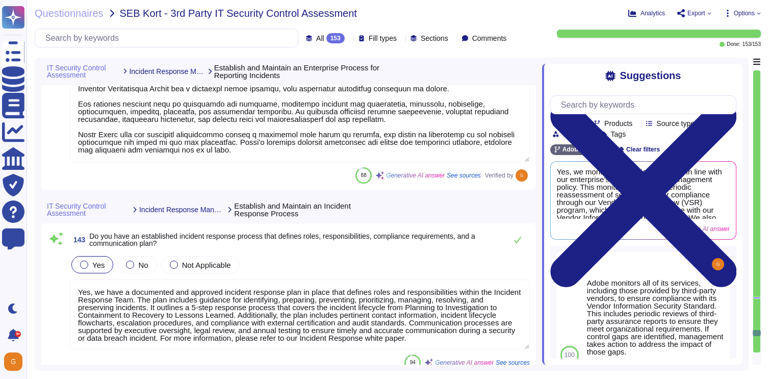
scroll to position [1, 0]
click at [518, 240] on icon at bounding box center [517, 240] width 7 height 7
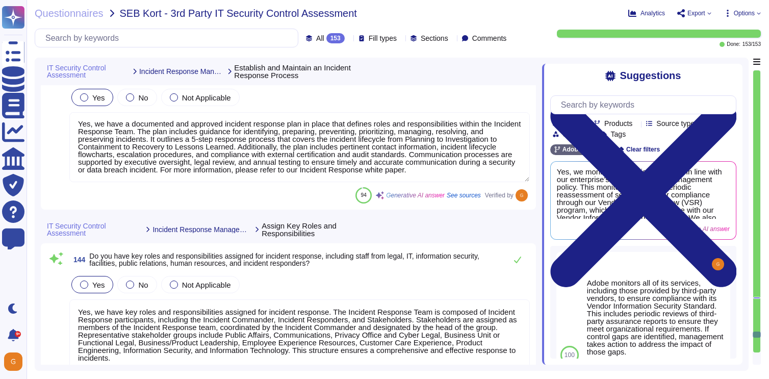
type textarea "Adobe has established robust processes and multiple channels for reporting susp…"
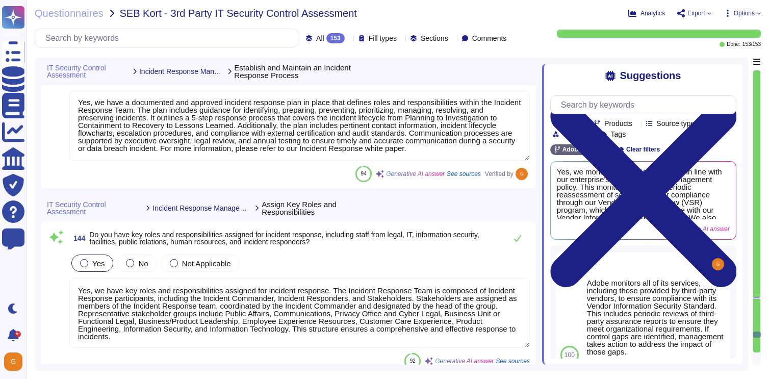
scroll to position [23977, 0]
click at [518, 240] on icon at bounding box center [518, 238] width 8 height 8
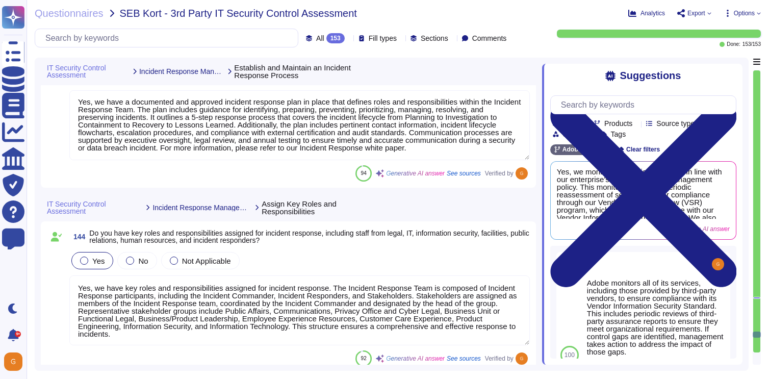
type textarea "Yes, we regularly plan and conduct incident response exercises and scenarios fo…"
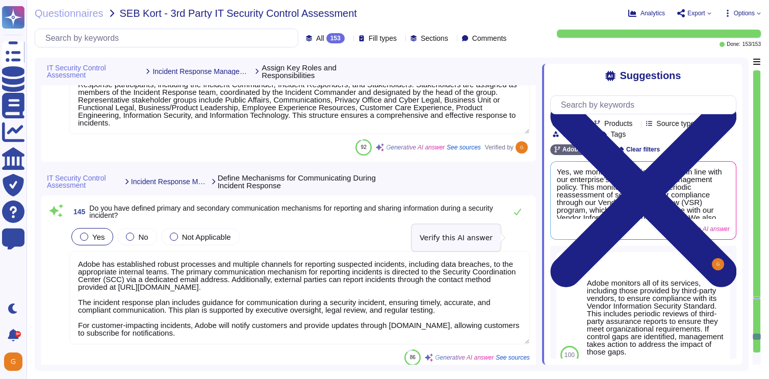
scroll to position [24189, 0]
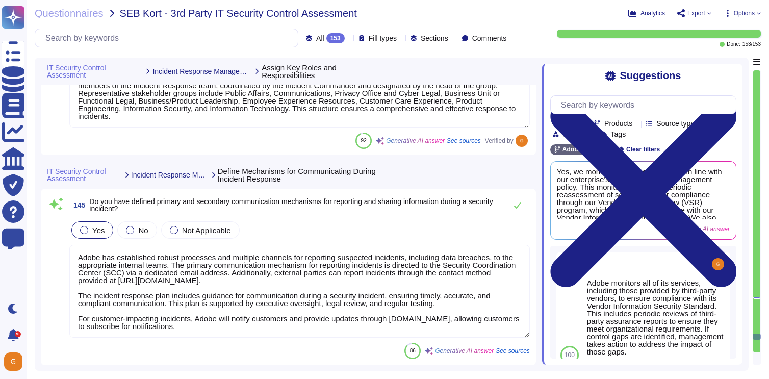
type textarea "Yes, we conduct post-incident reviews to identify lessons learned and follow-up…"
click at [520, 209] on icon at bounding box center [518, 205] width 8 height 8
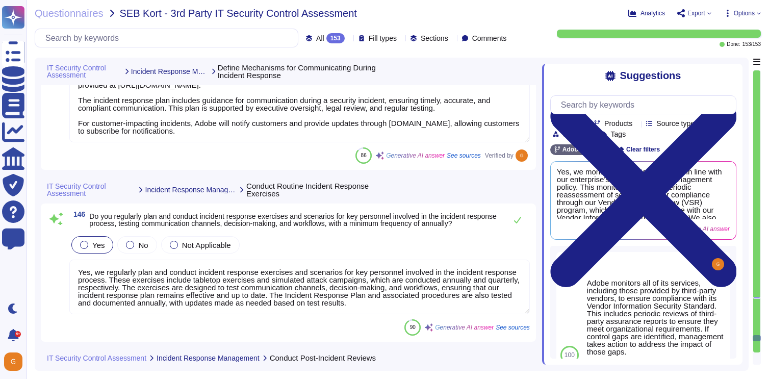
scroll to position [24378, 0]
type textarea "Yes, Adobe establishes and maintains security incident thresholds, which includ…"
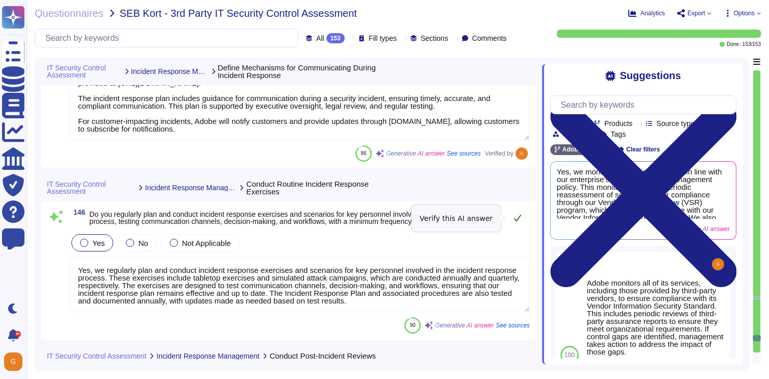
click at [515, 224] on button at bounding box center [518, 218] width 24 height 20
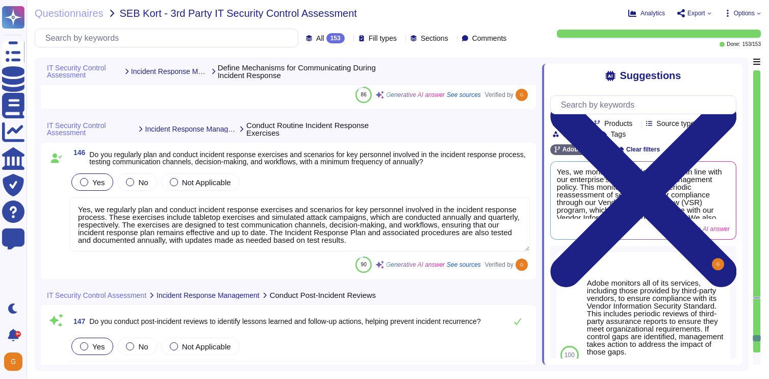
scroll to position [24568, 0]
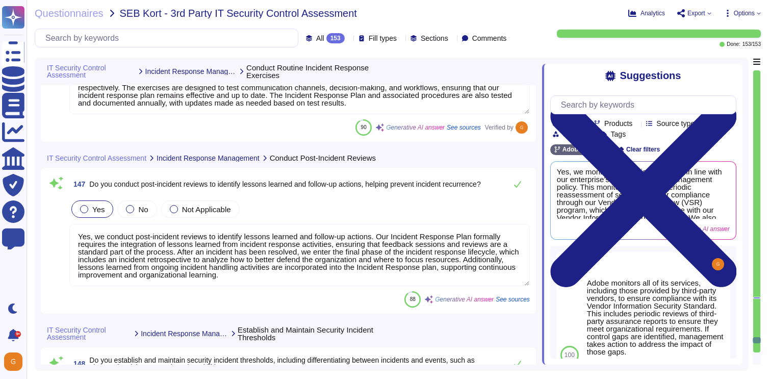
type textarea "Yes, we have a comprehensive penetration testing program in place. Adobe conduc…"
click at [520, 188] on icon at bounding box center [518, 184] width 8 height 8
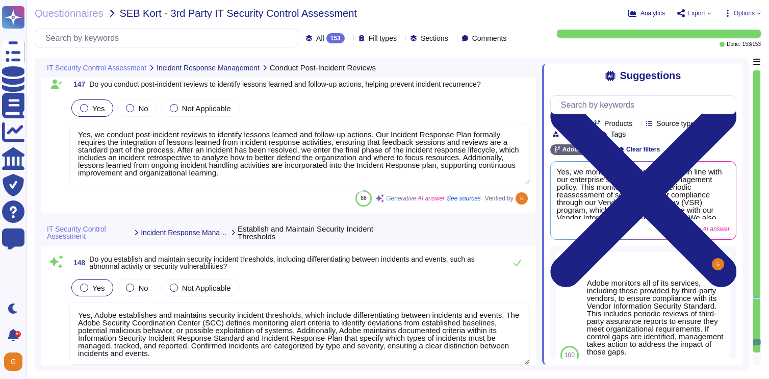
scroll to position [24676, 0]
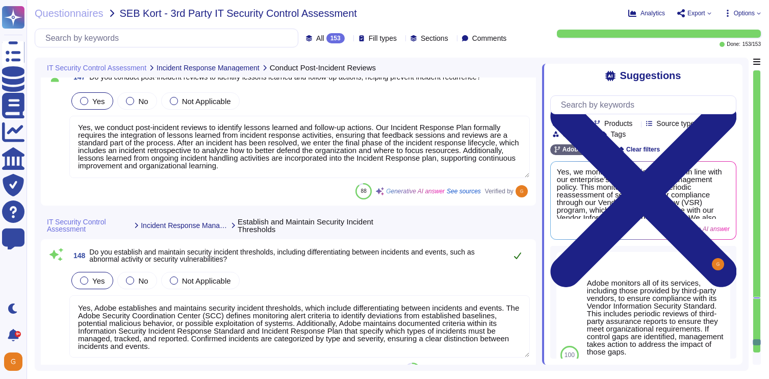
click at [516, 257] on icon at bounding box center [517, 256] width 7 height 7
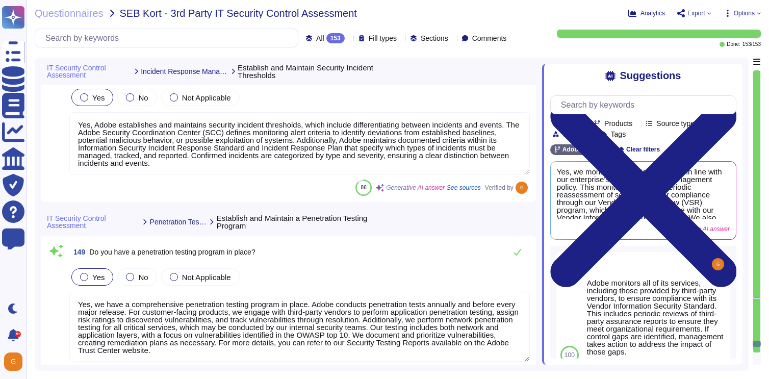
type textarea "Adobe conducts penetration tests on externally exposed assets at least annually…"
type textarea "Yes, we remediate penetration test findings based on our enterprise's policy fo…"
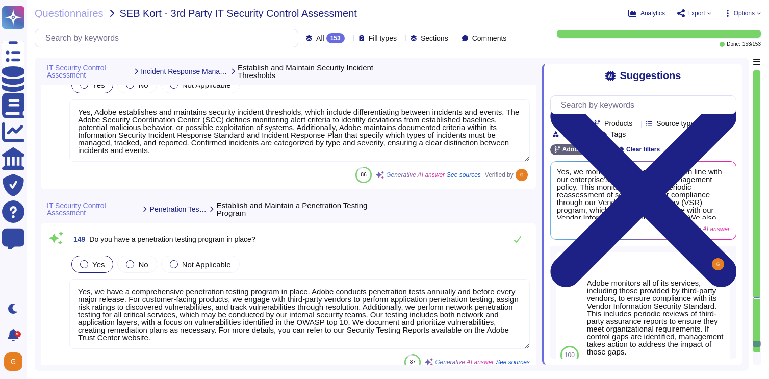
scroll to position [24863, 0]
click at [524, 234] on button at bounding box center [518, 239] width 24 height 20
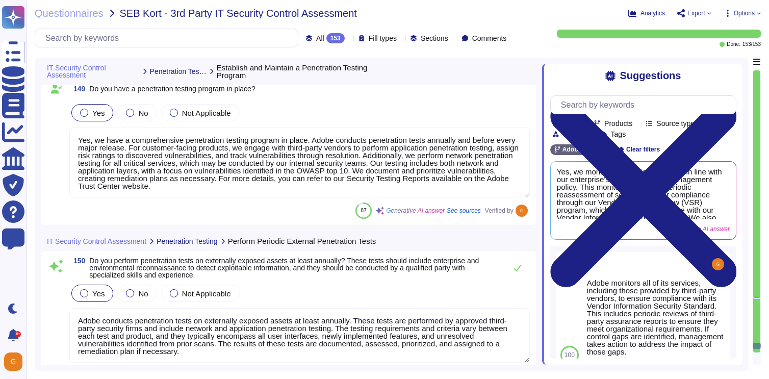
scroll to position [25014, 0]
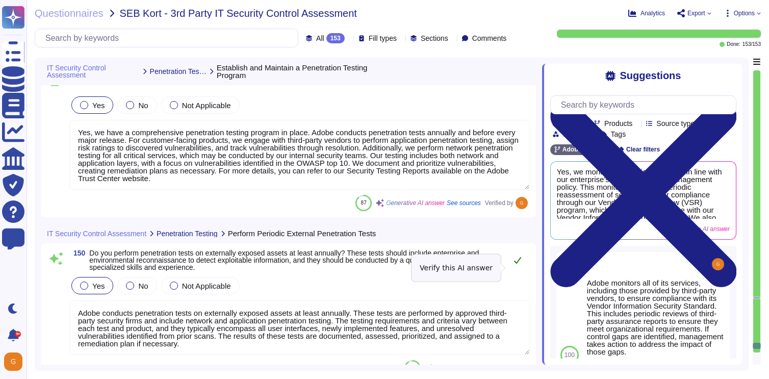
click at [516, 264] on icon at bounding box center [518, 260] width 8 height 8
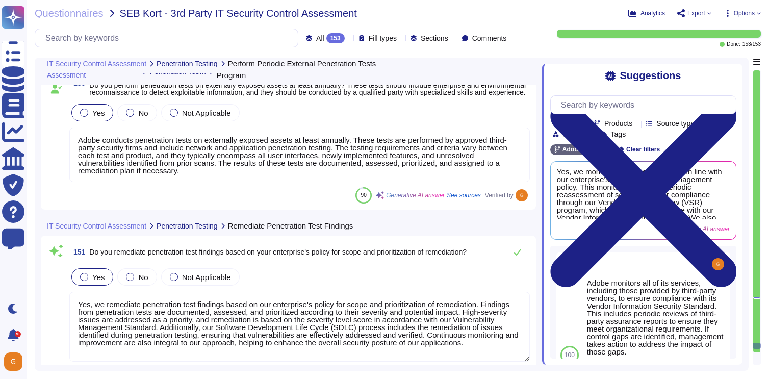
scroll to position [25196, 0]
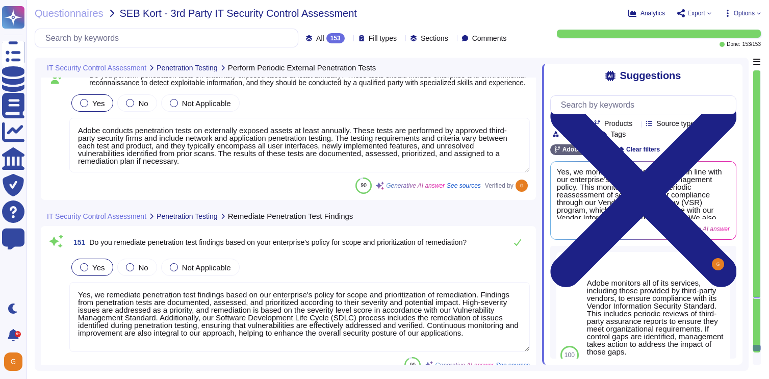
type textarea "Yes, after each penetration test, Adobe verifies and validates the fixes implem…"
type textarea "Yes, Adobe performs internal penetration testing on an ongoing basis, and third…"
click at [518, 244] on icon at bounding box center [518, 242] width 8 height 8
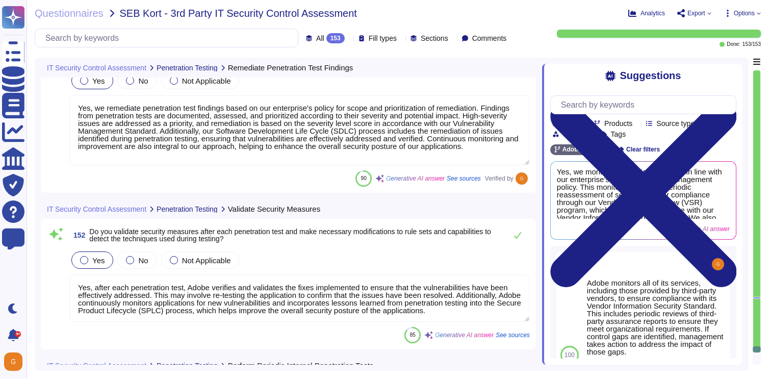
scroll to position [25376, 0]
click at [521, 236] on icon at bounding box center [518, 236] width 8 height 8
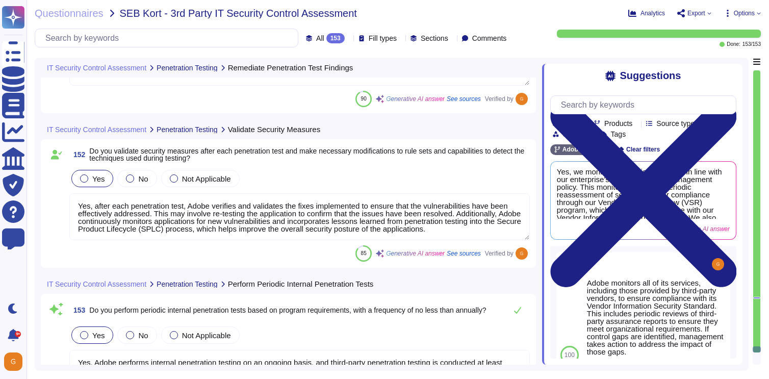
scroll to position [25509, 0]
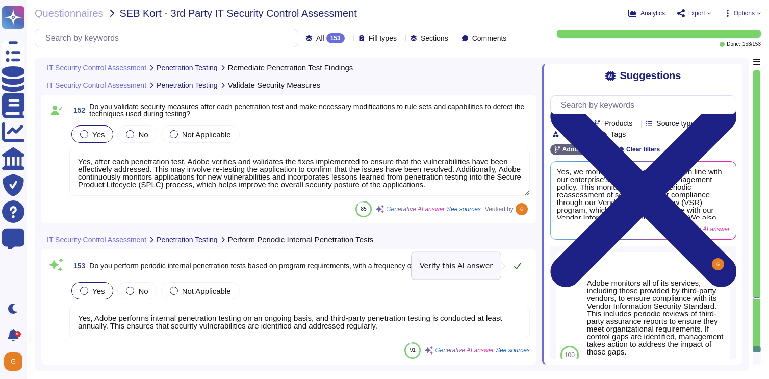
click at [514, 265] on icon at bounding box center [518, 266] width 8 height 8
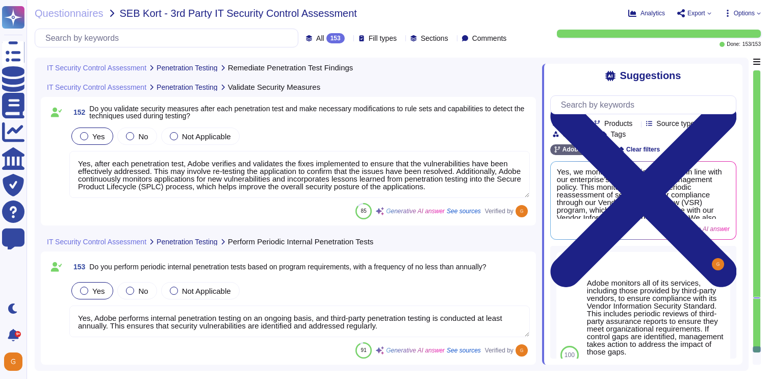
scroll to position [25440, 0]
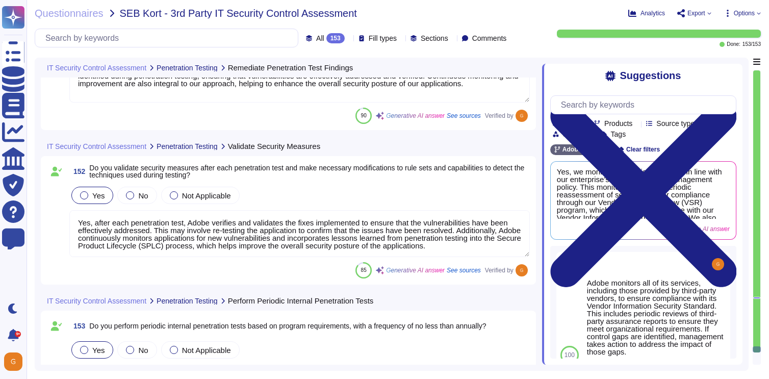
click at [757, 15] on icon at bounding box center [759, 13] width 4 height 4
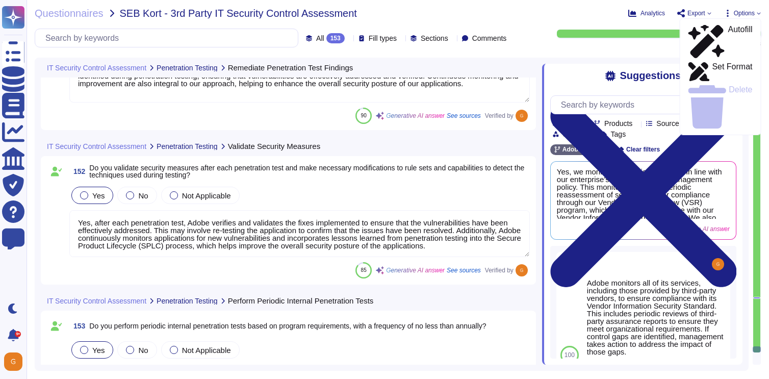
click at [708, 11] on icon at bounding box center [710, 13] width 4 height 4
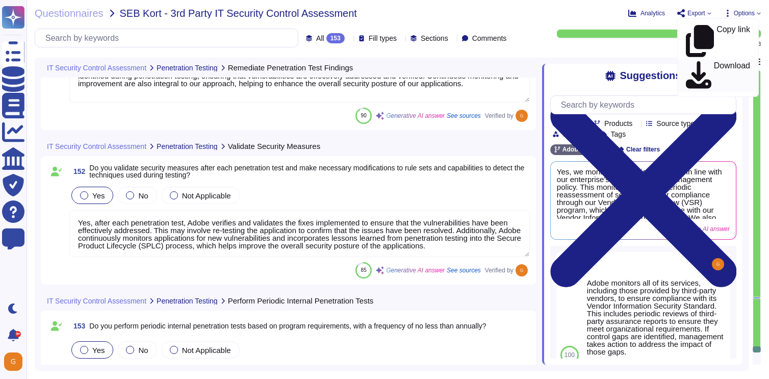
click at [714, 62] on p "Download" at bounding box center [732, 76] width 36 height 29
